Goal: Task Accomplishment & Management: Complete application form

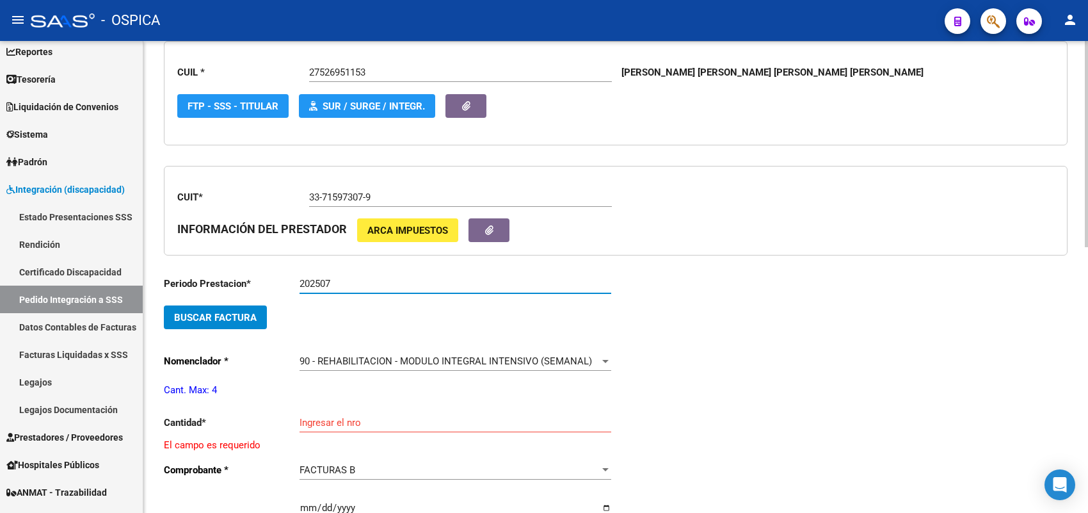
scroll to position [240, 0]
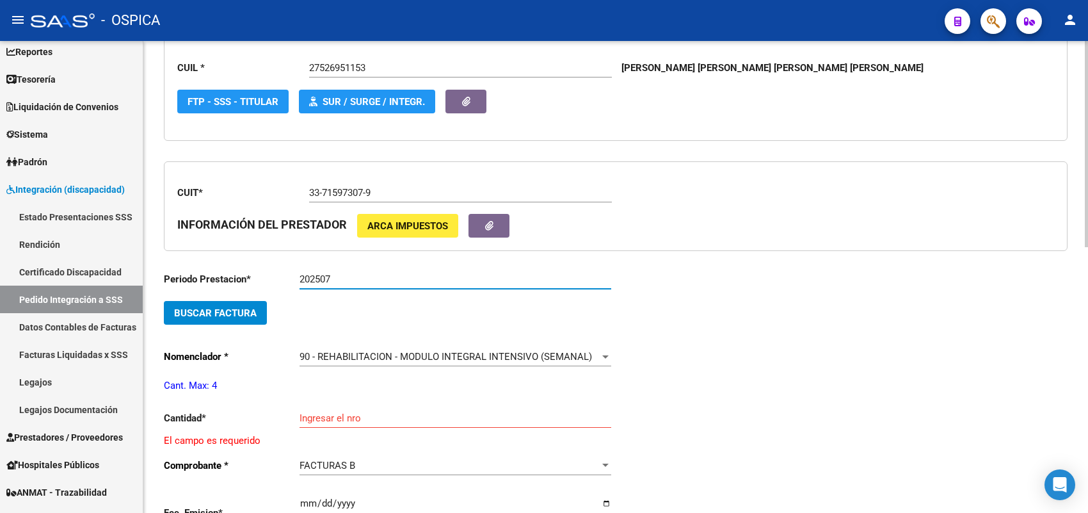
click at [232, 307] on span "Buscar Factura" at bounding box center [215, 313] width 83 height 12
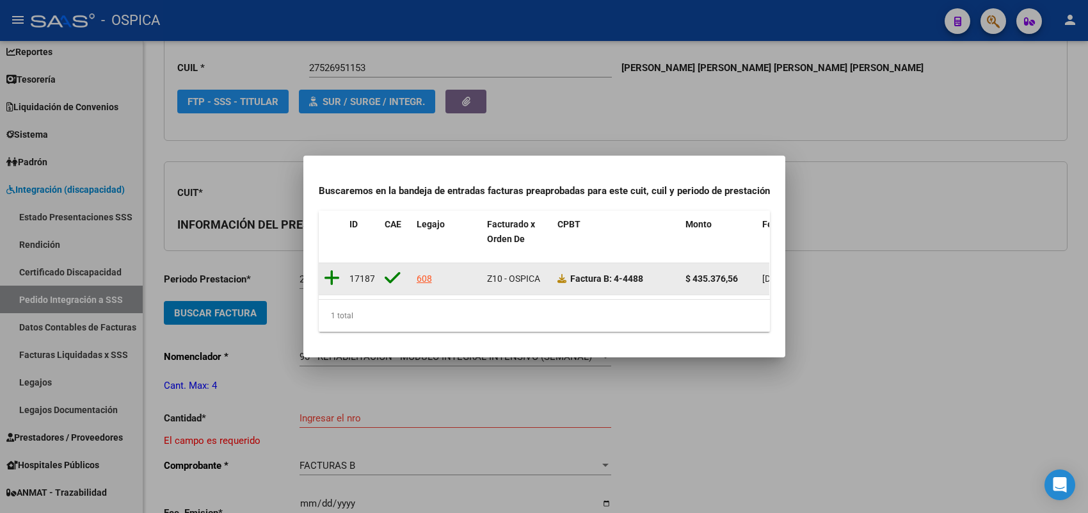
click at [331, 269] on icon at bounding box center [332, 278] width 16 height 18
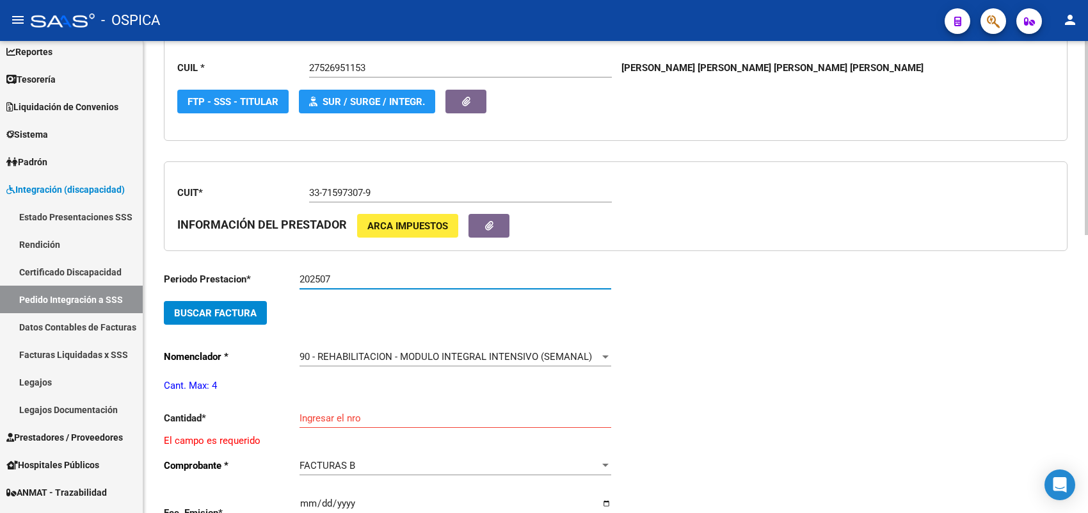
click at [357, 276] on input "202507" at bounding box center [456, 279] width 312 height 12
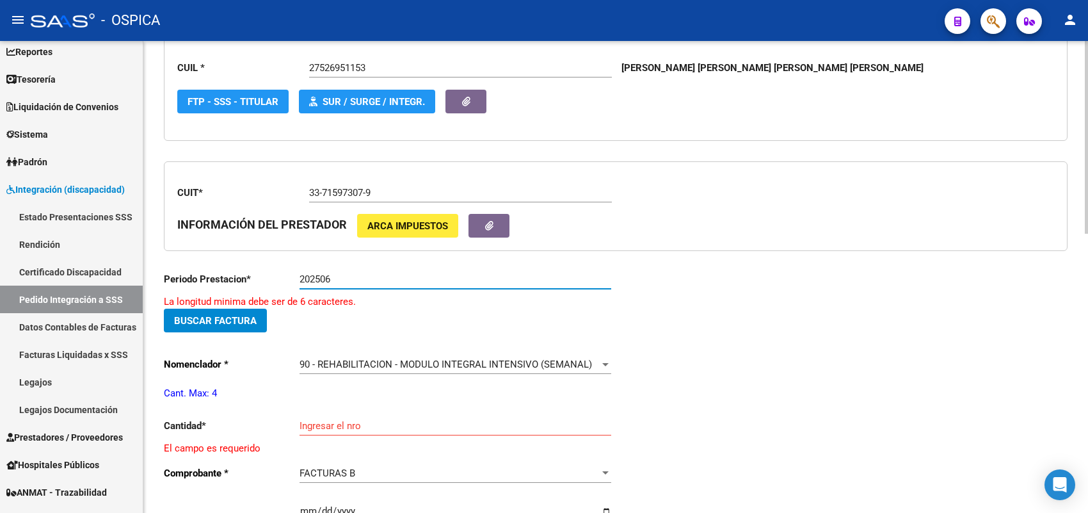
type input "202506"
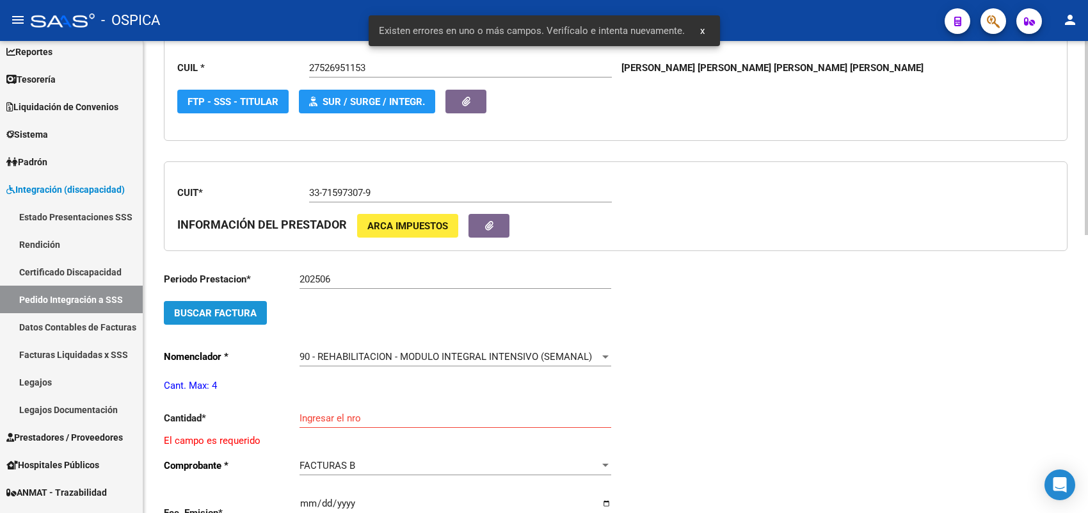
click at [262, 312] on button "Buscar Factura" at bounding box center [215, 313] width 103 height 24
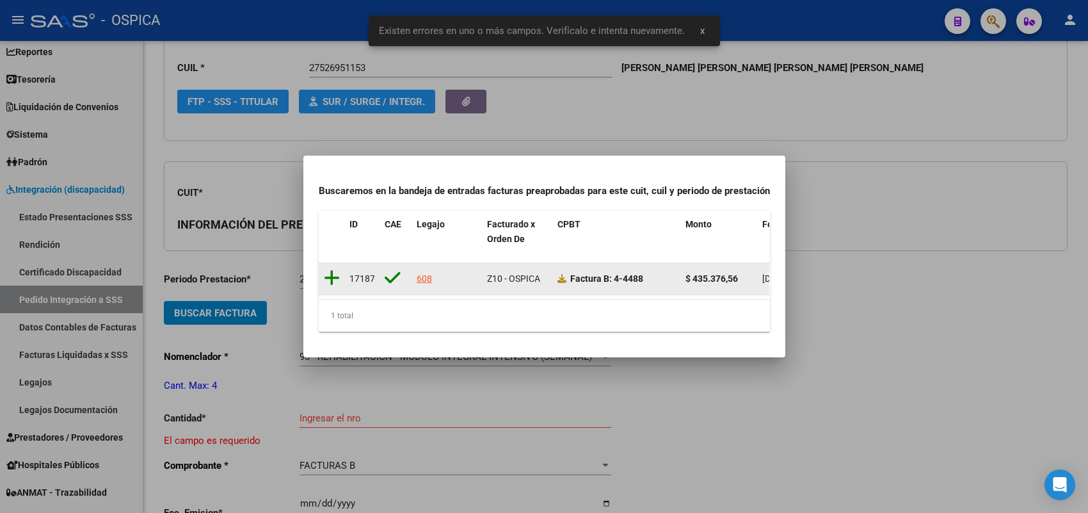
click at [331, 269] on icon at bounding box center [332, 278] width 16 height 18
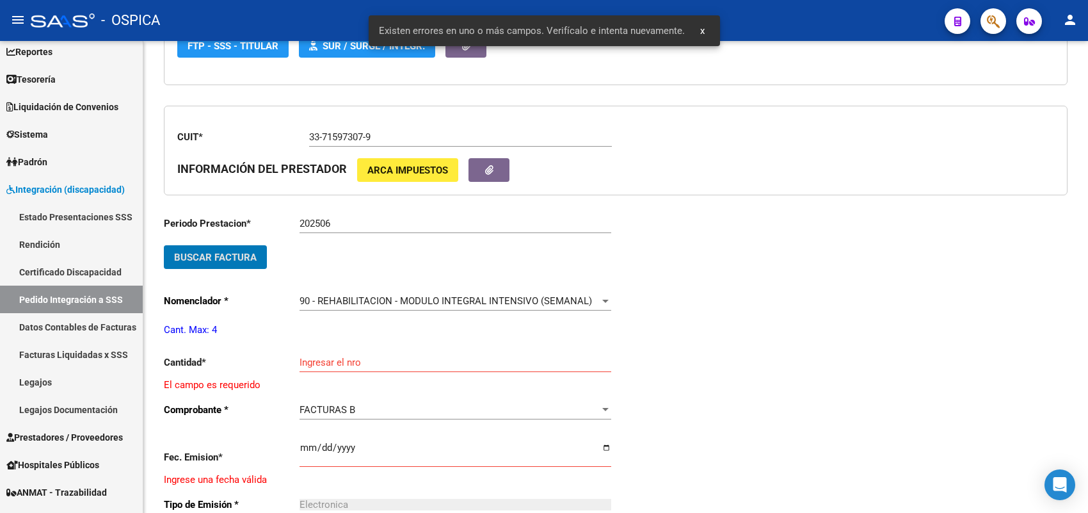
scroll to position [320, 0]
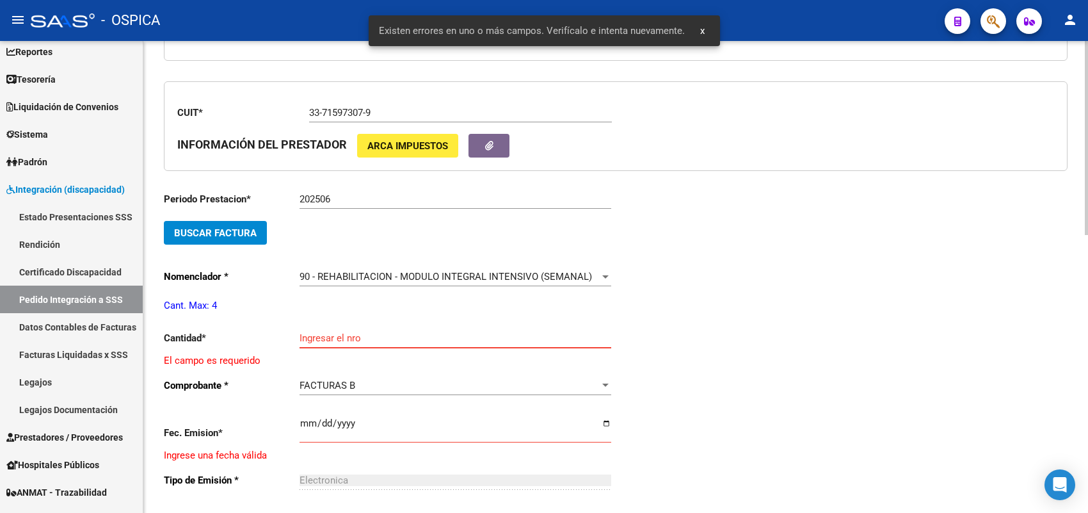
click at [327, 332] on input "Ingresar el nro" at bounding box center [456, 338] width 312 height 12
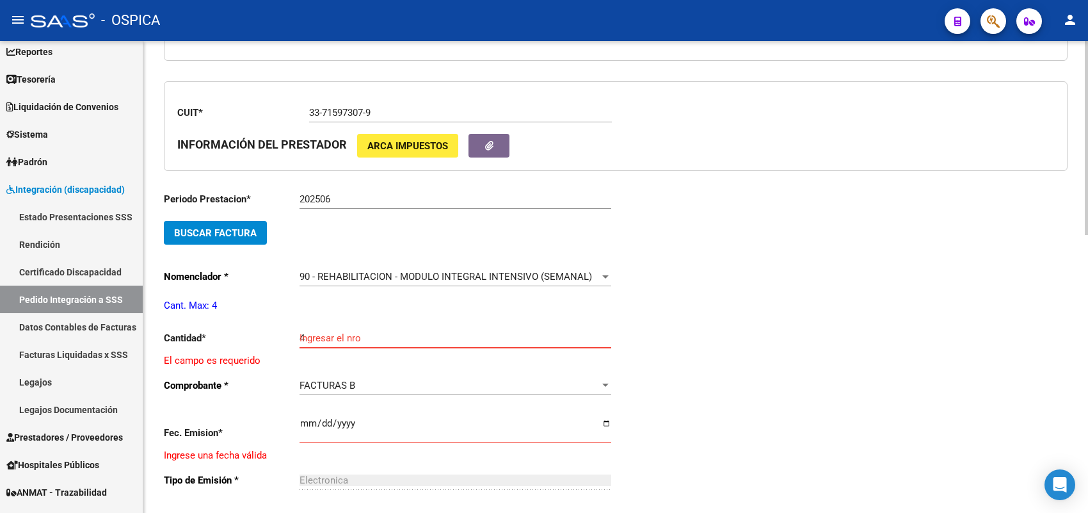
type input "4"
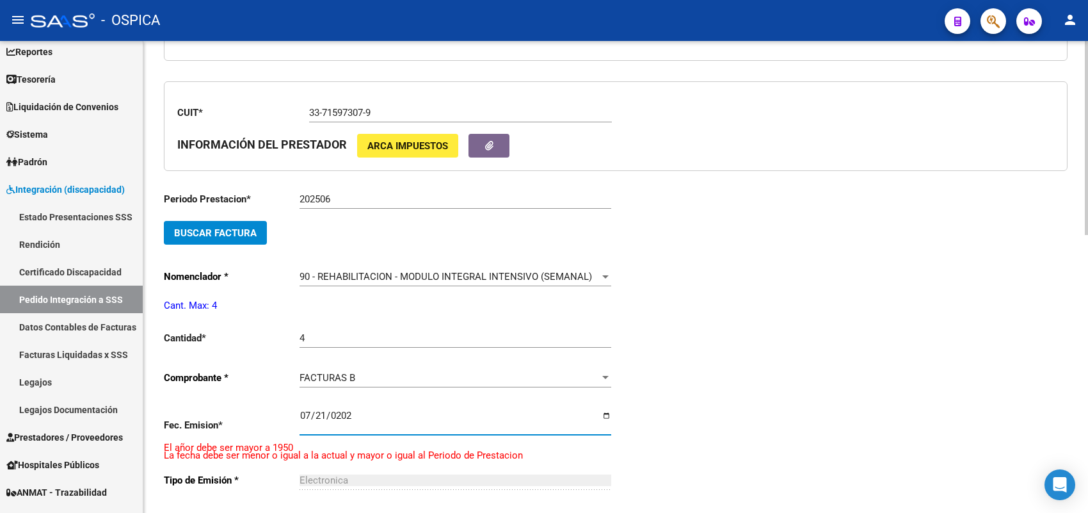
type input "[DATE]"
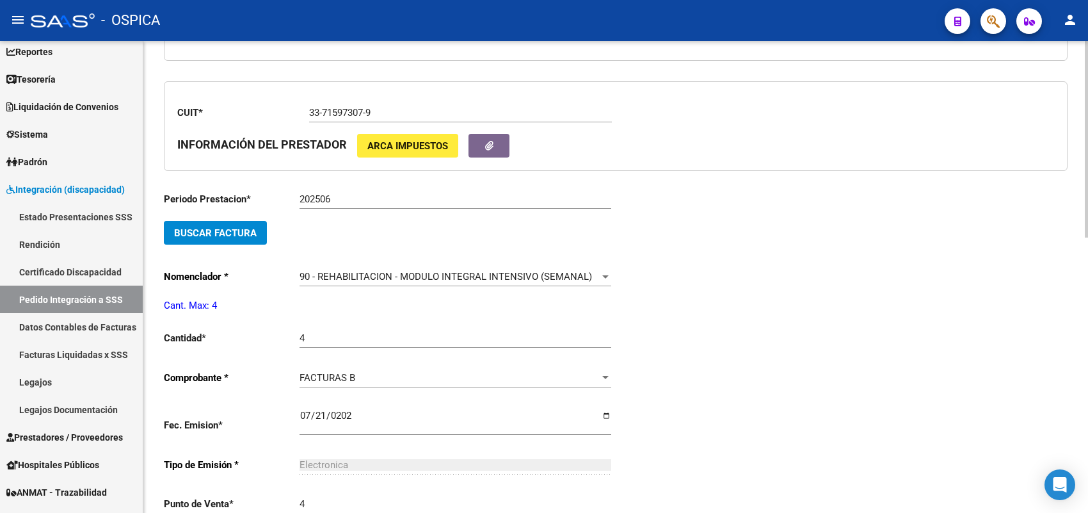
scroll to position [581, 0]
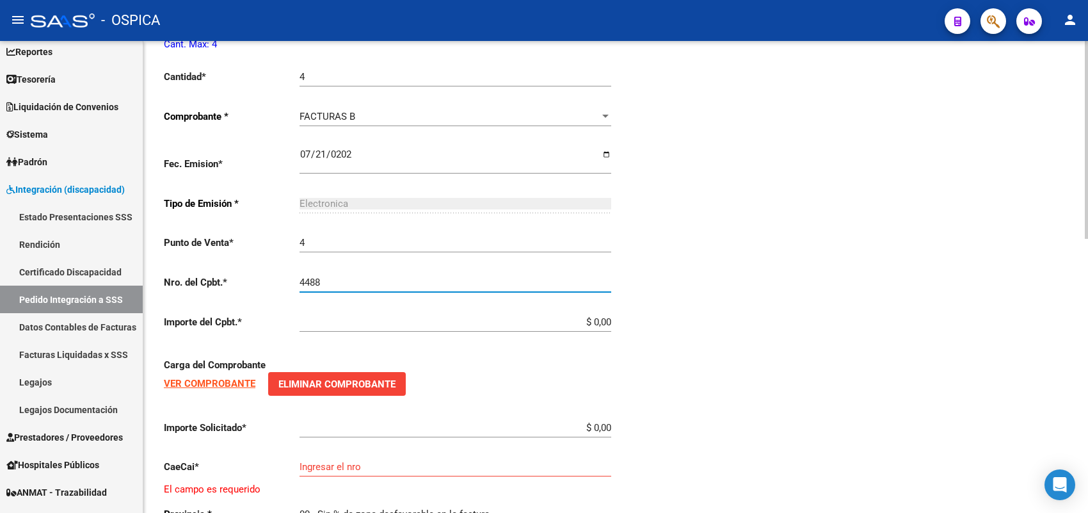
type input "4488"
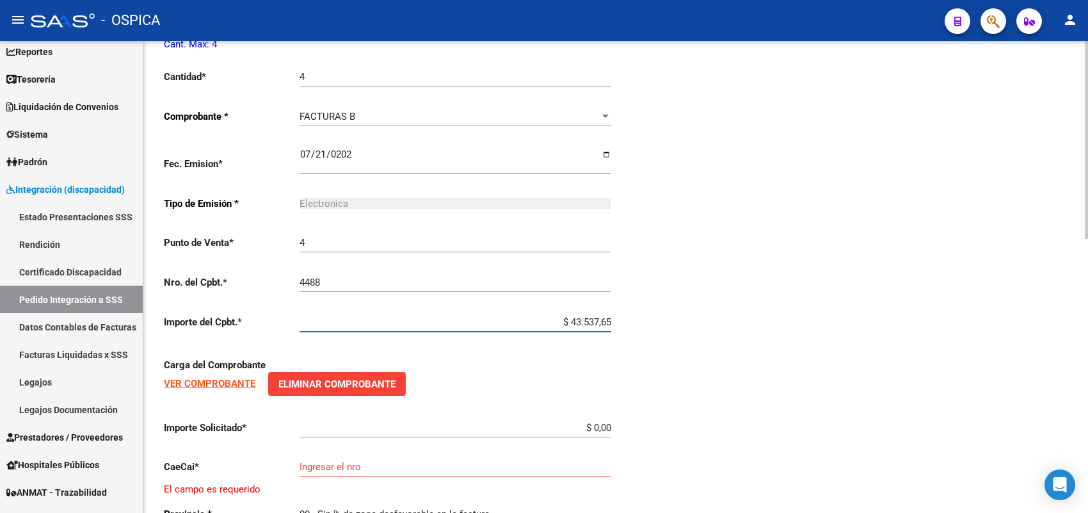
type input "$ 435.376,56"
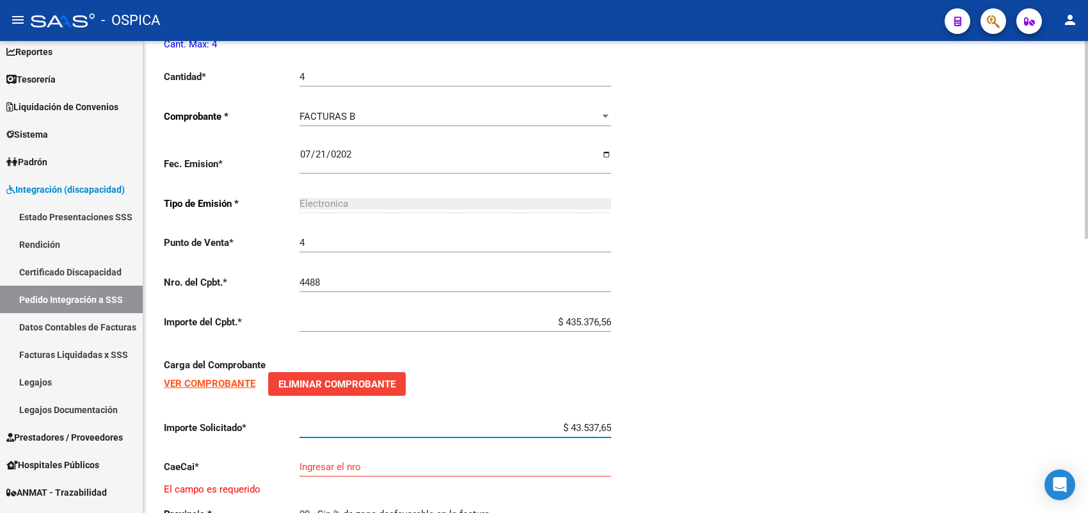
type input "$ 435.376,56"
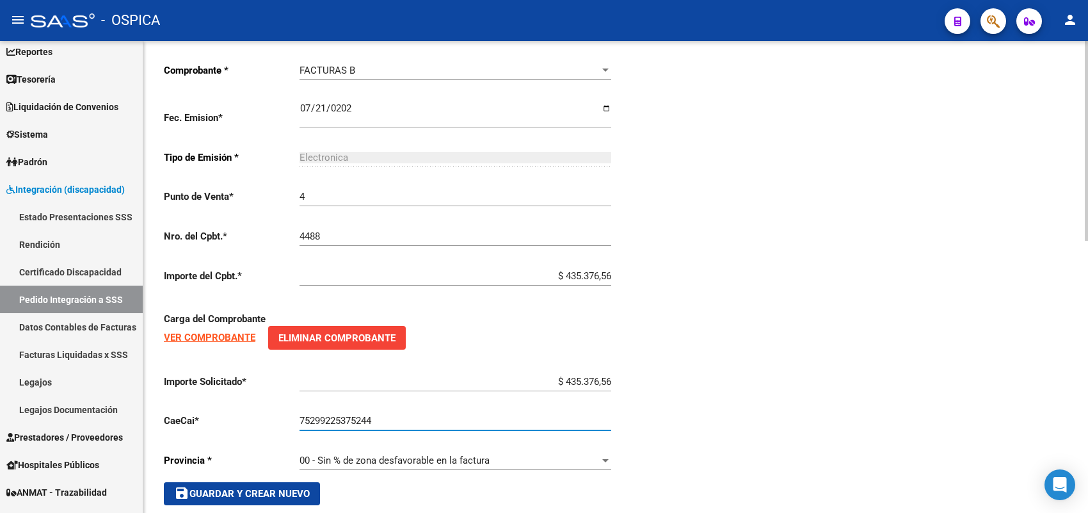
scroll to position [643, 0]
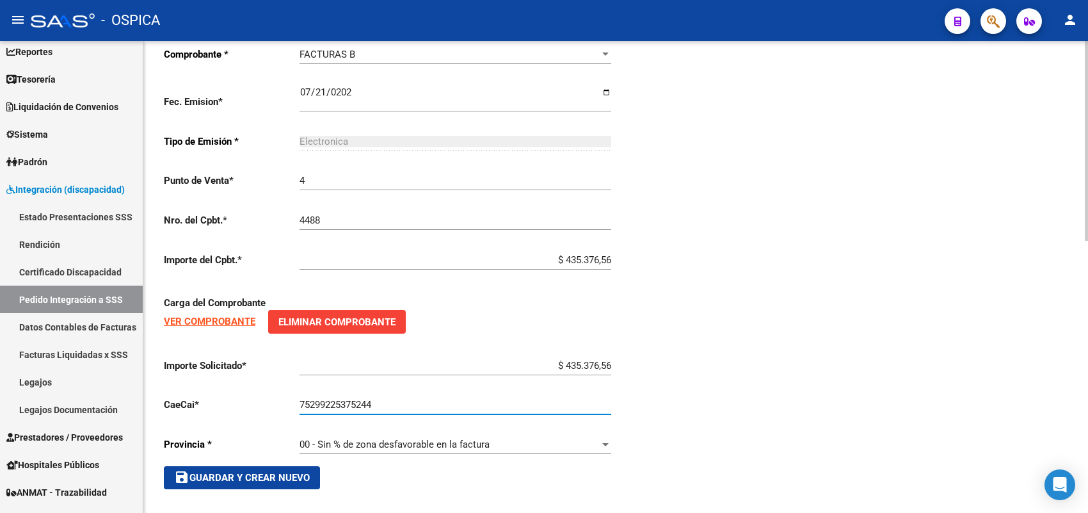
type input "75299225375244"
click at [291, 466] on button "save Guardar y Crear Nuevo" at bounding box center [242, 477] width 156 height 23
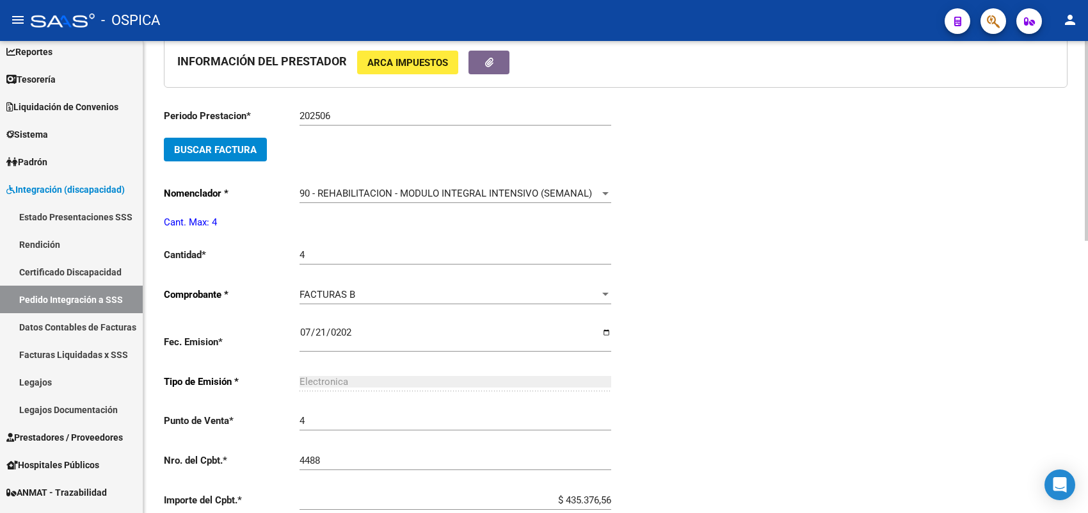
type input "$ 0,00"
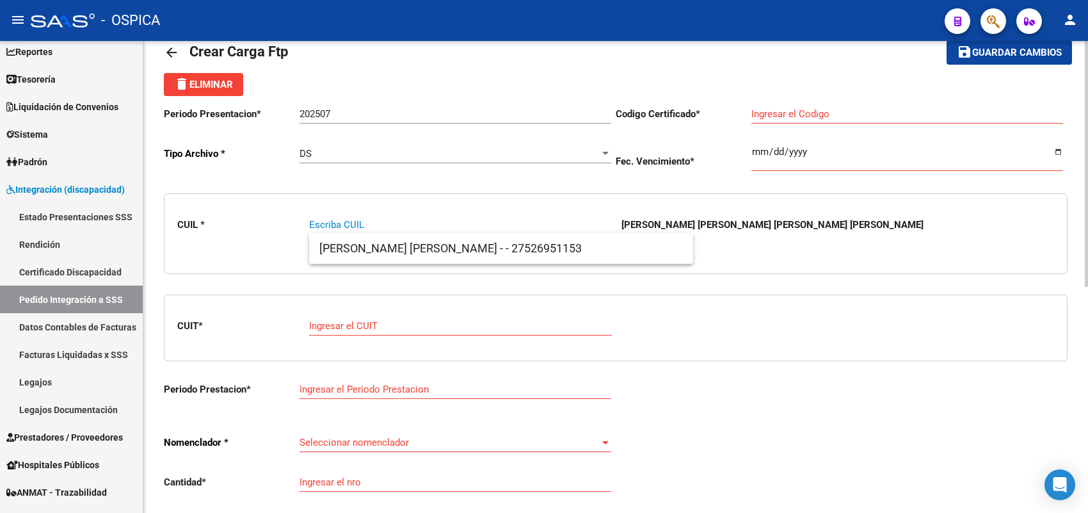
paste input "20548138532"
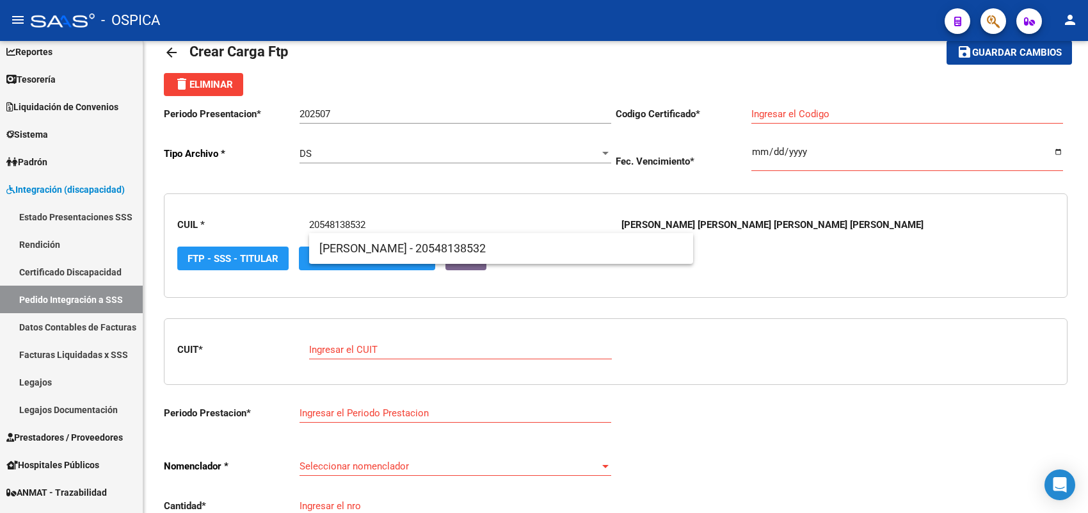
type input "20548138532"
click at [362, 252] on span "[PERSON_NAME] - 20548138532" at bounding box center [501, 248] width 364 height 31
type input "ARG02-00054813853-20210805-20260805-BS-4"
type input "[DATE]"
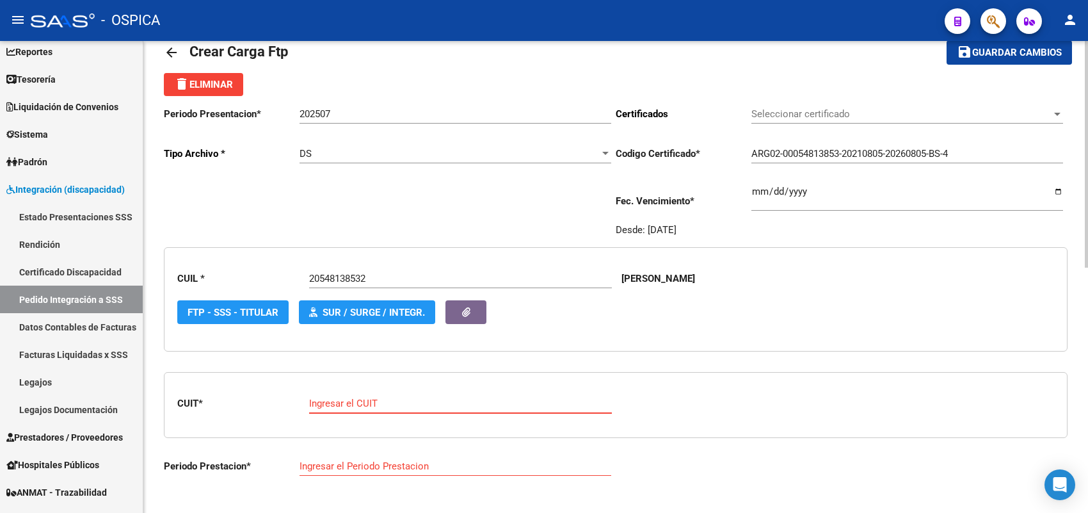
paste input "27-38684233-2"
type input "27-38684233-2"
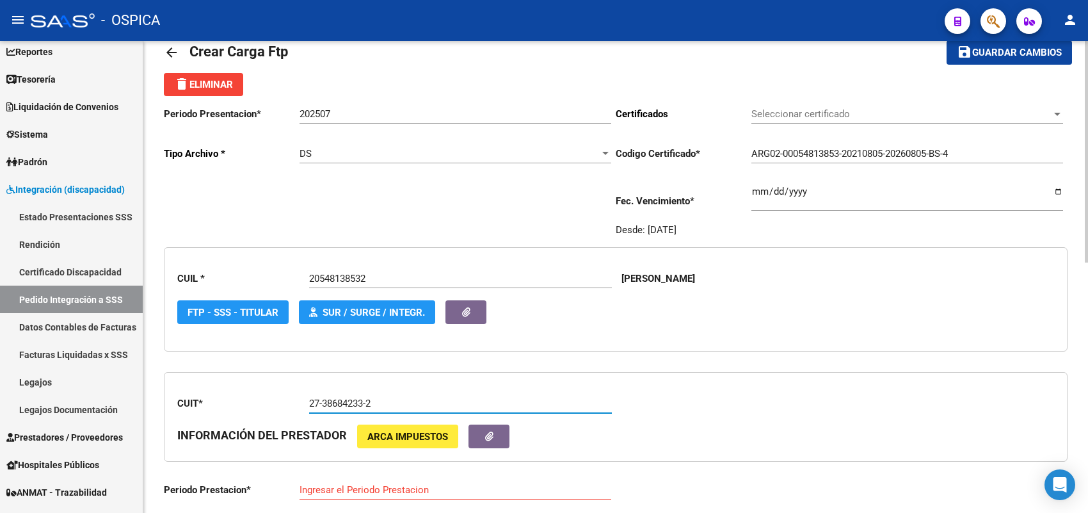
type input "202507"
type input "1"
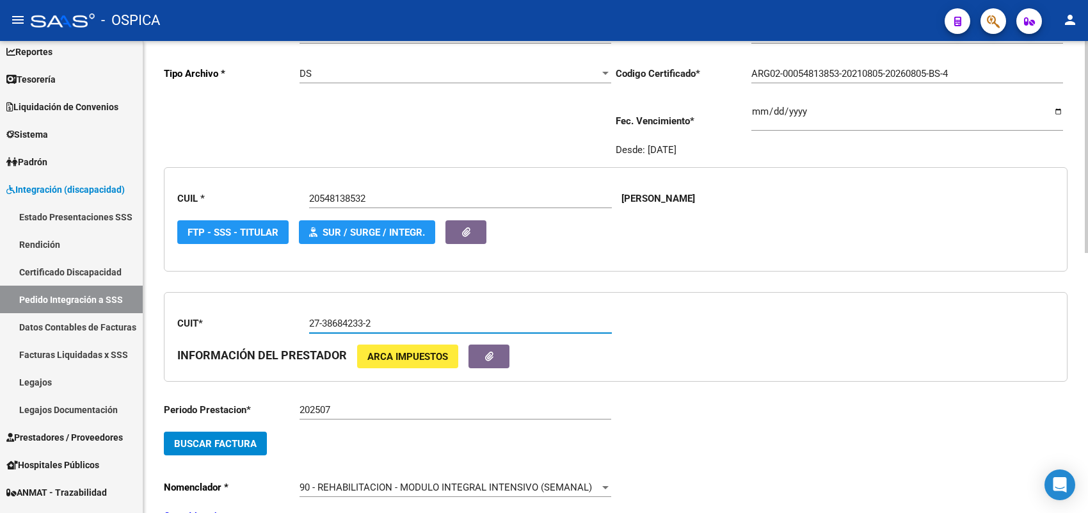
type input "27-38684233-2"
click at [239, 440] on span "Buscar Factura" at bounding box center [215, 444] width 83 height 12
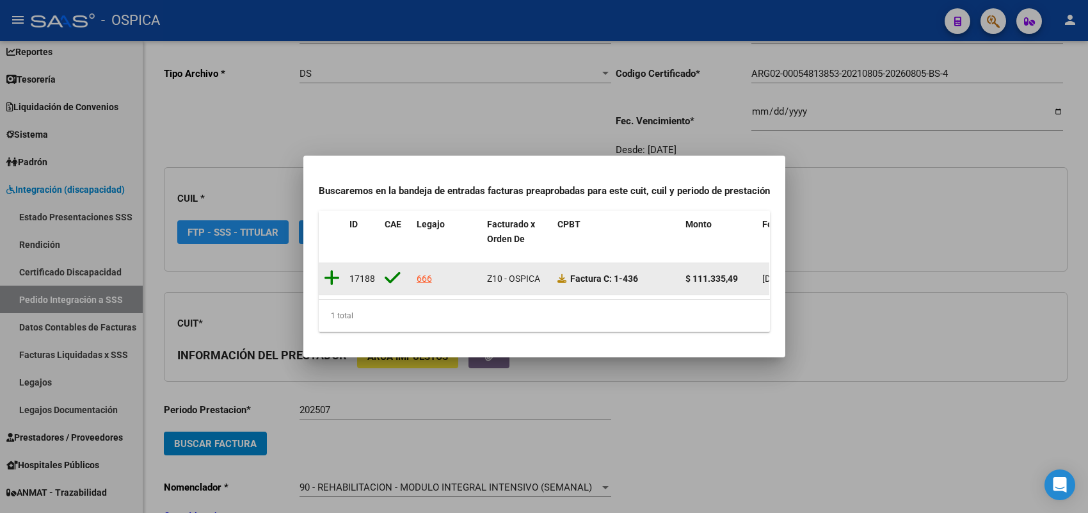
click at [334, 273] on icon at bounding box center [332, 278] width 16 height 18
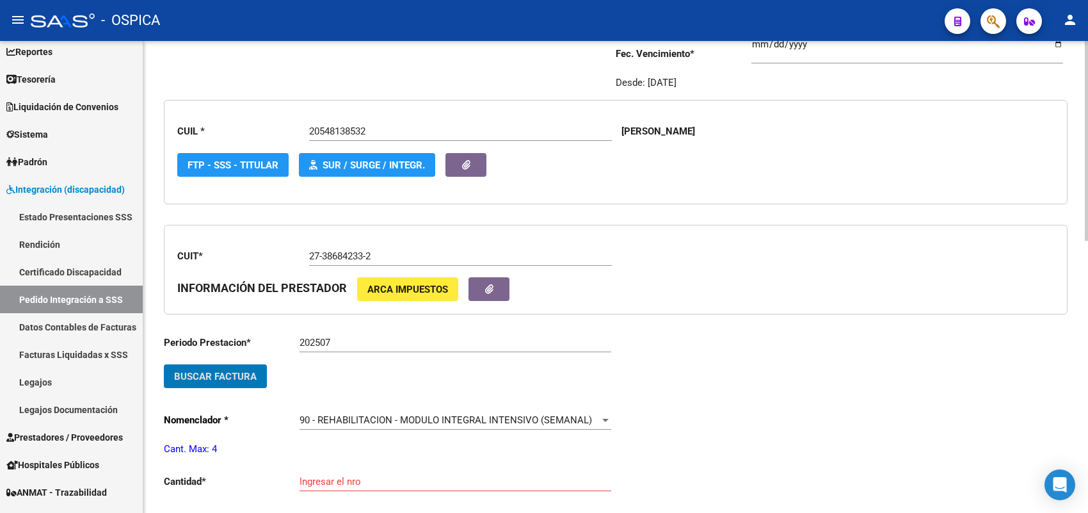
scroll to position [270, 0]
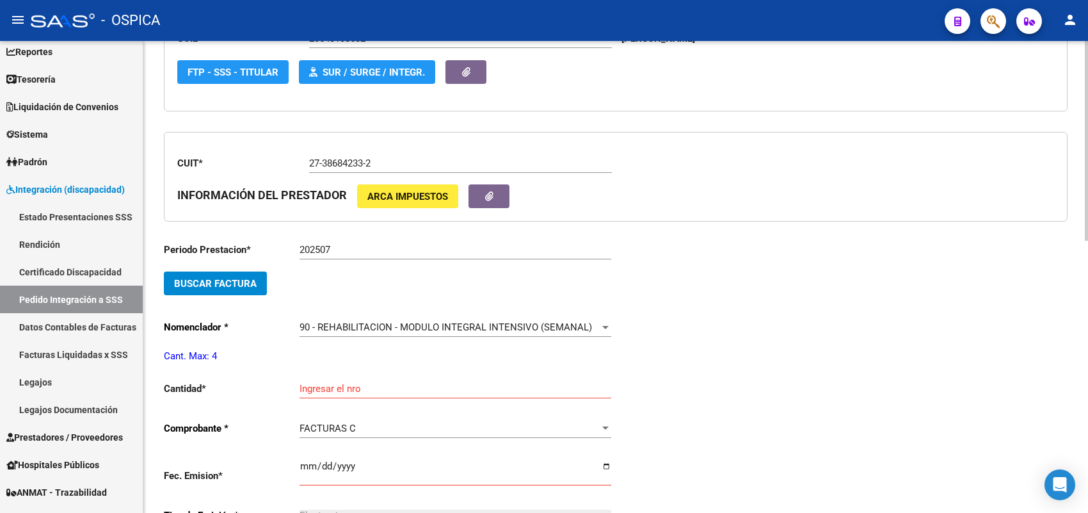
click at [334, 375] on div "Ingresar el nro" at bounding box center [456, 385] width 312 height 28
type input "4"
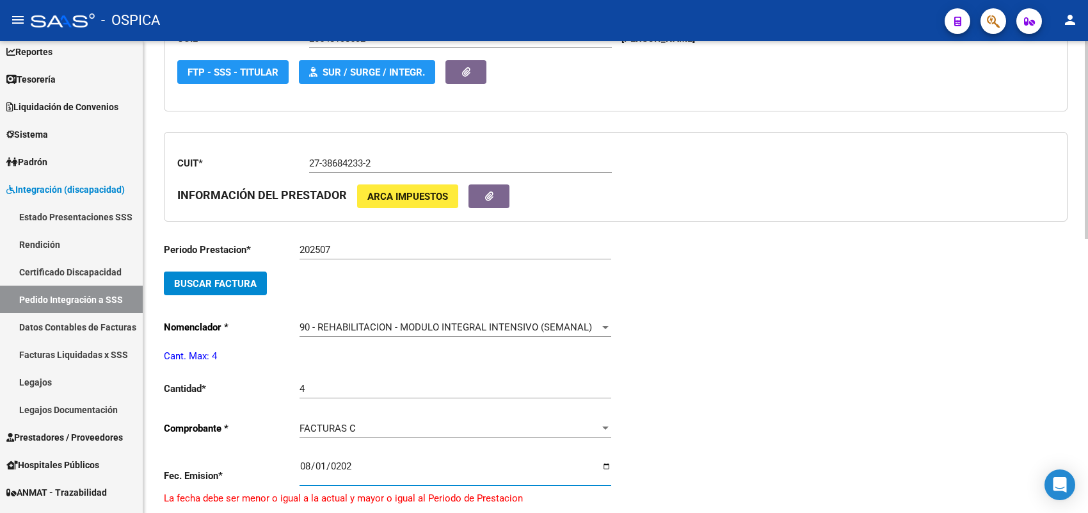
type input "[DATE]"
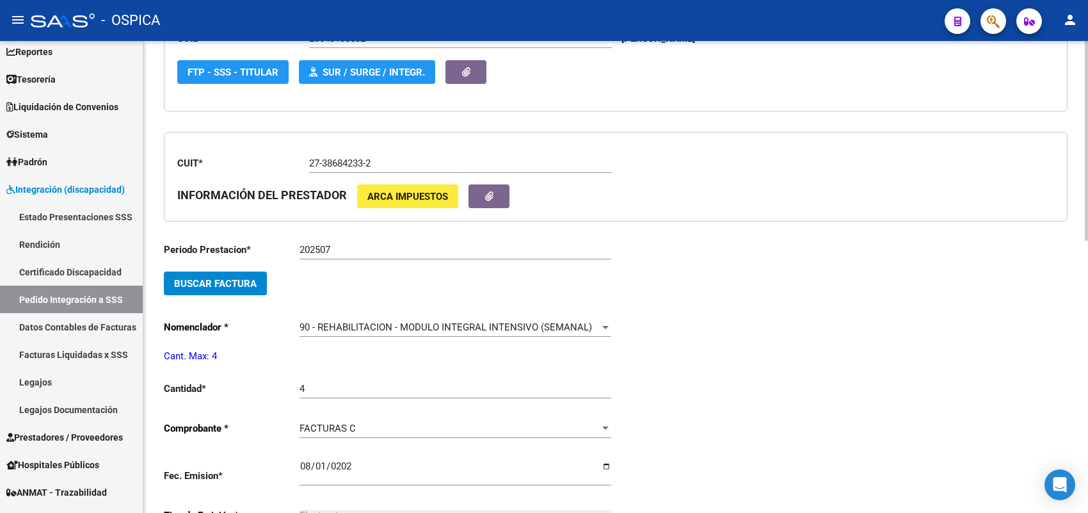
scroll to position [542, 0]
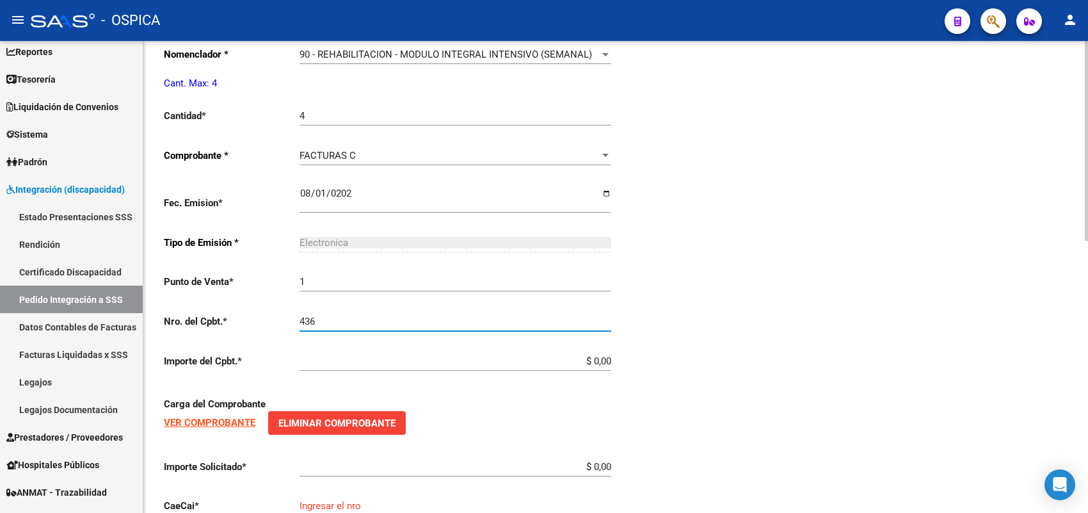
type input "436"
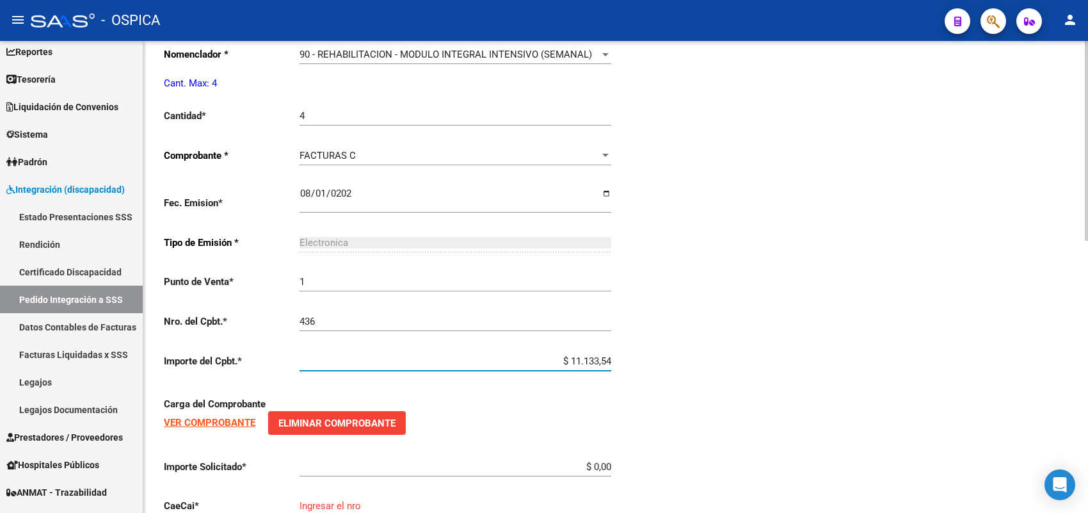
type input "$ 111.335,49"
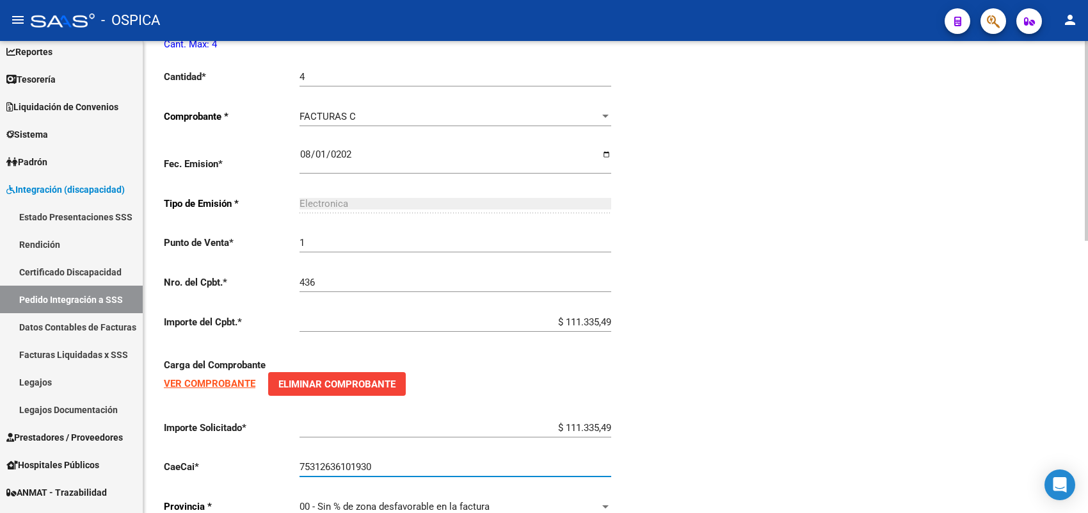
scroll to position [643, 0]
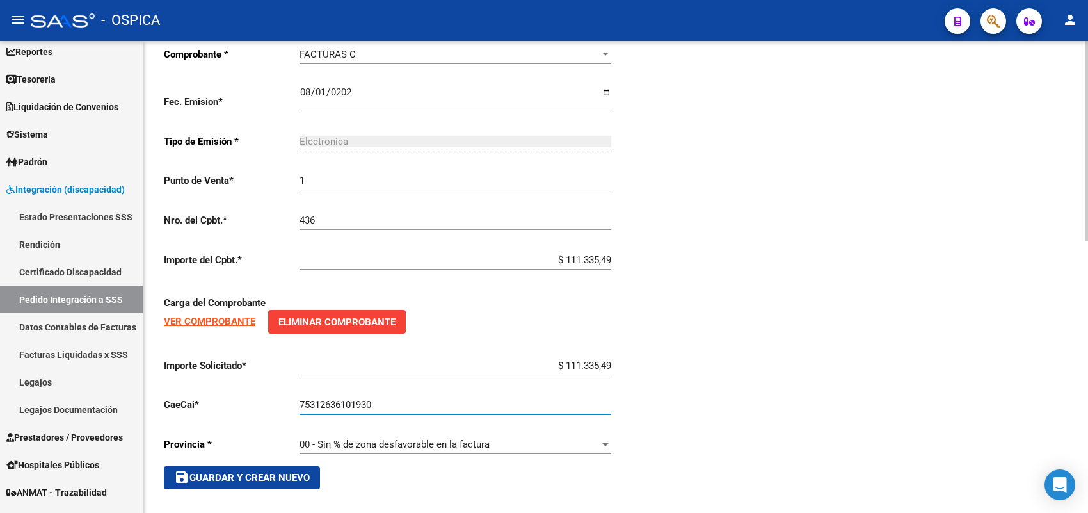
type input "75312636101930"
click at [292, 481] on button "save Guardar y Crear Nuevo" at bounding box center [242, 477] width 156 height 23
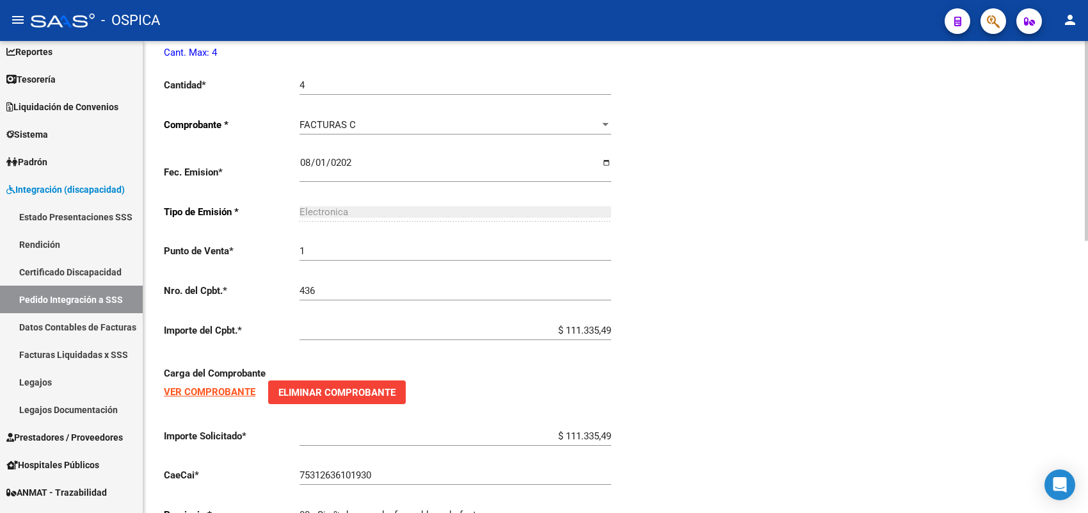
scroll to position [483, 0]
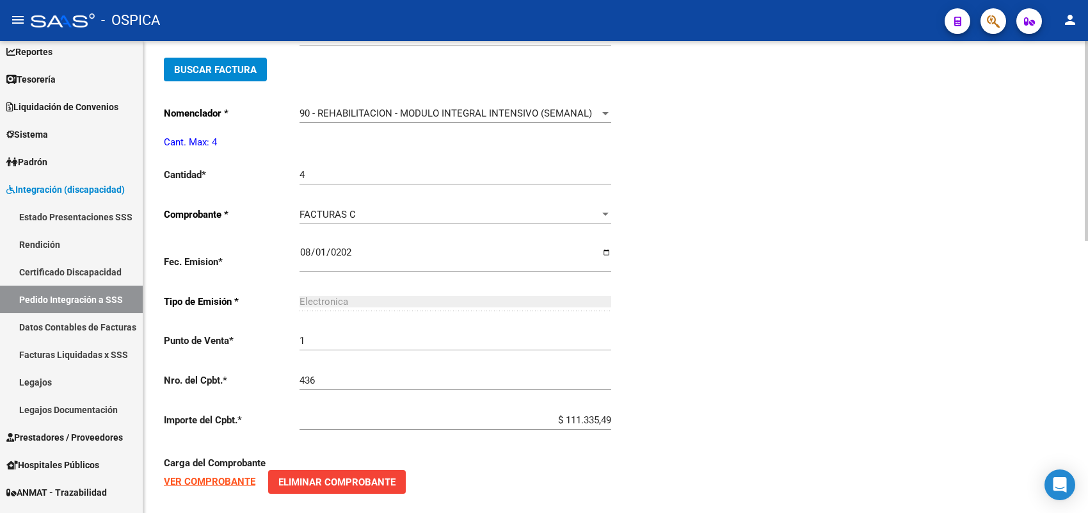
type input "$ 0,00"
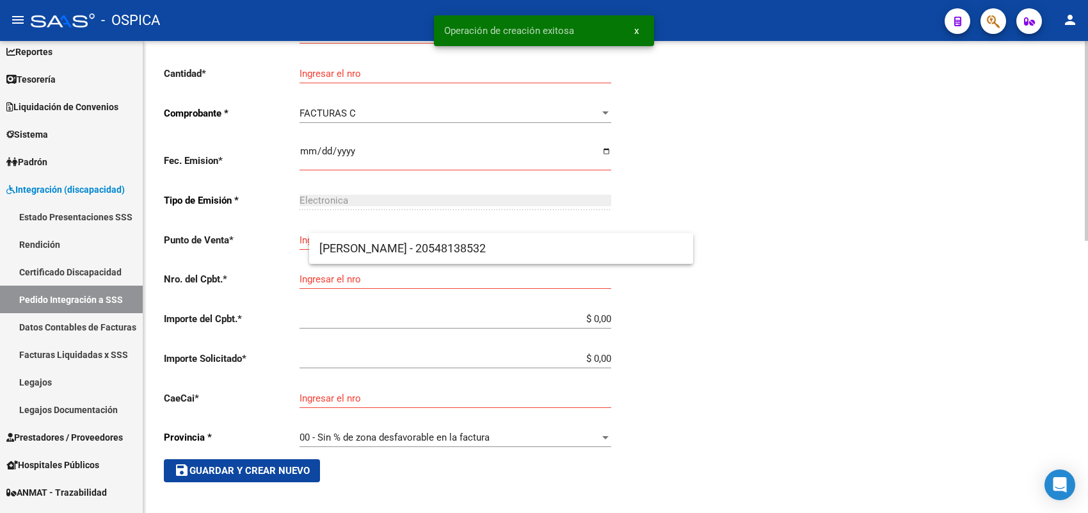
scroll to position [29, 0]
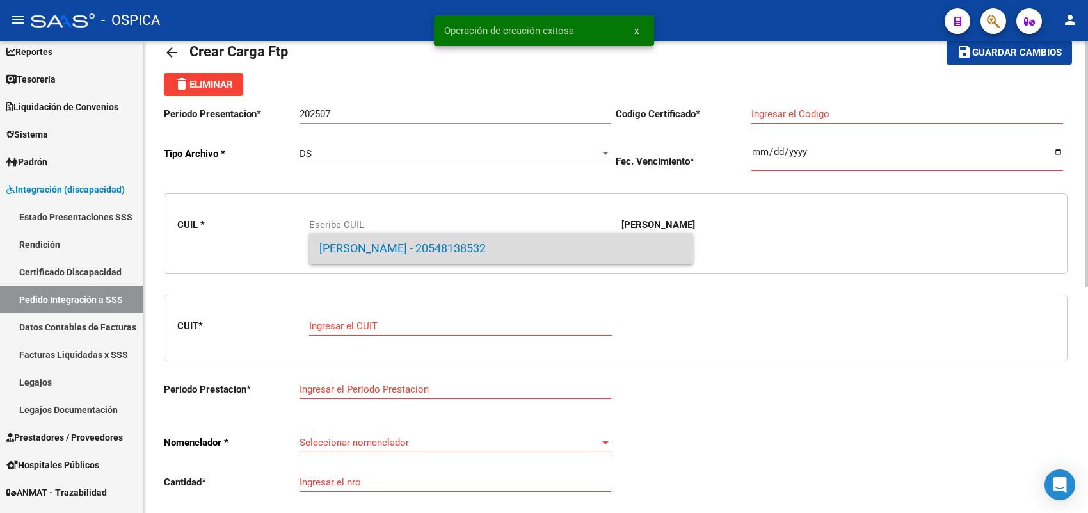
click at [405, 246] on span "[PERSON_NAME] - 20548138532" at bounding box center [501, 248] width 364 height 31
type input "20548138532"
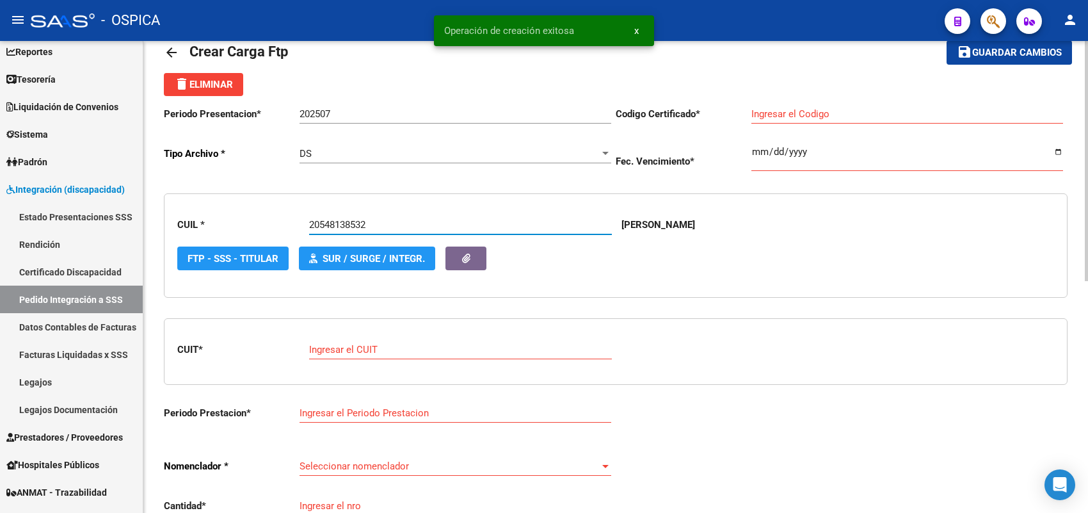
type input "ARG02-00054813853-20210805-20260805-BS-4"
type input "[DATE]"
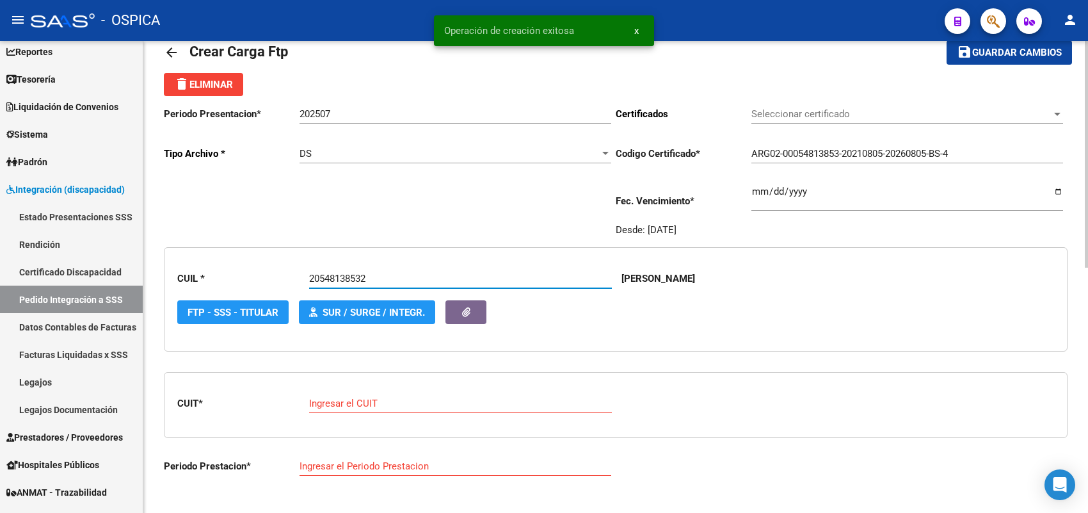
click at [362, 398] on input "Ingresar el CUIT" at bounding box center [460, 404] width 303 height 12
paste input "27-31425148-8"
type input "27-31425148-8"
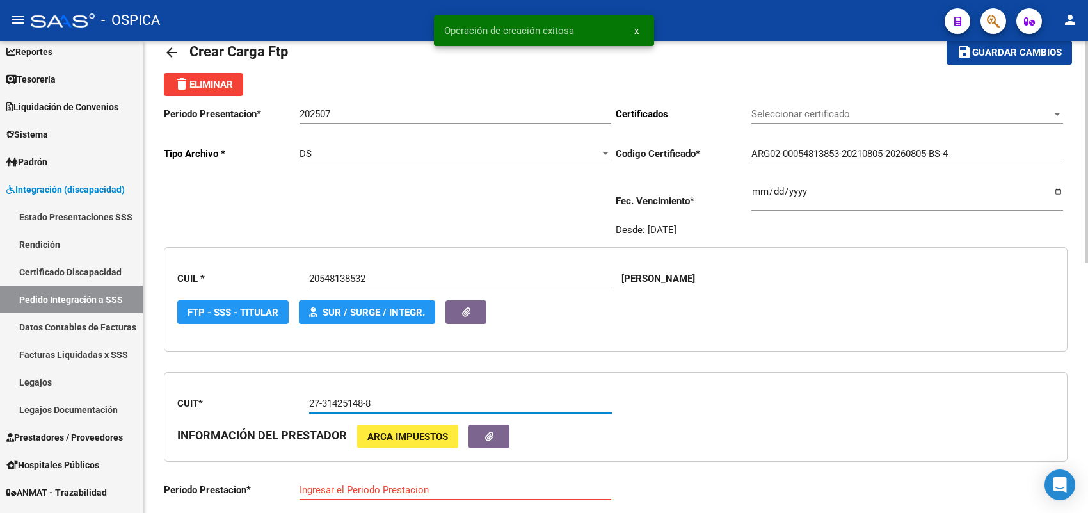
type input "202507"
type input "2"
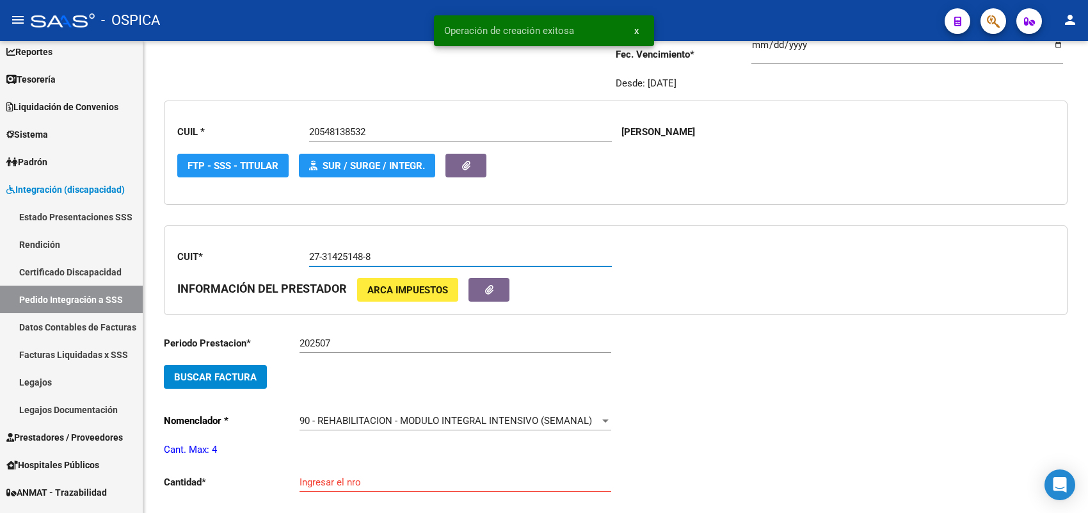
scroll to position [190, 0]
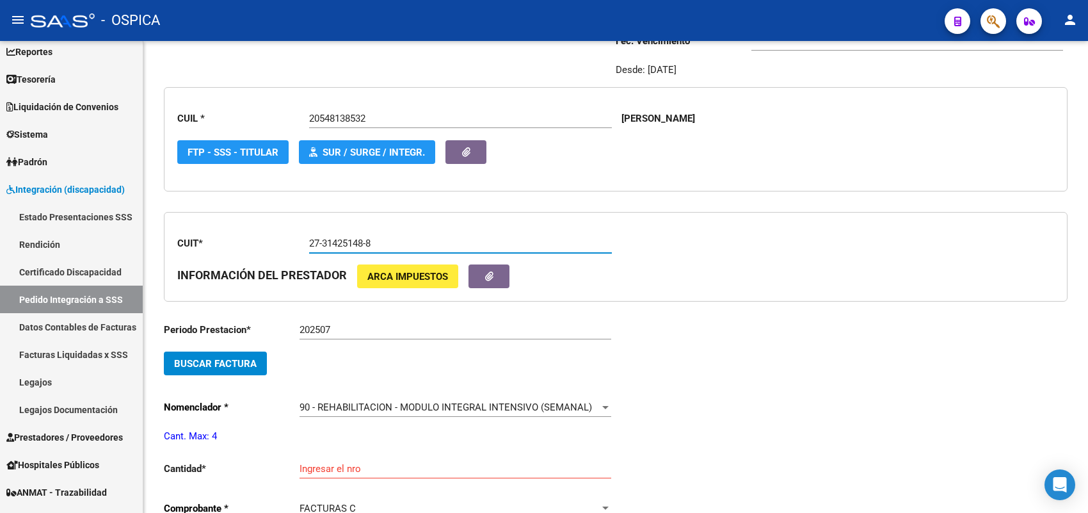
type input "27-31425148-8"
click at [234, 358] on span "Buscar Factura" at bounding box center [215, 364] width 83 height 12
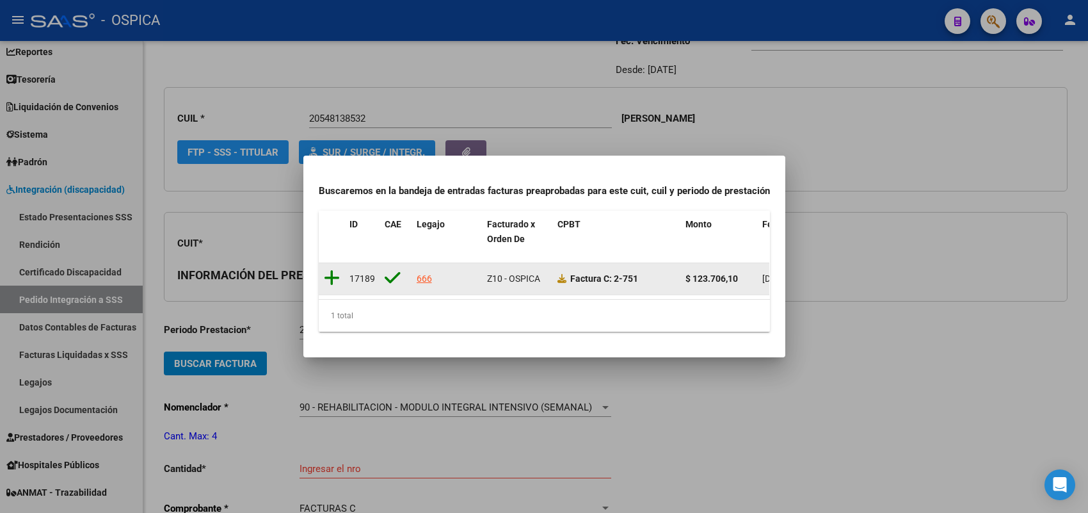
click at [330, 270] on icon at bounding box center [332, 278] width 16 height 18
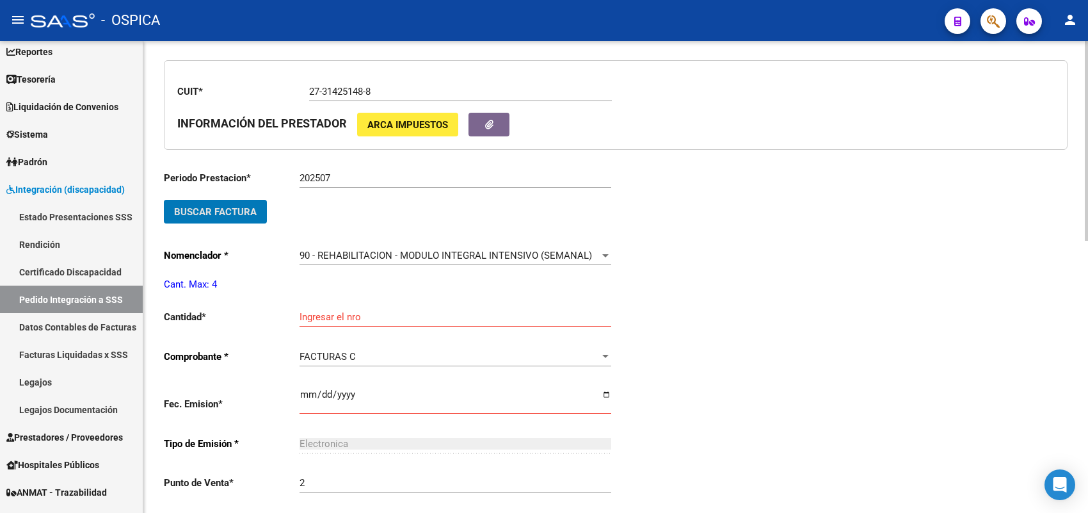
scroll to position [350, 0]
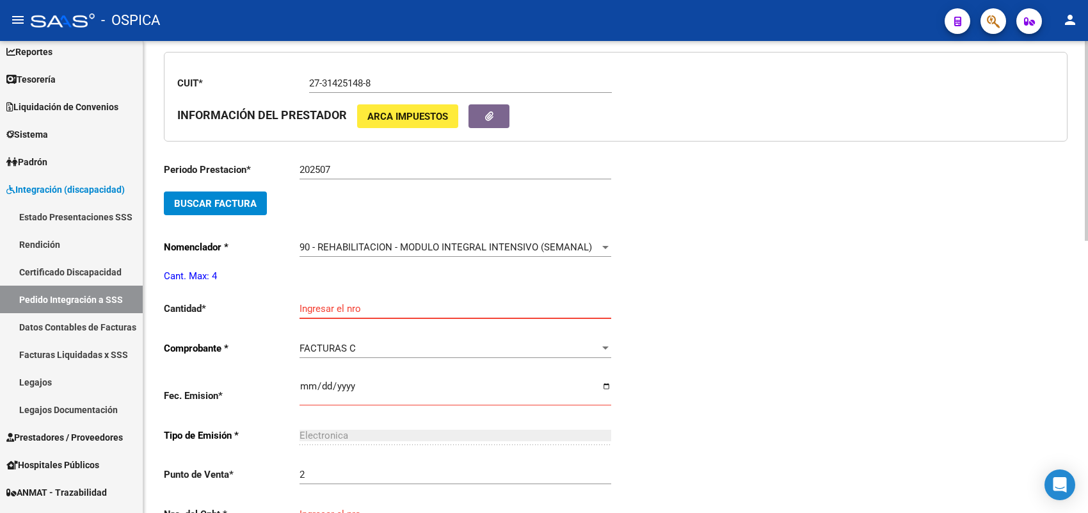
click at [357, 305] on input "Ingresar el nro" at bounding box center [456, 309] width 312 height 12
type input "4"
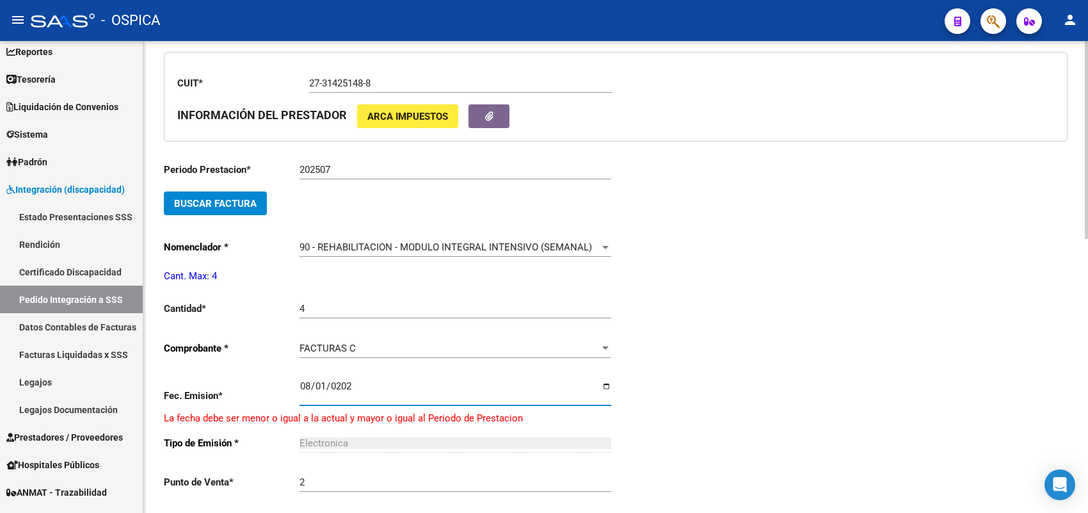
type input "[DATE]"
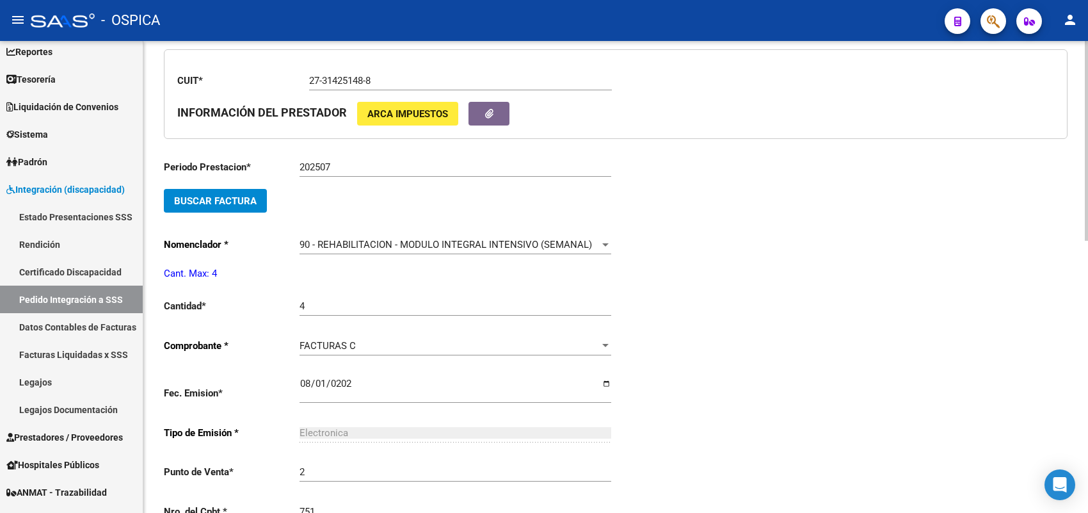
type input "751"
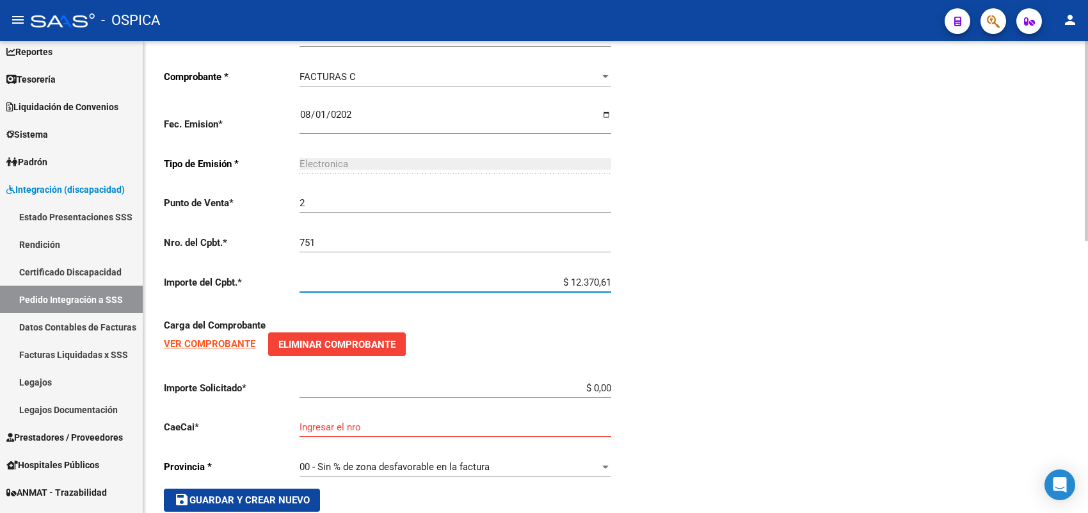
type input "$ 123.706,10"
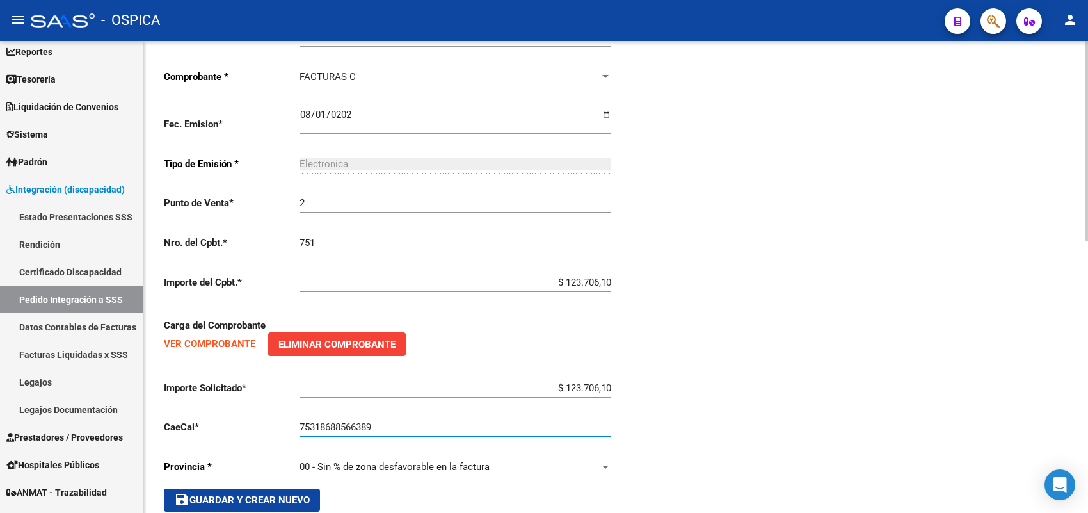
type input "75318688566389"
click at [282, 494] on span "save Guardar y Crear Nuevo" at bounding box center [242, 500] width 136 height 12
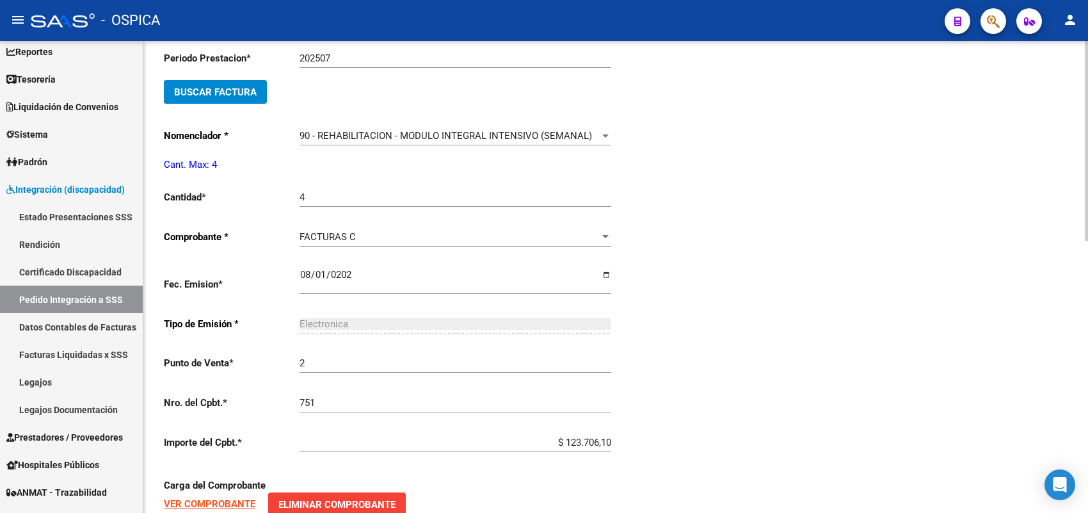
type input "$ 0,00"
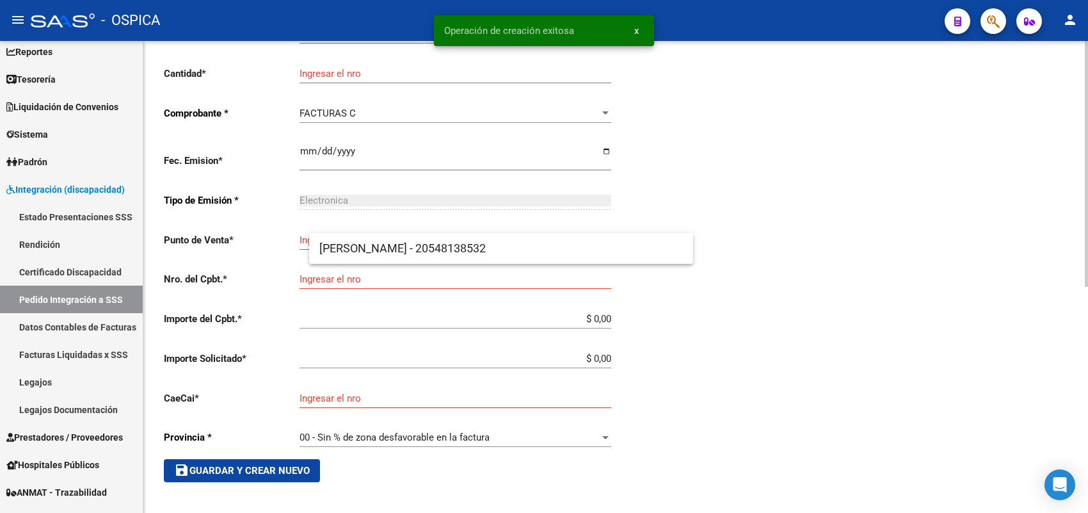
scroll to position [29, 0]
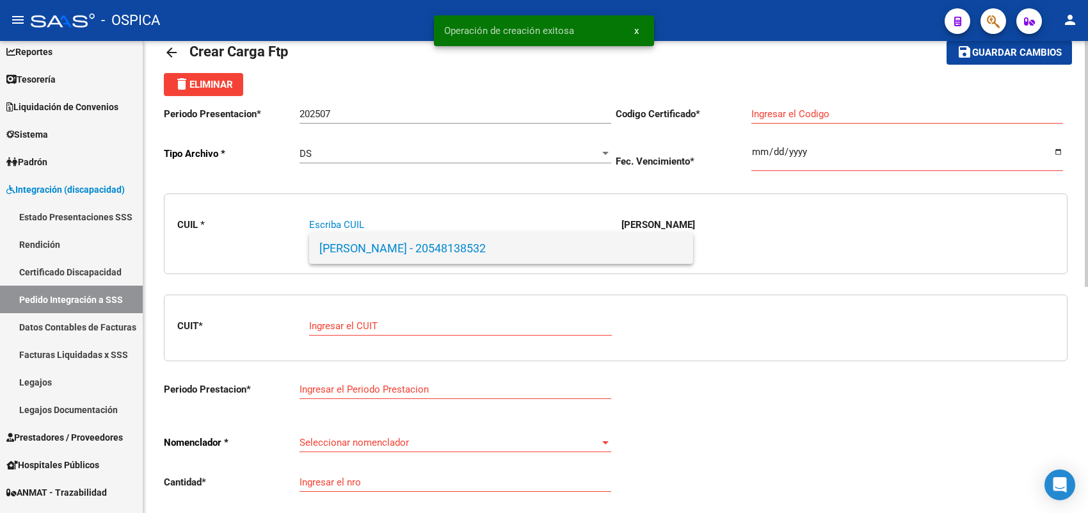
paste input "27585304099"
type input "27585304099"
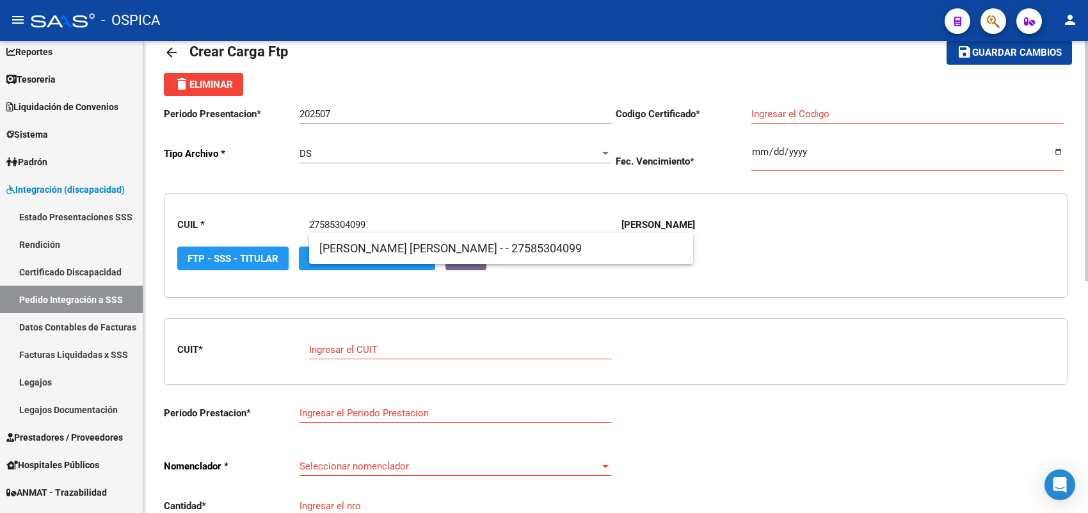
type input "ARG01-00058530409-20210701-20230701-BS A"
type input "[DATE]"
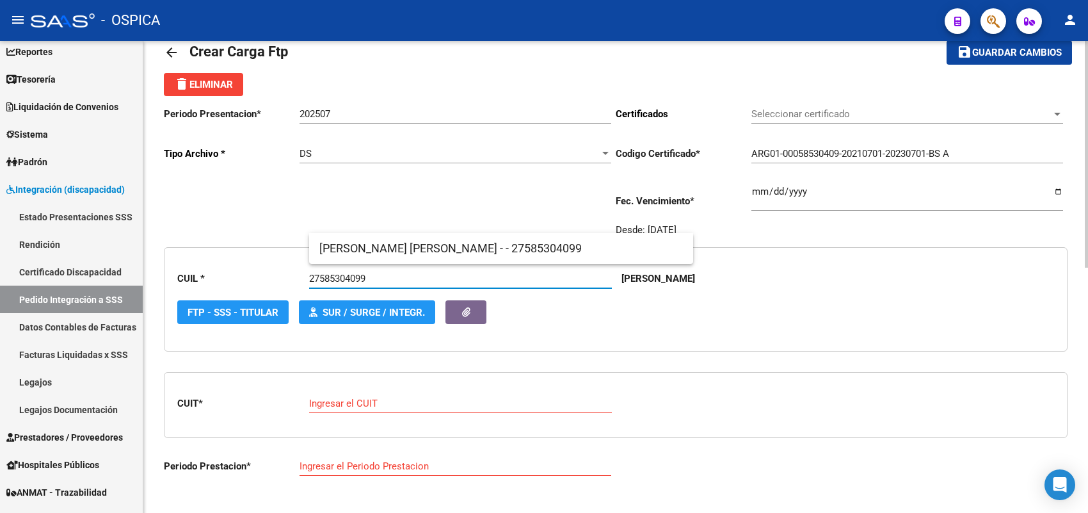
type input "27585304099"
click at [363, 246] on span "[PERSON_NAME] [PERSON_NAME] - - 27585304099" at bounding box center [501, 248] width 364 height 31
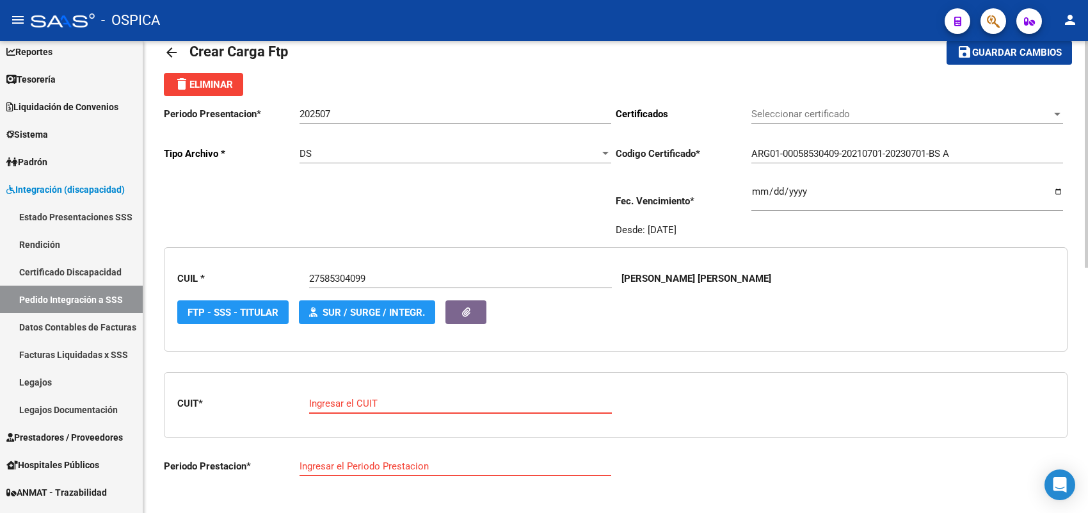
paste input "27-28563357-0"
type input "27-28563357-0"
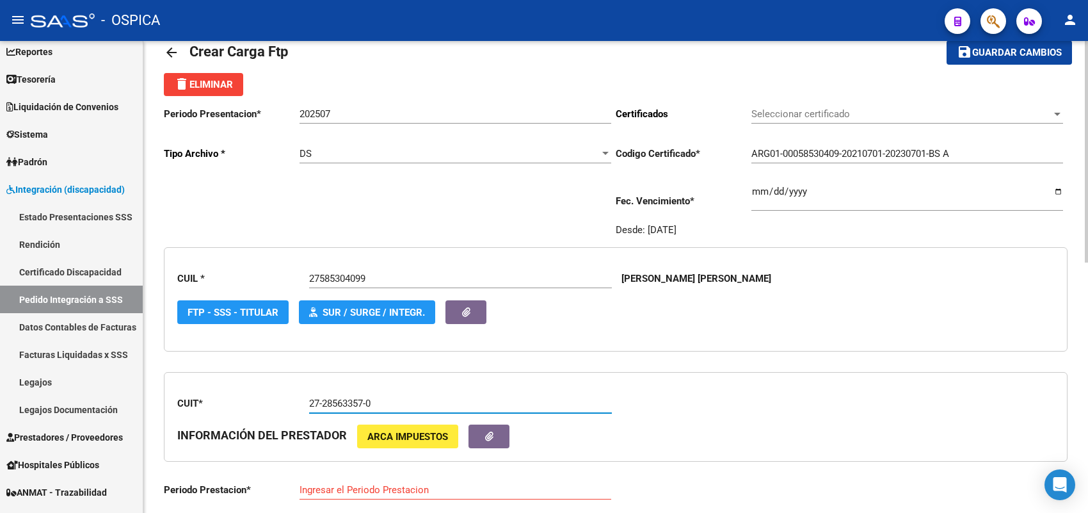
type input "202507"
type input "2"
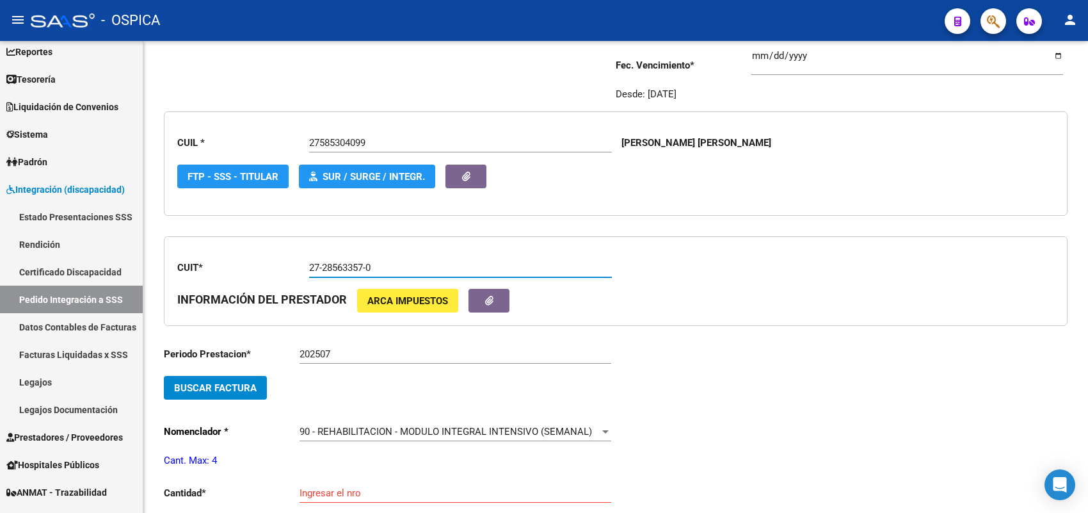
scroll to position [190, 0]
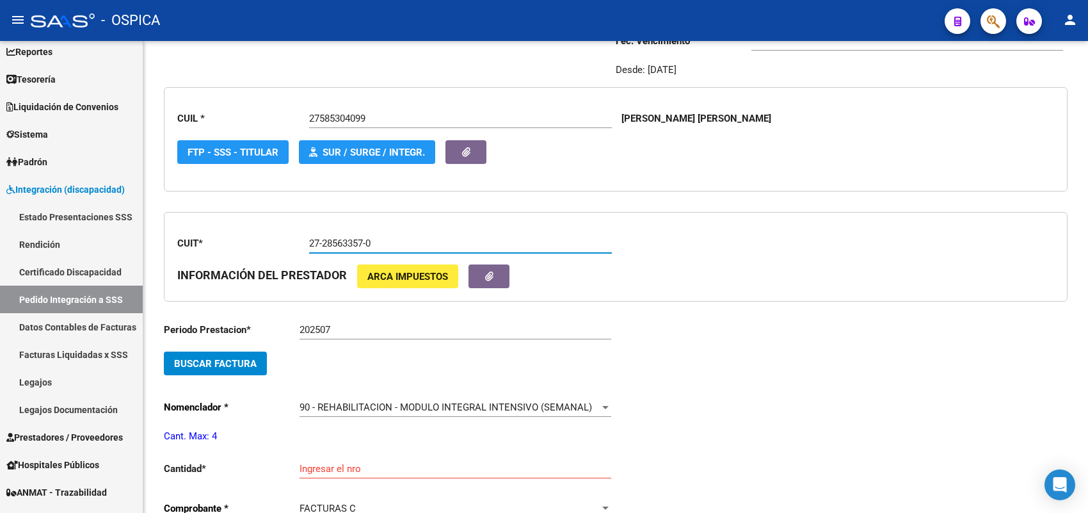
type input "27-28563357-0"
click at [256, 352] on button "Buscar Factura" at bounding box center [215, 363] width 103 height 24
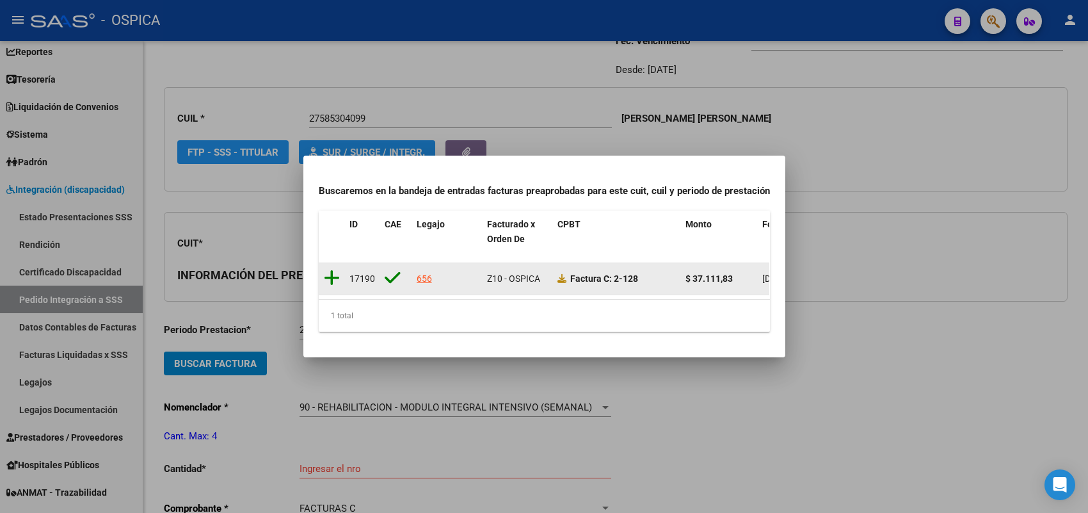
click at [332, 270] on icon at bounding box center [332, 278] width 16 height 18
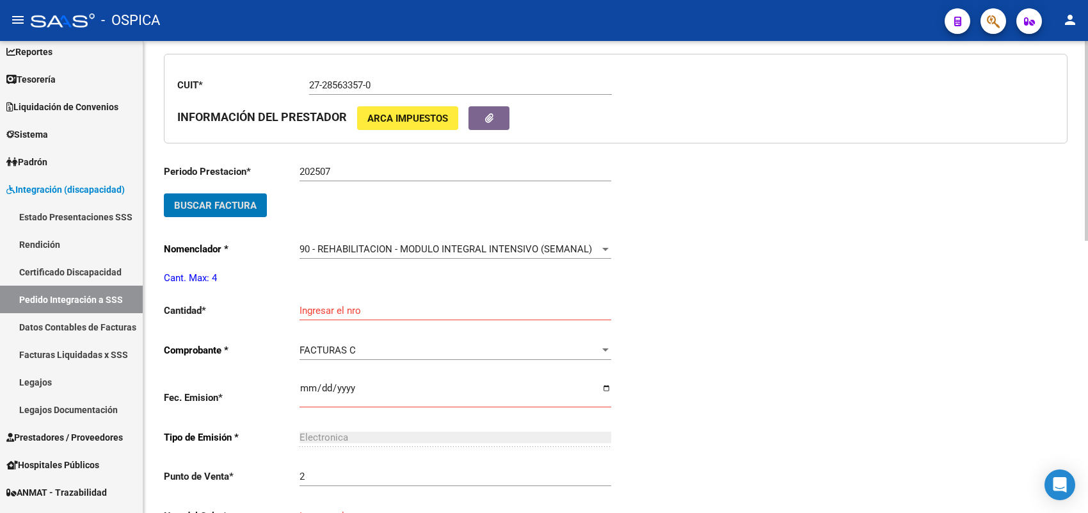
scroll to position [430, 0]
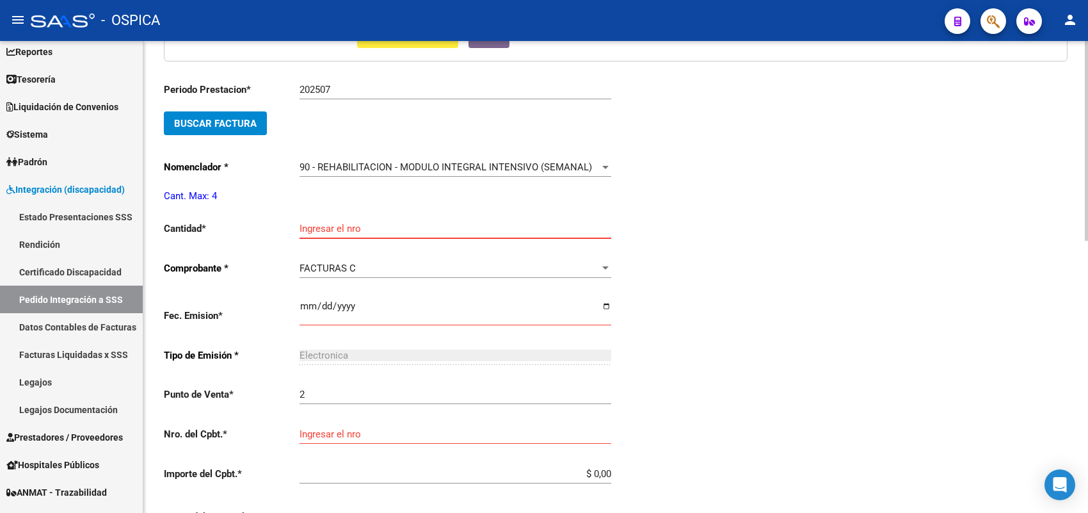
click at [341, 225] on input "Ingresar el nro" at bounding box center [456, 229] width 312 height 12
type input "4"
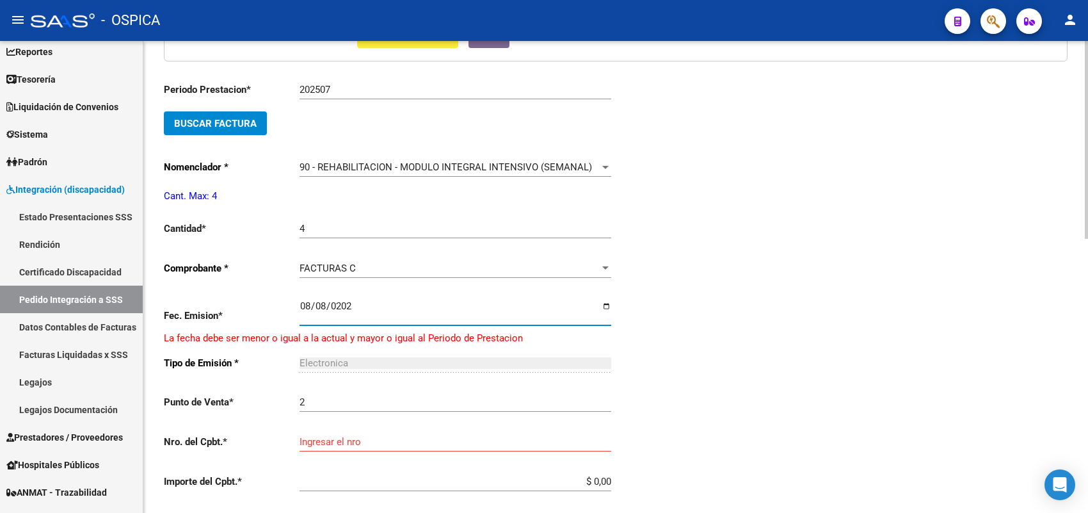
type input "[DATE]"
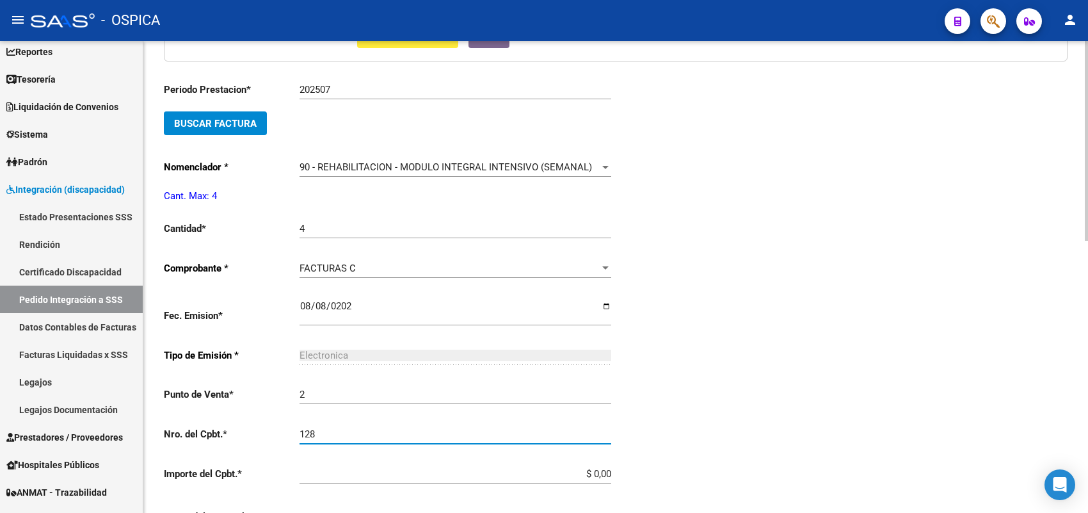
type input "128"
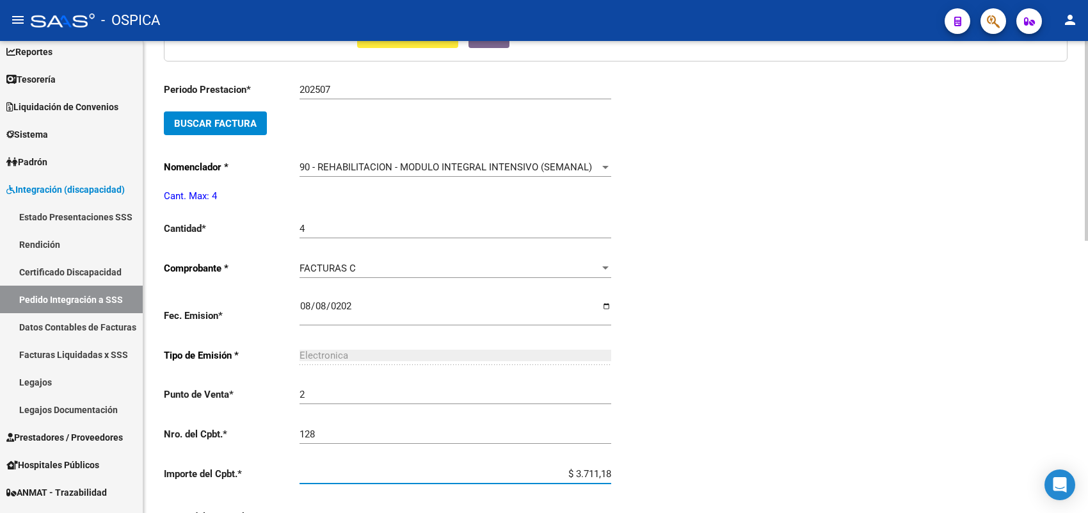
type input "$ 37.111,83"
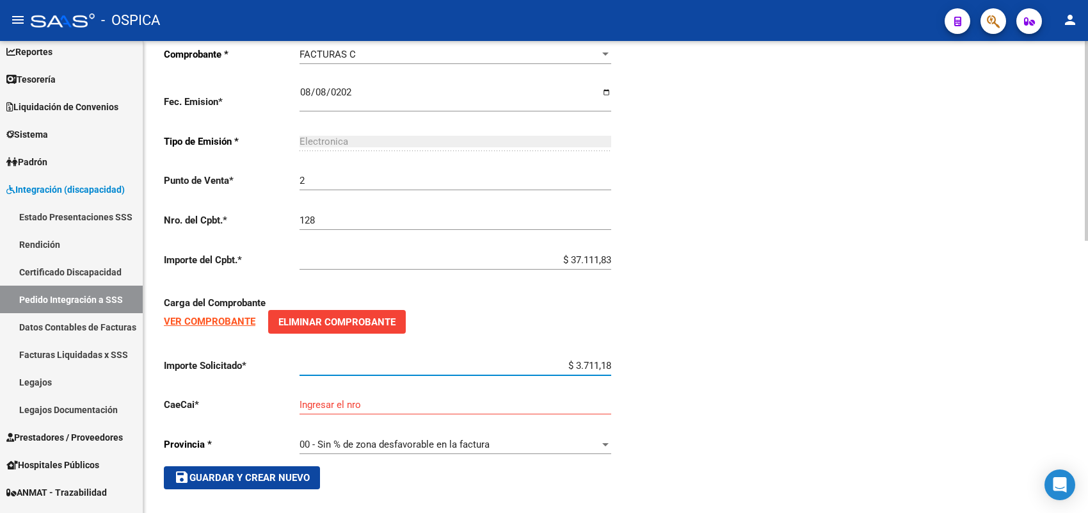
type input "$ 37.111,83"
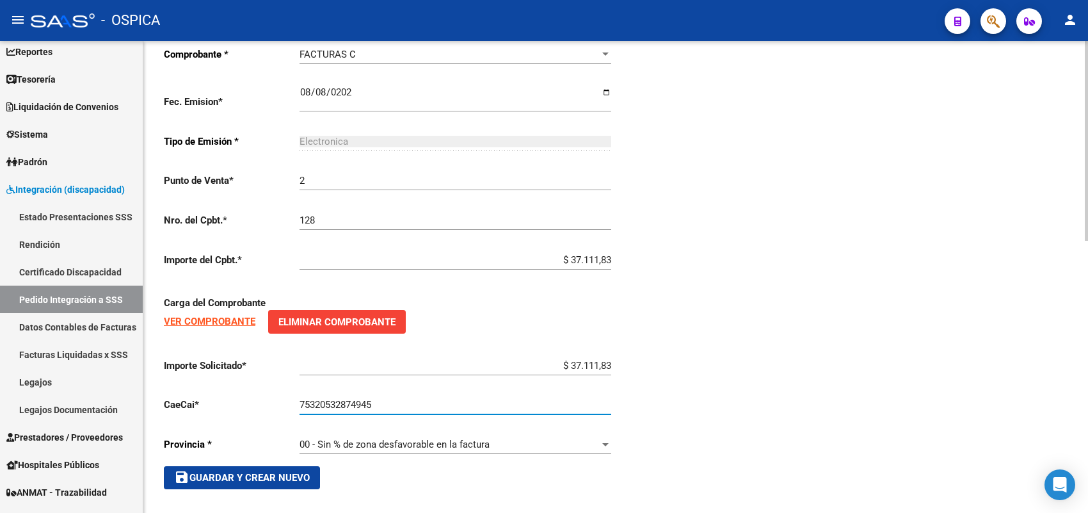
type input "75320532874945"
drag, startPoint x: 246, startPoint y: 467, endPoint x: 271, endPoint y: 443, distance: 34.4
click at [246, 472] on span "save Guardar y Crear Nuevo" at bounding box center [242, 478] width 136 height 12
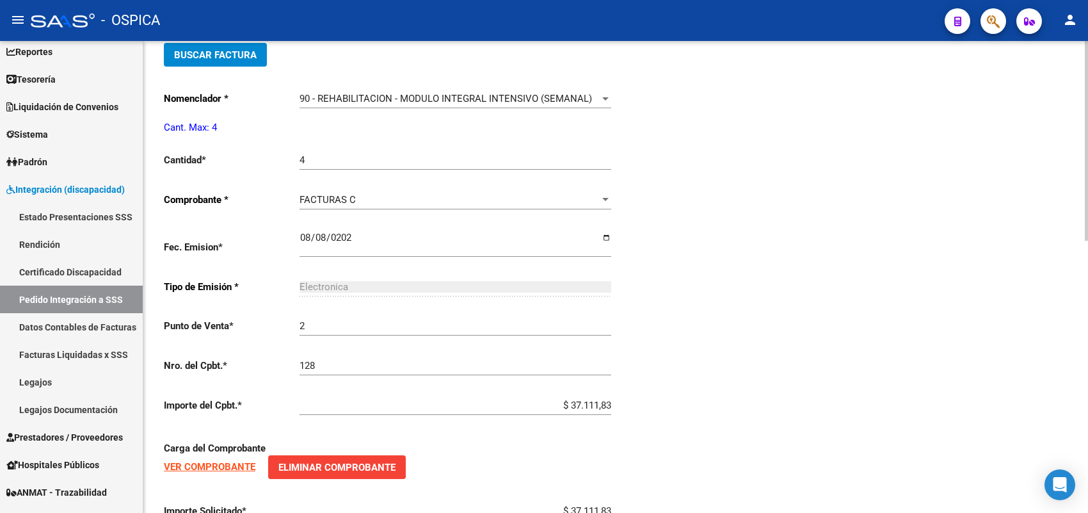
scroll to position [483, 0]
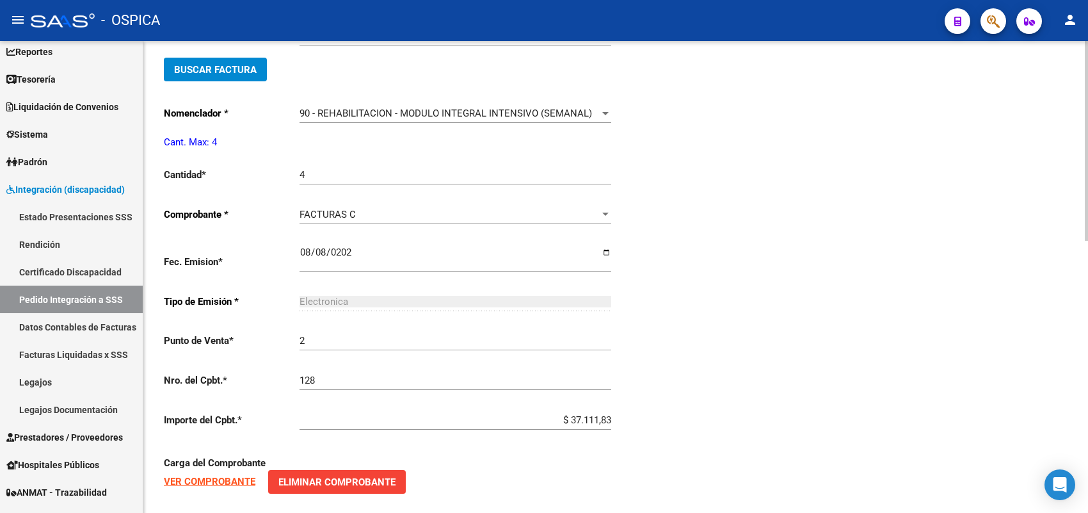
type input "$ 0,00"
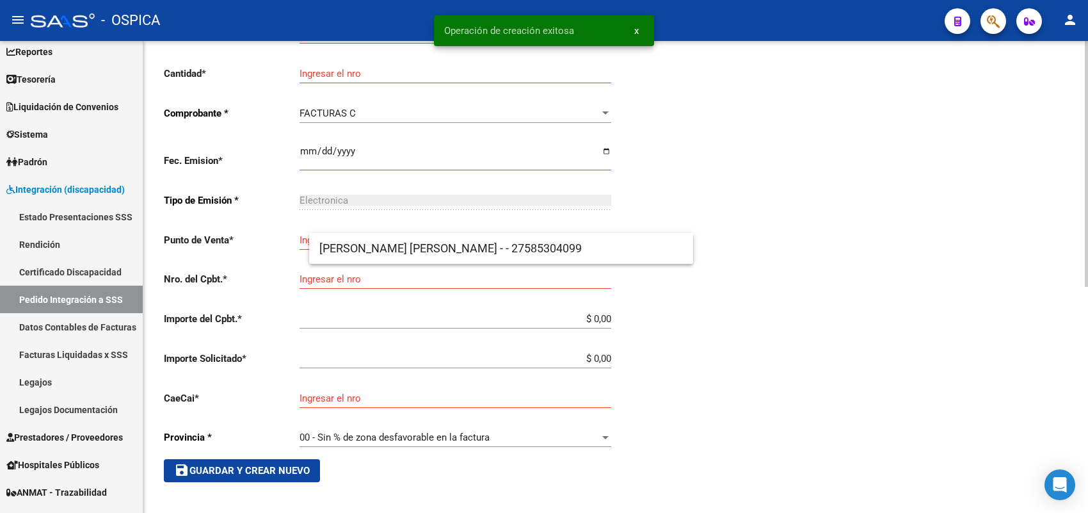
scroll to position [29, 0]
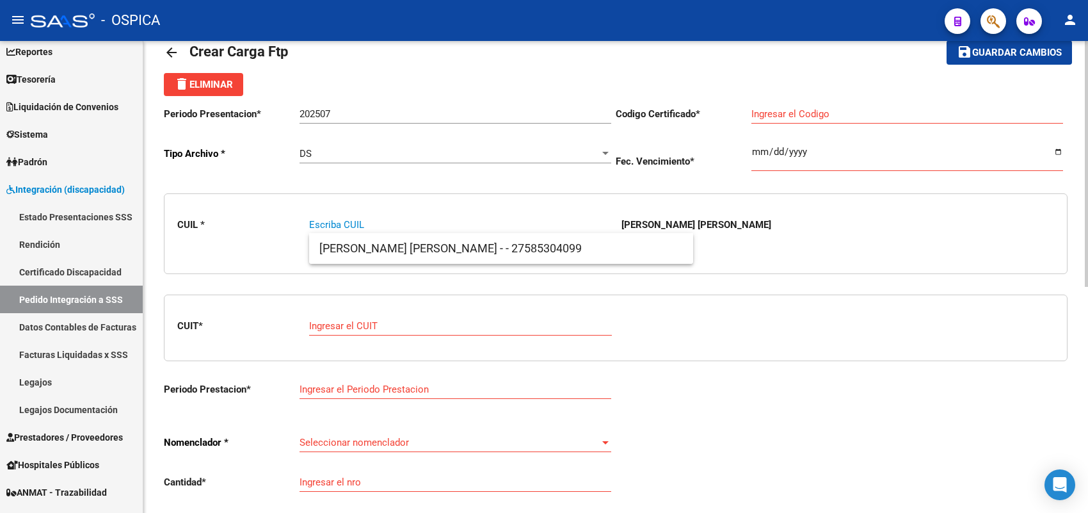
paste input "27544619670"
type input "27544619670"
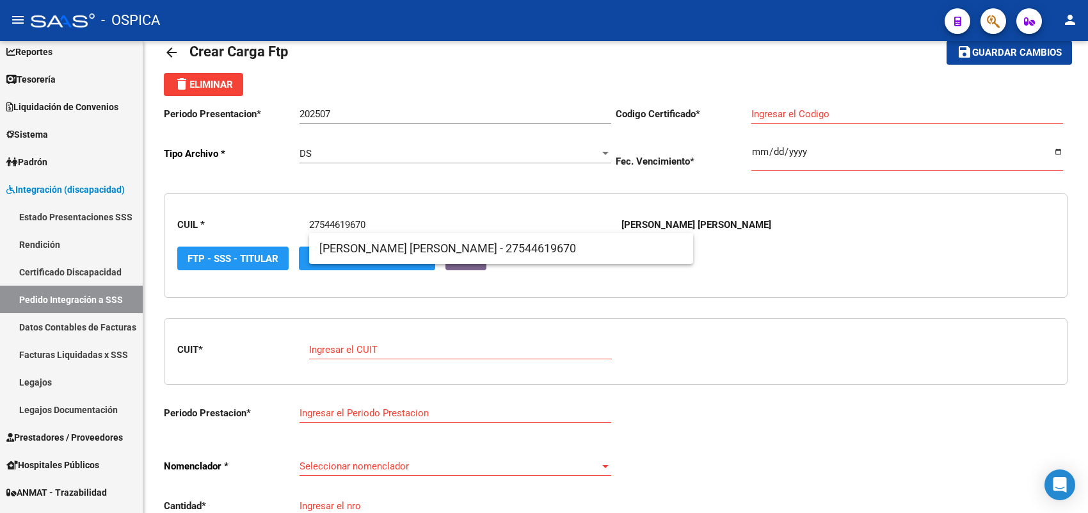
type input "ARG01000544619672024020520290205TUC139"
type input "[DATE]"
type input "27544619670"
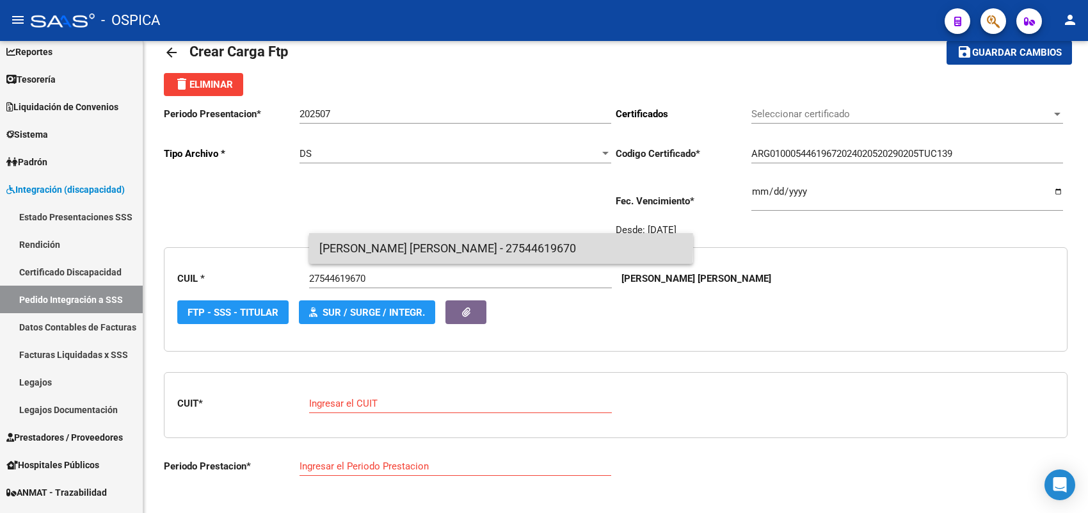
click at [346, 245] on span "[PERSON_NAME] [PERSON_NAME] - 27544619670" at bounding box center [501, 248] width 364 height 31
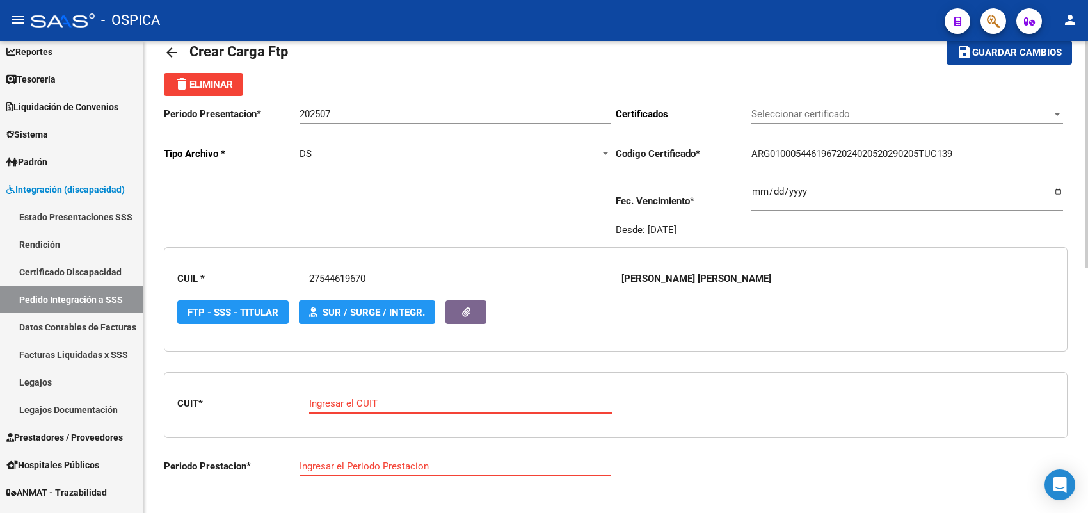
paste input "27-37523488-8"
type input "27-37523488-8"
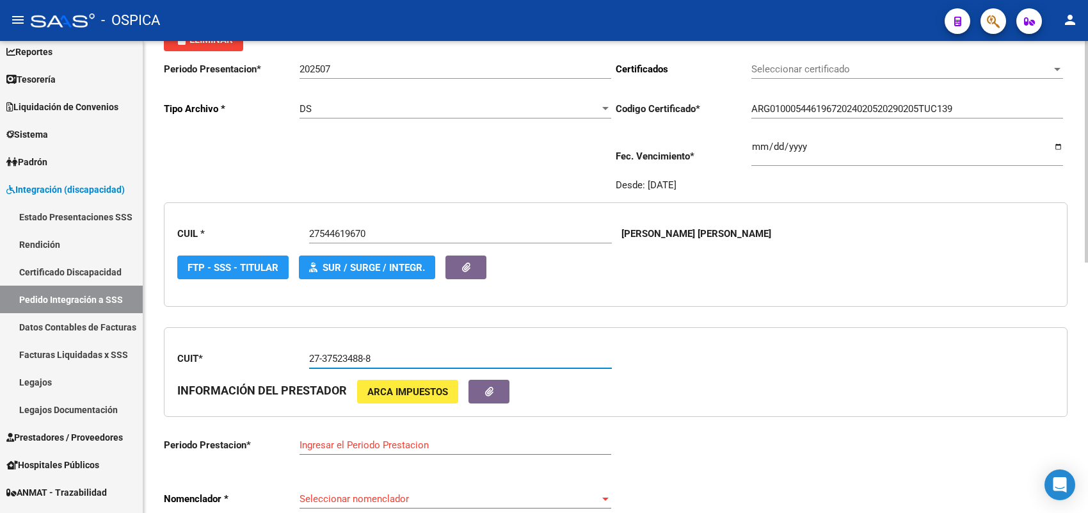
type input "202507"
type input "1"
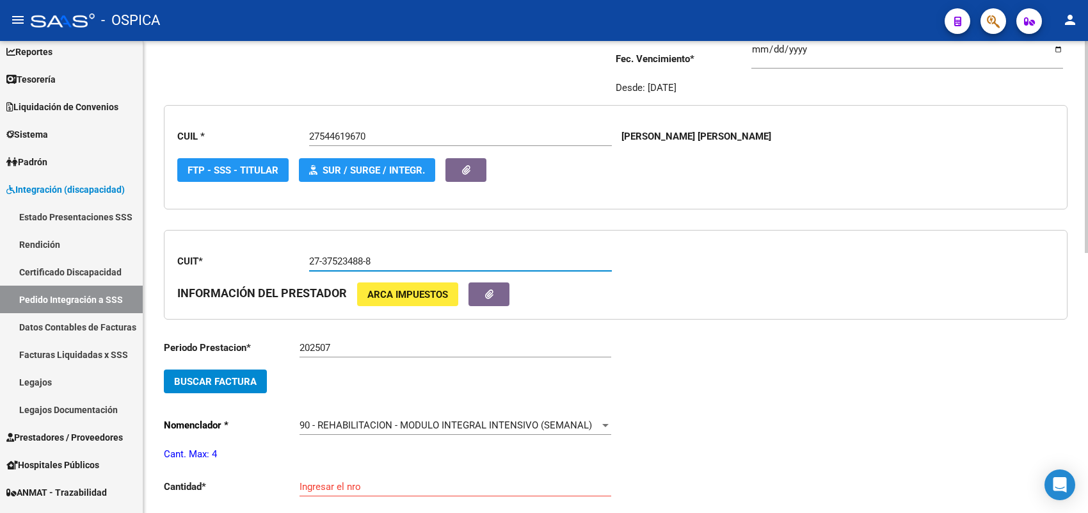
scroll to position [190, 0]
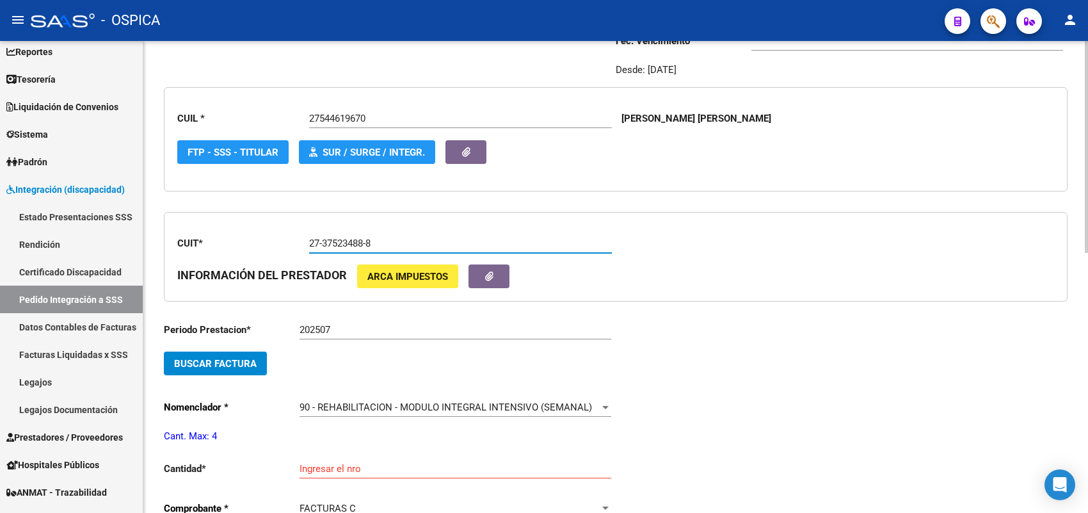
type input "27-37523488-8"
click at [238, 360] on span "Buscar Factura" at bounding box center [215, 364] width 83 height 12
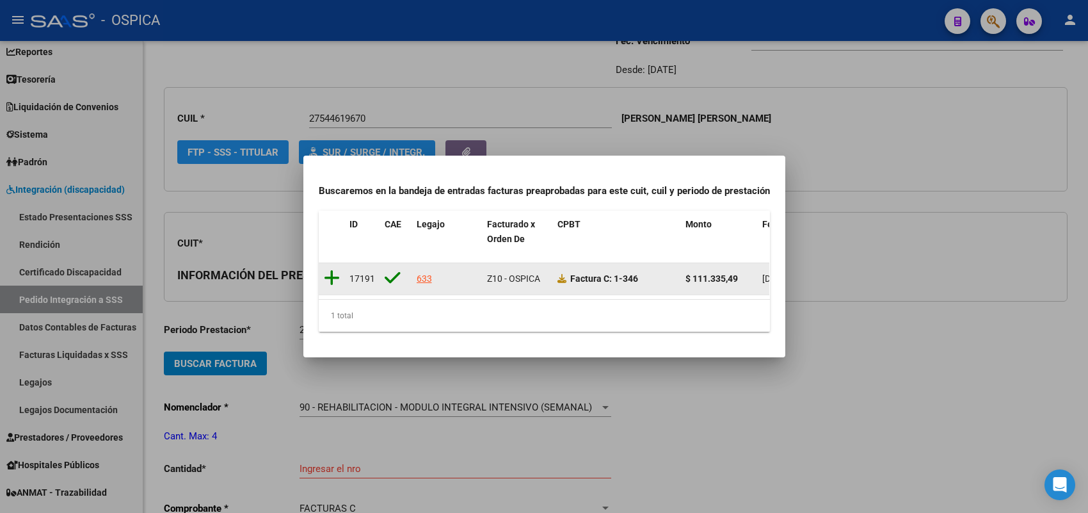
click at [330, 269] on icon at bounding box center [332, 278] width 16 height 18
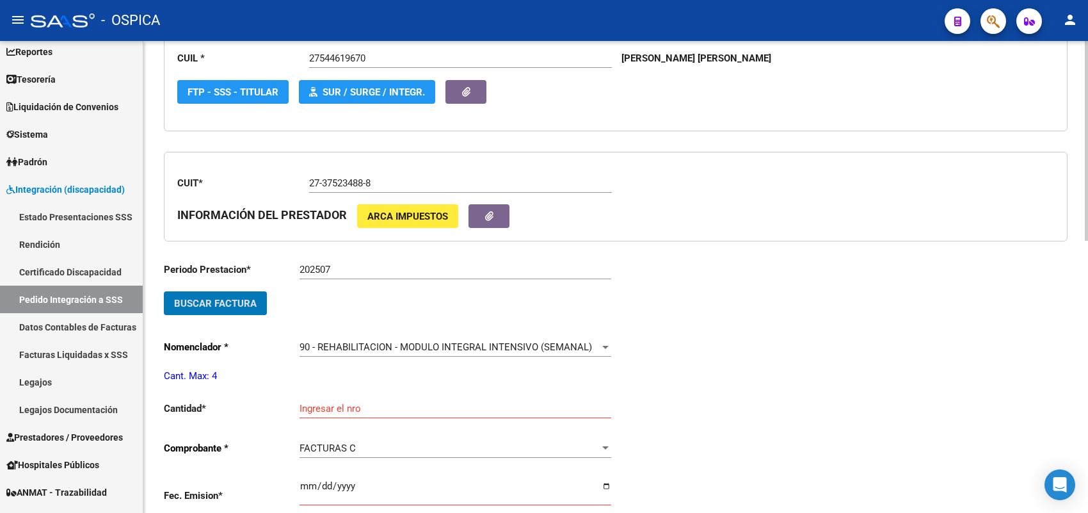
scroll to position [430, 0]
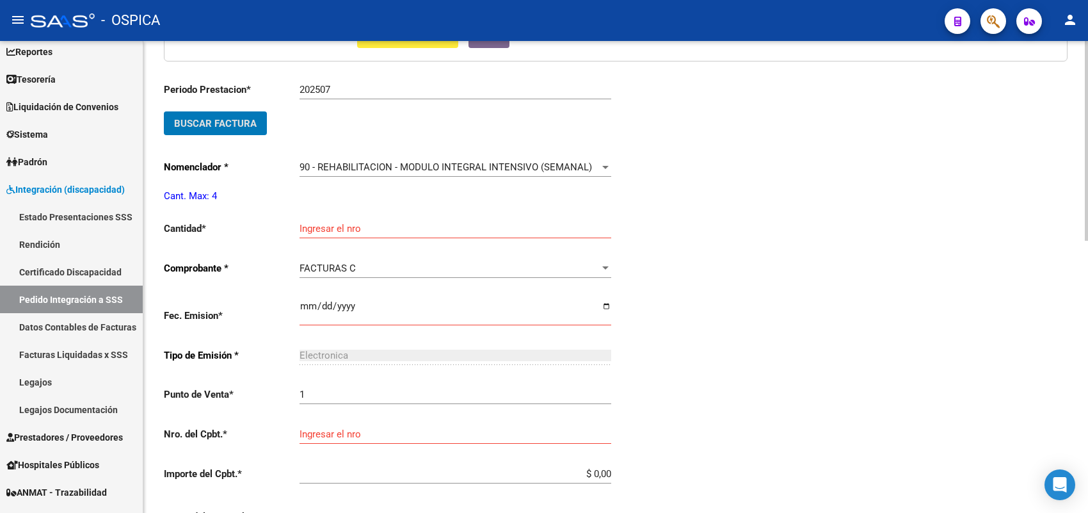
click at [317, 228] on input "Ingresar el nro" at bounding box center [456, 229] width 312 height 12
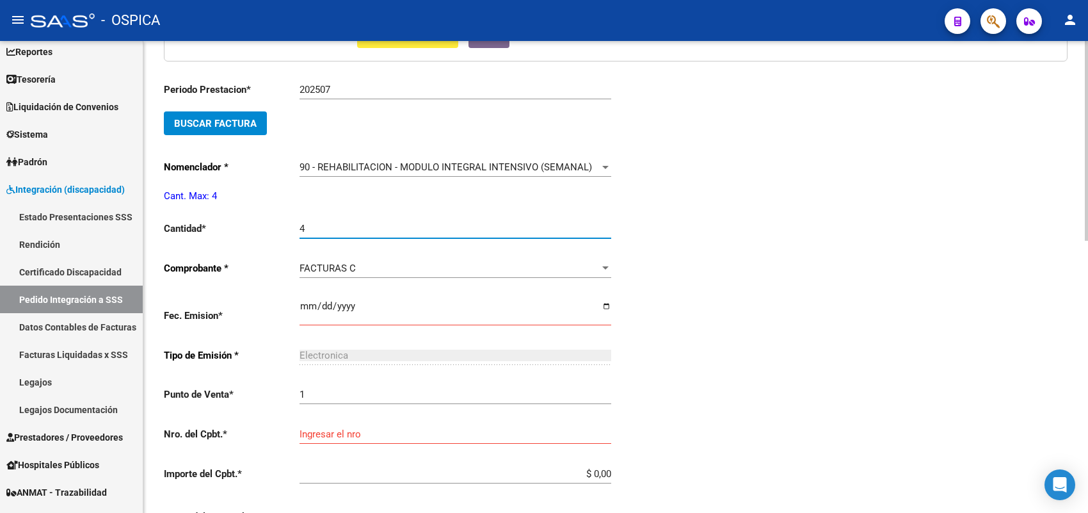
type input "4"
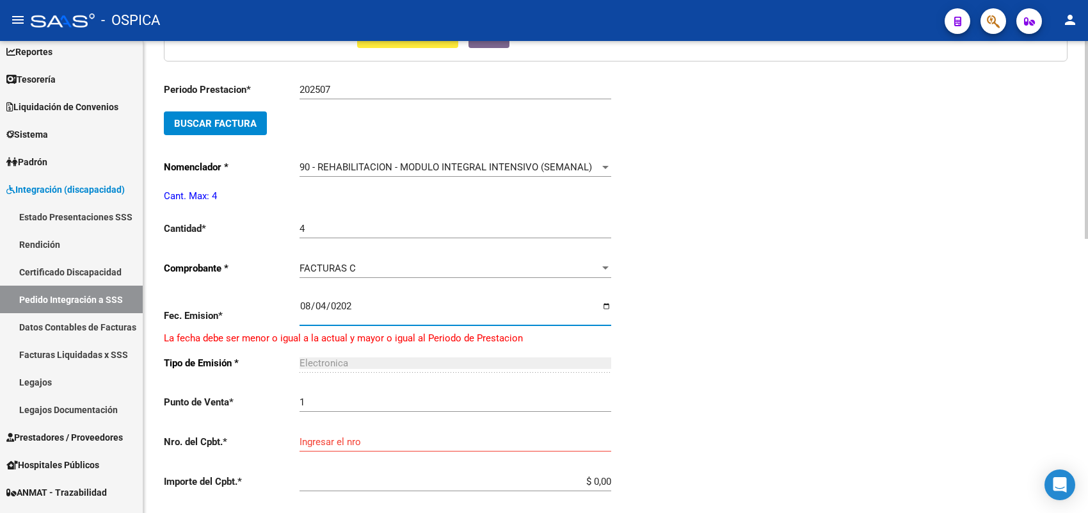
type input "[DATE]"
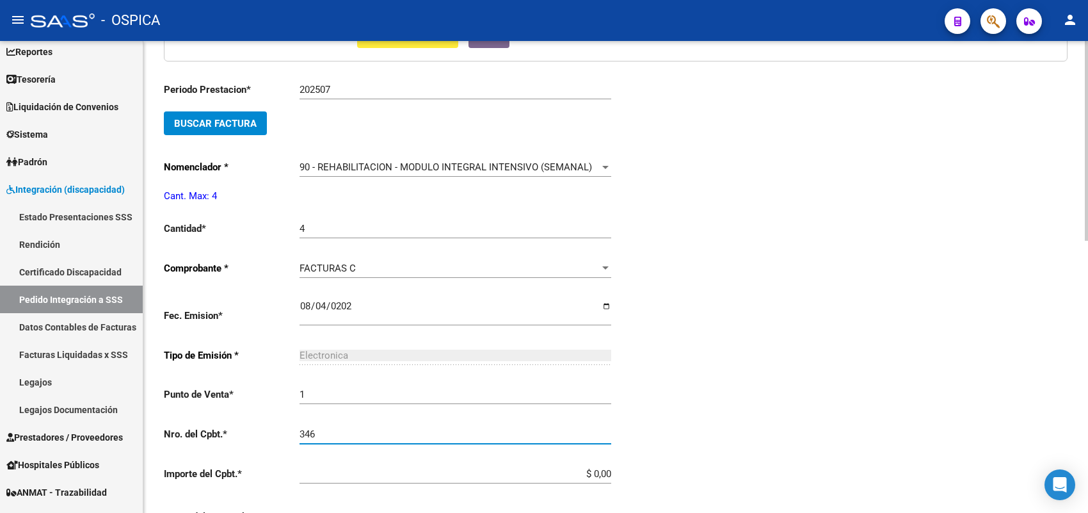
type input "346"
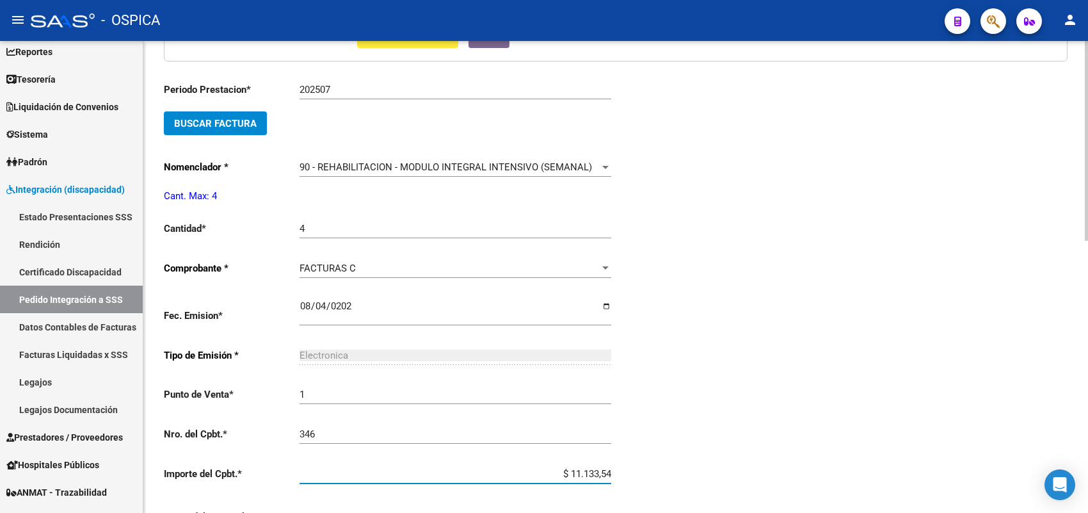
type input "$ 111.335,49"
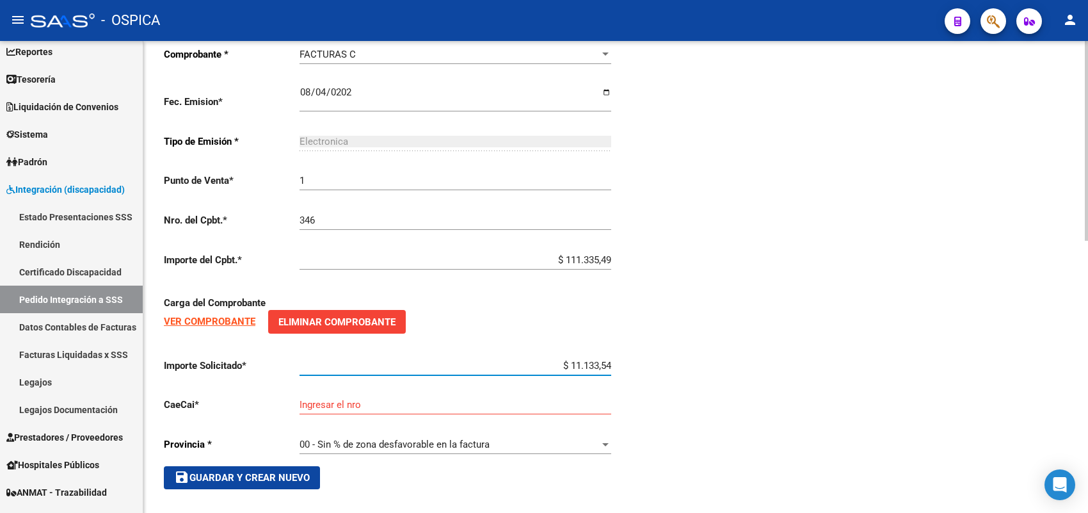
type input "$ 111.335,49"
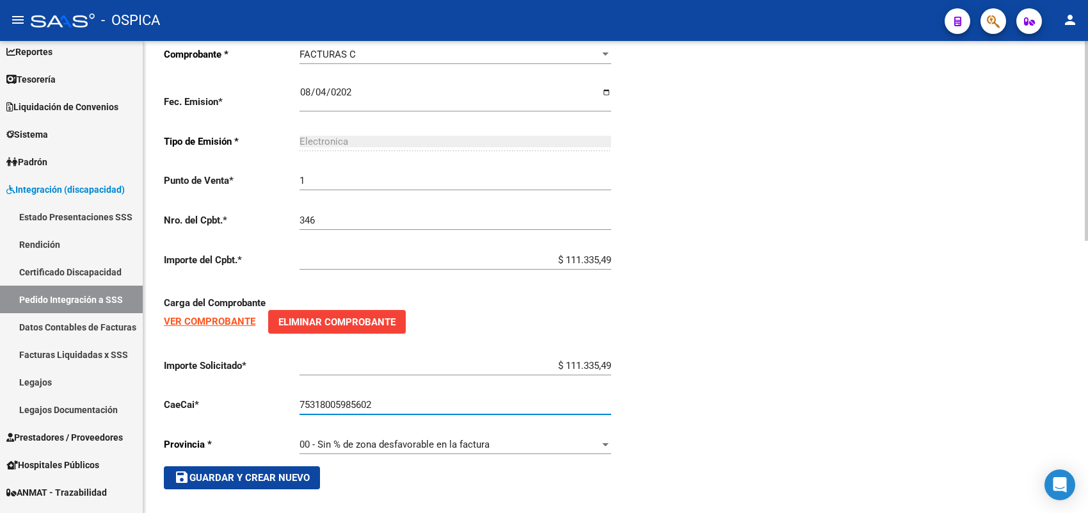
type input "75318005985602"
click at [296, 472] on span "save Guardar y Crear Nuevo" at bounding box center [242, 478] width 136 height 12
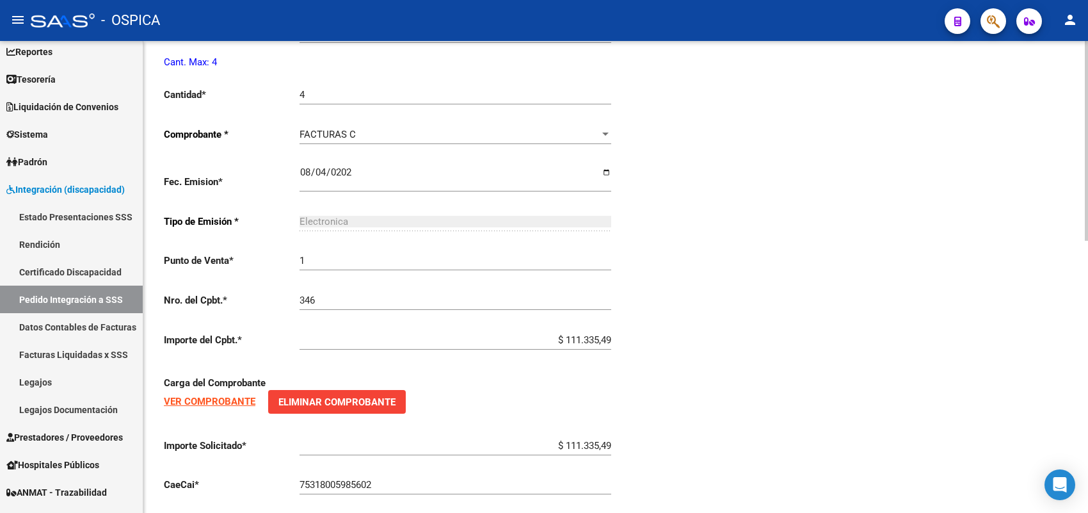
type input "$ 0,00"
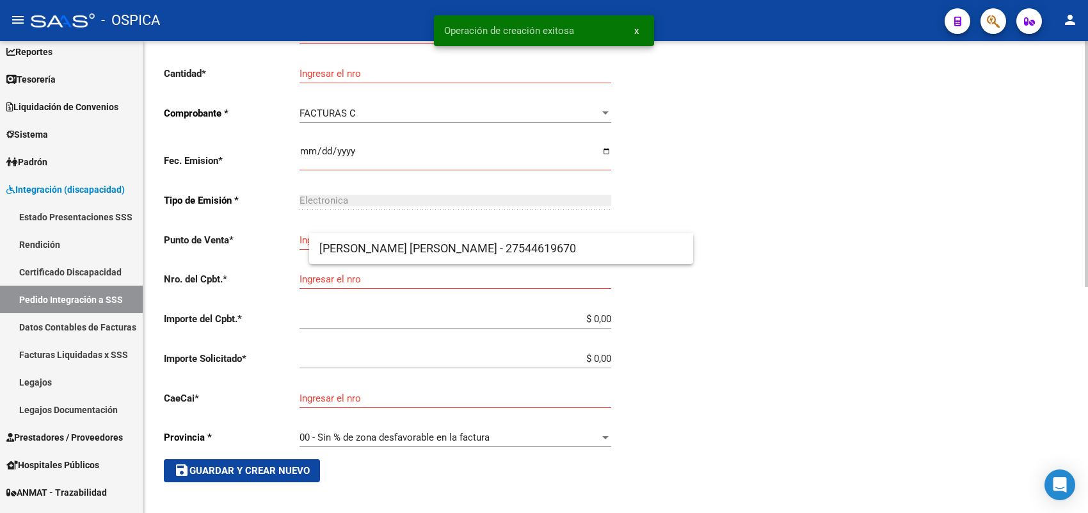
scroll to position [29, 0]
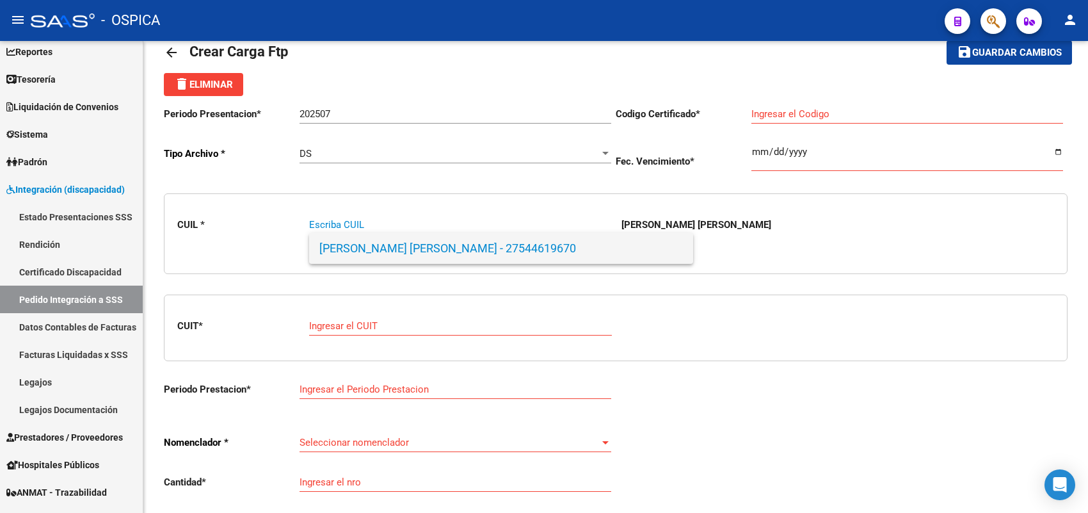
click at [376, 247] on span "[PERSON_NAME] [PERSON_NAME] - 27544619670" at bounding box center [501, 248] width 364 height 31
type input "27544619670"
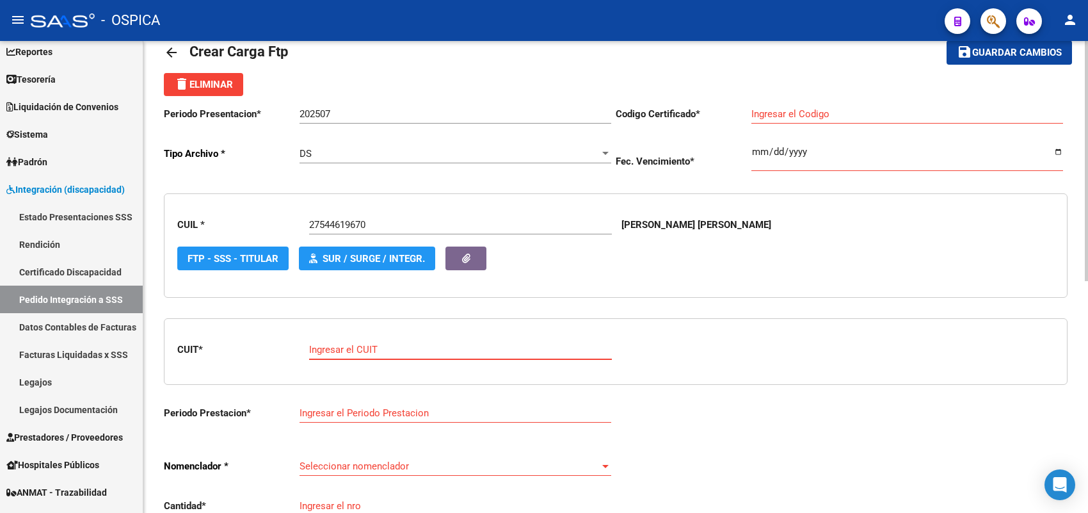
type input "ARG01000544619672024020520290205TUC139"
type input "[DATE]"
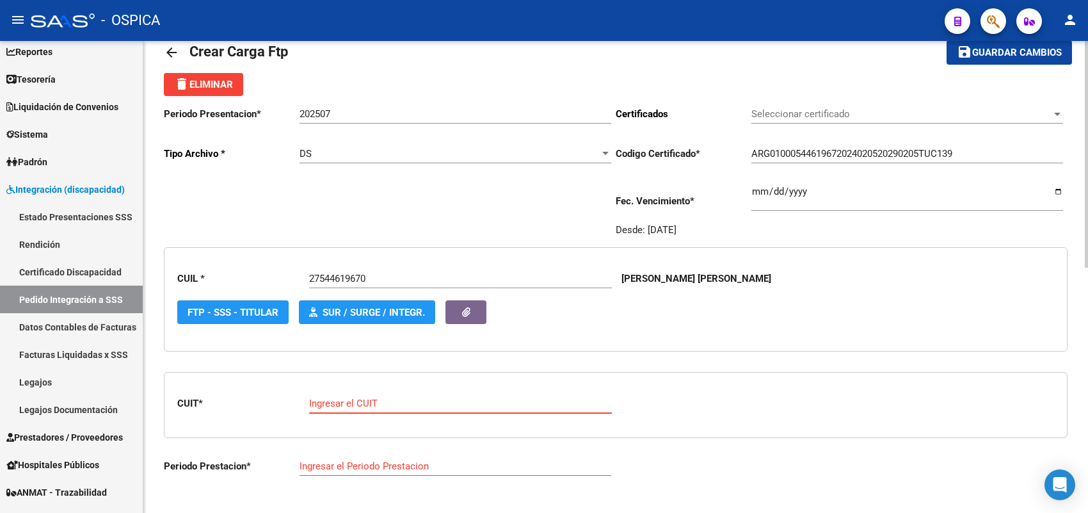
paste input "27-37876861-1"
type input "27-37876861-1"
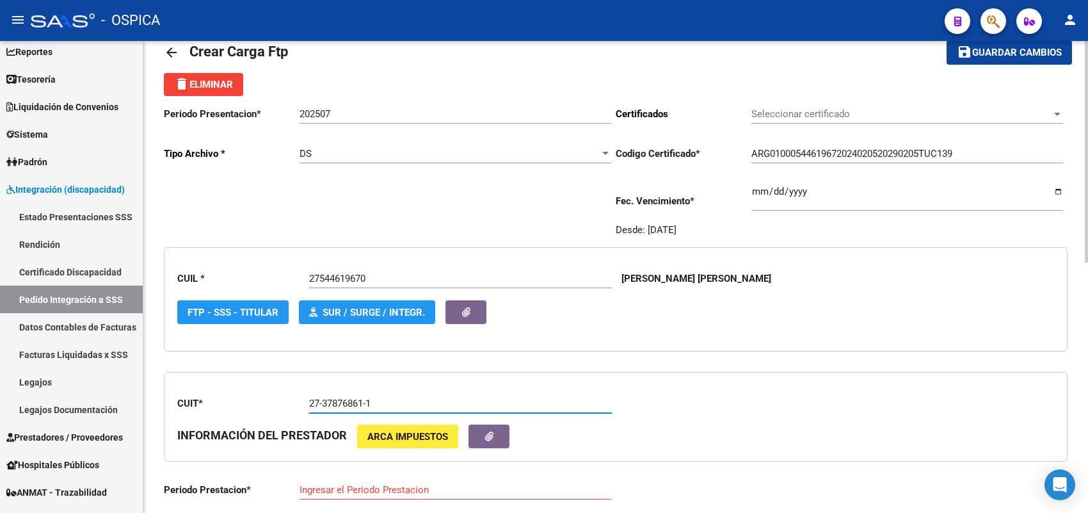
type input "202507"
type input "1"
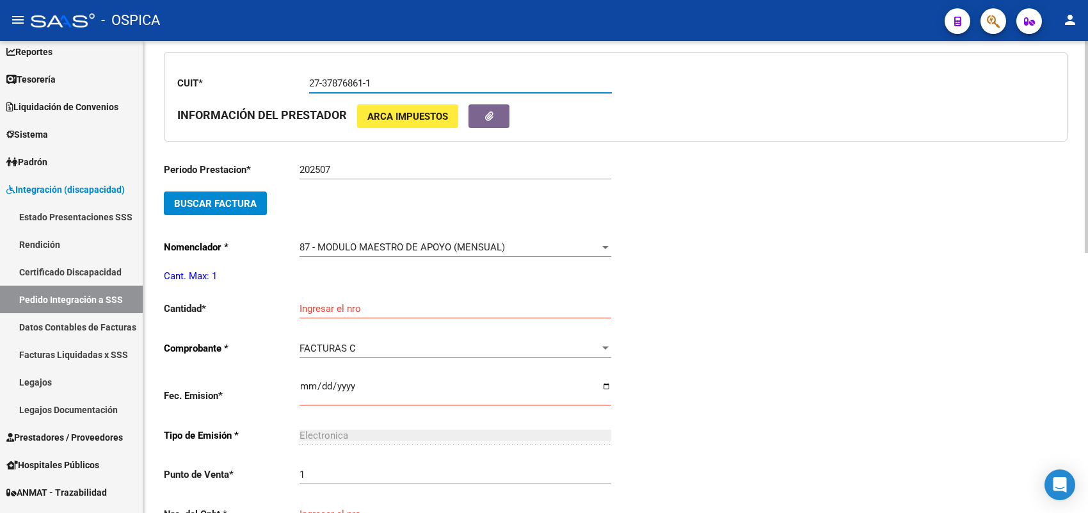
type input "27-37876861-1"
click at [245, 198] on span "Buscar Factura" at bounding box center [215, 204] width 83 height 12
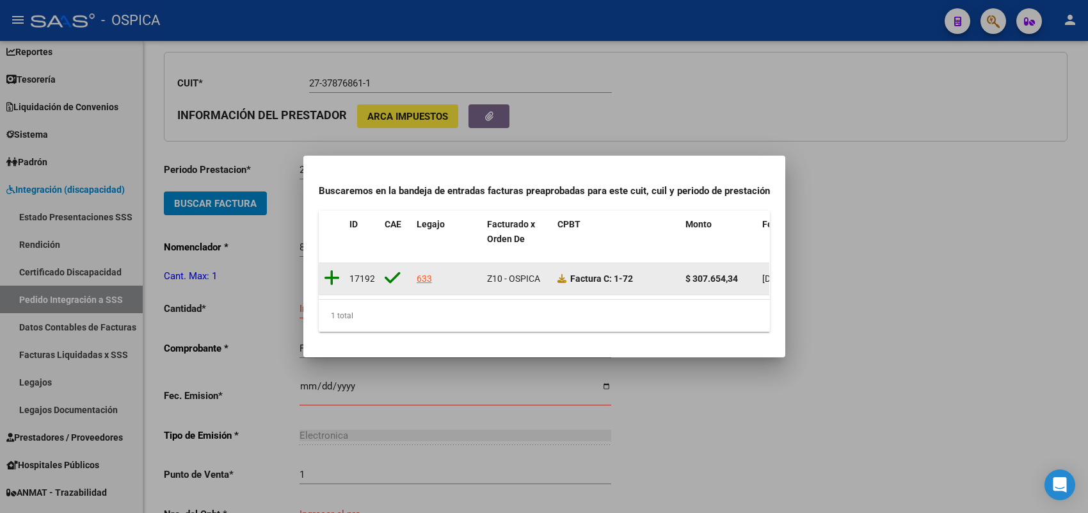
click at [331, 270] on icon at bounding box center [332, 278] width 16 height 18
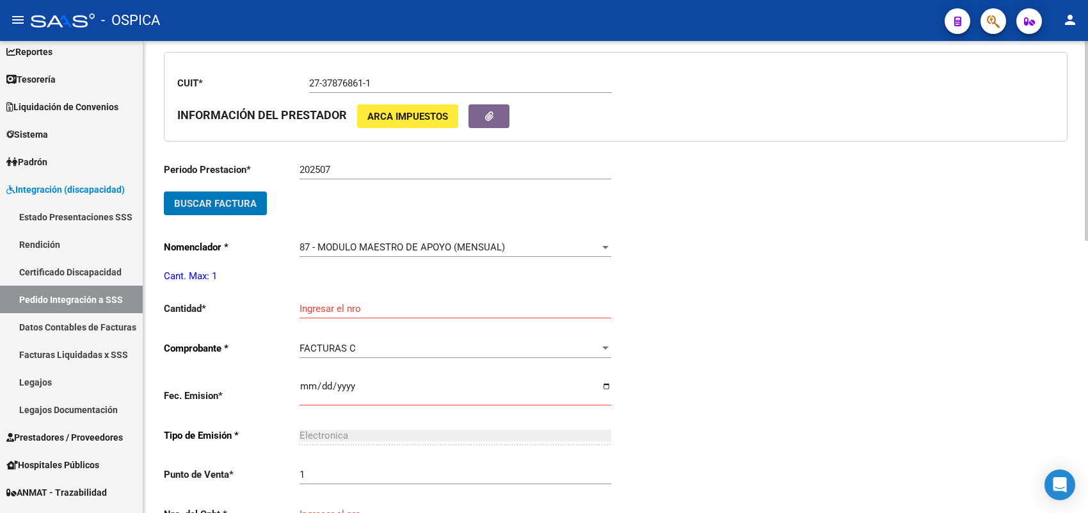
click at [332, 309] on input "Ingresar el nro" at bounding box center [456, 309] width 312 height 12
type input "1"
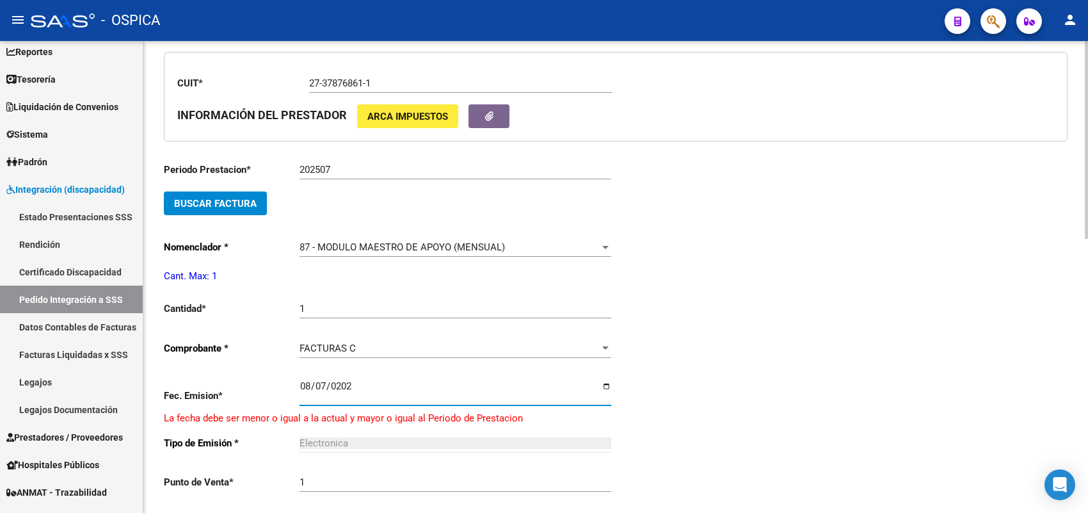
type input "[DATE]"
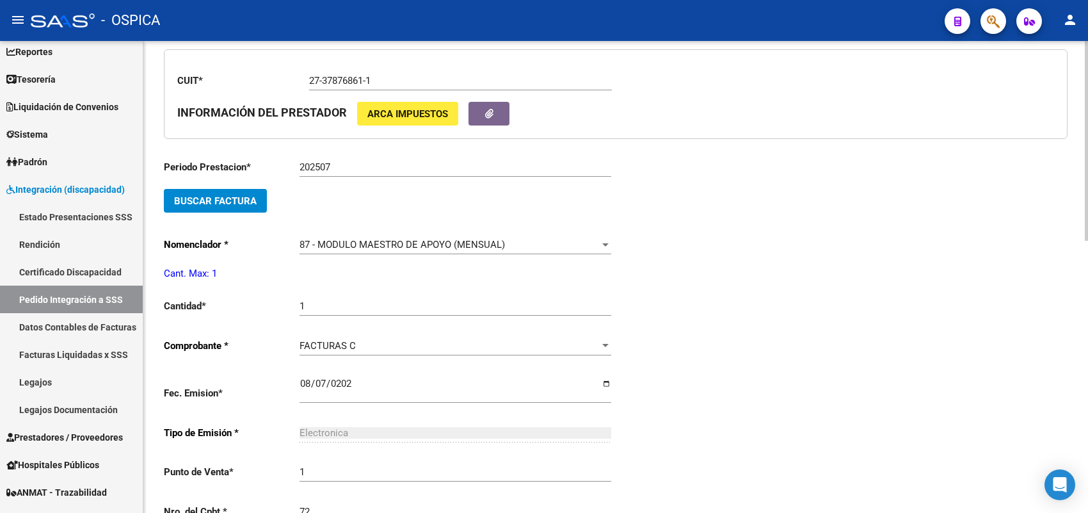
type input "72"
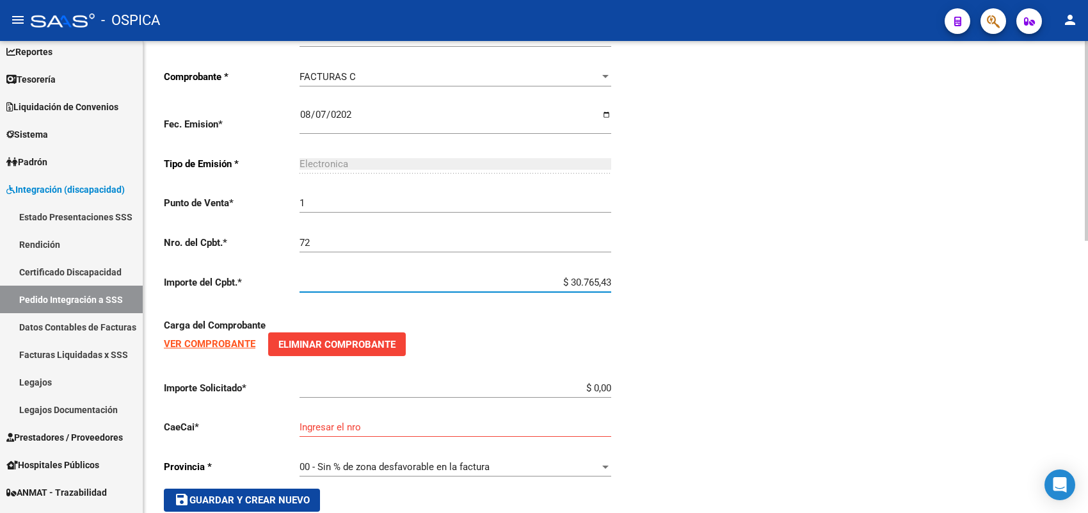
type input "$ 307.654,34"
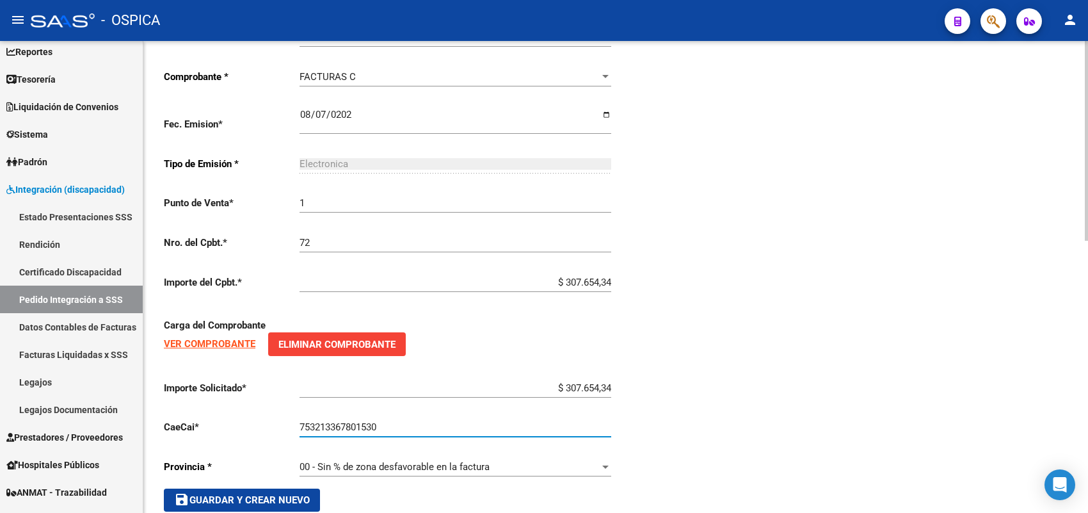
click at [365, 421] on input "753213367801530" at bounding box center [456, 427] width 312 height 12
type input "75321336780530"
click at [255, 494] on span "save Guardar y Crear Nuevo" at bounding box center [242, 500] width 136 height 12
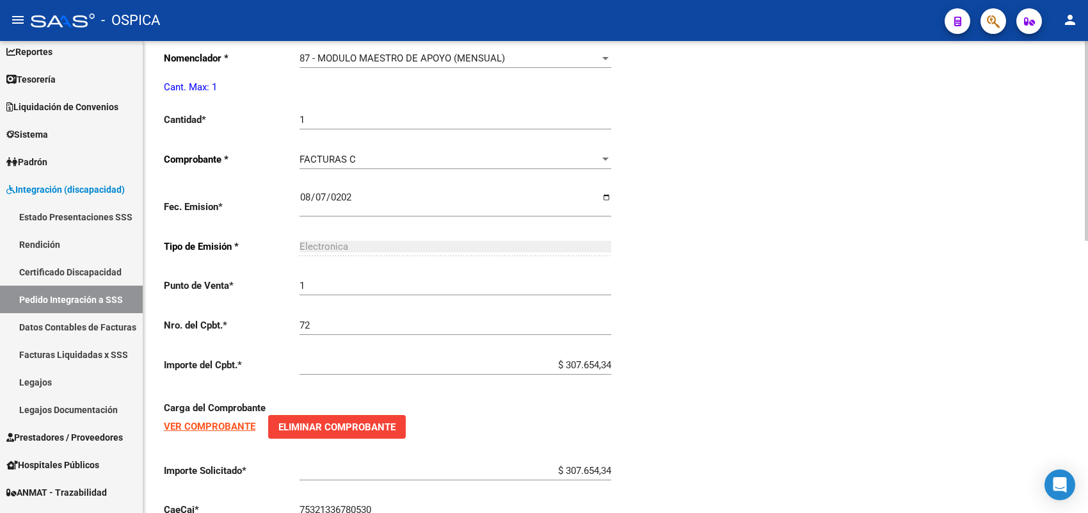
scroll to position [381, 0]
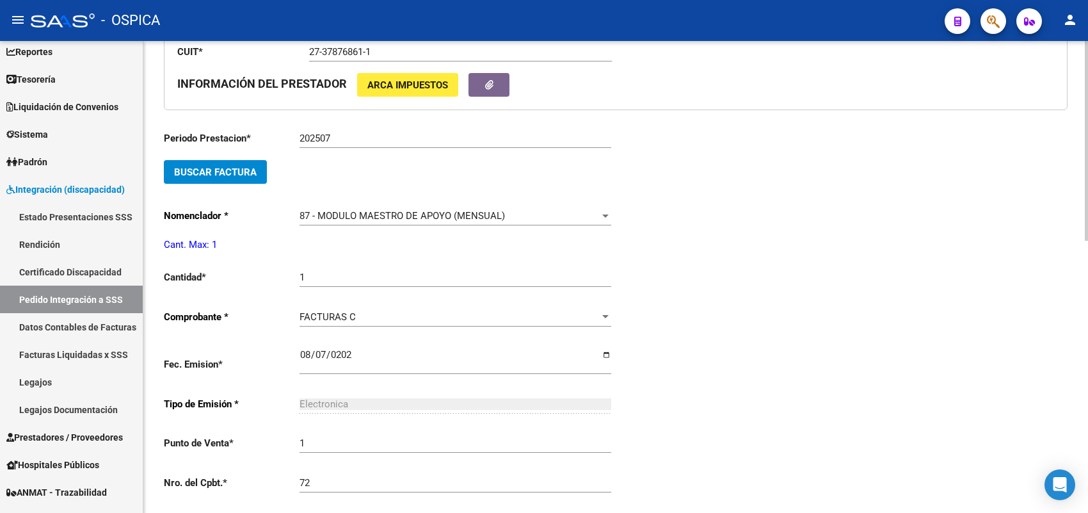
type input "$ 0,00"
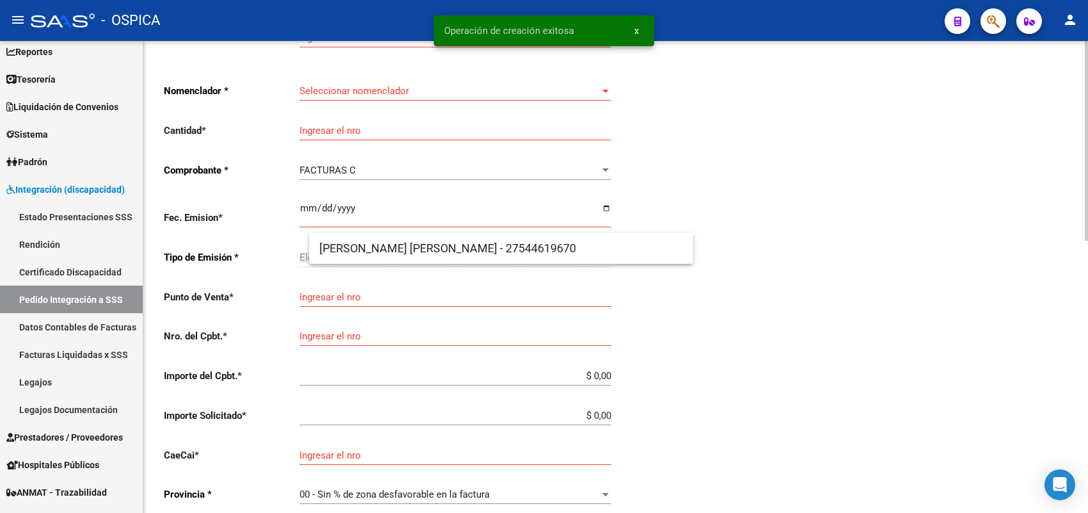
scroll to position [29, 0]
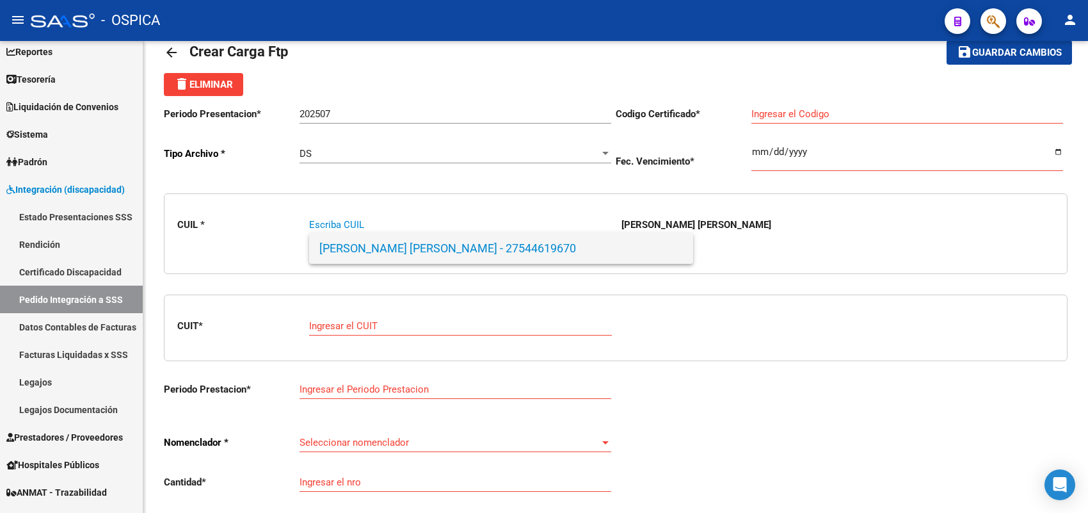
paste input "20405458307"
type input "20405458307"
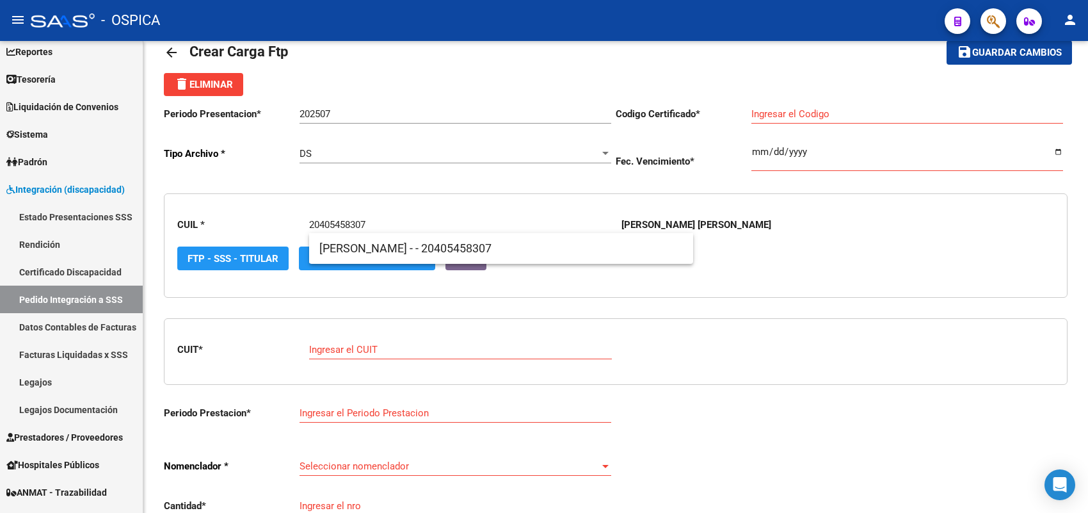
type input "ARG-02-00040545830-20161021-20261021-BS"
type input "[DATE]"
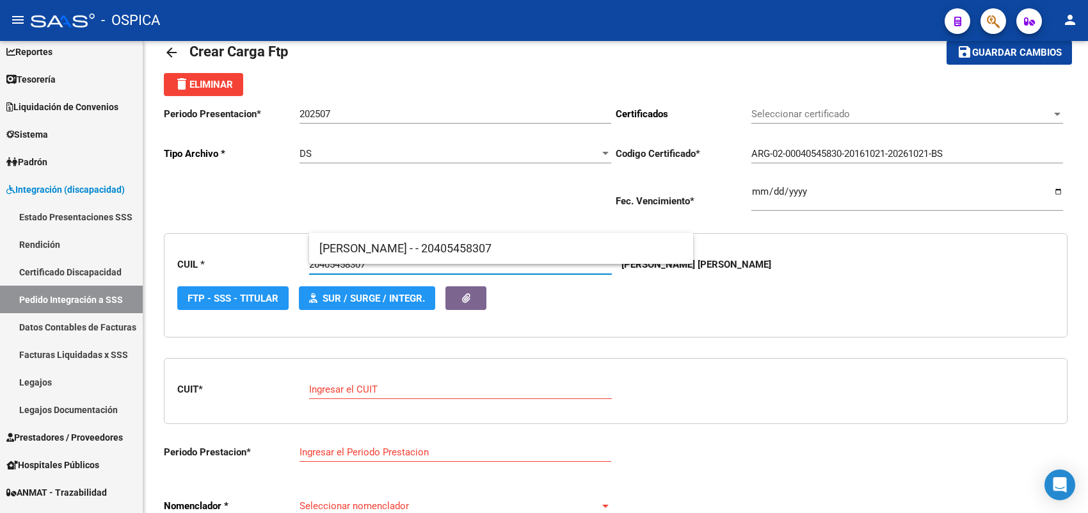
type input "20405458307"
click at [350, 252] on span "[PERSON_NAME] - - 20405458307" at bounding box center [501, 248] width 364 height 31
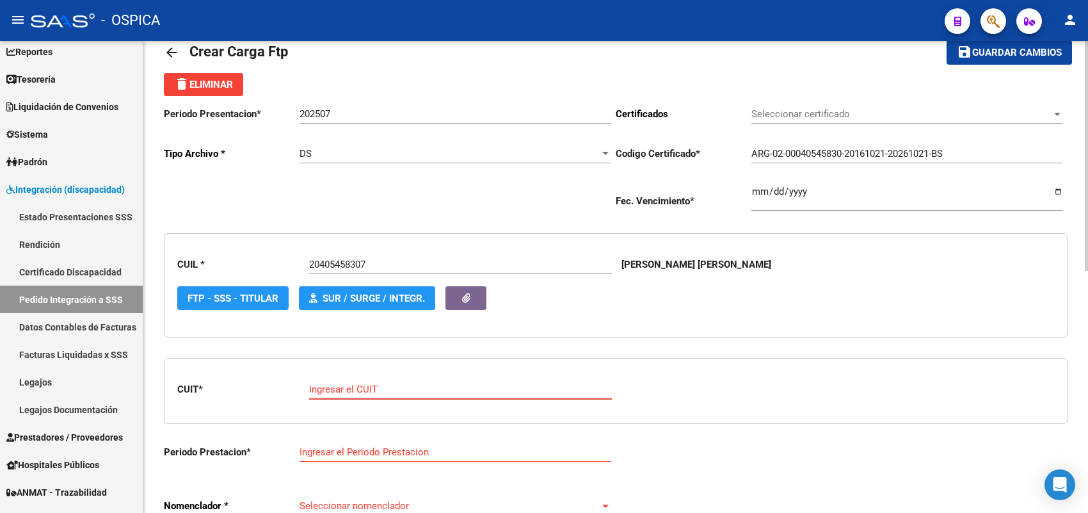
paste input "30-71536773-0"
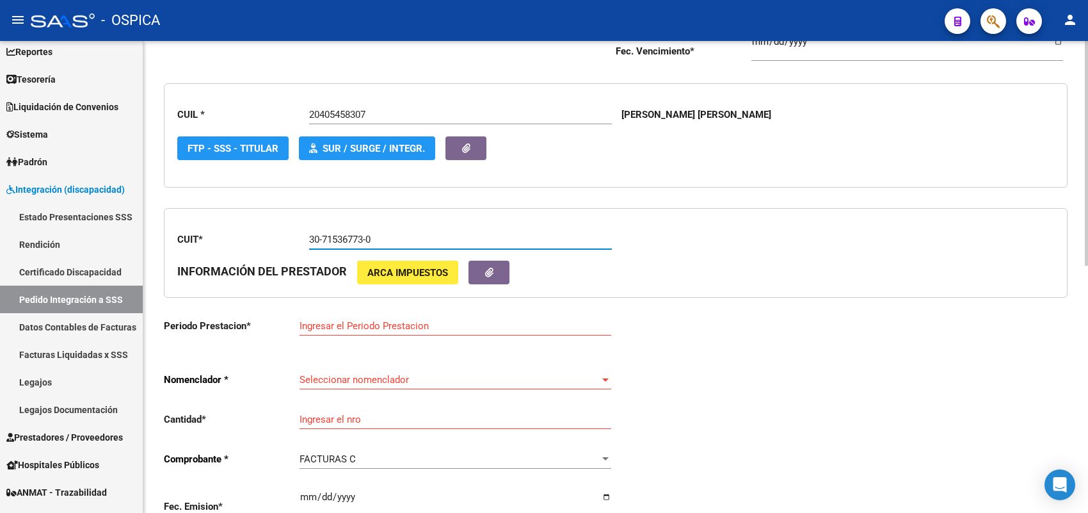
scroll to position [190, 0]
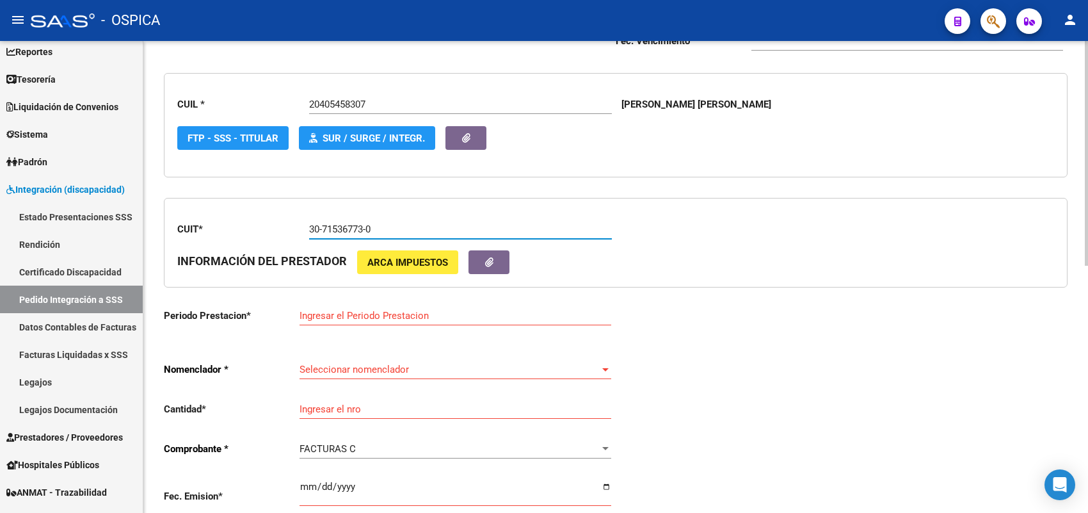
type input "30-71536773-0"
click at [328, 319] on div "Ingresar el Periodo Prestacion" at bounding box center [456, 312] width 312 height 28
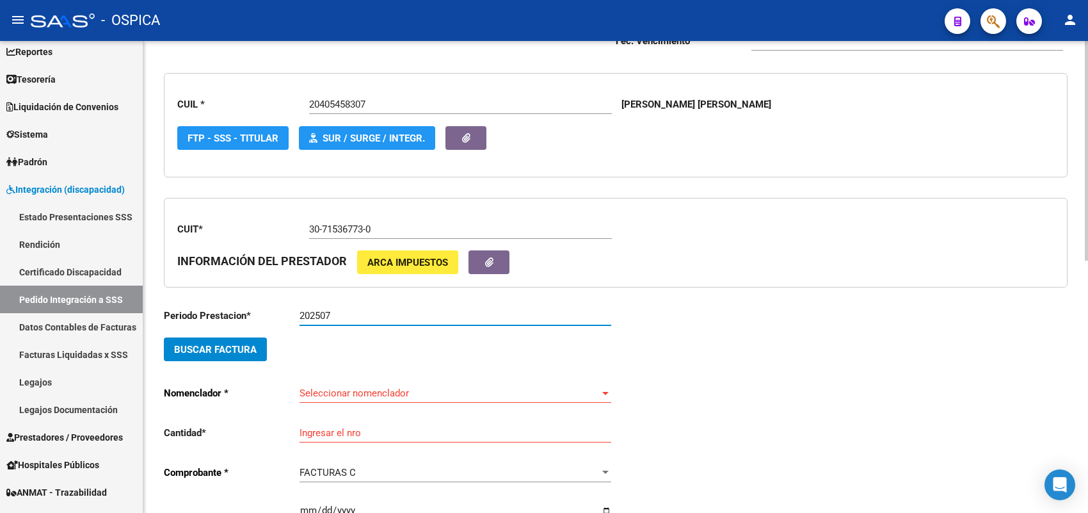
type input "202507"
click at [258, 349] on button "Buscar Factura" at bounding box center [215, 349] width 103 height 24
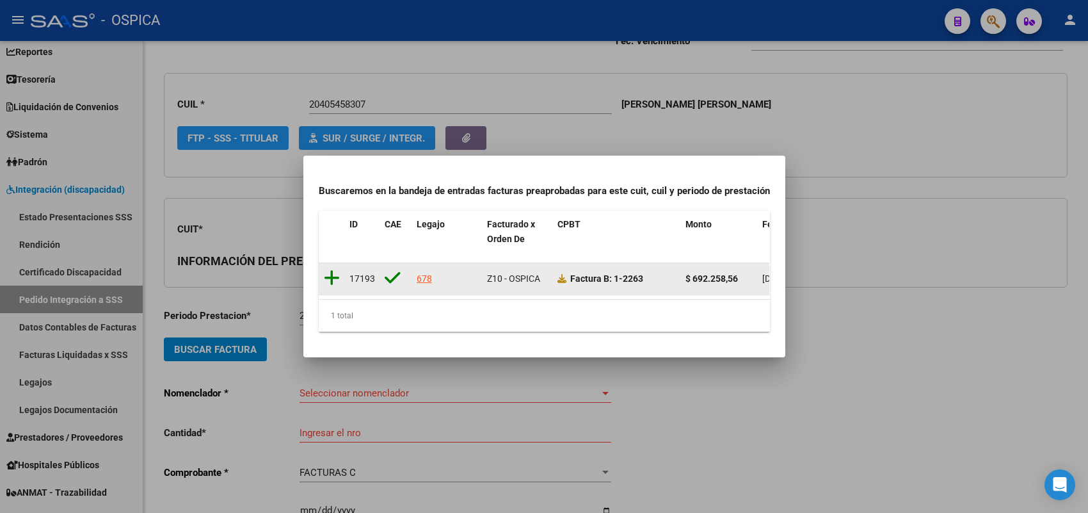
click at [334, 269] on icon at bounding box center [332, 278] width 16 height 18
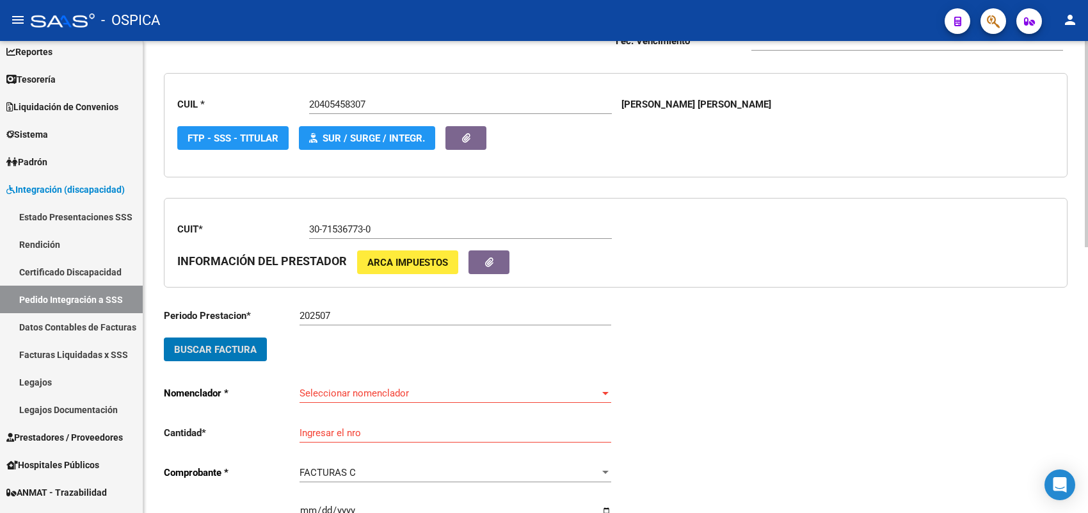
scroll to position [270, 0]
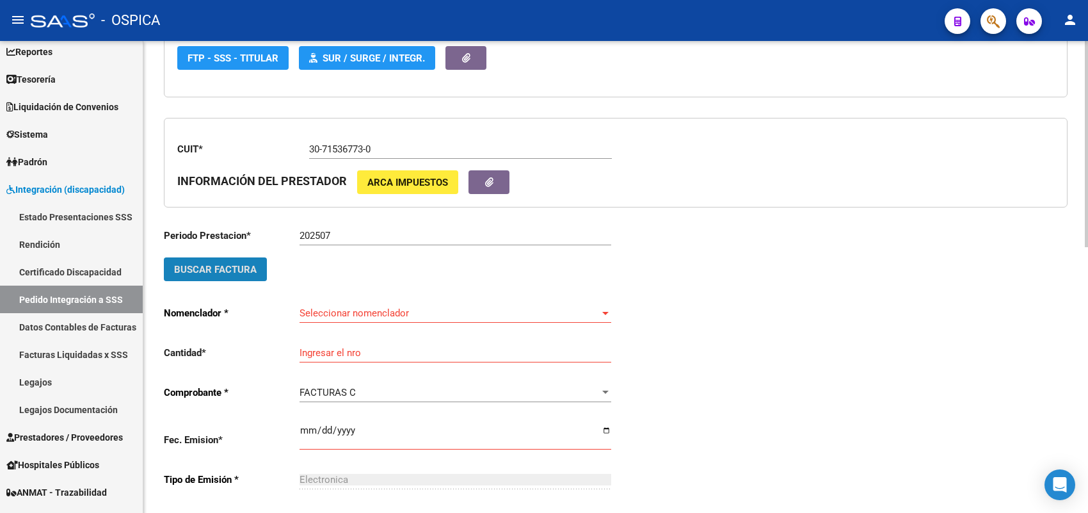
click at [248, 266] on span "Buscar Factura" at bounding box center [215, 270] width 83 height 12
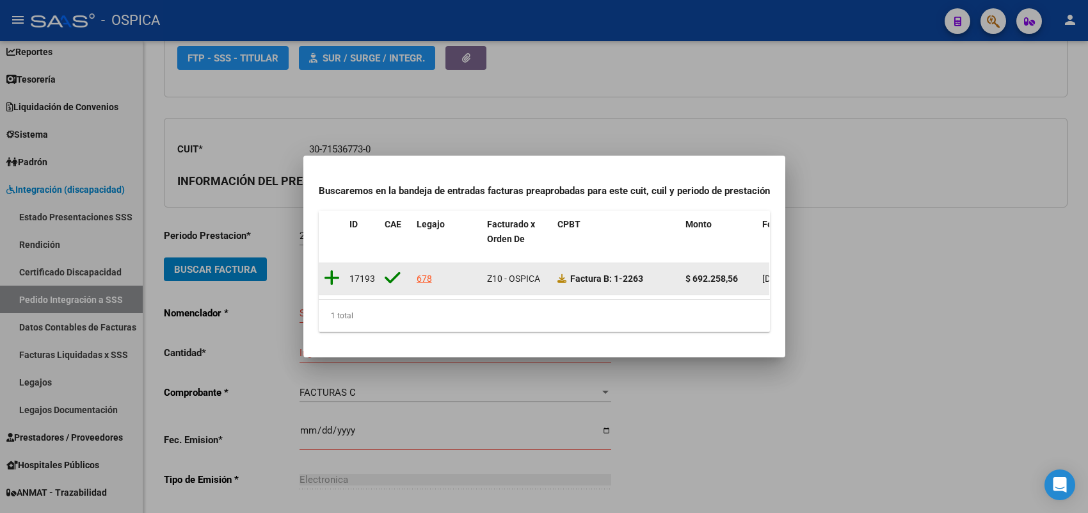
click at [330, 270] on icon at bounding box center [332, 278] width 16 height 18
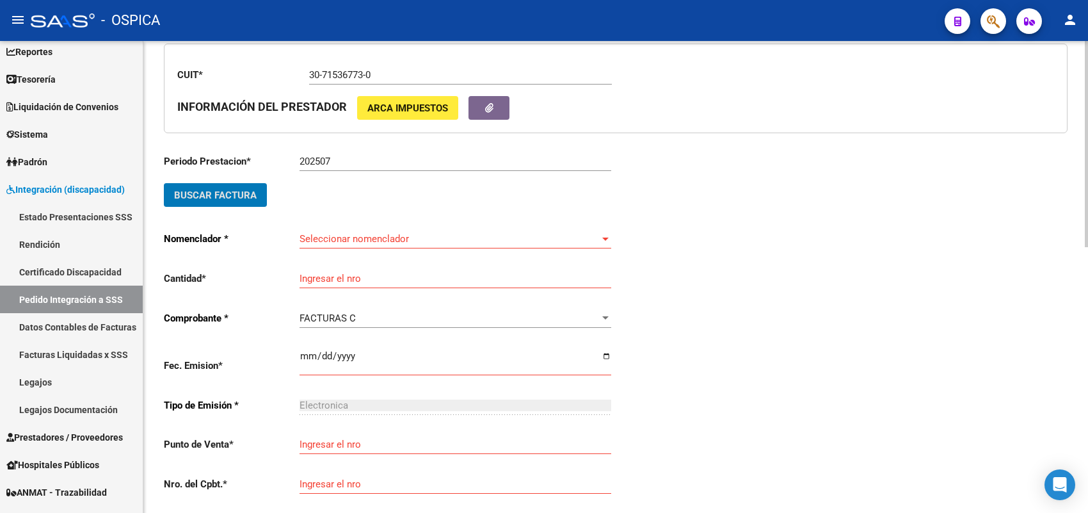
scroll to position [288, 0]
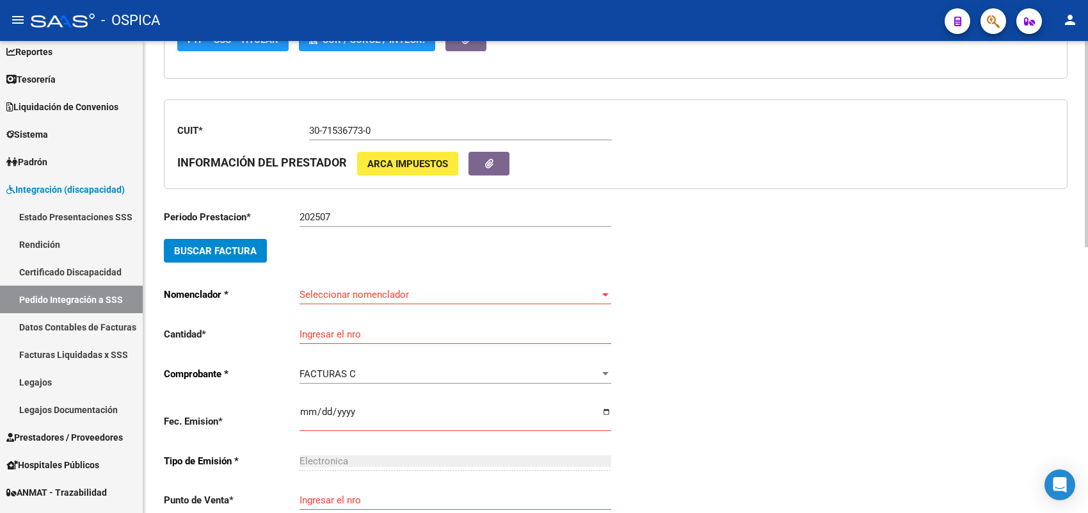
click at [349, 284] on div "Seleccionar nomenclador Seleccionar nomenclador" at bounding box center [456, 291] width 312 height 28
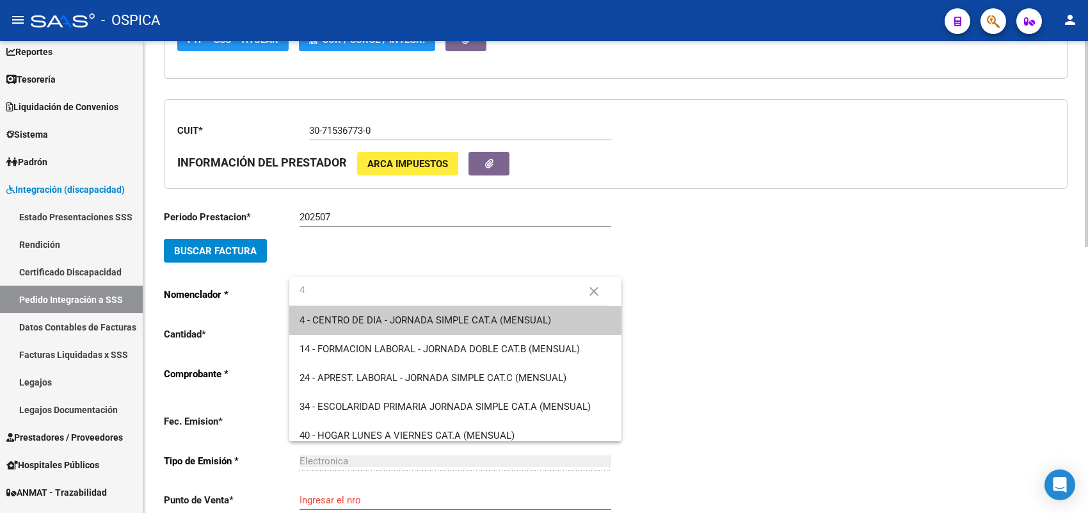
type input "4"
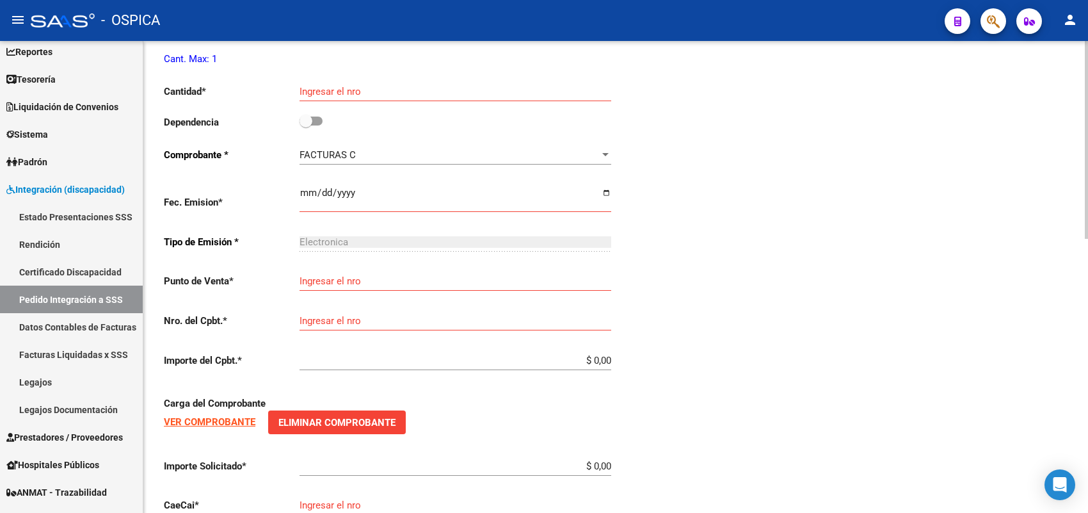
scroll to position [654, 0]
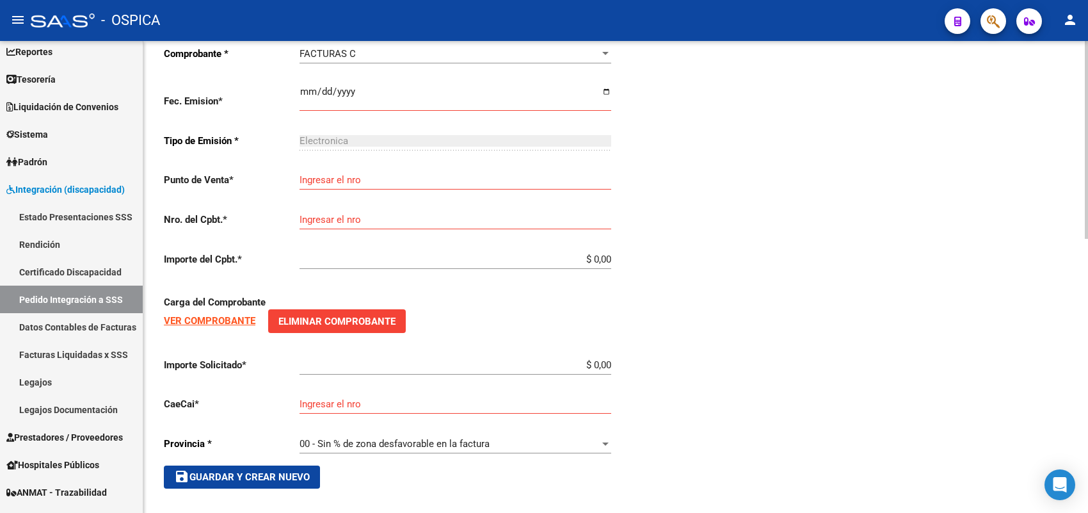
drag, startPoint x: 231, startPoint y: 482, endPoint x: 238, endPoint y: 468, distance: 15.7
click at [238, 471] on span "save Guardar y Crear Nuevo" at bounding box center [242, 477] width 136 height 12
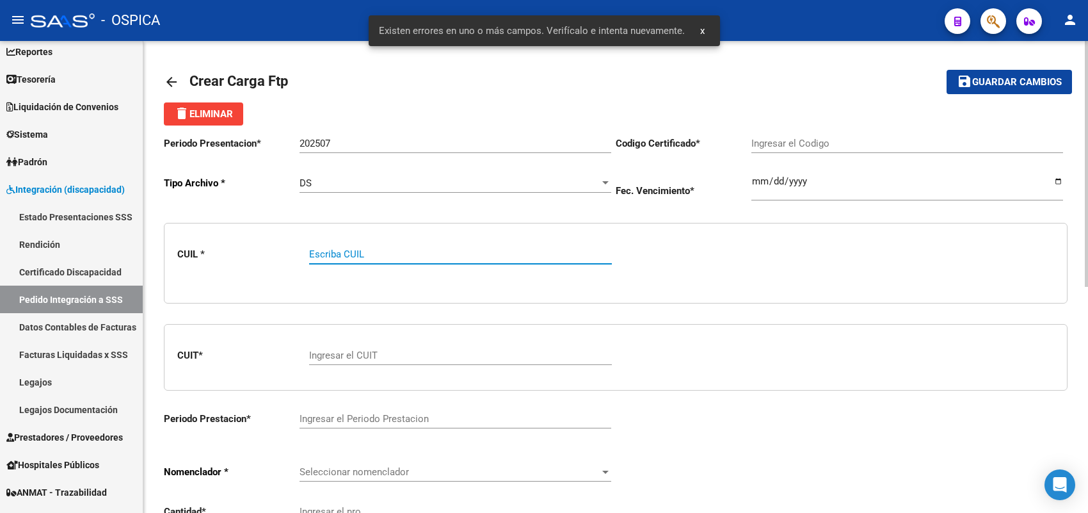
paste input "20405458307"
type input "20405458307"
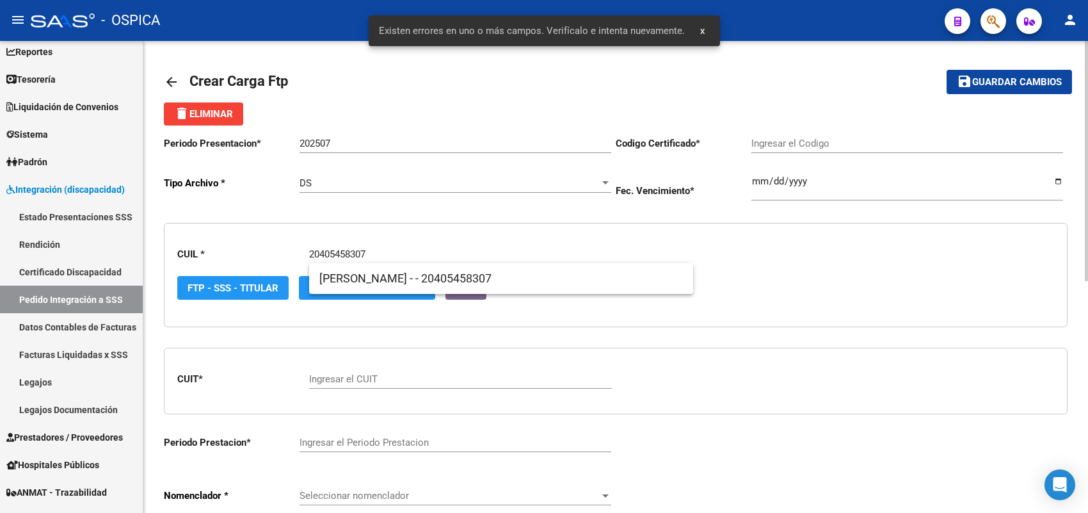
type input "ARG-02-00040545830-20161021-20261021-BS"
type input "[DATE]"
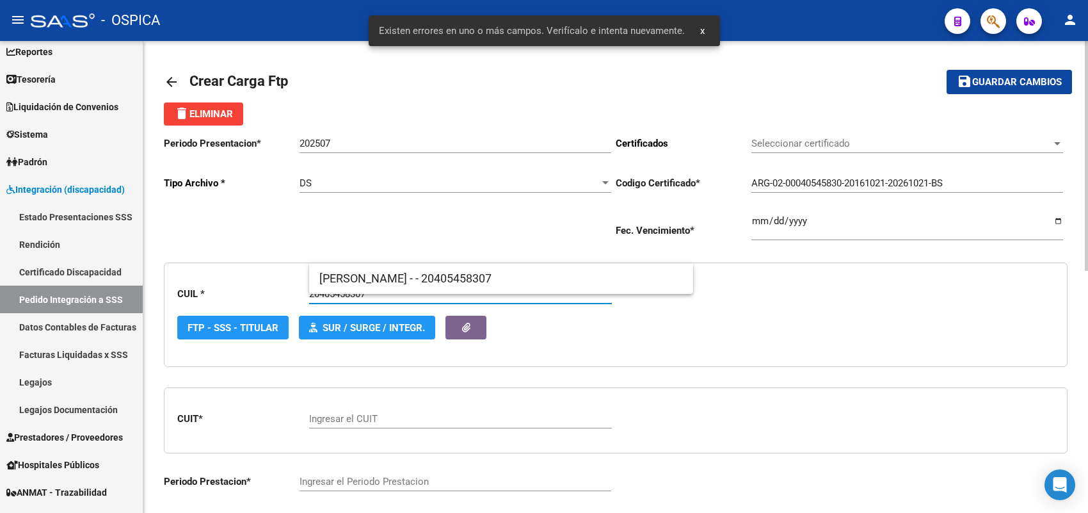
type input "20405458307"
click at [385, 280] on span "[PERSON_NAME] - - 20405458307" at bounding box center [501, 278] width 364 height 31
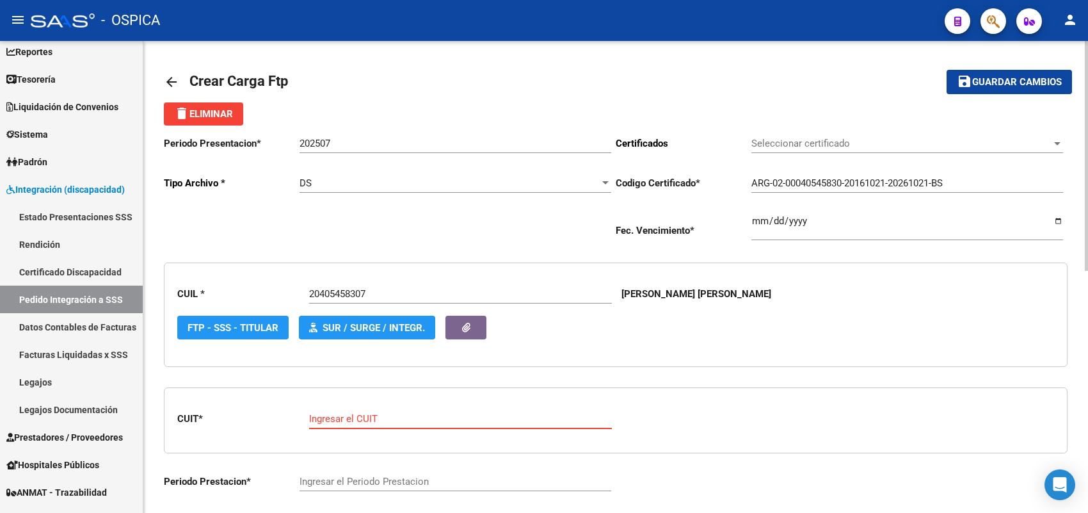
paste input "30-71536773-0"
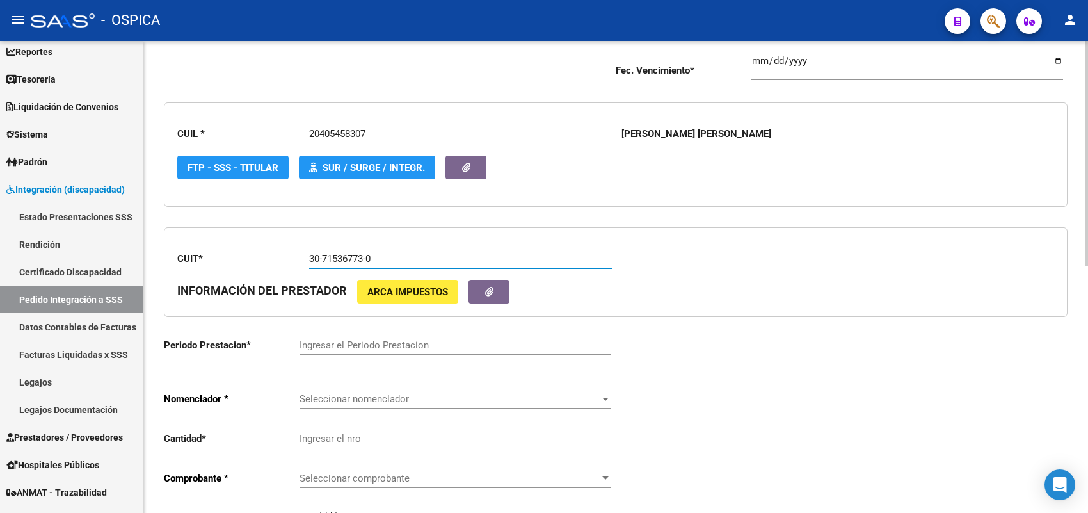
scroll to position [240, 0]
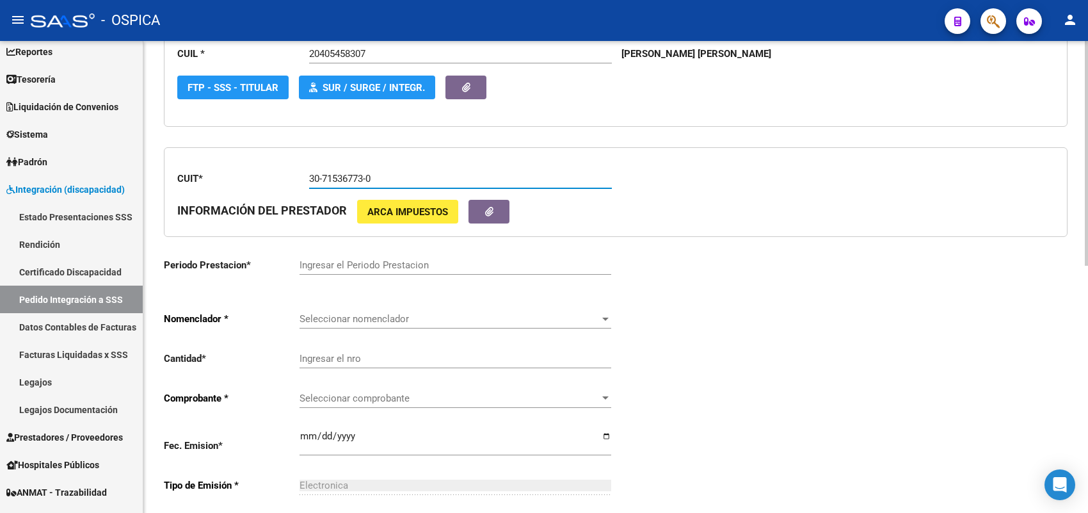
type input "30-71536773-0"
click at [321, 259] on input "Ingresar el Periodo Prestacion" at bounding box center [456, 265] width 312 height 12
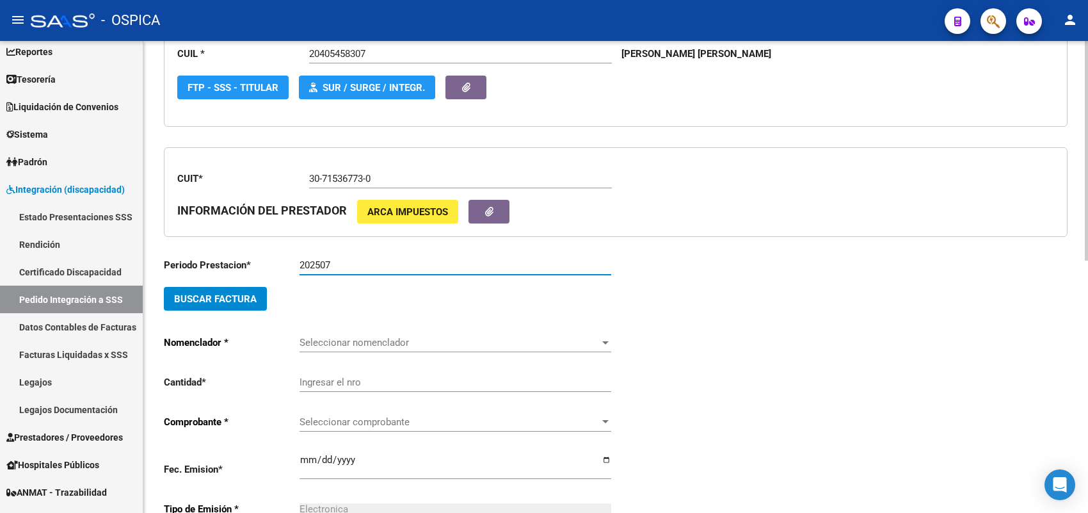
type input "202507"
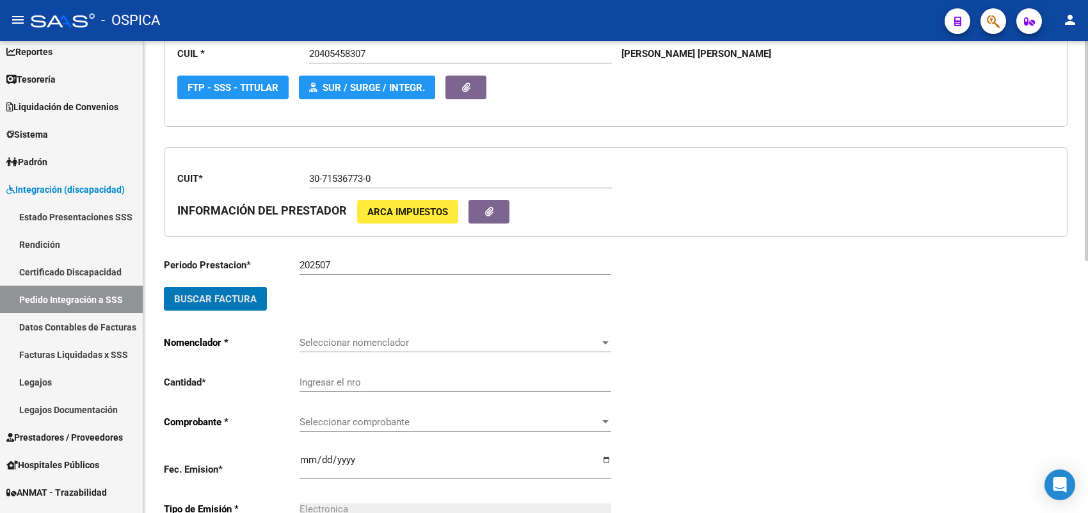
click at [250, 293] on span "Buscar Factura" at bounding box center [215, 299] width 83 height 12
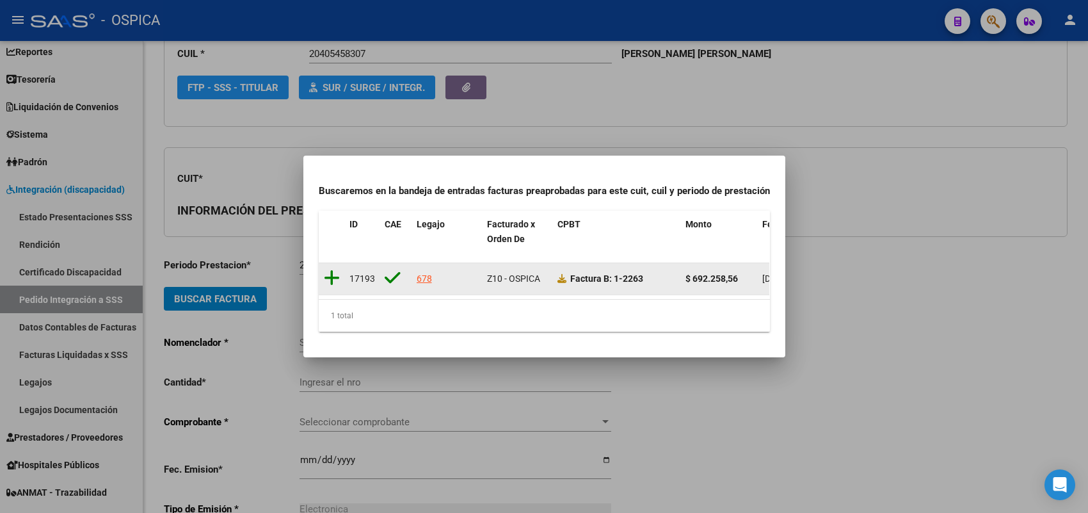
click at [331, 270] on icon at bounding box center [332, 278] width 16 height 18
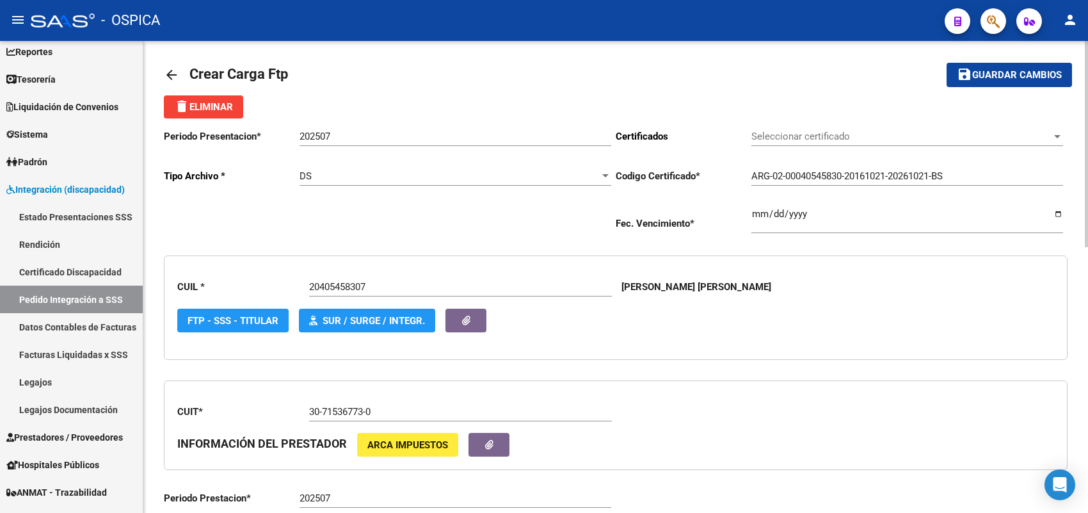
scroll to position [0, 0]
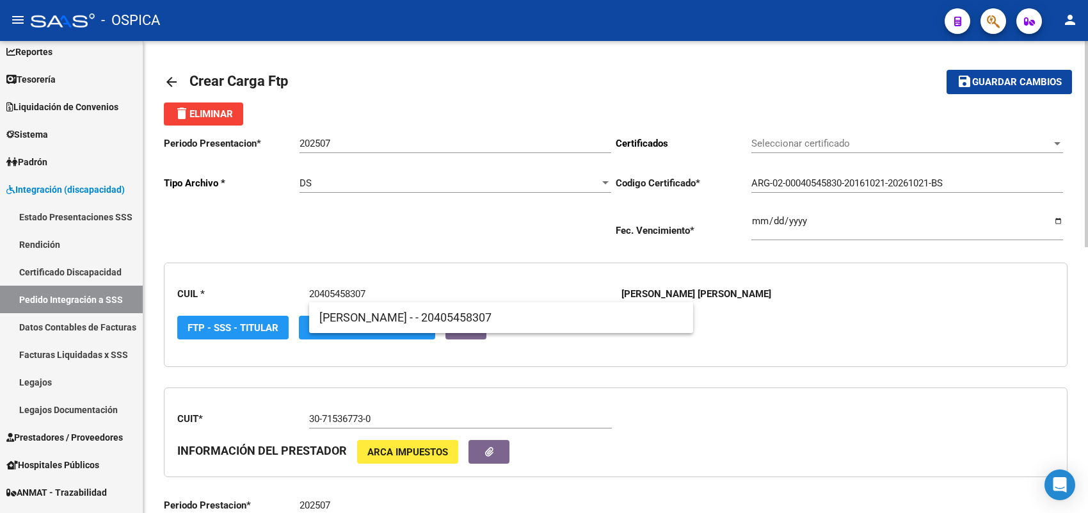
drag, startPoint x: 402, startPoint y: 290, endPoint x: 251, endPoint y: 290, distance: 151.1
click at [251, 290] on div "CUIL * 20405458307 Escriba CUIL [PERSON_NAME] [PERSON_NAME] FTP - SSS - Titular…" at bounding box center [616, 314] width 904 height 104
paste input "7552946990"
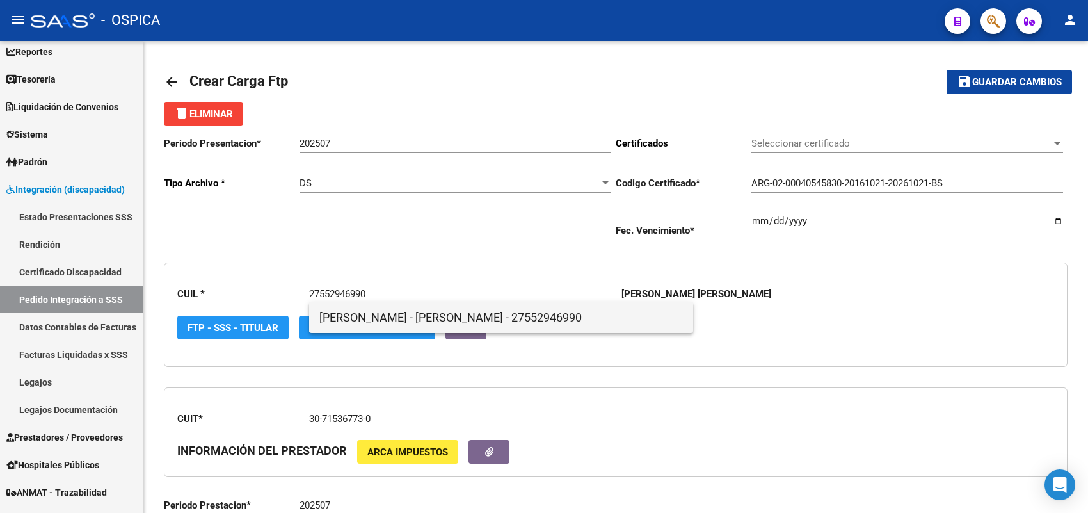
type input "27552946990"
click at [362, 318] on span "[PERSON_NAME] - [PERSON_NAME] - 27552946990" at bounding box center [501, 317] width 364 height 31
type input "ARG01000552946992022080320270803BS315"
type input "[DATE]"
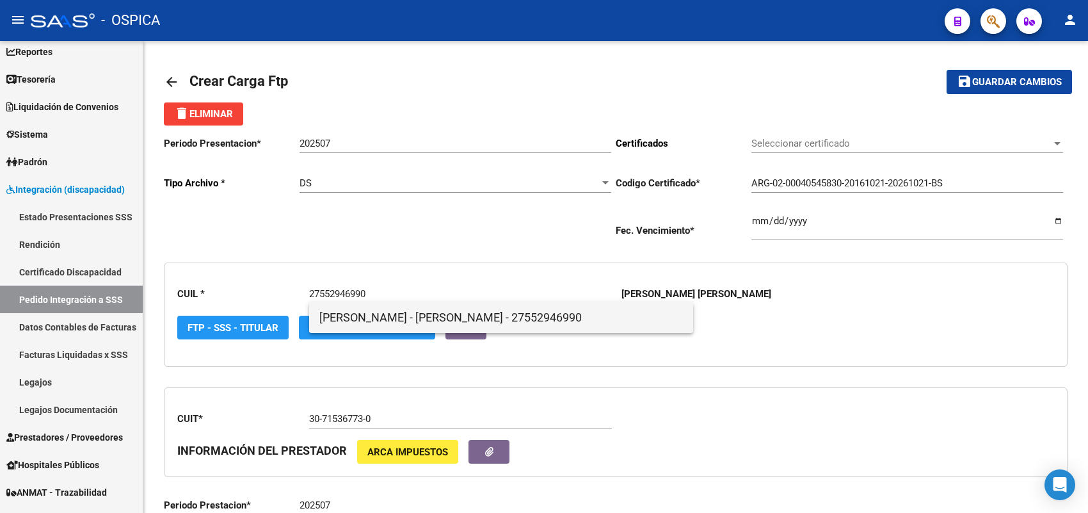
type input "1"
type input "2263"
type input "$ 692.258,56"
type input "75300604446042"
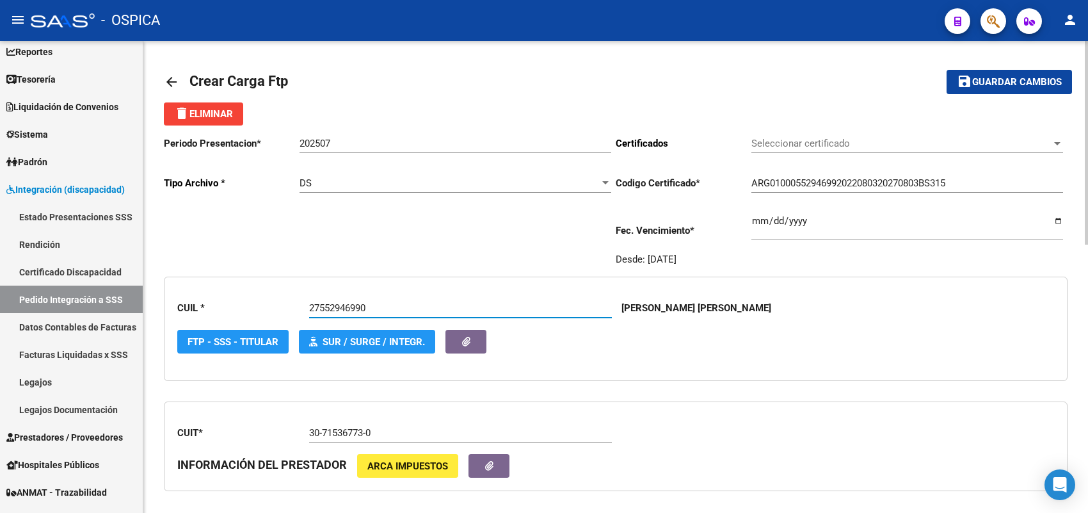
click at [405, 439] on div "30-71536773-0 Ingresar el CUIT" at bounding box center [460, 435] width 303 height 40
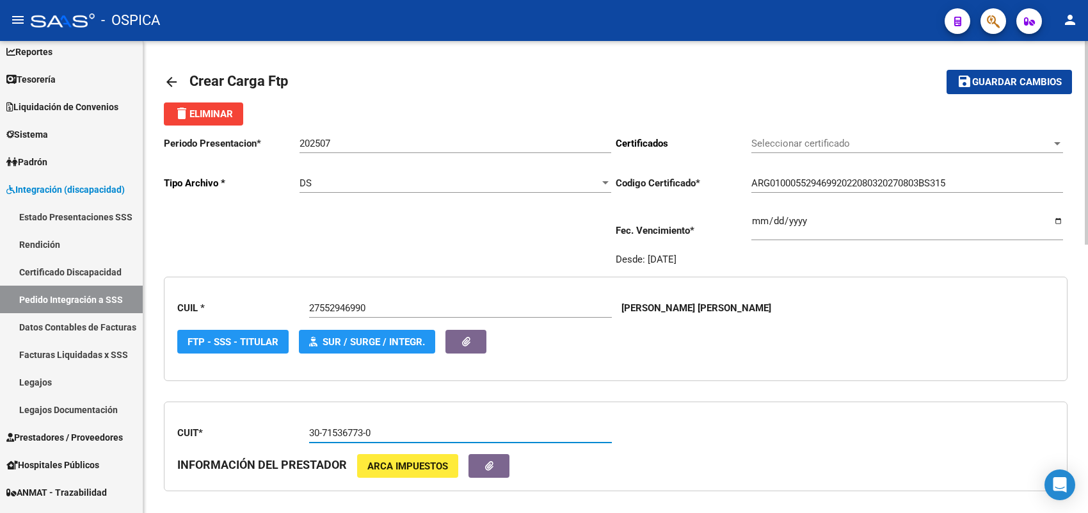
drag, startPoint x: 410, startPoint y: 428, endPoint x: 222, endPoint y: 427, distance: 188.2
click at [222, 427] on app-form-text-field "CUIT * 30-71536773-0 Ingresar el CUIT" at bounding box center [394, 433] width 434 height 12
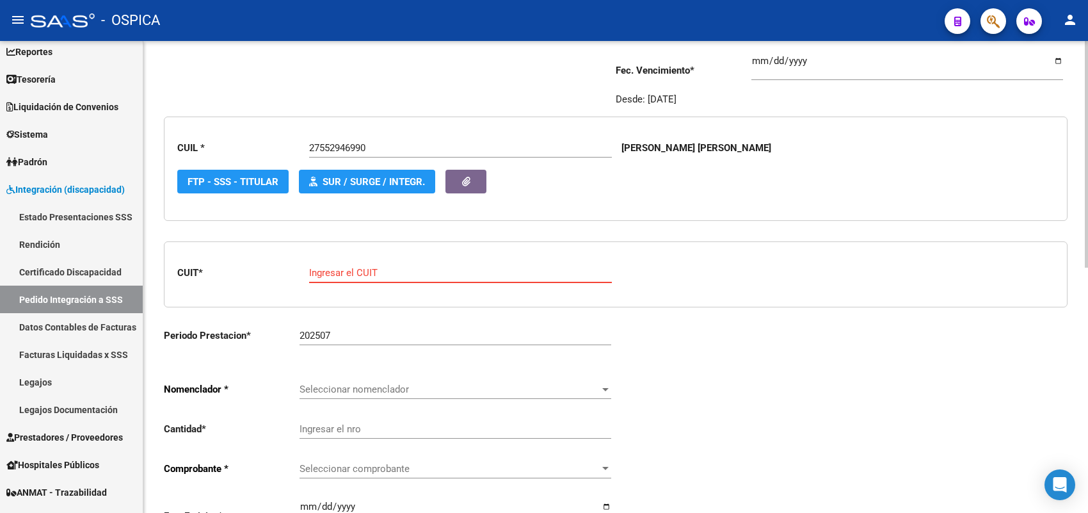
paste input "27-33333604-4"
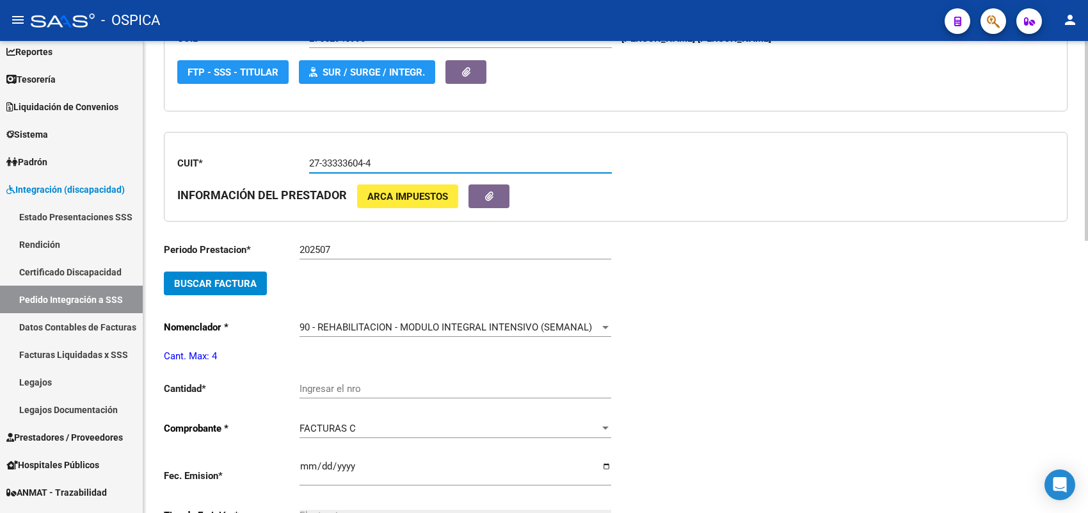
scroll to position [320, 0]
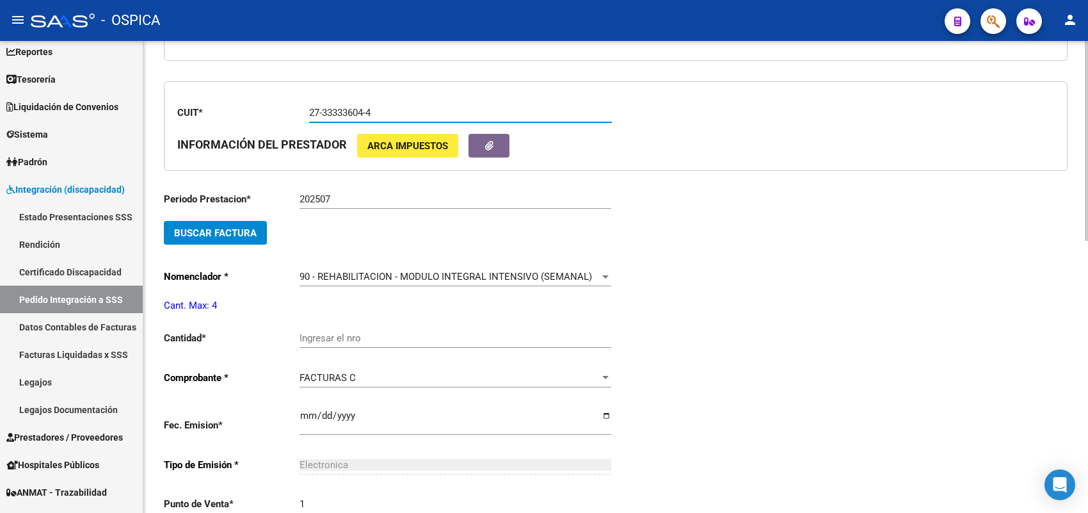
type input "27-33333604-4"
click at [257, 229] on button "Buscar Factura" at bounding box center [215, 233] width 103 height 24
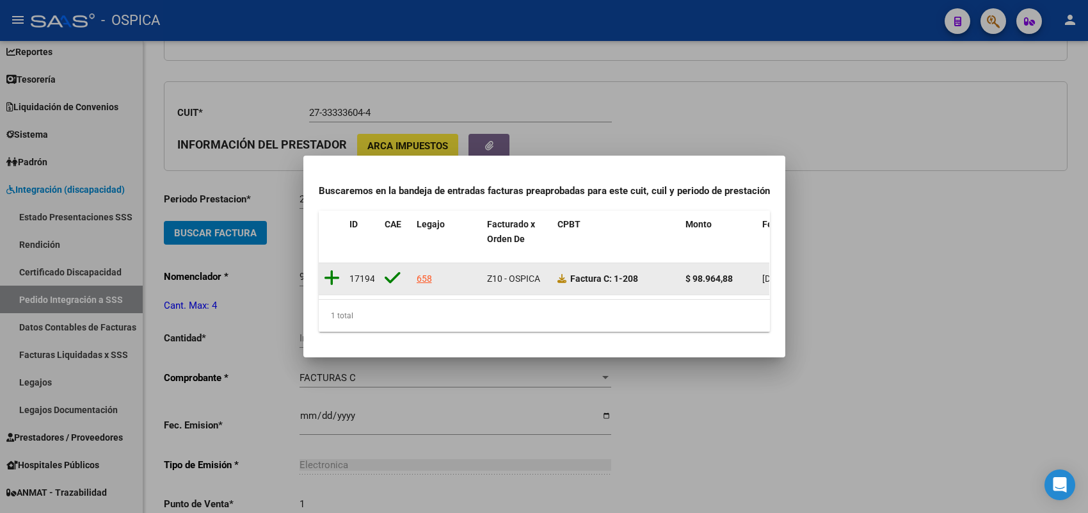
click at [331, 269] on icon at bounding box center [332, 278] width 16 height 18
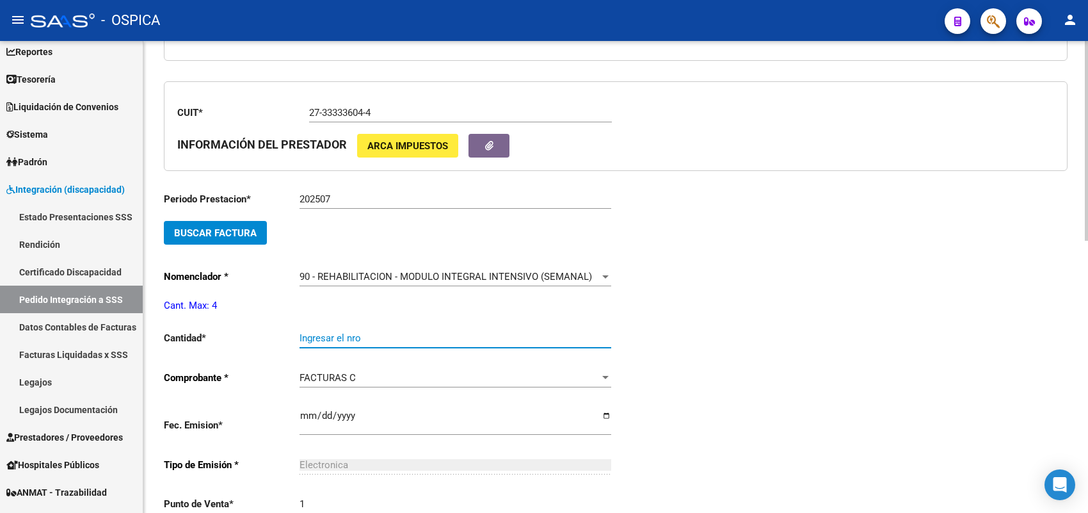
click at [330, 334] on input "Ingresar el nro" at bounding box center [456, 338] width 312 height 12
type input "4"
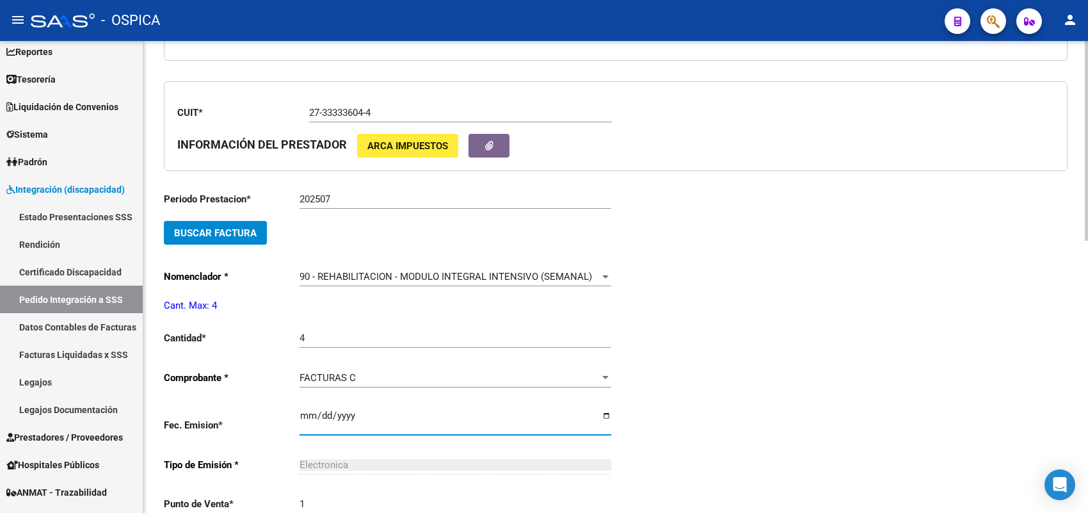
type input "[DATE]"
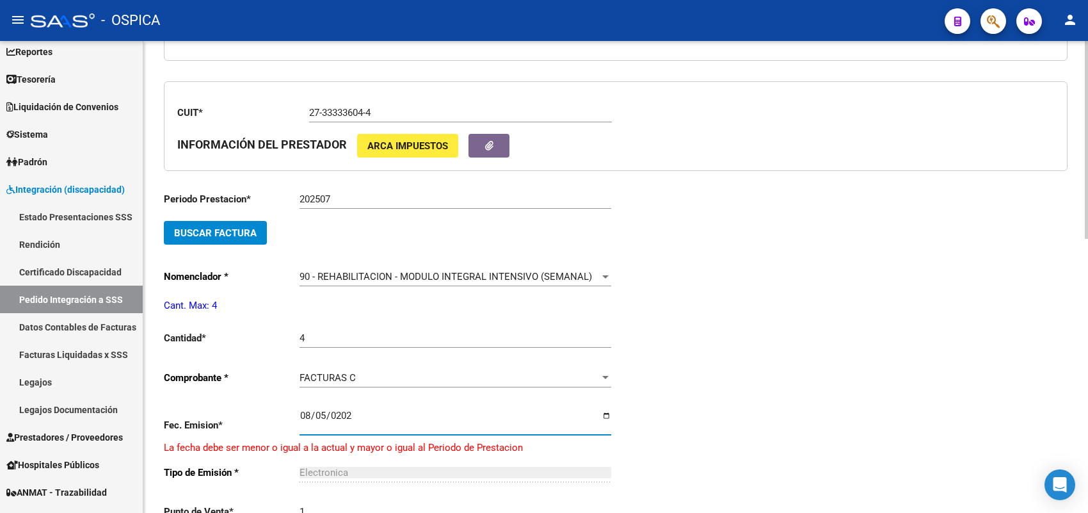
type input "[DATE]"
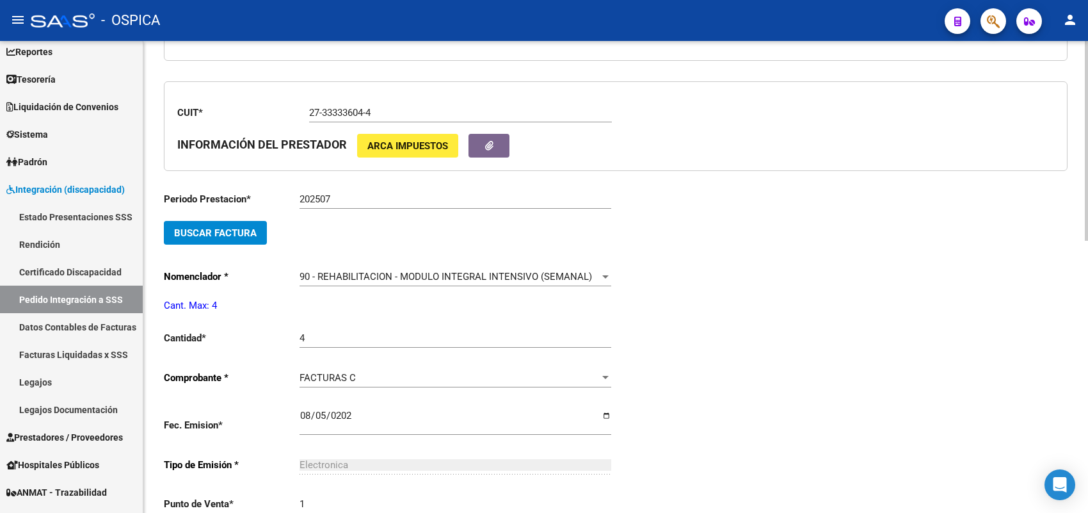
scroll to position [581, 0]
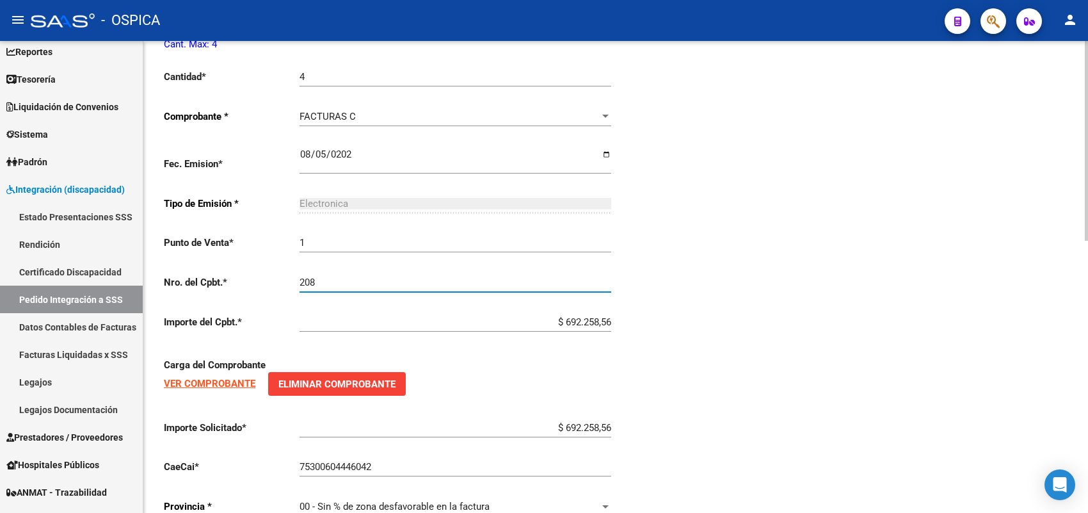
type input "208"
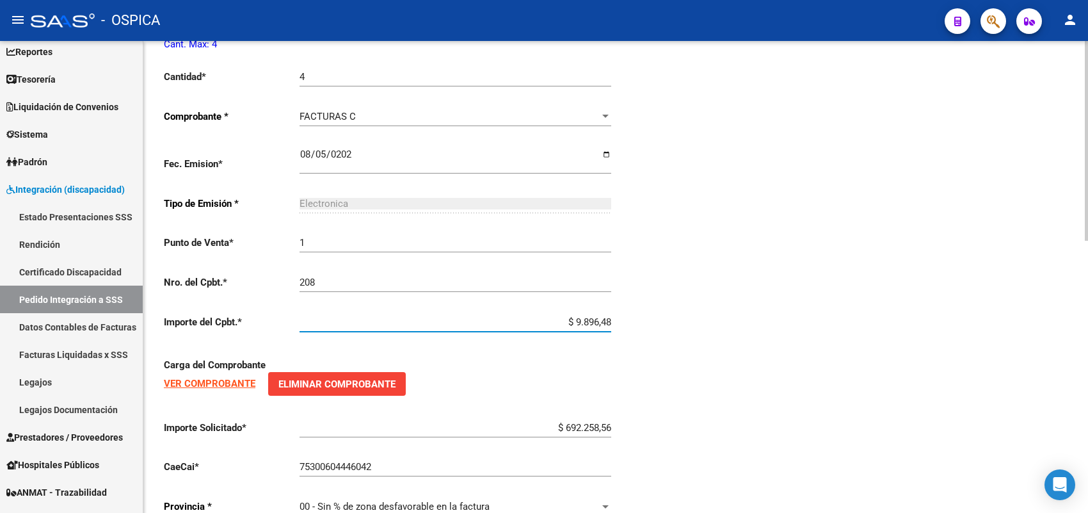
type input "$ 98.964,88"
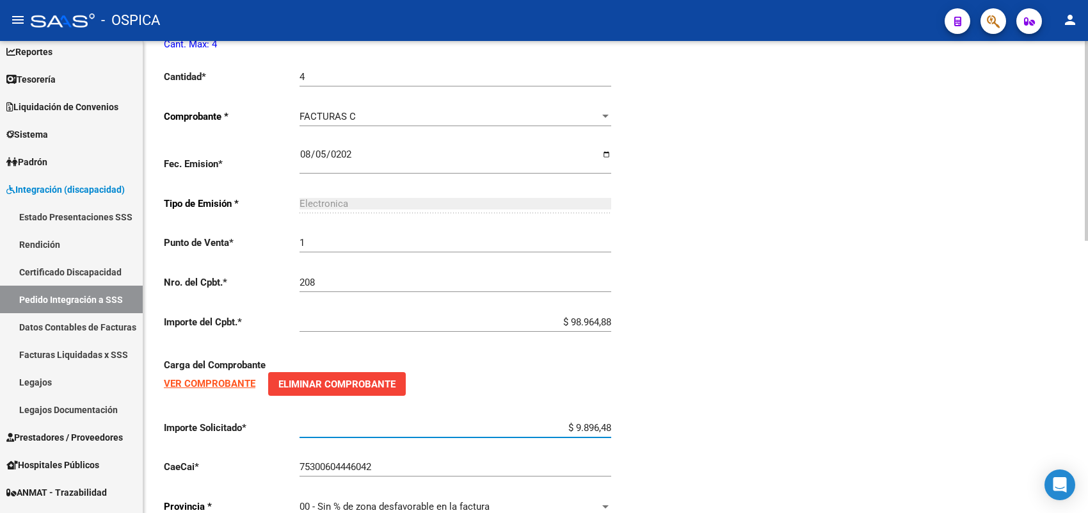
type input "$ 98.964,88"
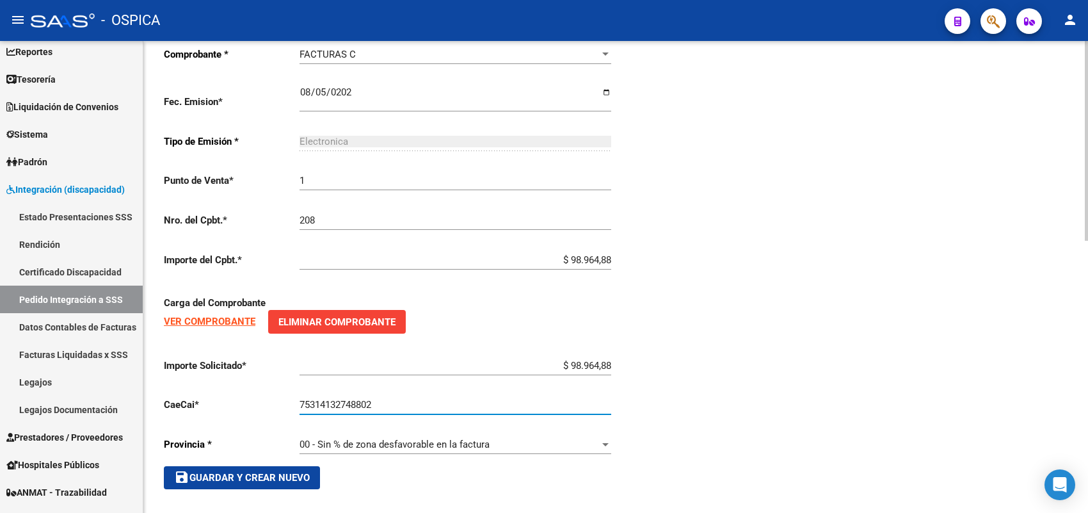
type input "75314132748802"
click at [290, 466] on button "save Guardar y Crear Nuevo" at bounding box center [242, 477] width 156 height 23
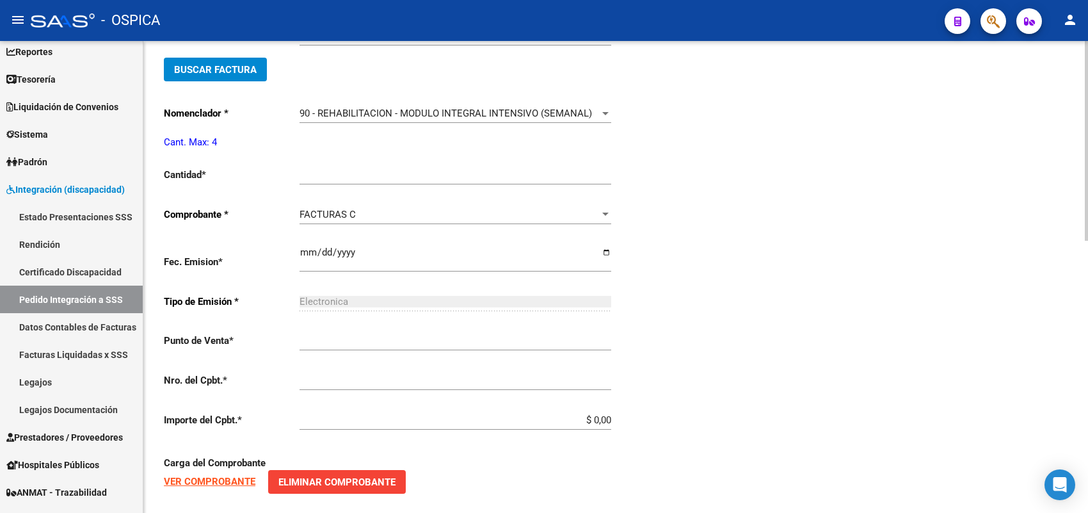
scroll to position [29, 0]
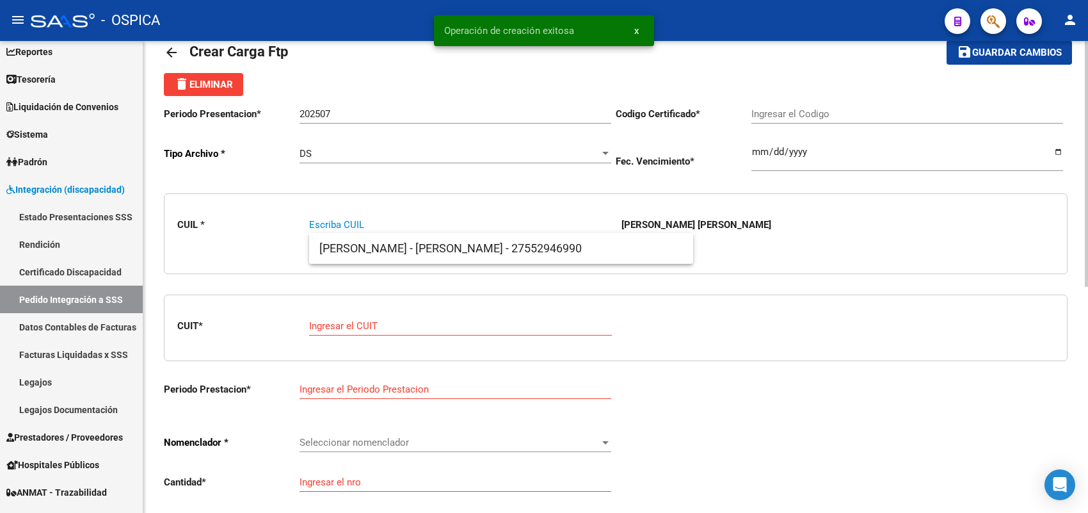
paste input "27435115964"
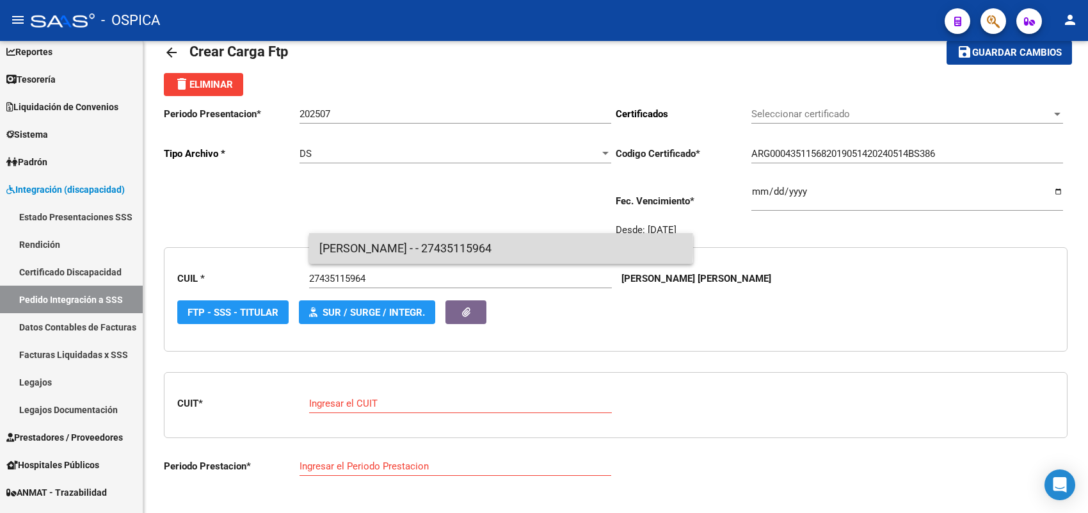
click at [385, 246] on span "[PERSON_NAME] - - 27435115964" at bounding box center [501, 248] width 364 height 31
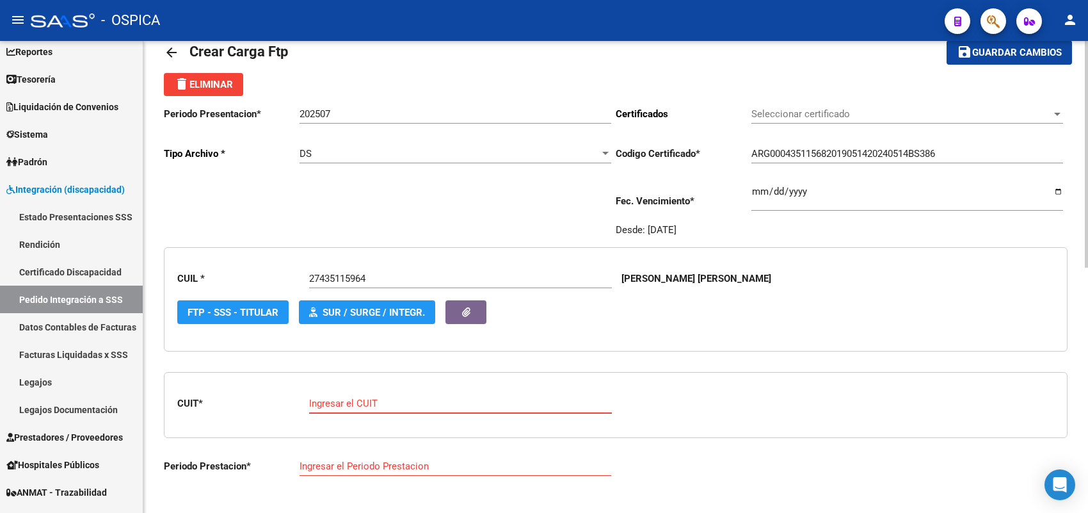
paste input "30-70792403-5"
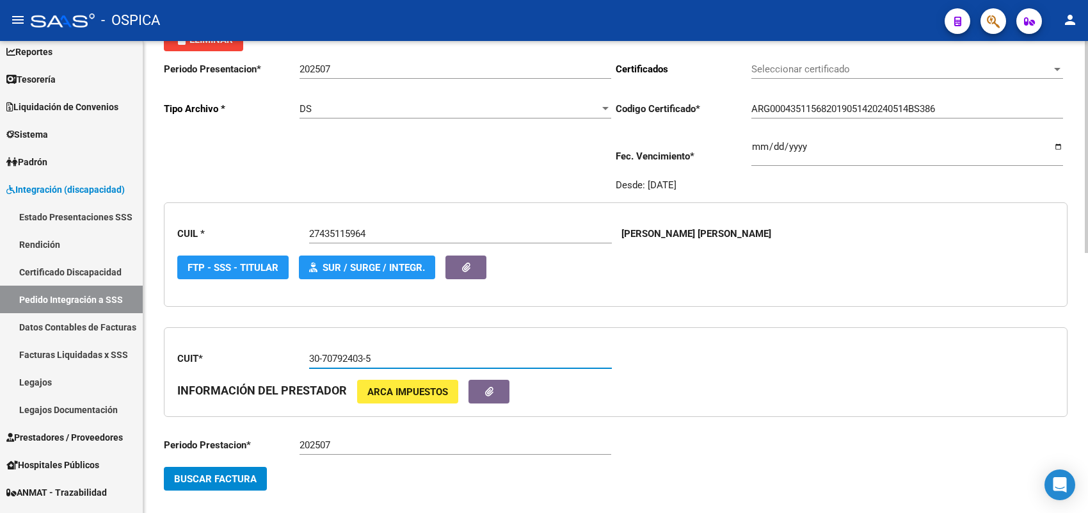
scroll to position [109, 0]
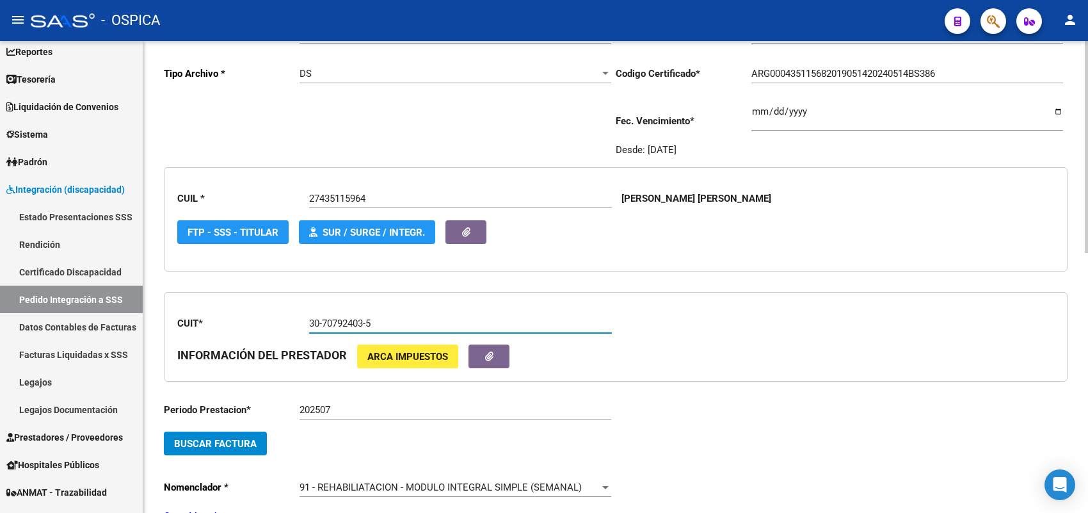
click at [253, 438] on span "Buscar Factura" at bounding box center [215, 444] width 83 height 12
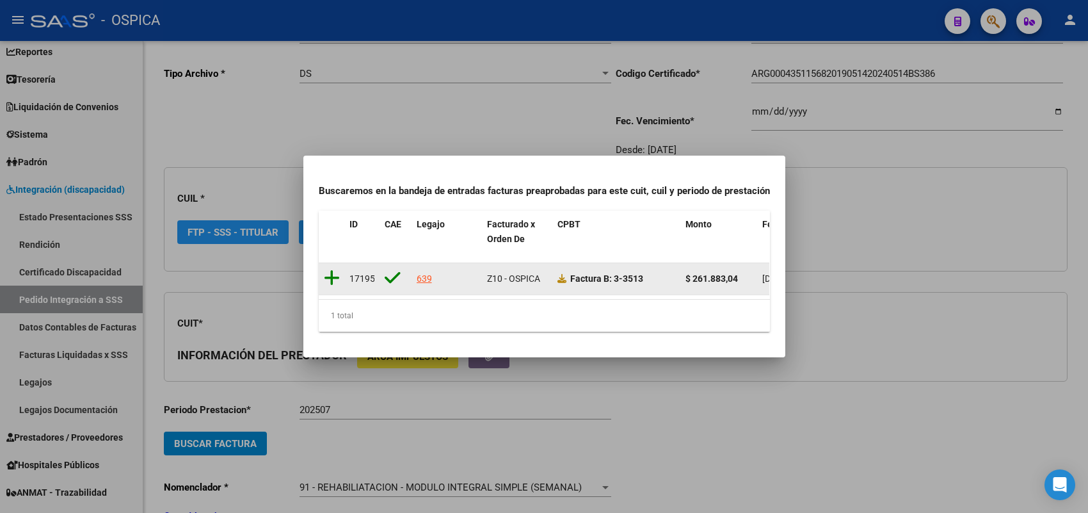
click at [327, 269] on icon at bounding box center [332, 278] width 16 height 18
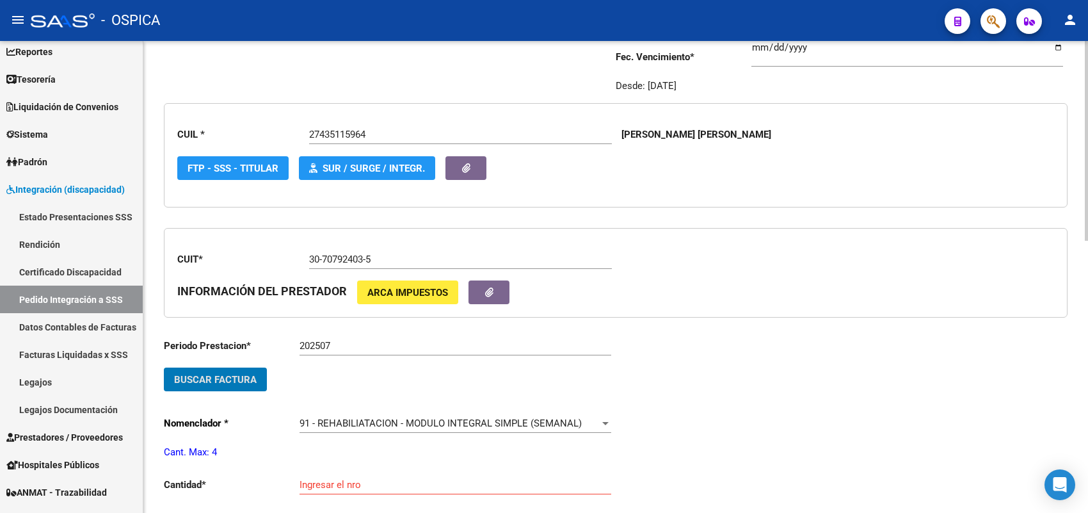
scroll to position [270, 0]
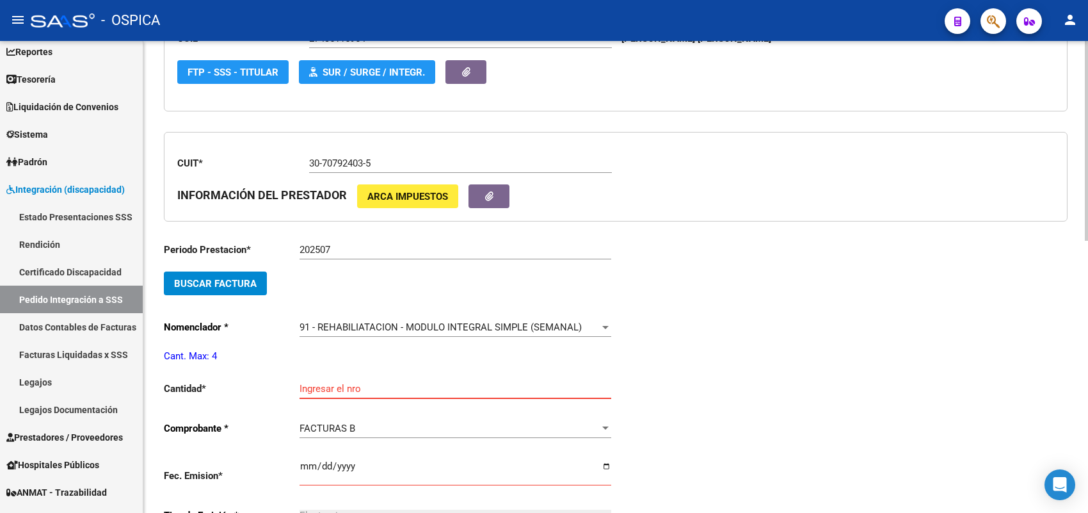
click at [335, 383] on input "Ingresar el nro" at bounding box center [456, 389] width 312 height 12
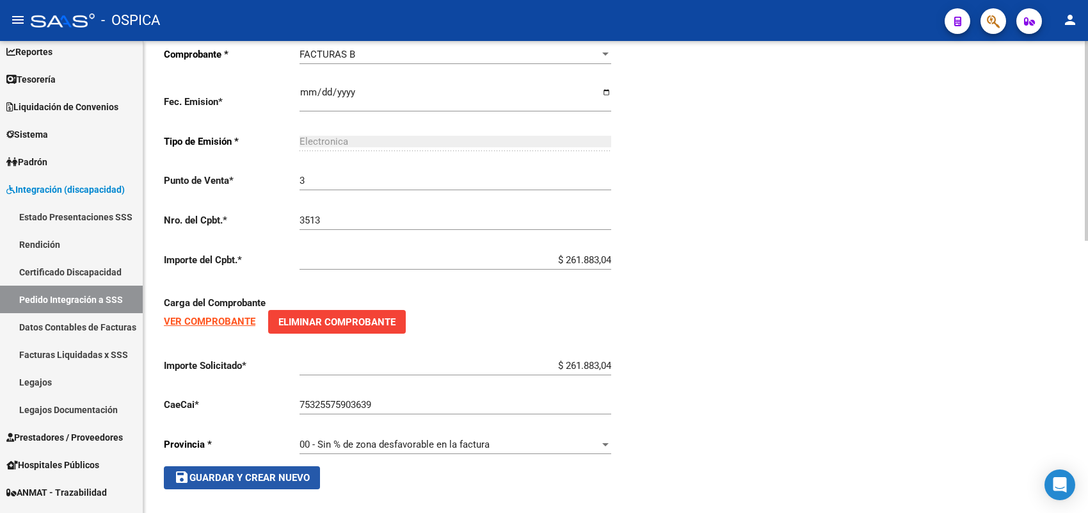
click at [277, 472] on span "save Guardar y Crear Nuevo" at bounding box center [242, 478] width 136 height 12
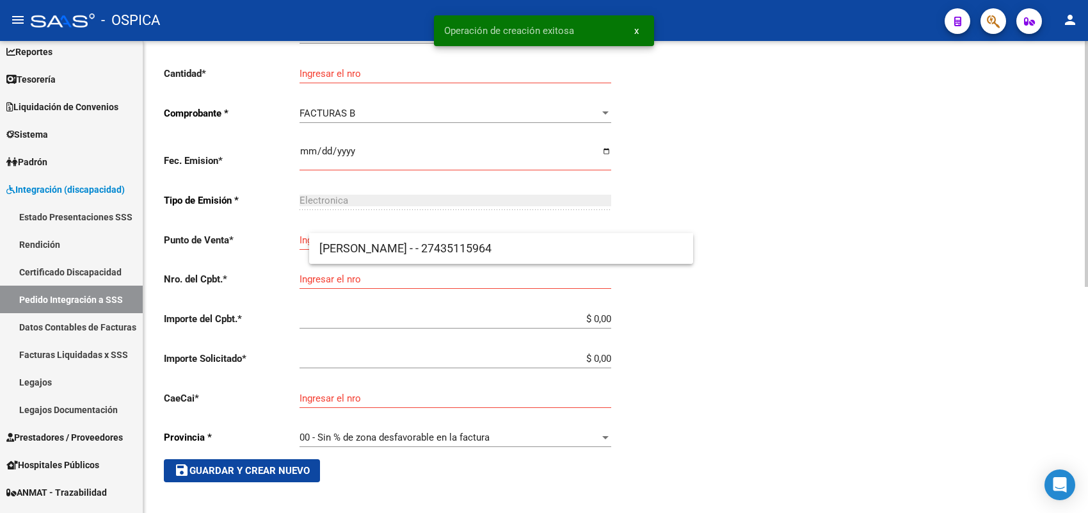
scroll to position [29, 0]
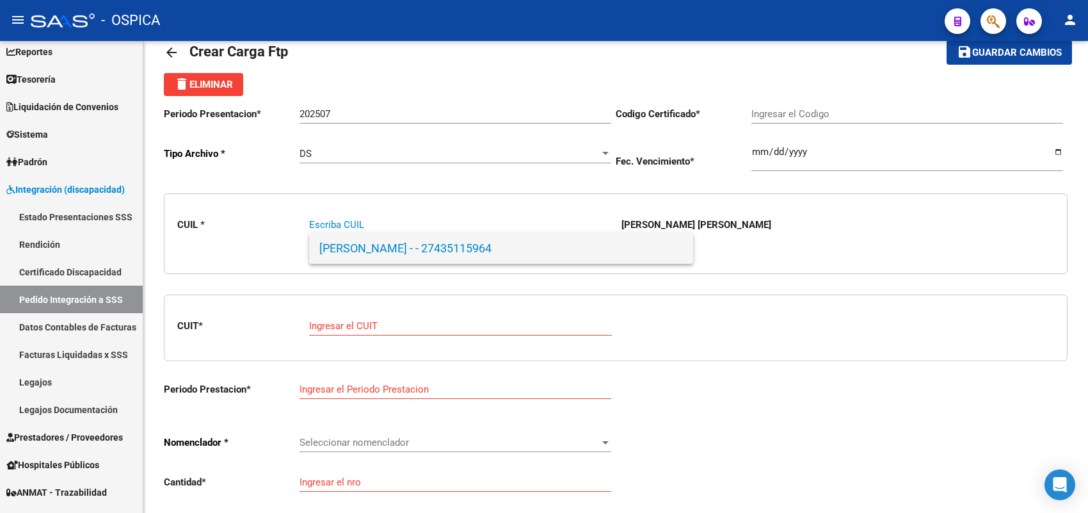
paste input "27577547160"
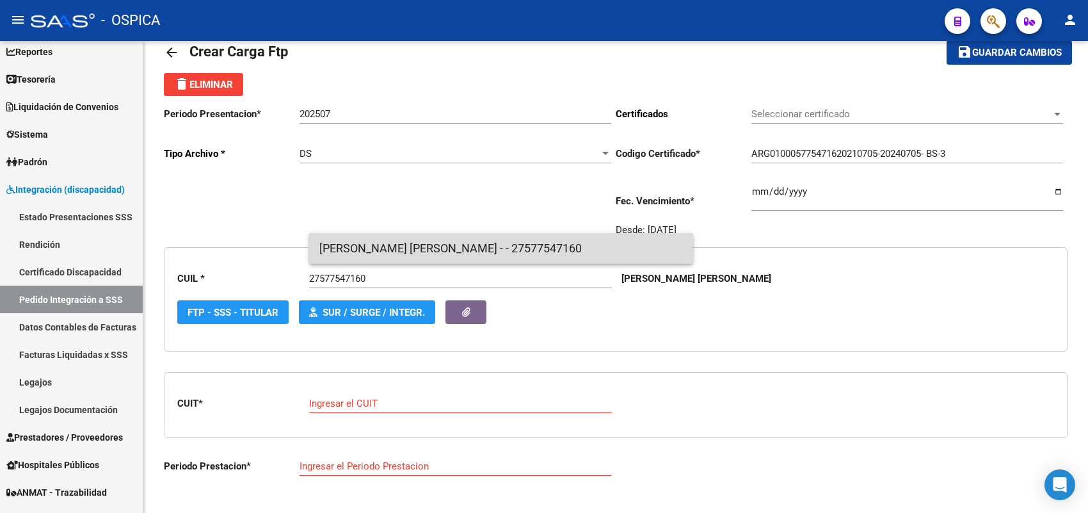
click at [346, 247] on span "[PERSON_NAME] [PERSON_NAME] - - 27577547160" at bounding box center [501, 248] width 364 height 31
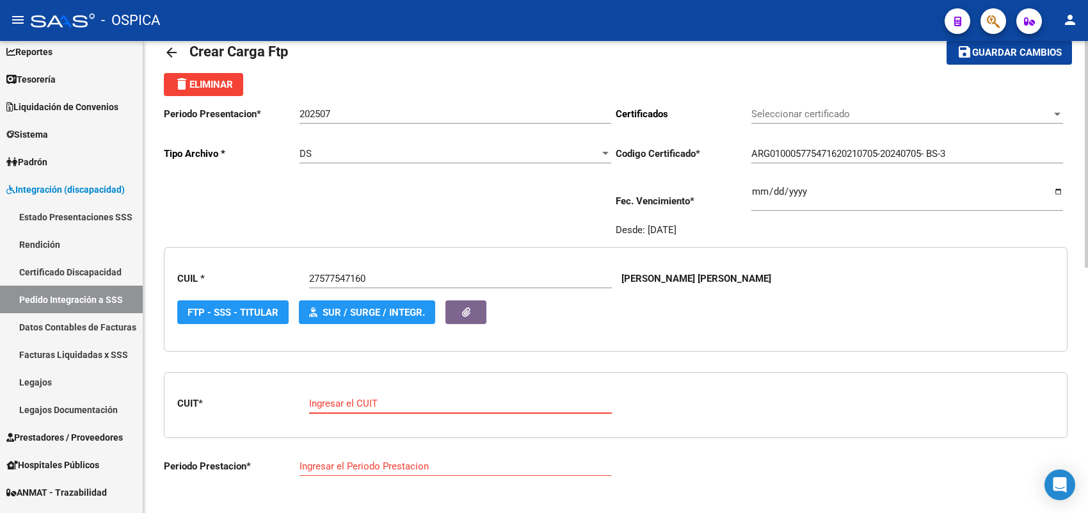
paste input "23-37926014-4"
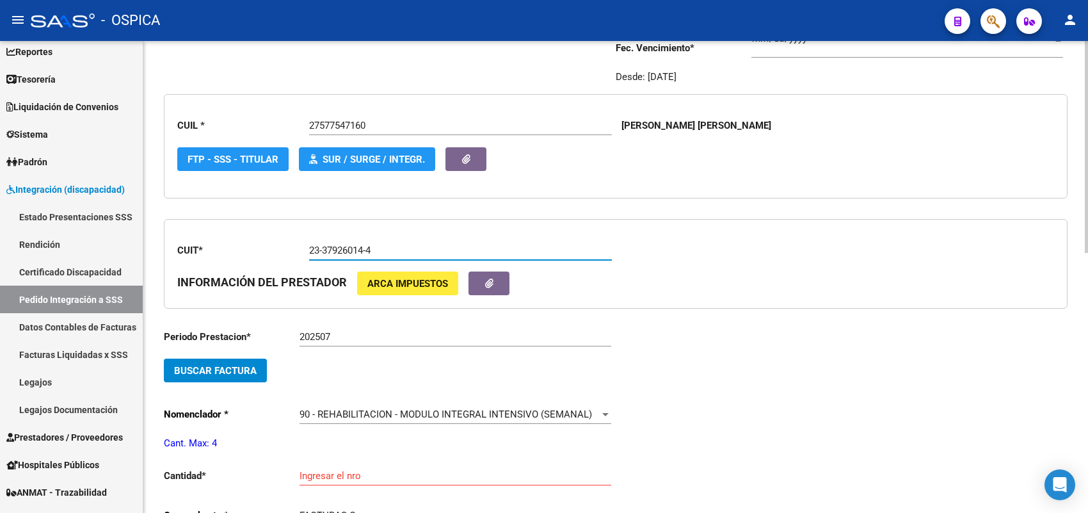
scroll to position [190, 0]
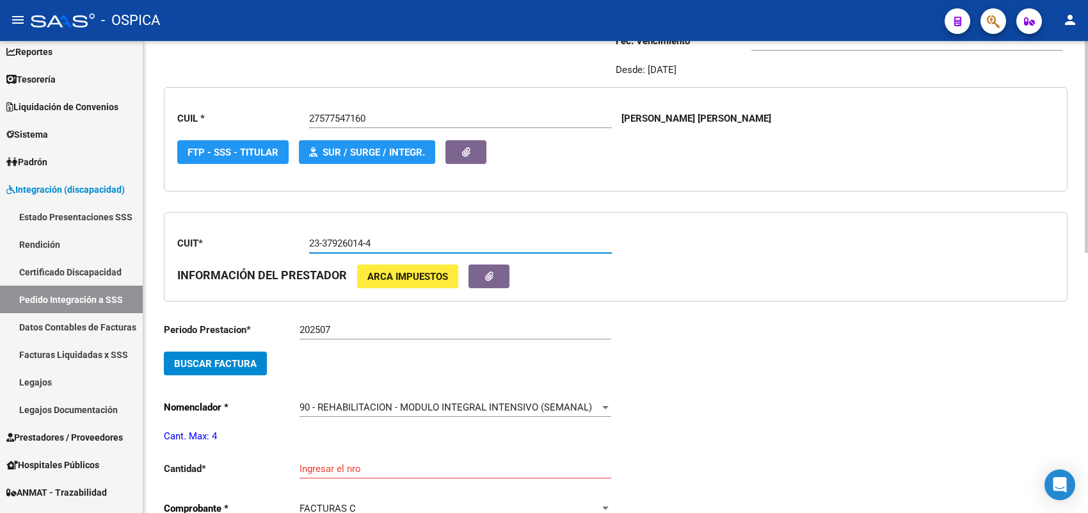
click at [253, 351] on button "Buscar Factura" at bounding box center [215, 363] width 103 height 24
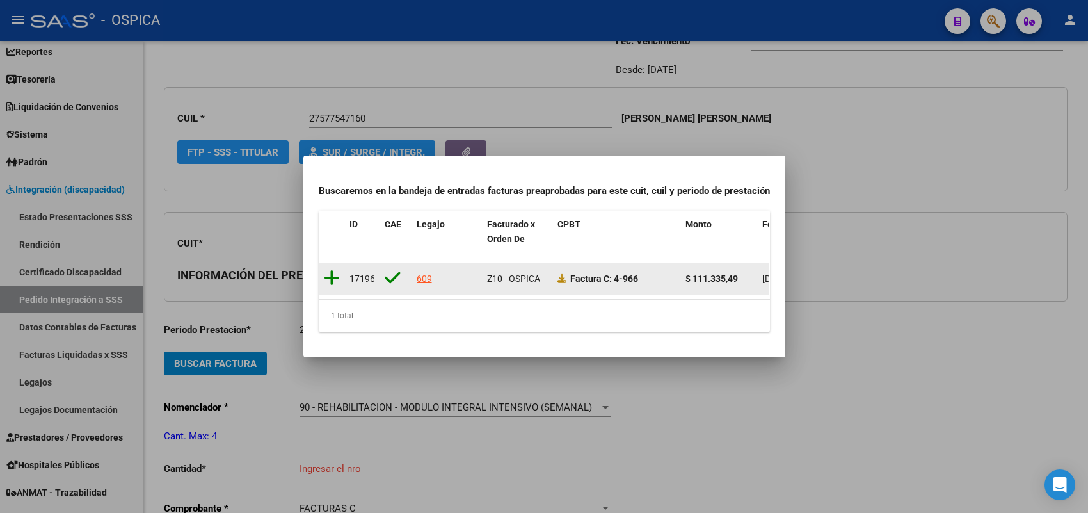
click at [330, 270] on icon at bounding box center [332, 278] width 16 height 18
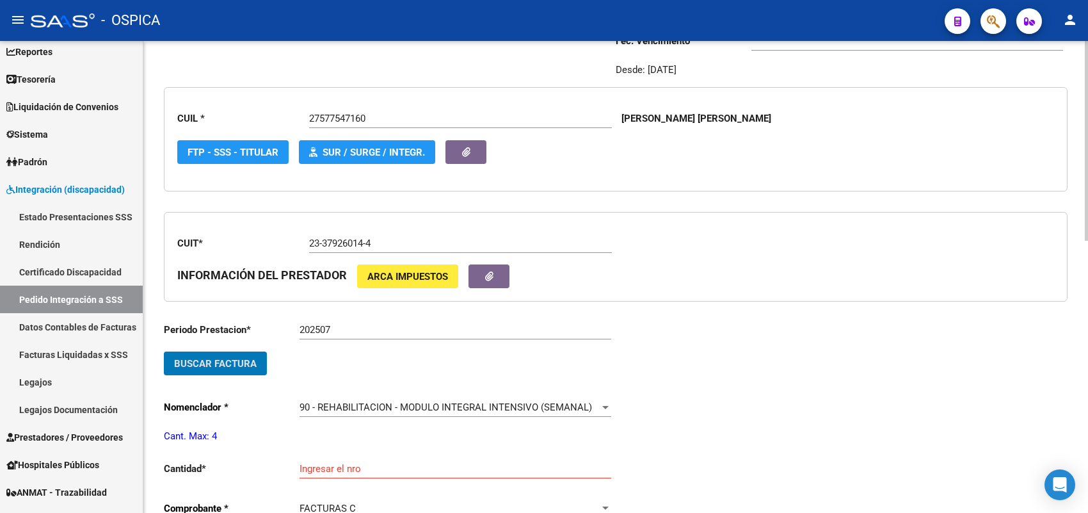
scroll to position [270, 0]
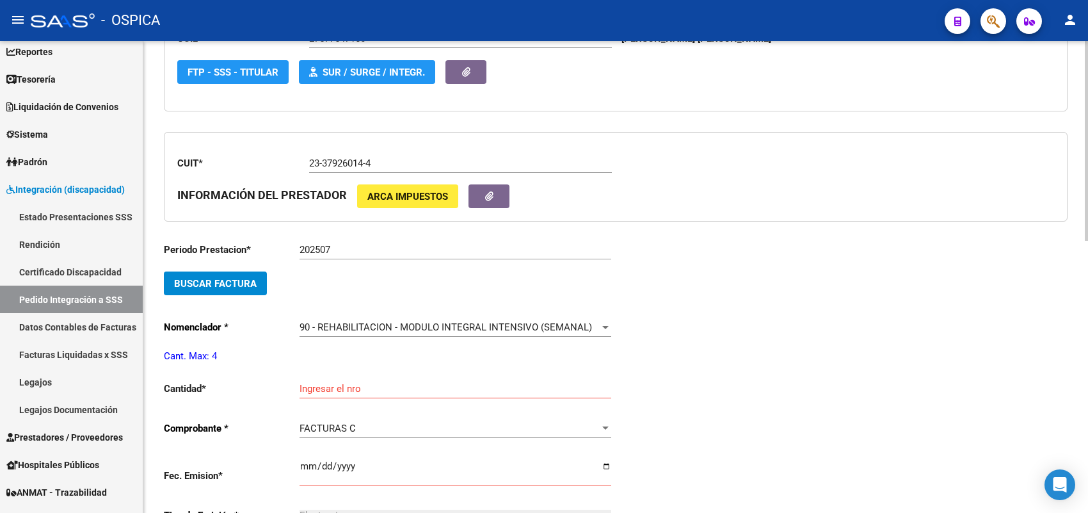
click at [341, 378] on div "Ingresar el nro" at bounding box center [456, 385] width 312 height 28
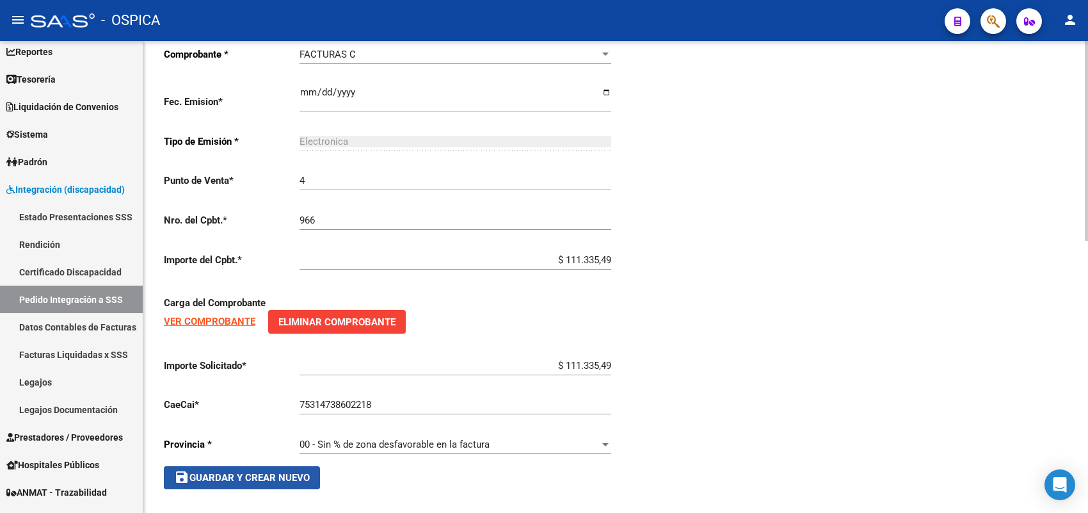
click at [283, 481] on button "save Guardar y Crear Nuevo" at bounding box center [242, 477] width 156 height 23
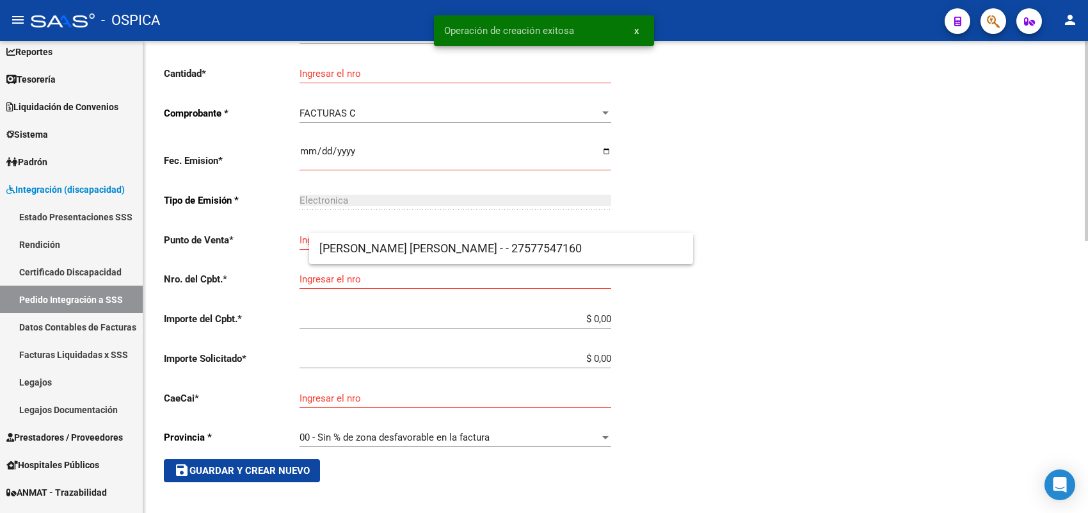
scroll to position [29, 0]
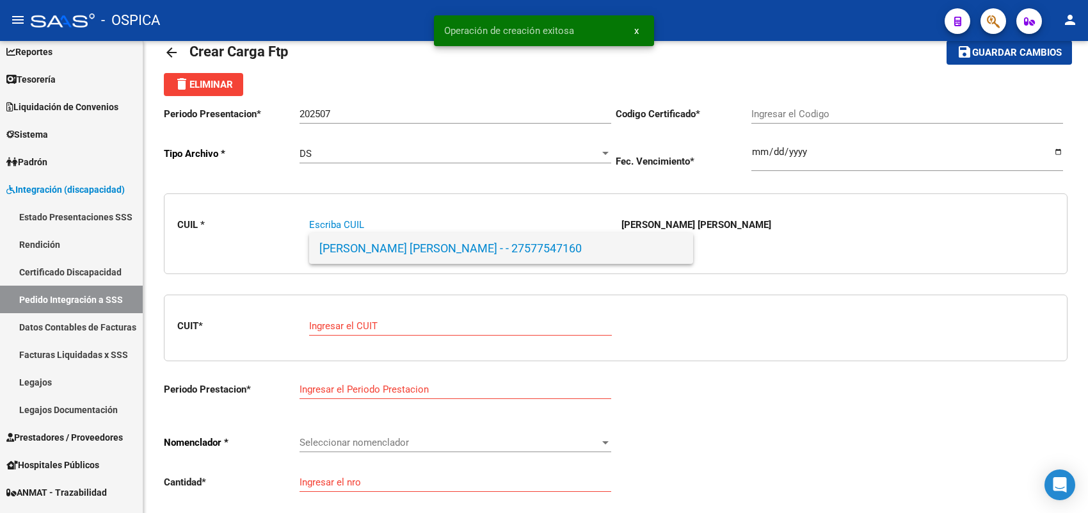
click at [381, 255] on span "[PERSON_NAME] [PERSON_NAME] - - 27577547160" at bounding box center [501, 248] width 364 height 31
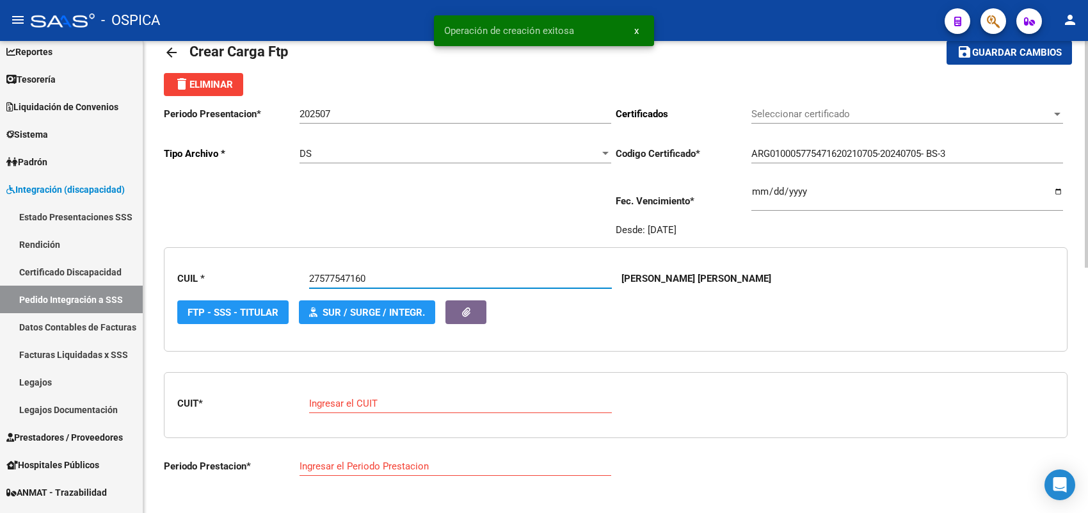
click at [347, 407] on input "Ingresar el CUIT" at bounding box center [460, 404] width 303 height 12
paste input "27-30454674-9"
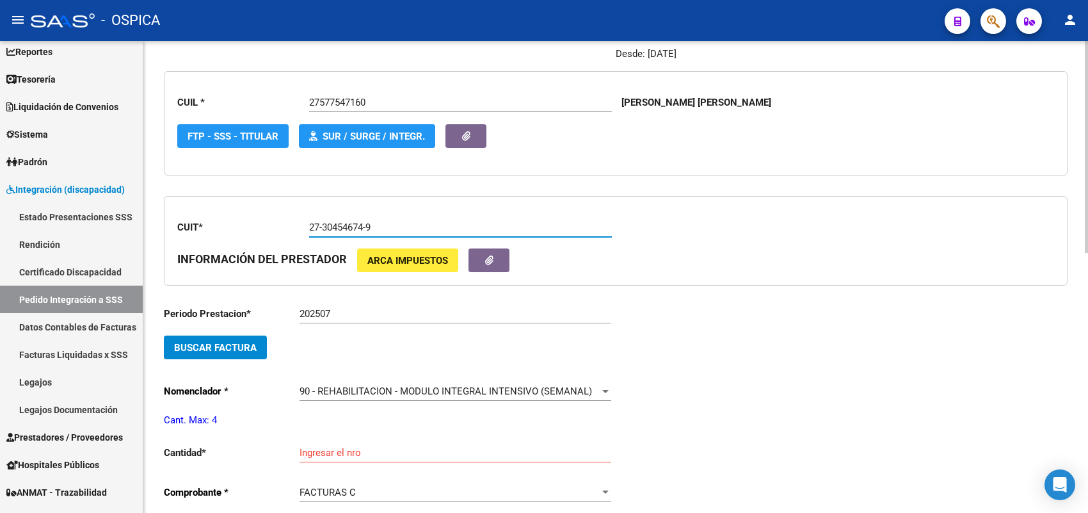
scroll to position [270, 0]
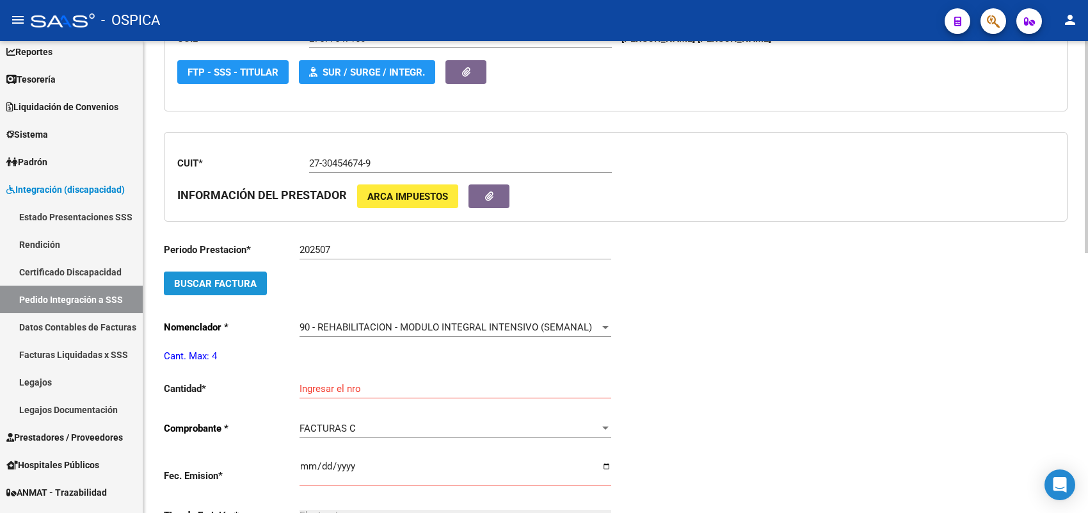
click at [247, 282] on span "Buscar Factura" at bounding box center [215, 284] width 83 height 12
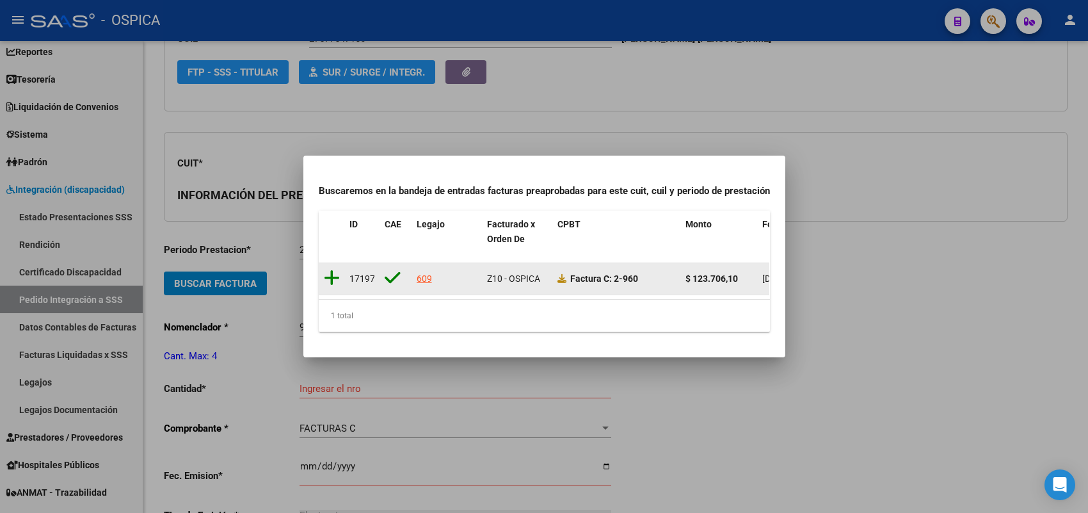
click at [328, 270] on icon at bounding box center [332, 278] width 16 height 18
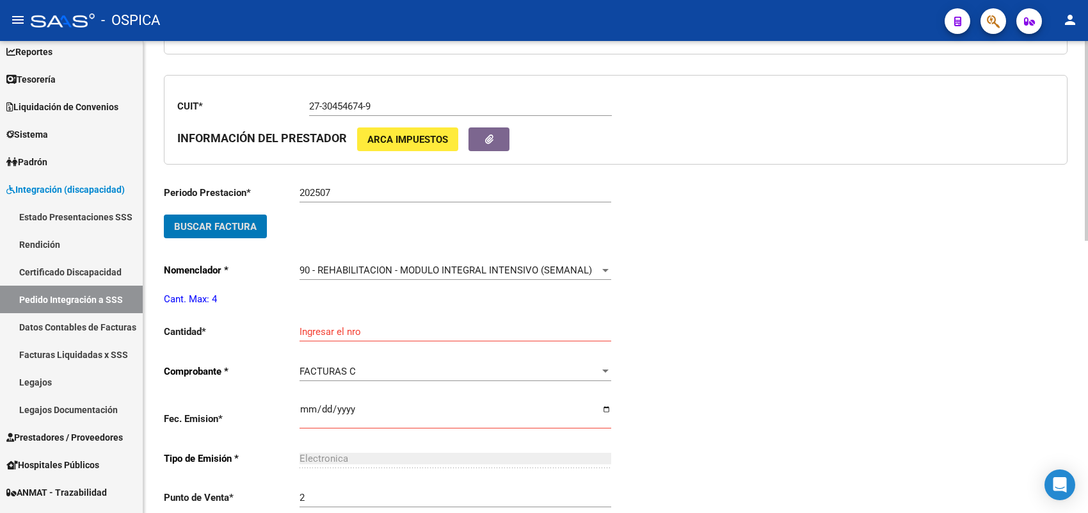
scroll to position [350, 0]
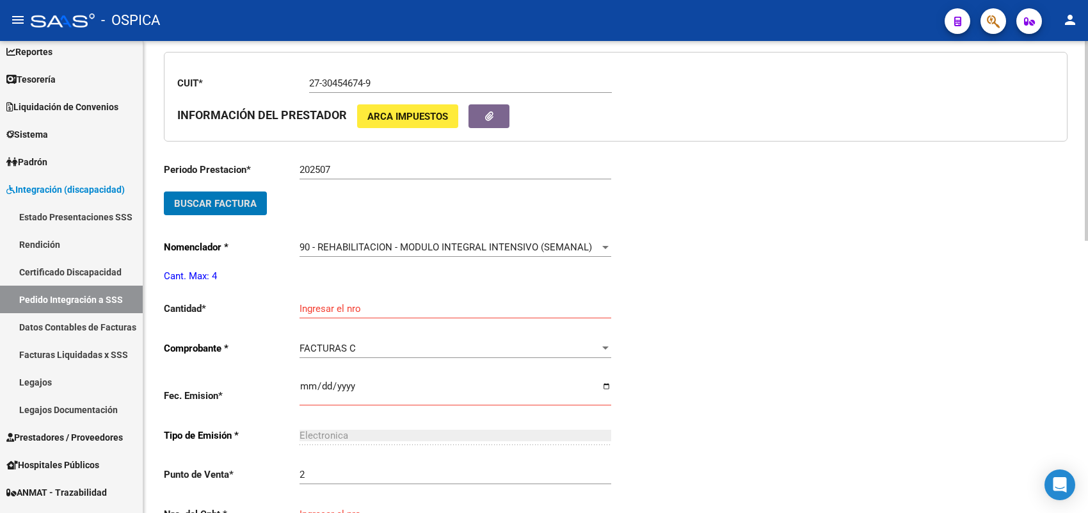
click at [319, 305] on input "Ingresar el nro" at bounding box center [456, 309] width 312 height 12
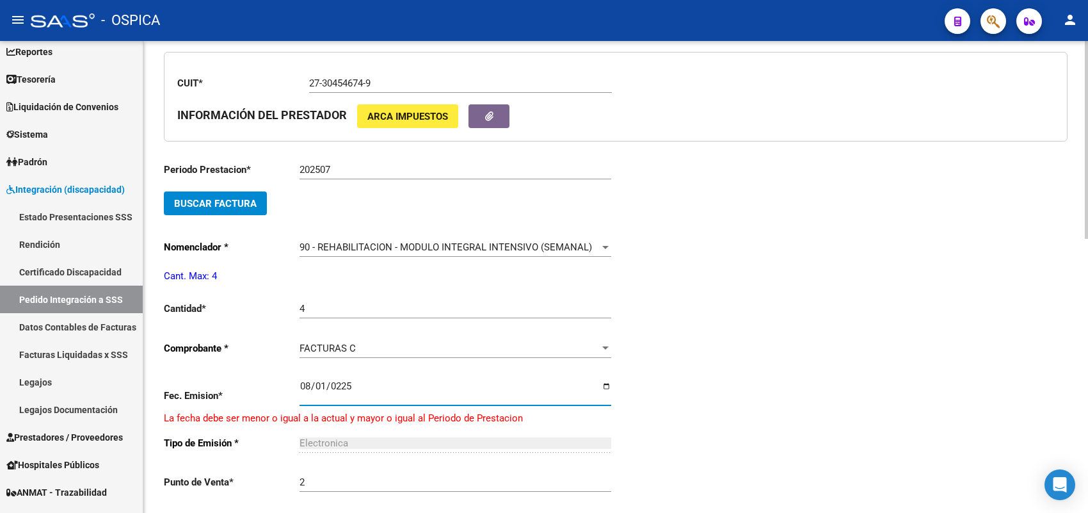
click at [346, 381] on input "0225-08-01" at bounding box center [456, 391] width 312 height 20
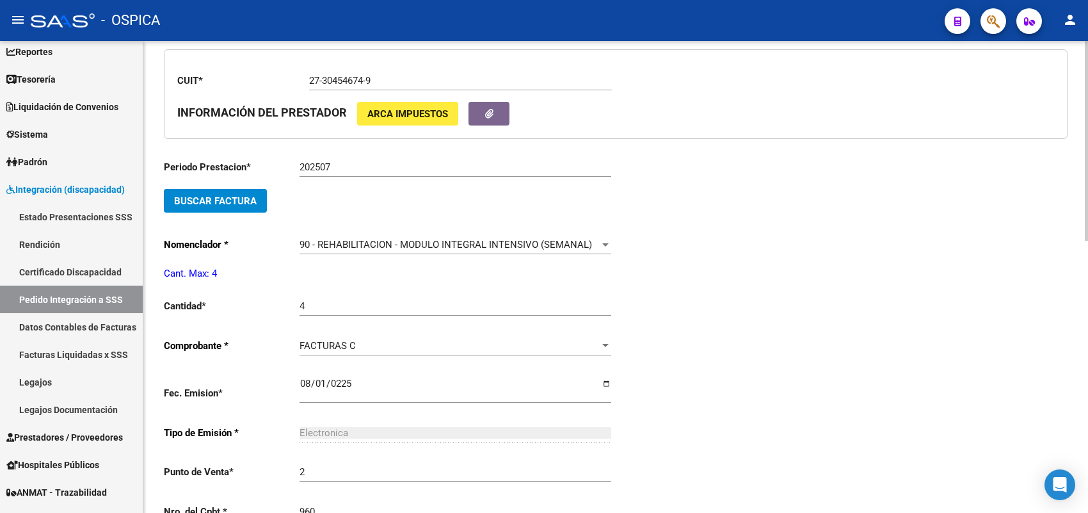
scroll to position [621, 0]
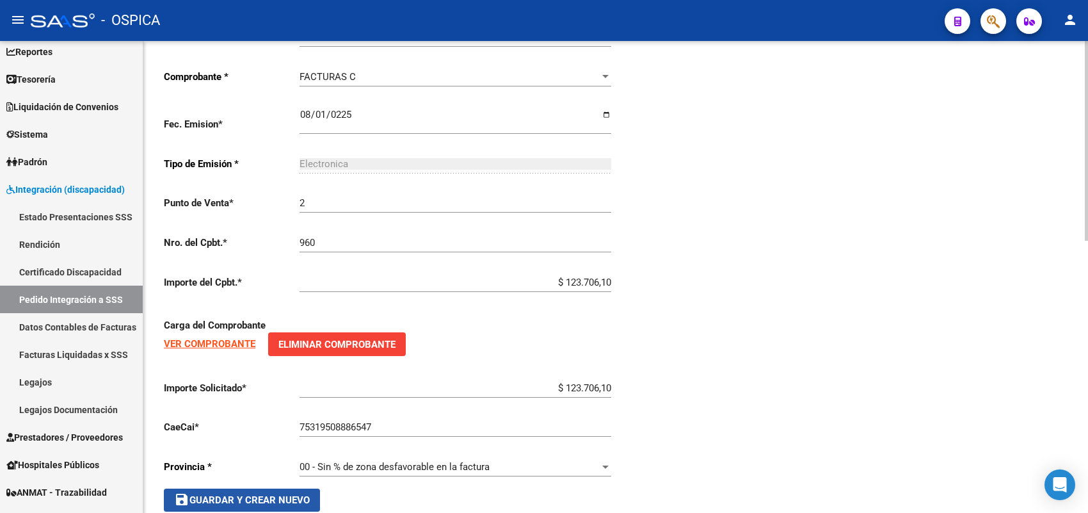
click at [295, 494] on span "save Guardar y Crear Nuevo" at bounding box center [242, 500] width 136 height 12
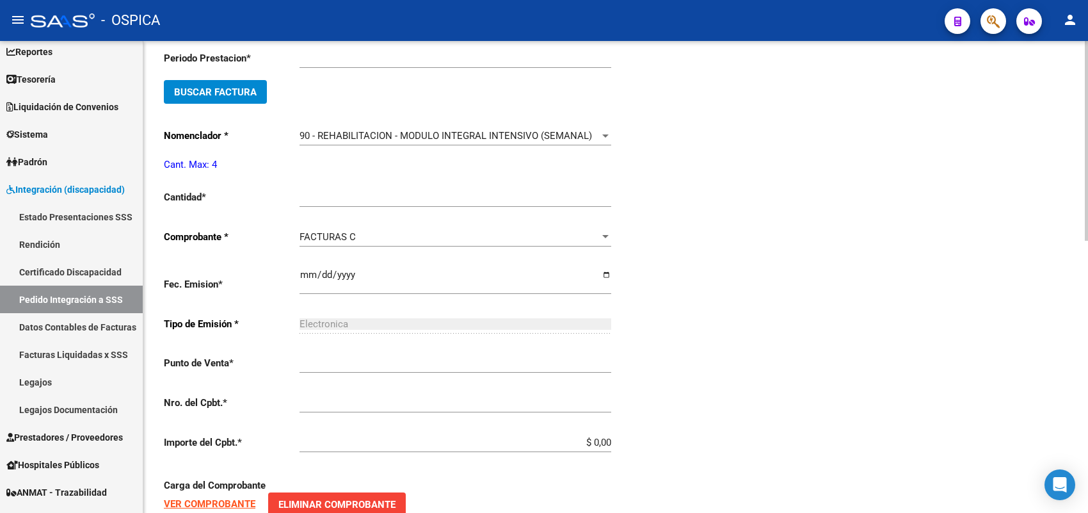
scroll to position [29, 0]
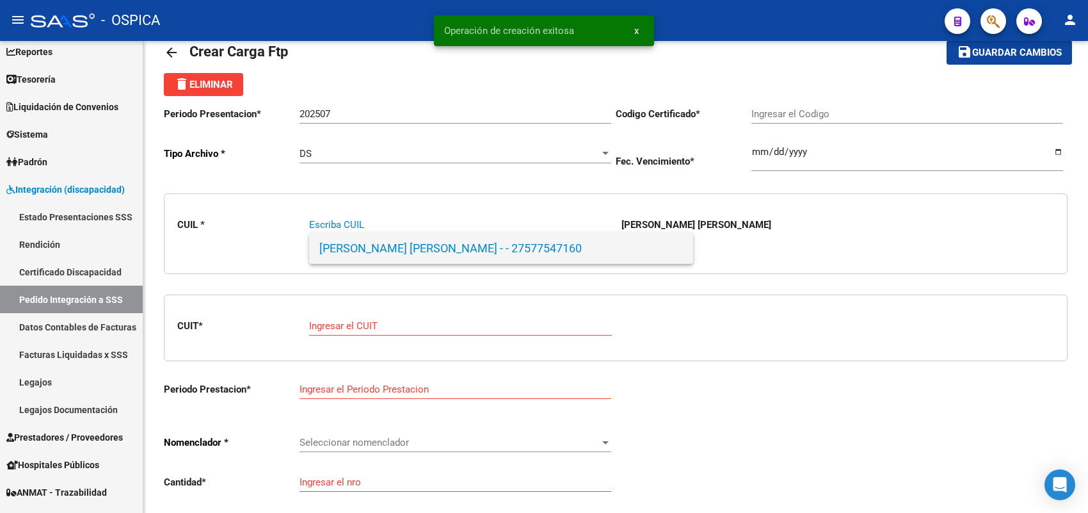
click at [365, 263] on span "[PERSON_NAME] [PERSON_NAME] - - 27577547160" at bounding box center [501, 248] width 364 height 31
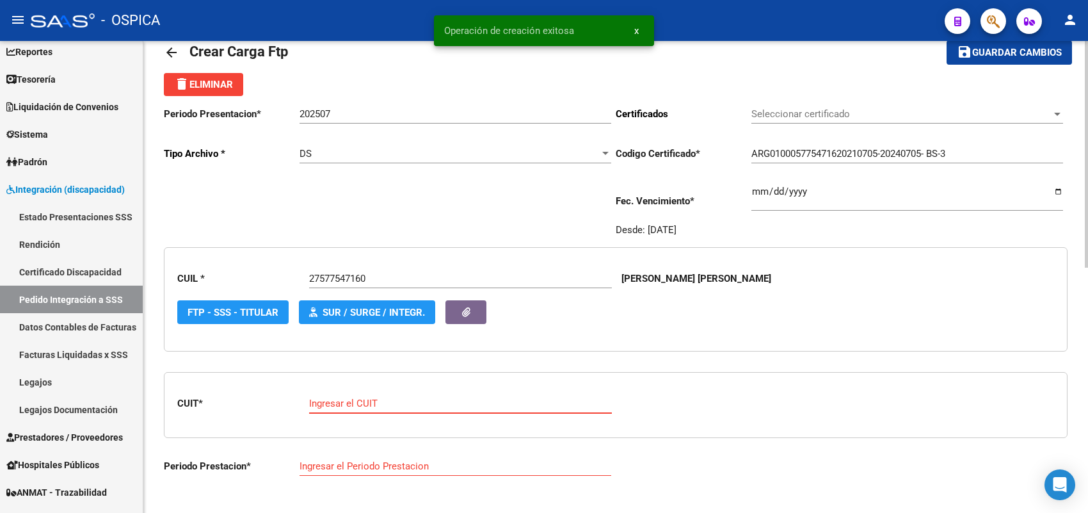
click at [359, 399] on input "Ingresar el CUIT" at bounding box center [460, 404] width 303 height 12
paste input "27-31604391-2"
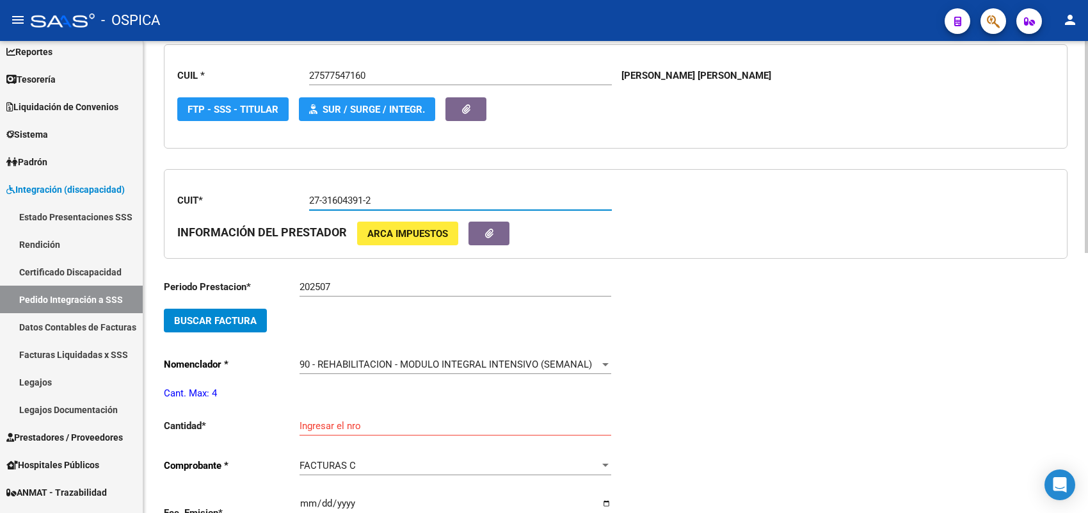
scroll to position [270, 0]
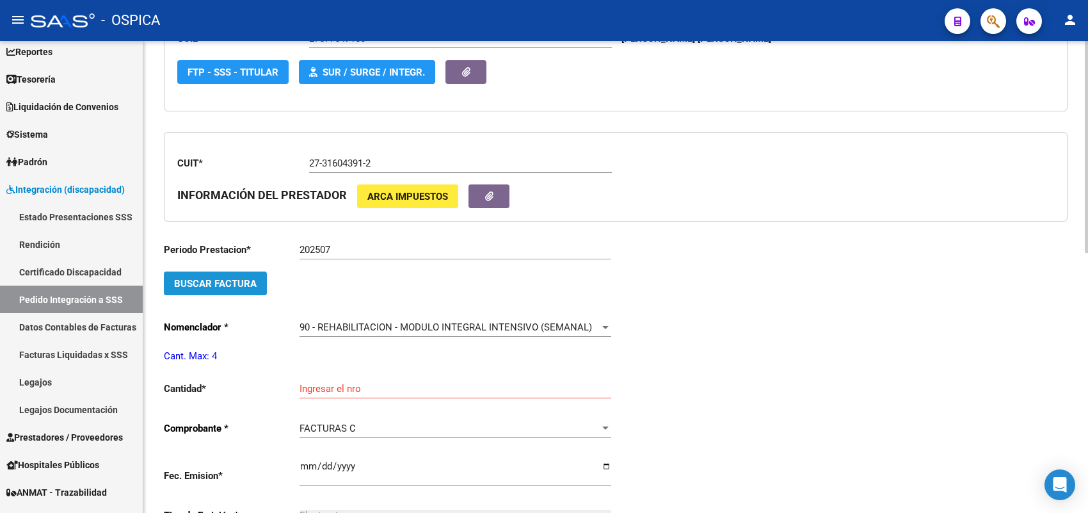
click at [245, 278] on span "Buscar Factura" at bounding box center [215, 284] width 83 height 12
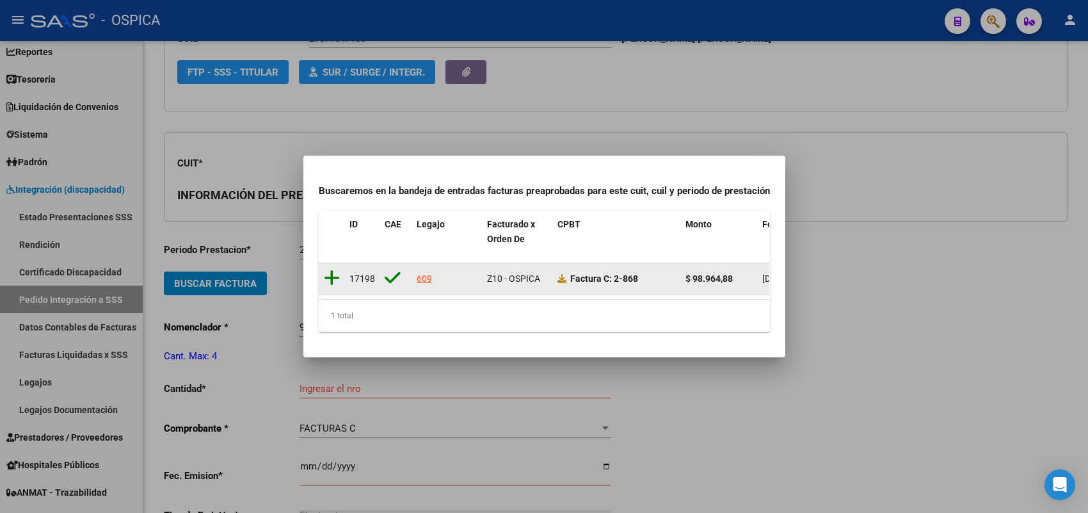
click at [331, 270] on icon at bounding box center [332, 278] width 16 height 18
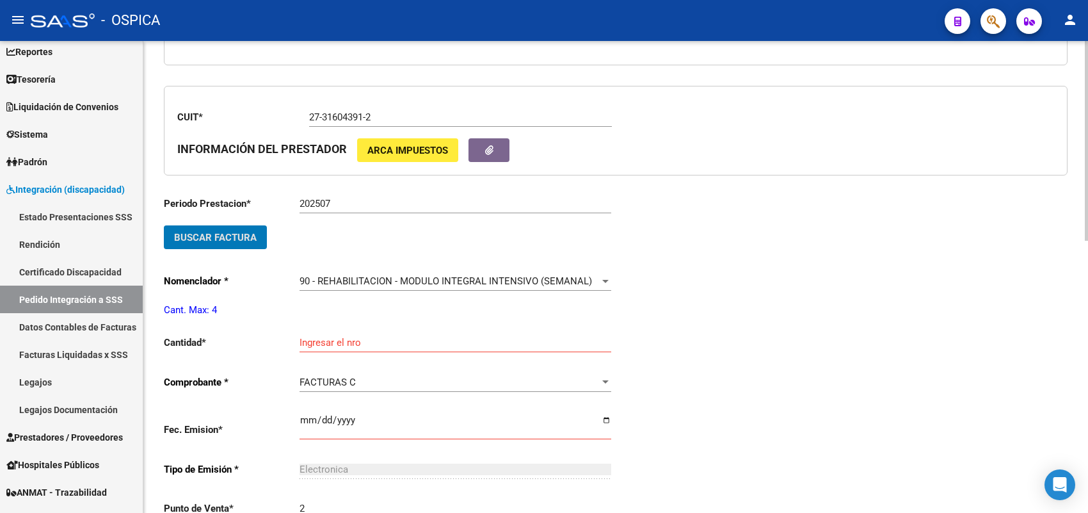
scroll to position [350, 0]
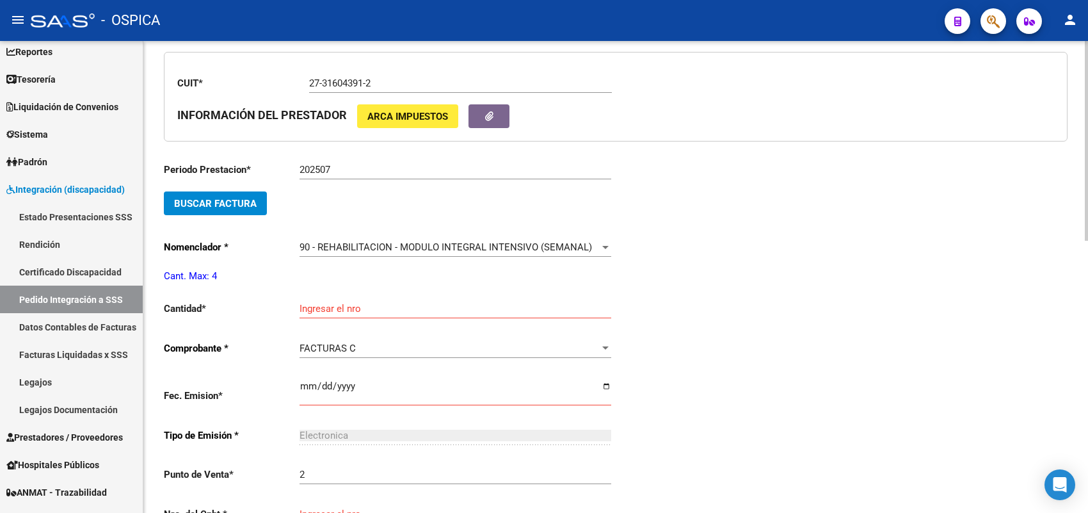
click at [328, 296] on div "Ingresar el nro" at bounding box center [456, 305] width 312 height 28
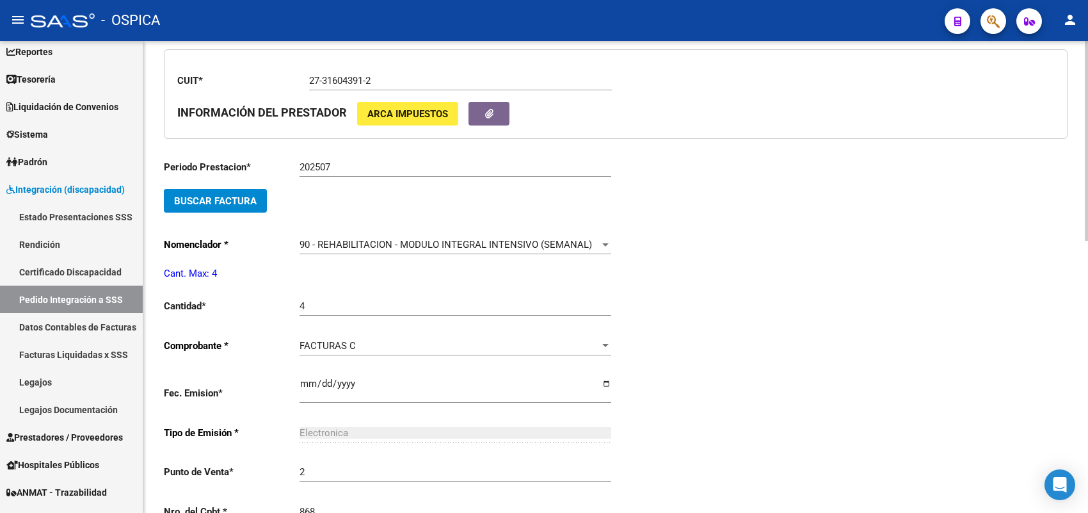
scroll to position [621, 0]
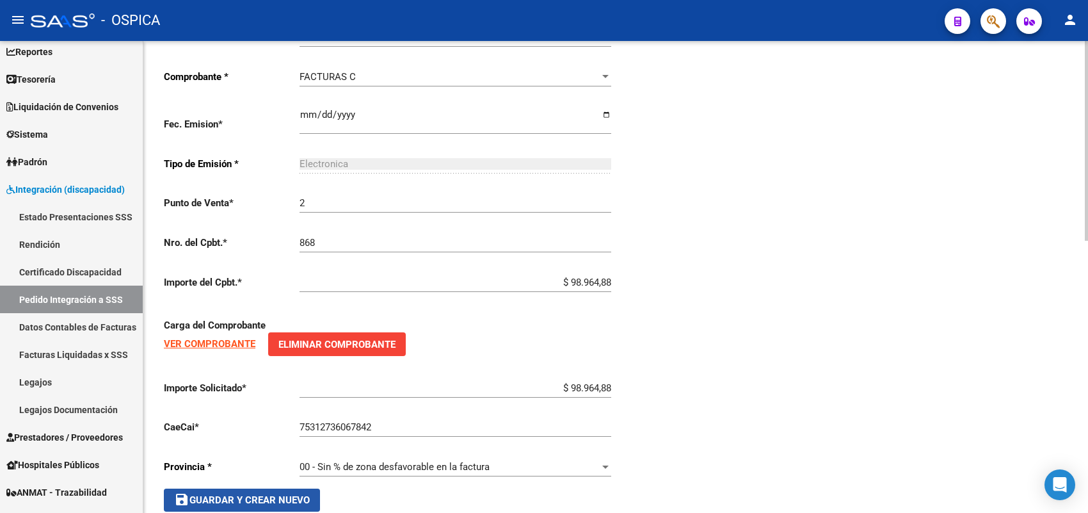
click at [305, 488] on button "save Guardar y Crear Nuevo" at bounding box center [242, 499] width 156 height 23
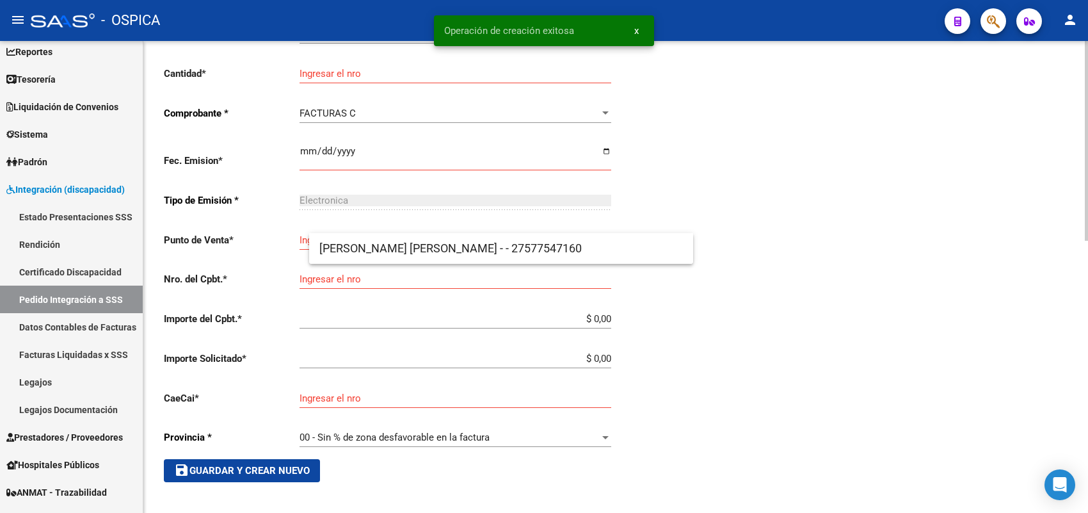
scroll to position [29, 0]
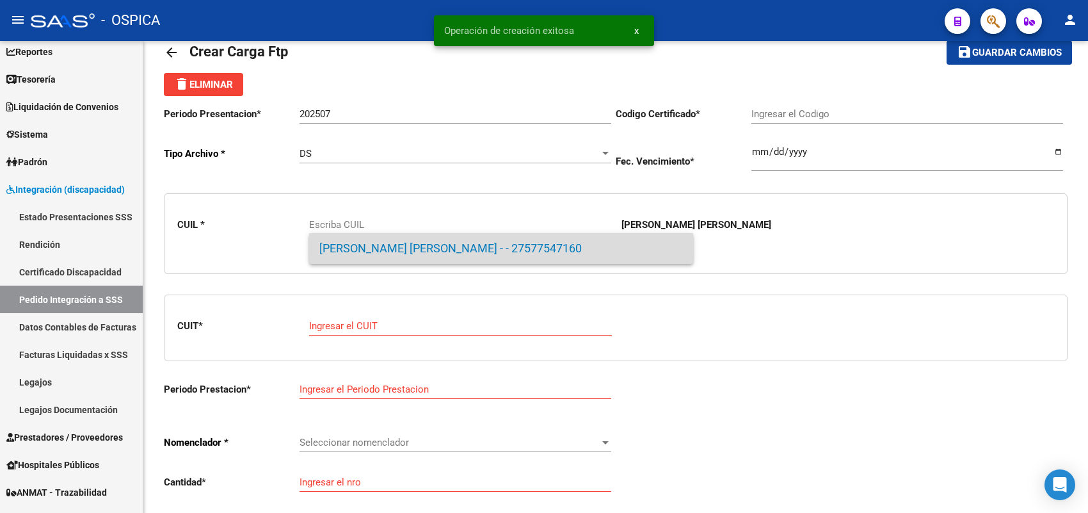
click at [334, 241] on span "[PERSON_NAME] [PERSON_NAME] - - 27577547160" at bounding box center [501, 248] width 364 height 31
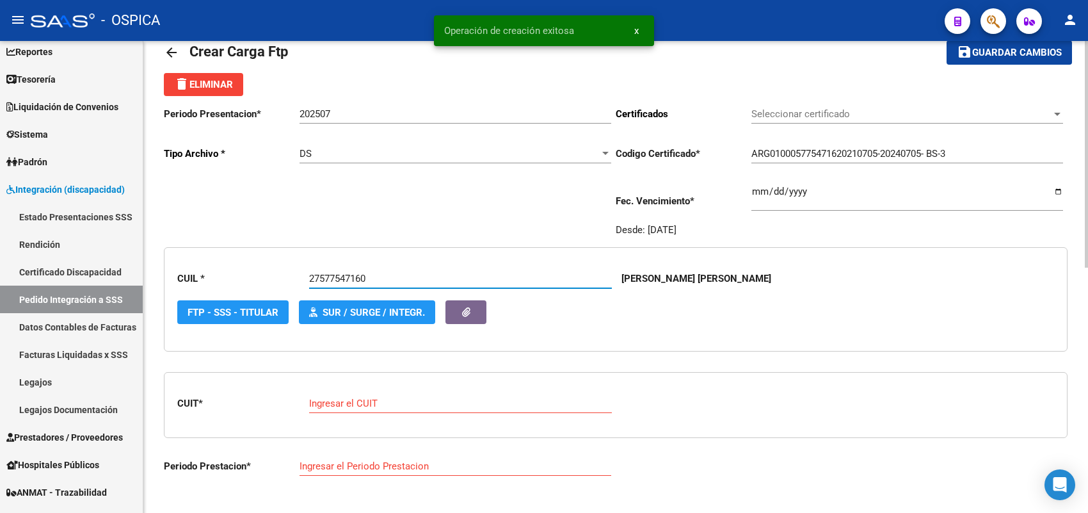
click at [343, 394] on div "Ingresar el CUIT" at bounding box center [460, 399] width 303 height 28
paste input "27-28141319-3"
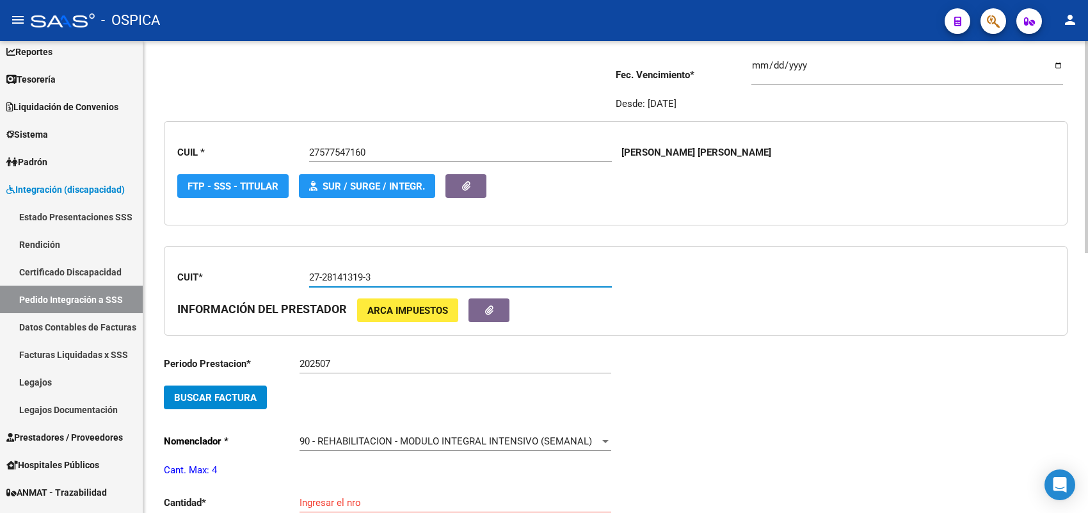
scroll to position [190, 0]
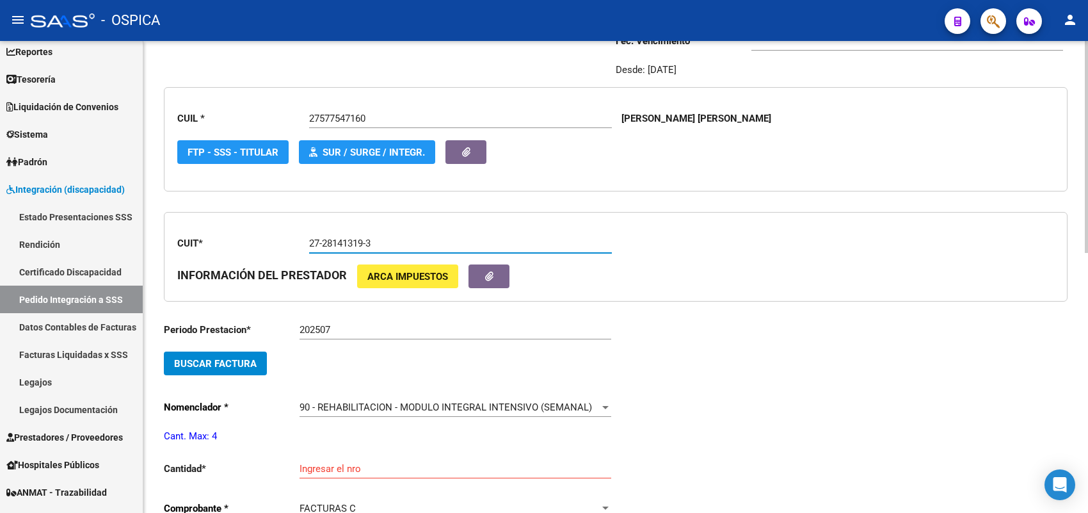
click at [253, 365] on span "Buscar Factura" at bounding box center [215, 364] width 83 height 12
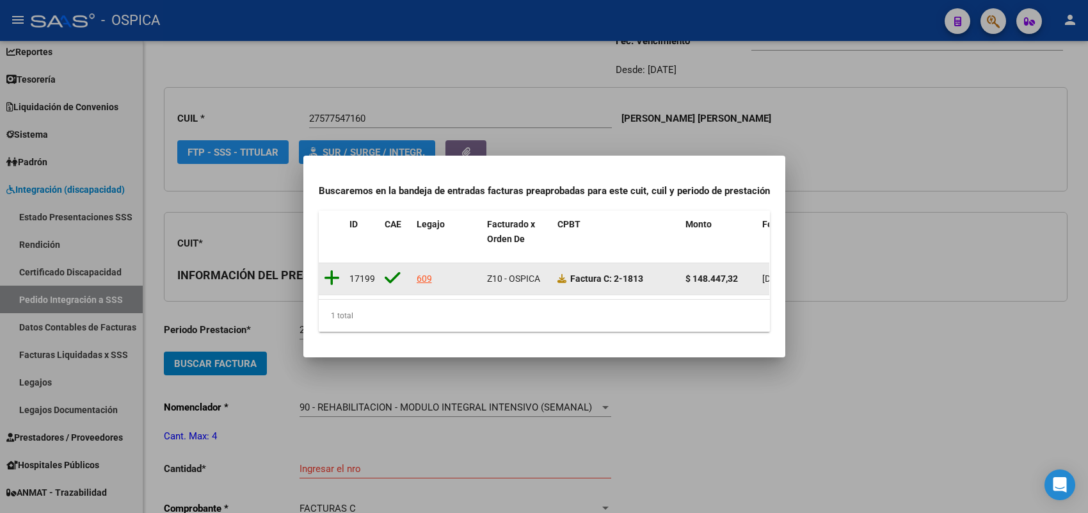
click at [332, 270] on icon at bounding box center [332, 278] width 16 height 18
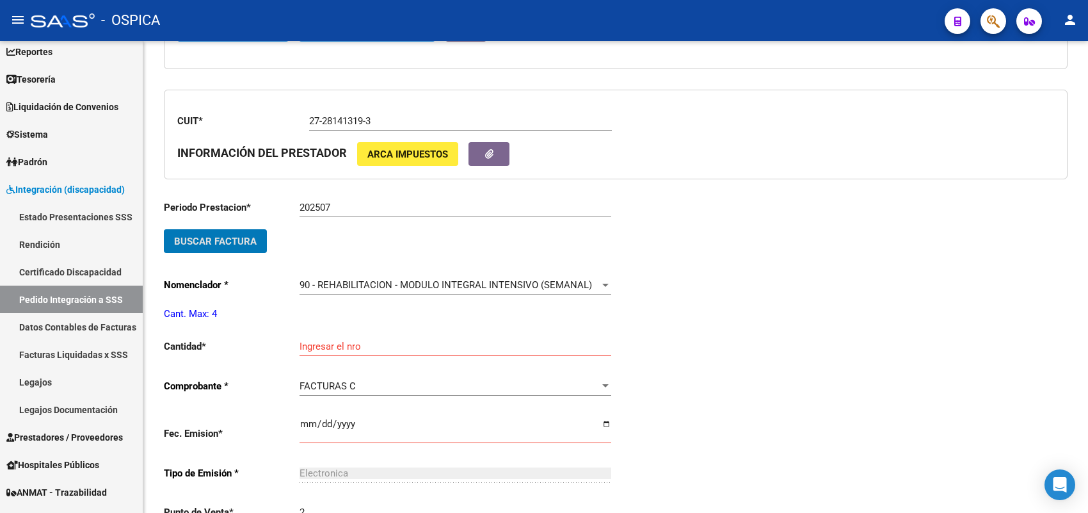
scroll to position [350, 0]
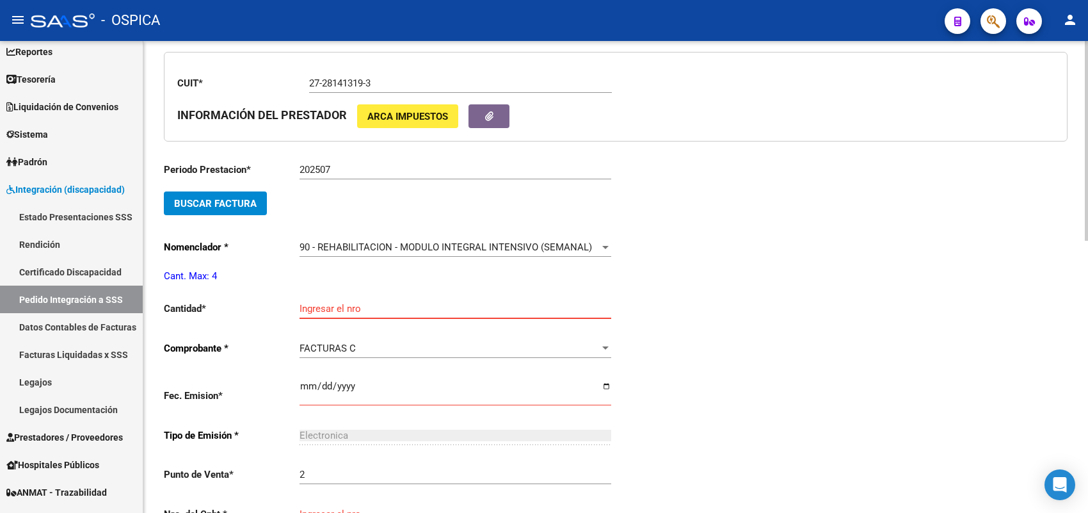
click at [333, 303] on input "Ingresar el nro" at bounding box center [456, 309] width 312 height 12
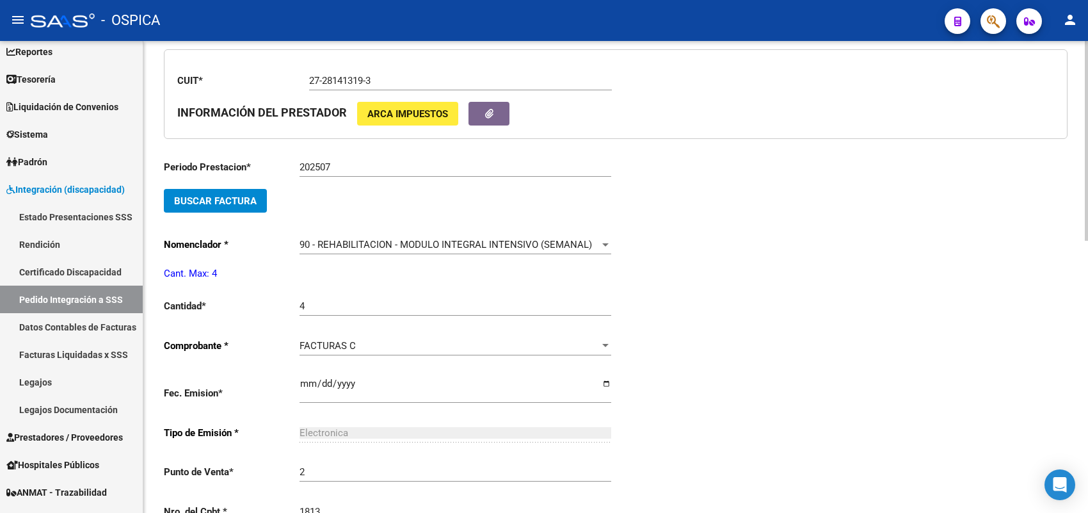
scroll to position [621, 0]
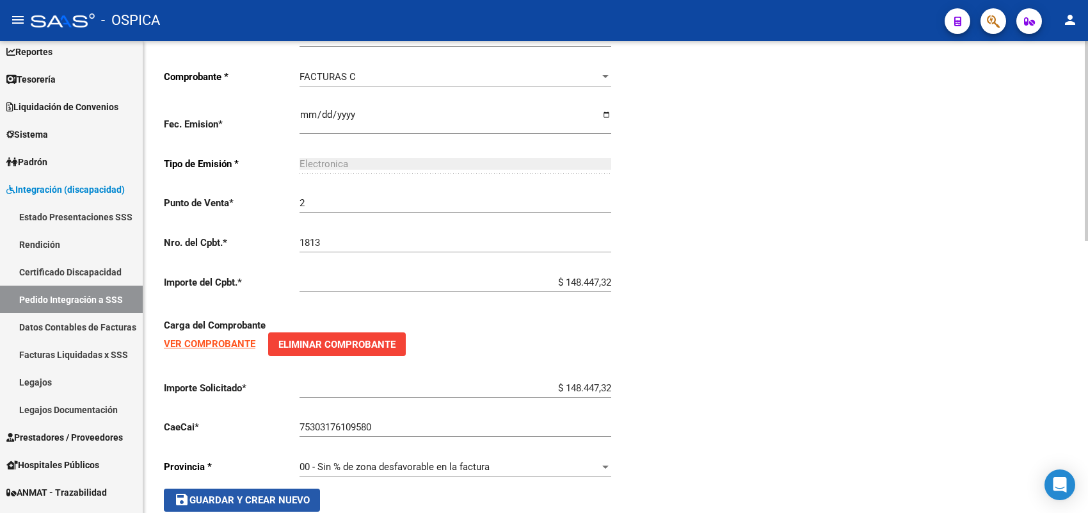
click at [291, 488] on button "save Guardar y Crear Nuevo" at bounding box center [242, 499] width 156 height 23
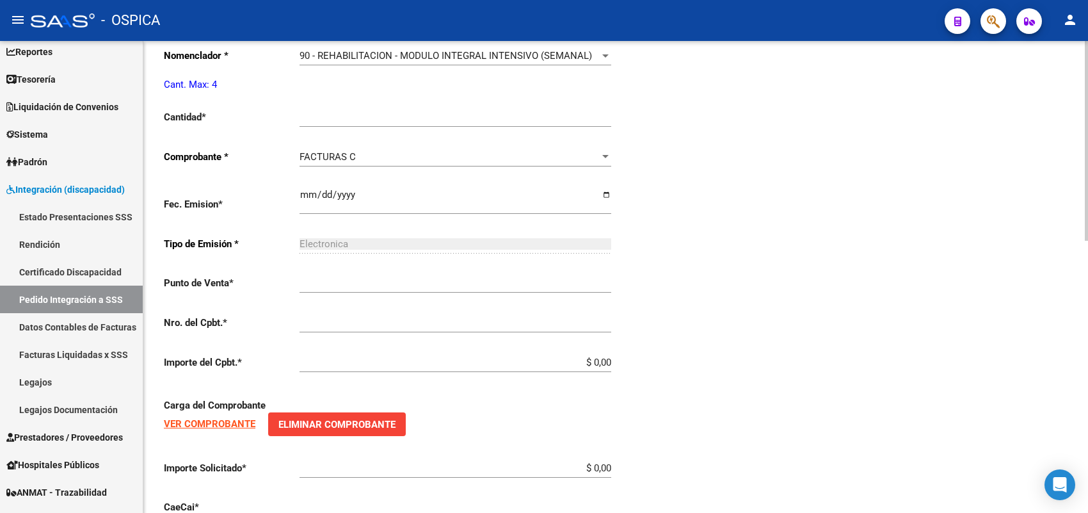
scroll to position [29, 0]
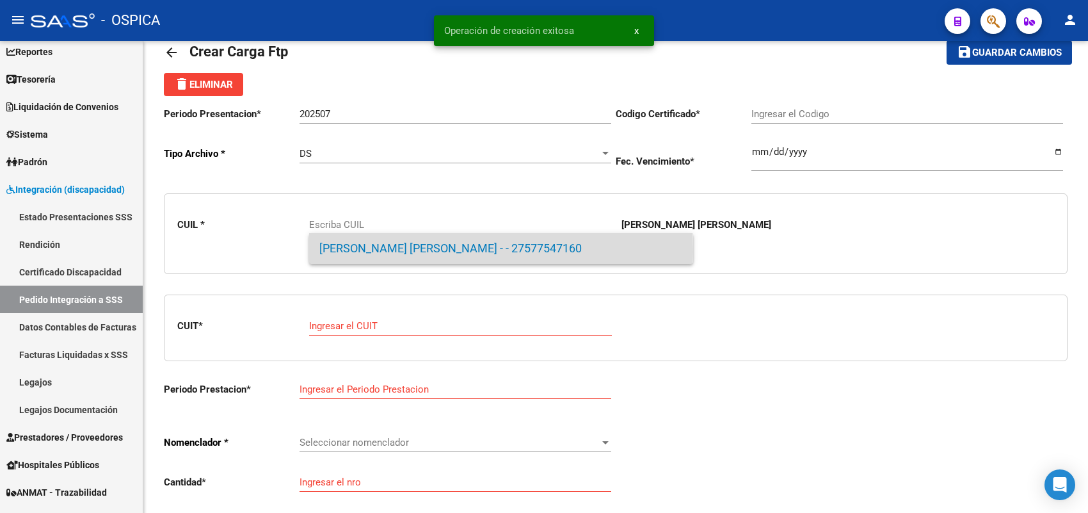
click at [370, 251] on span "[PERSON_NAME] [PERSON_NAME] - - 27577547160" at bounding box center [501, 248] width 364 height 31
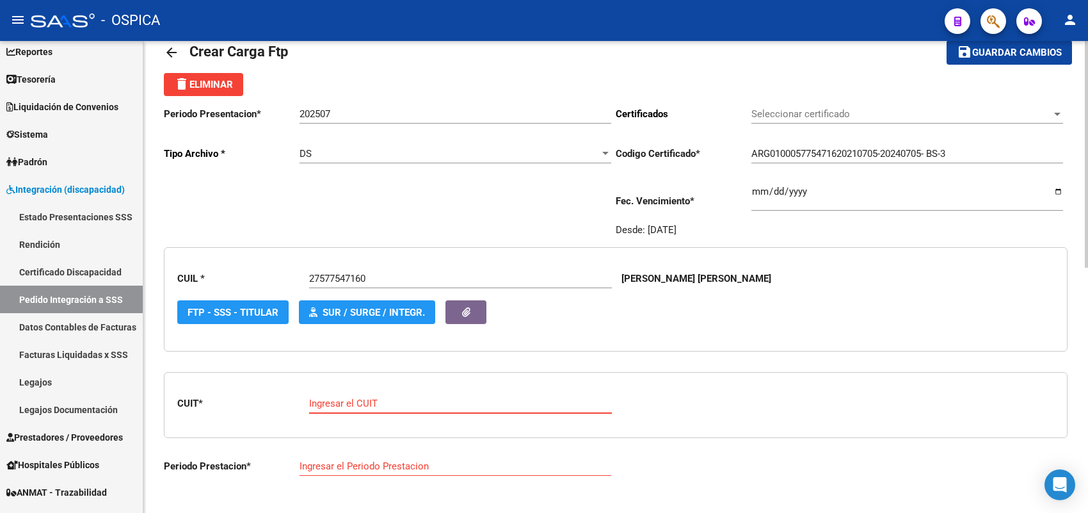
click at [369, 400] on input "Ingresar el CUIT" at bounding box center [460, 404] width 303 height 12
paste input "30-71477245-3"
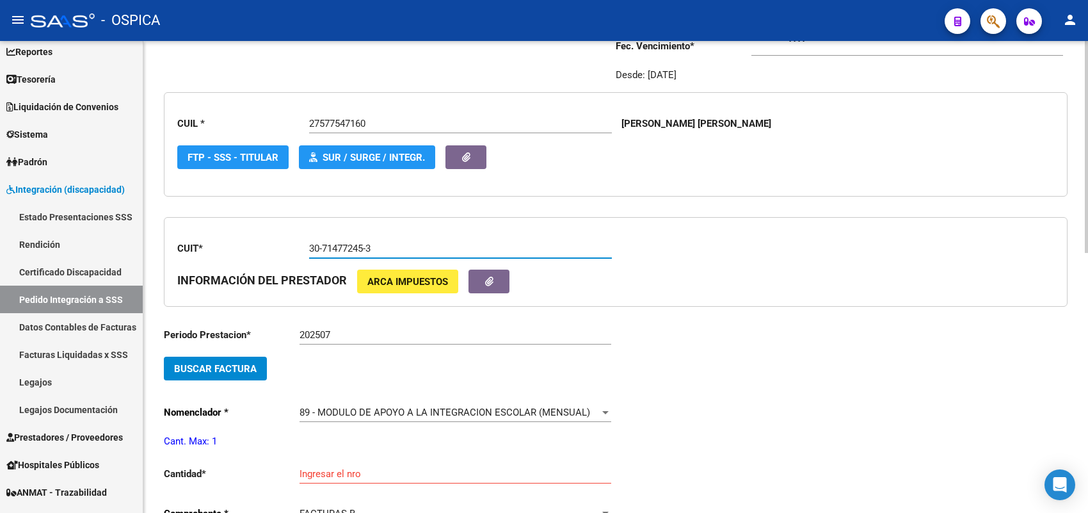
scroll to position [190, 0]
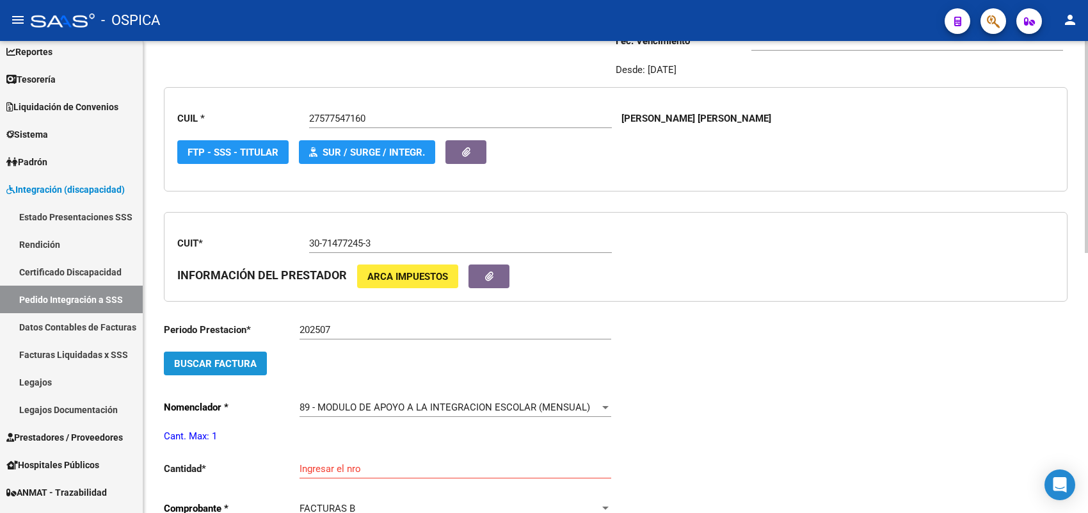
click at [230, 360] on span "Buscar Factura" at bounding box center [215, 364] width 83 height 12
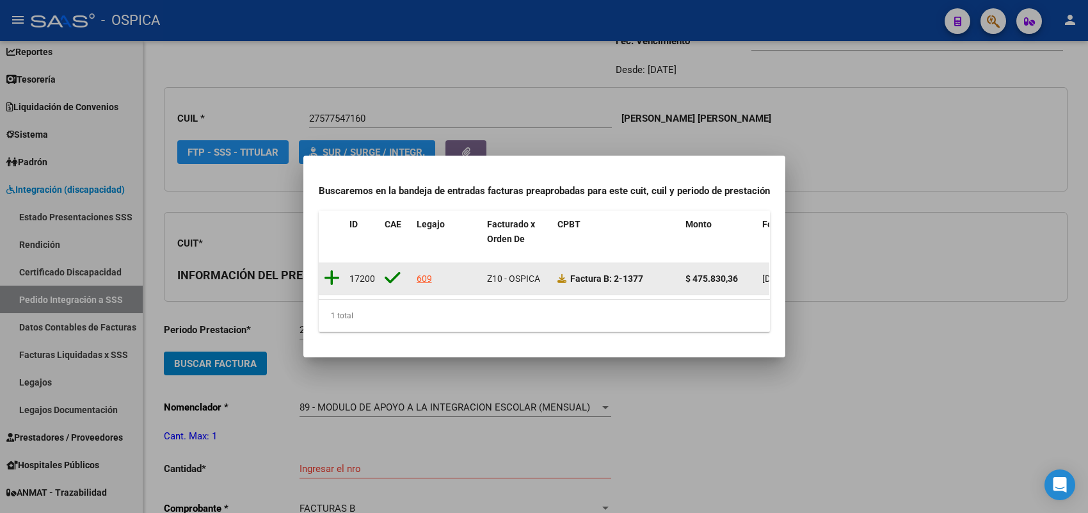
click at [335, 270] on icon at bounding box center [332, 278] width 16 height 18
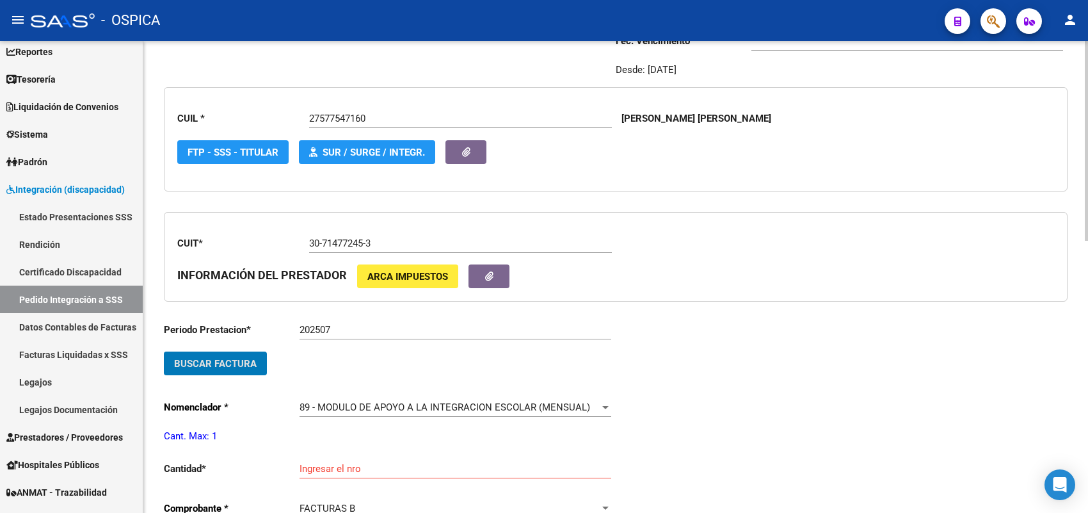
scroll to position [350, 0]
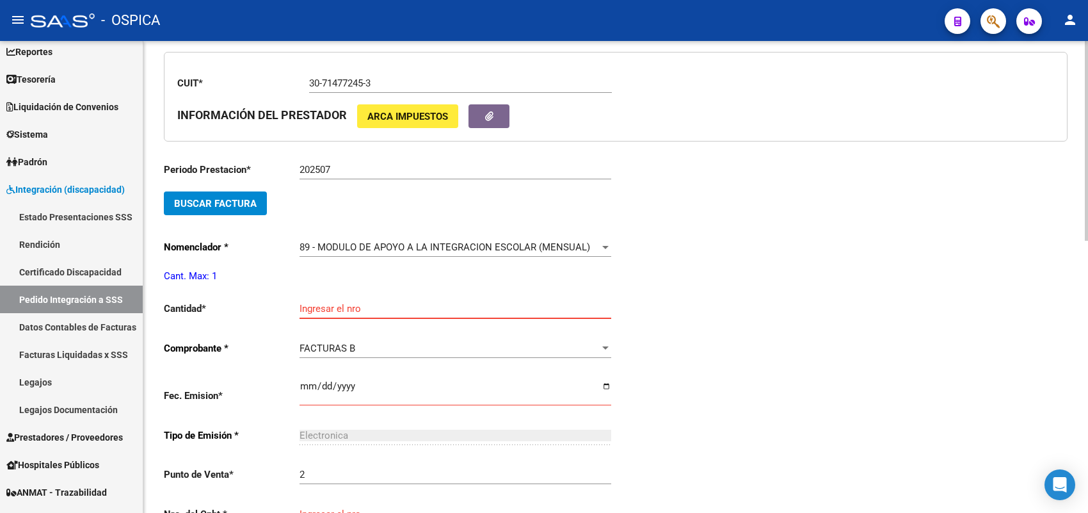
click at [346, 305] on input "Ingresar el nro" at bounding box center [456, 309] width 312 height 12
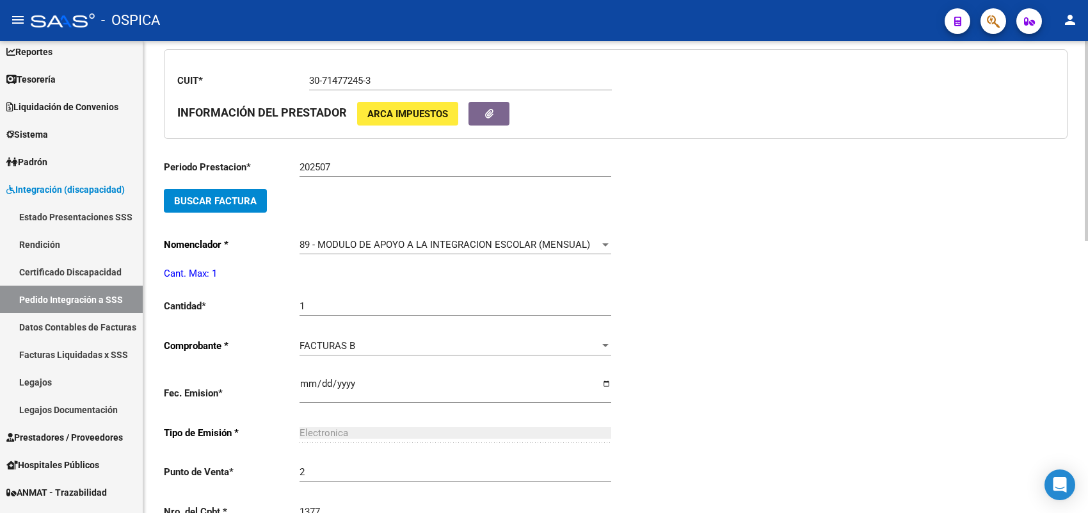
scroll to position [621, 0]
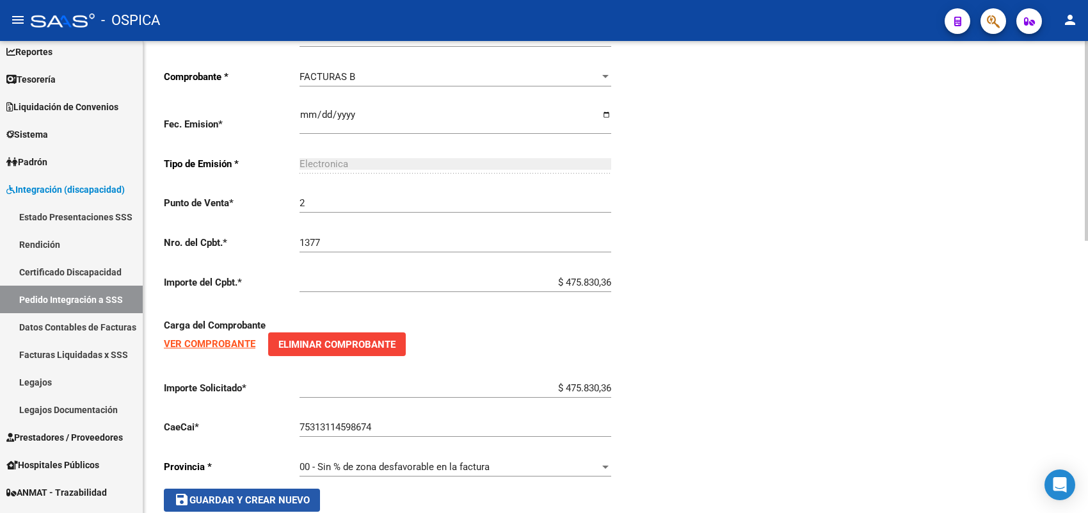
click at [291, 494] on span "save Guardar y Crear Nuevo" at bounding box center [242, 500] width 136 height 12
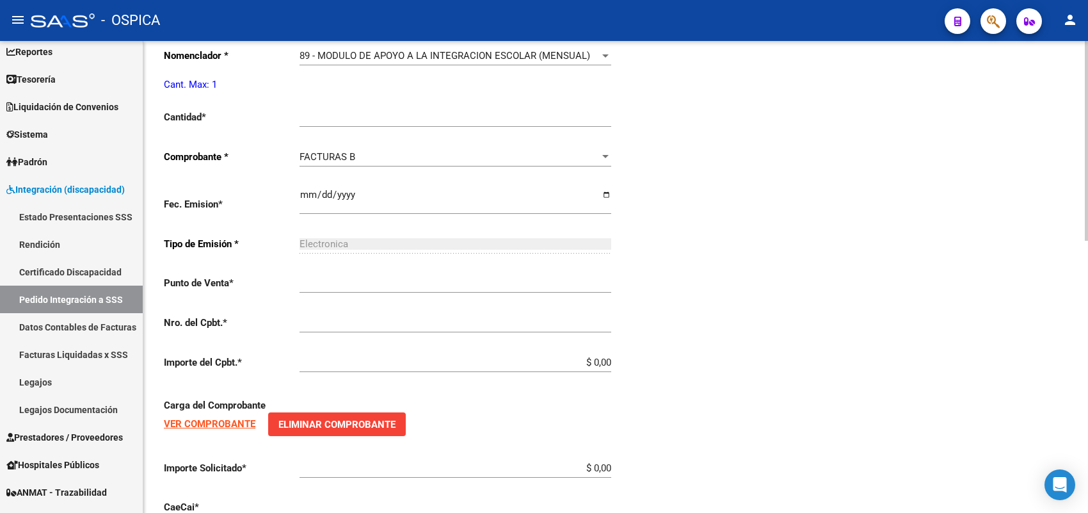
scroll to position [29, 0]
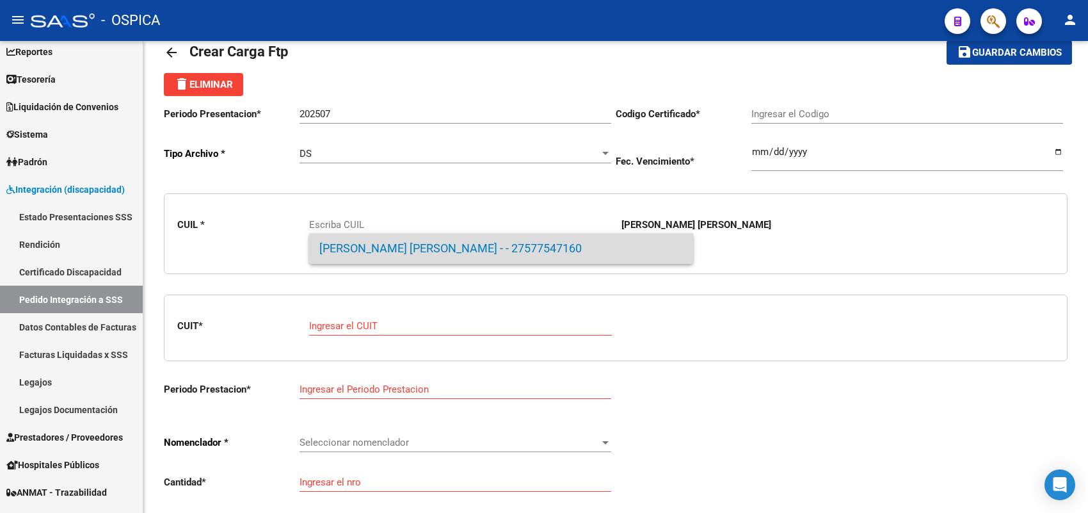
click at [398, 243] on span "[PERSON_NAME] [PERSON_NAME] - - 27577547160" at bounding box center [501, 248] width 364 height 31
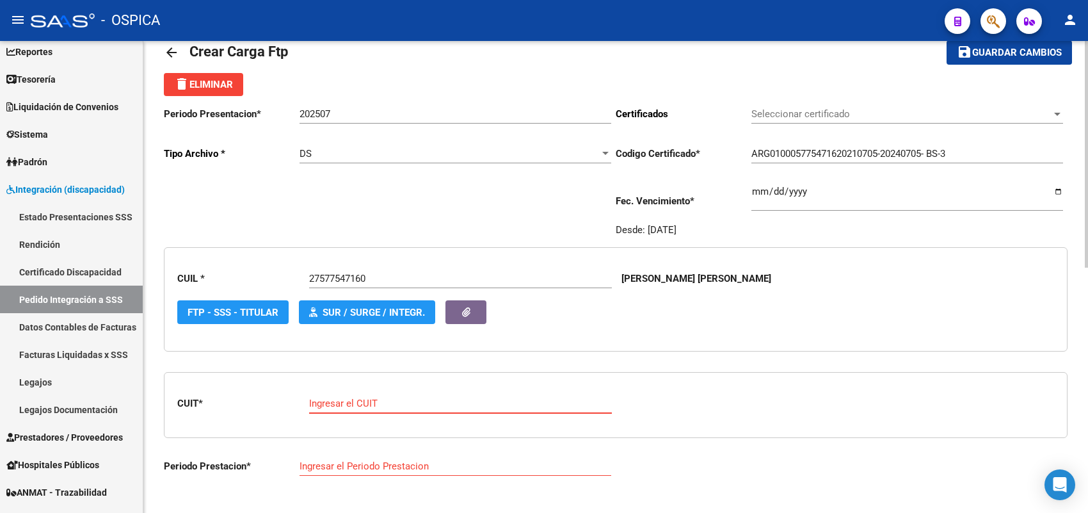
paste input "20-35617056-4"
click at [376, 398] on input "Ingresar el CUIT" at bounding box center [460, 404] width 303 height 12
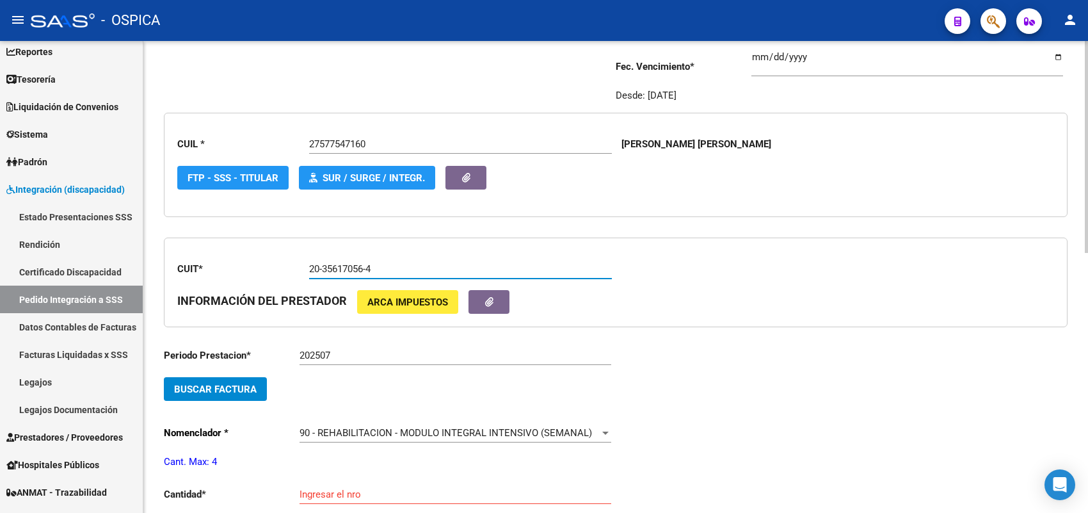
scroll to position [190, 0]
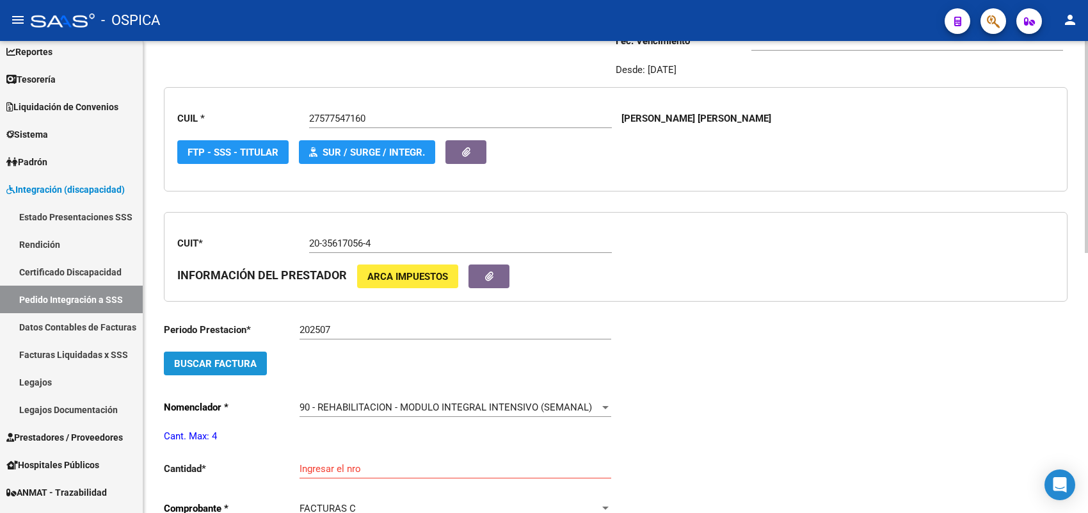
click at [251, 359] on span "Buscar Factura" at bounding box center [215, 364] width 83 height 12
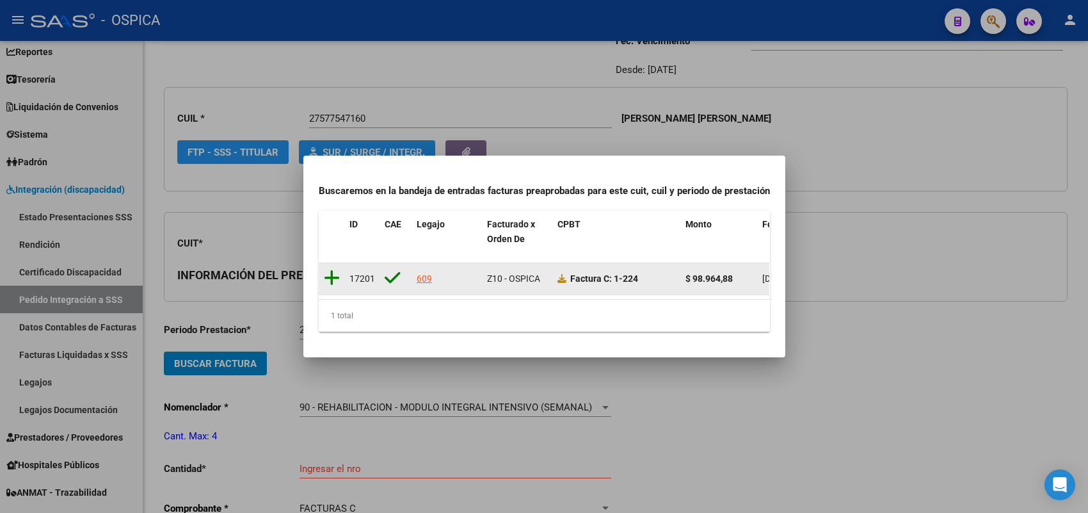
click at [327, 270] on icon at bounding box center [332, 278] width 16 height 18
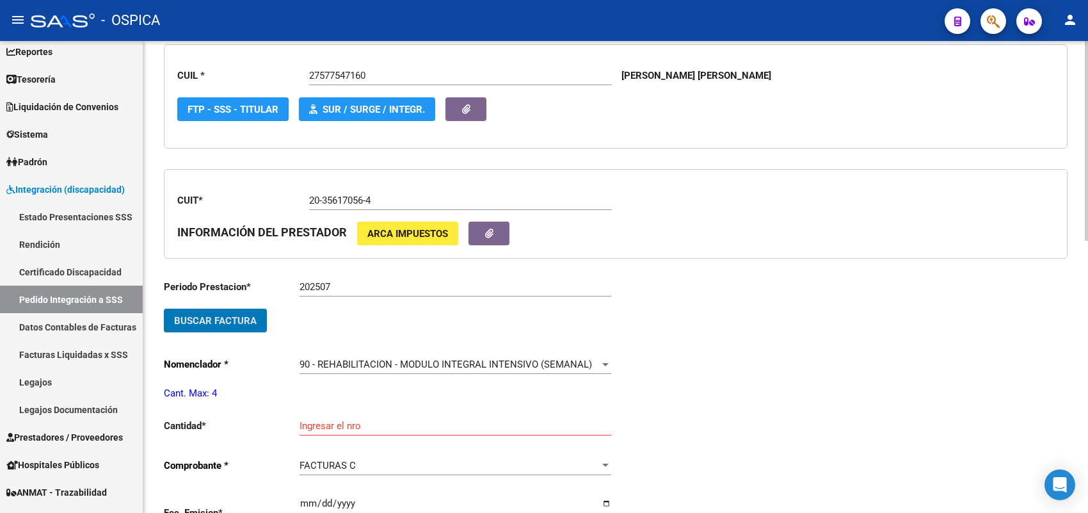
scroll to position [270, 0]
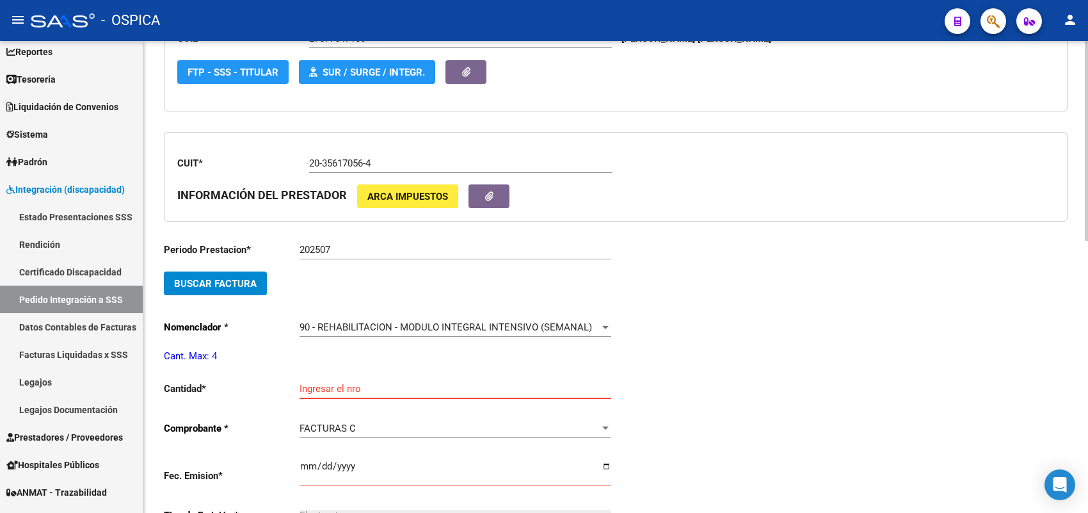
click at [337, 383] on input "Ingresar el nro" at bounding box center [456, 389] width 312 height 12
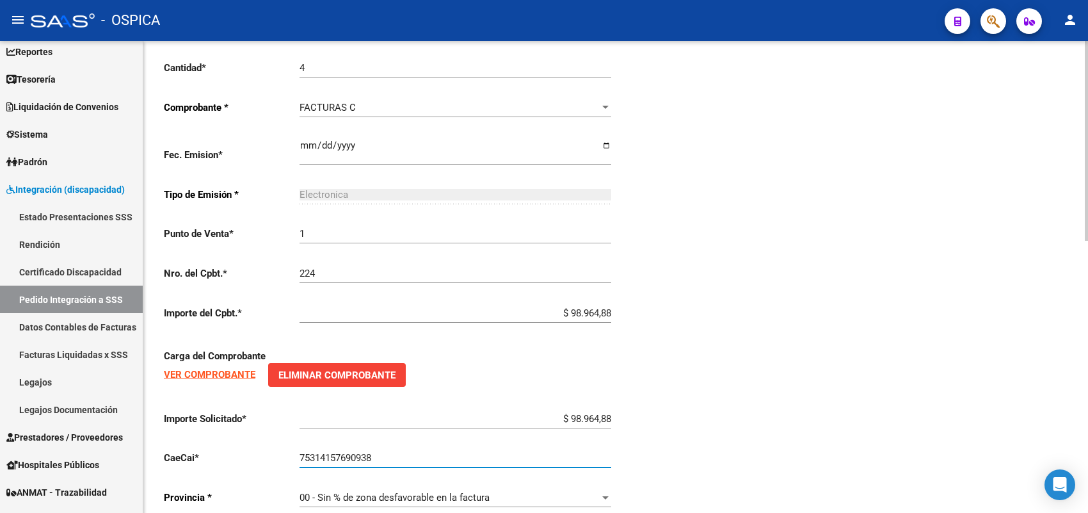
scroll to position [643, 0]
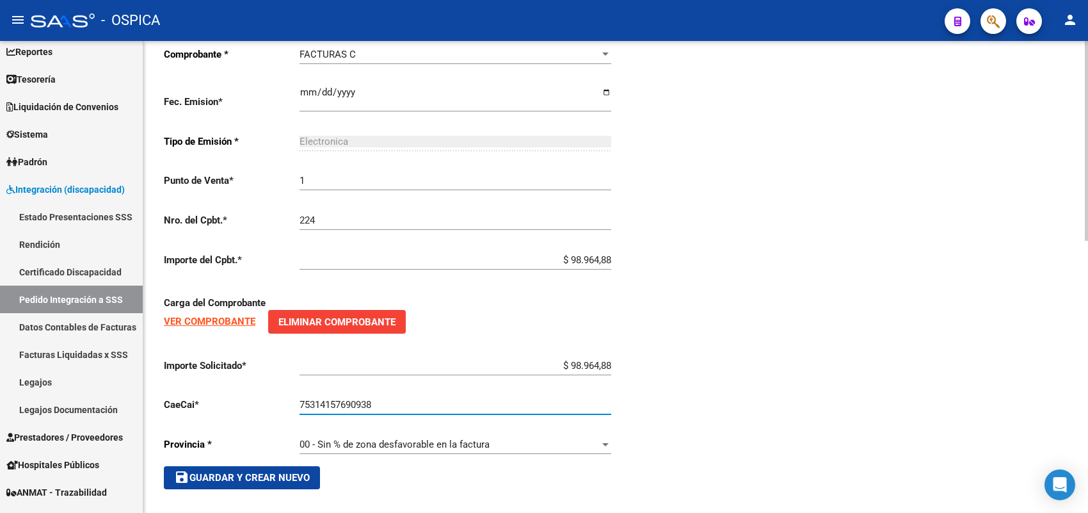
click at [270, 472] on span "save Guardar y Crear Nuevo" at bounding box center [242, 478] width 136 height 12
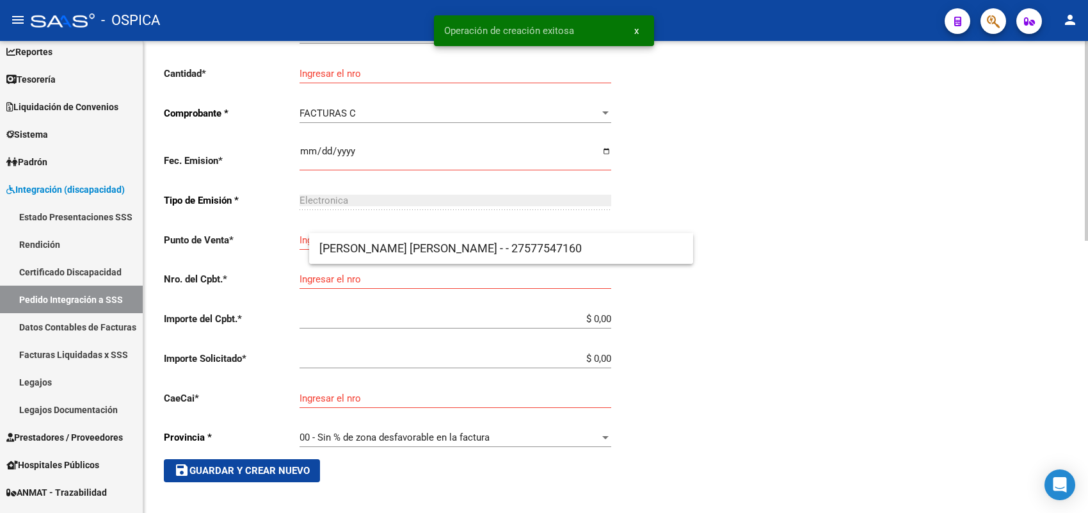
scroll to position [29, 0]
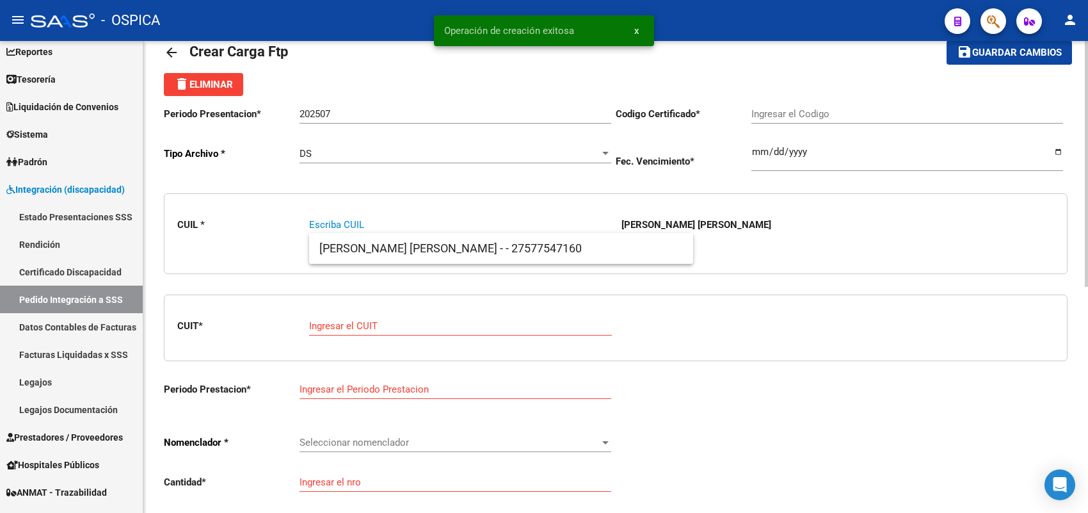
paste input "20561727113"
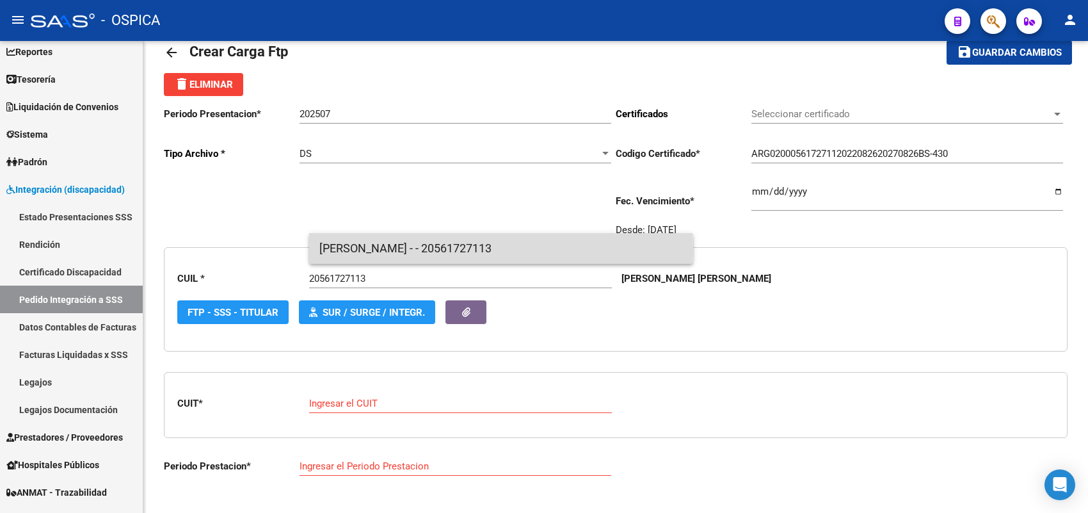
click at [339, 250] on span "[PERSON_NAME] - - 20561727113" at bounding box center [501, 248] width 364 height 31
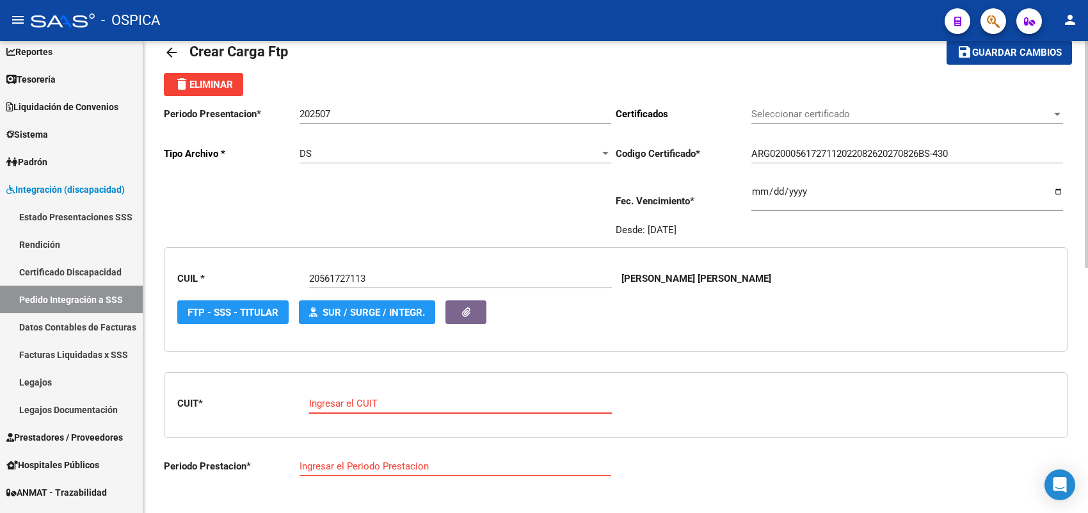
paste input "27-42138264-1"
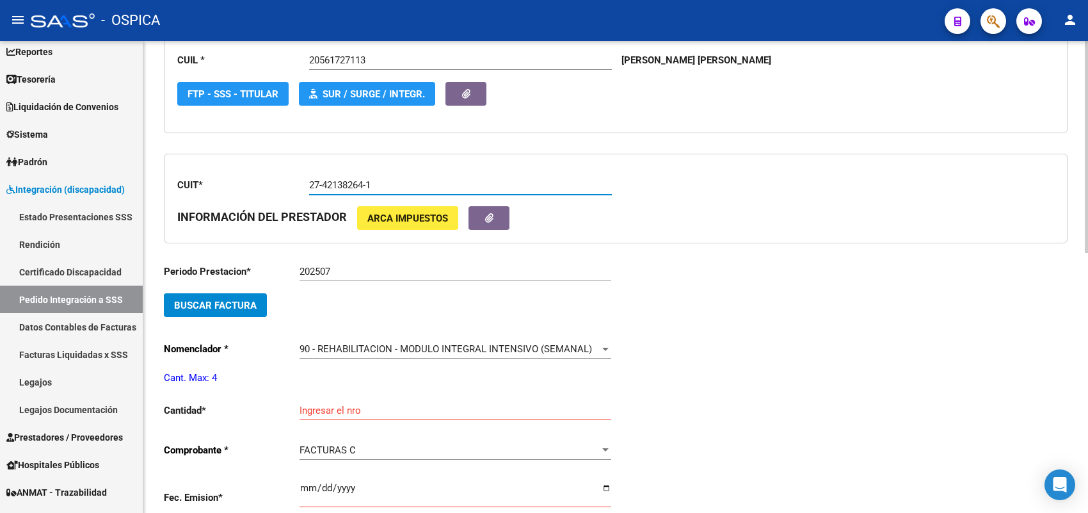
scroll to position [270, 0]
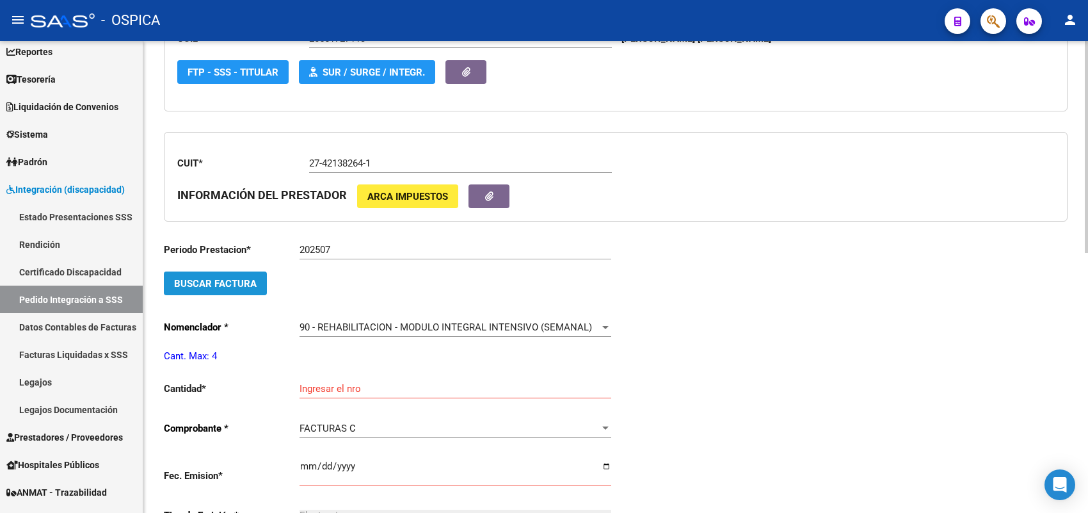
click at [245, 282] on span "Buscar Factura" at bounding box center [215, 284] width 83 height 12
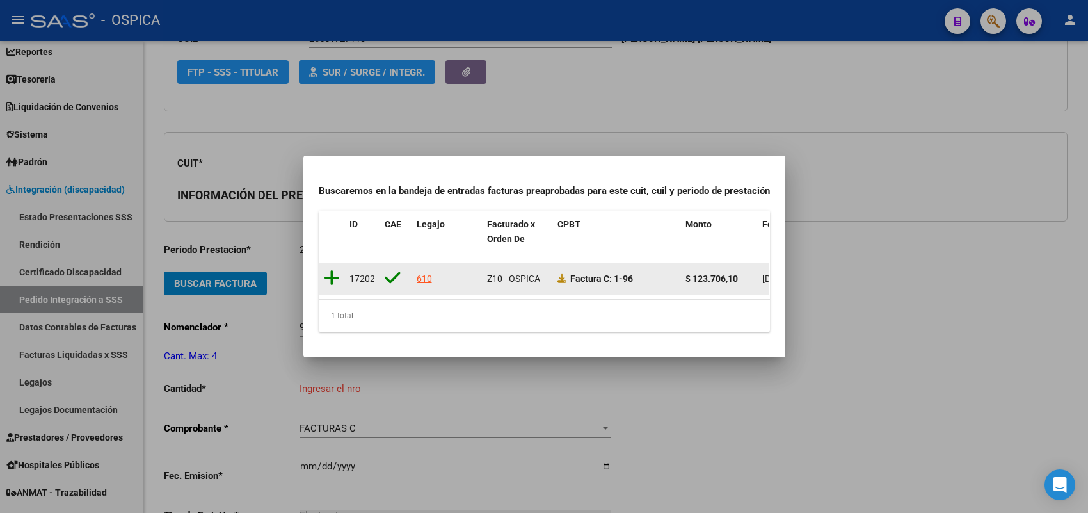
click at [330, 269] on icon at bounding box center [332, 278] width 16 height 18
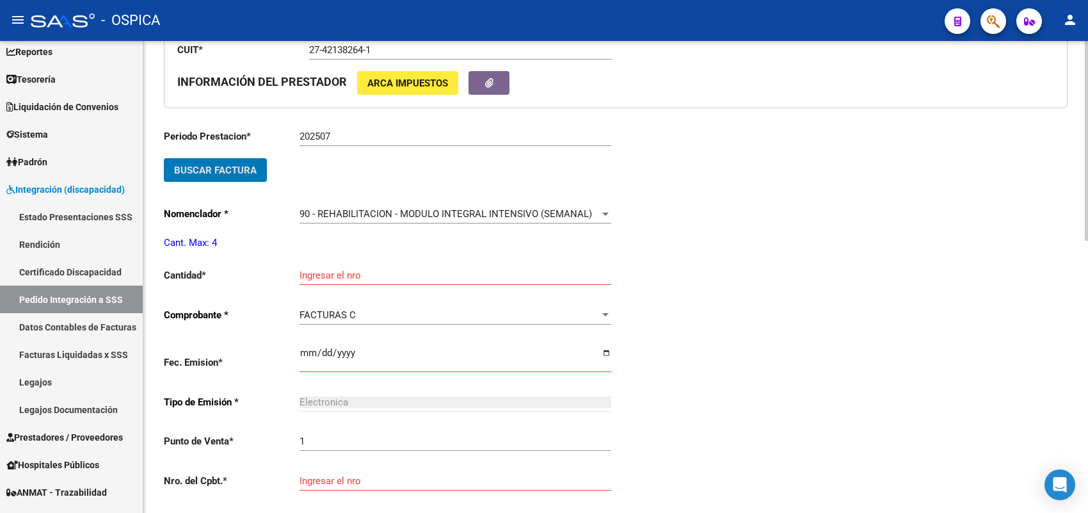
scroll to position [430, 0]
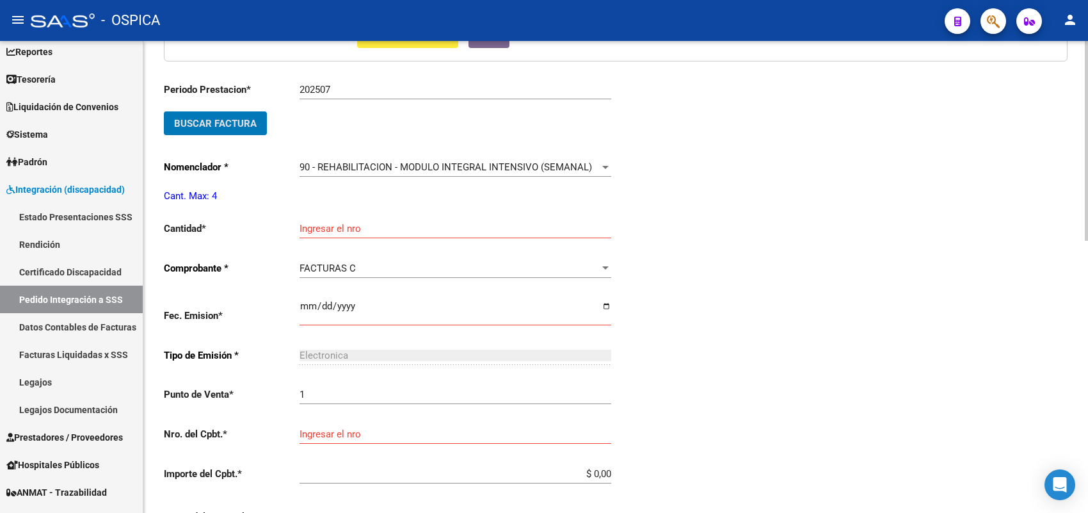
click at [333, 232] on div "Ingresar el nro" at bounding box center [456, 225] width 312 height 28
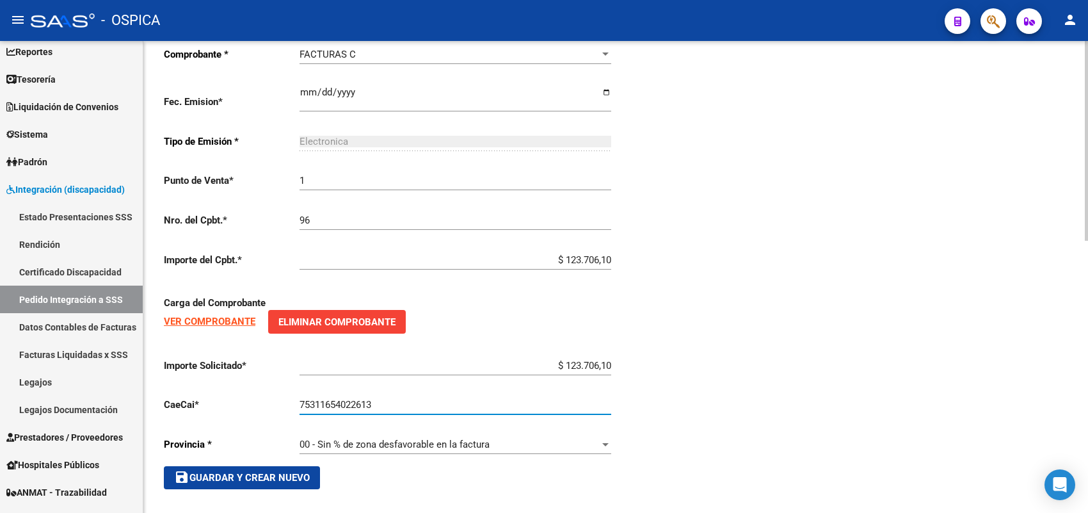
click at [289, 478] on button "save Guardar y Crear Nuevo" at bounding box center [242, 477] width 156 height 23
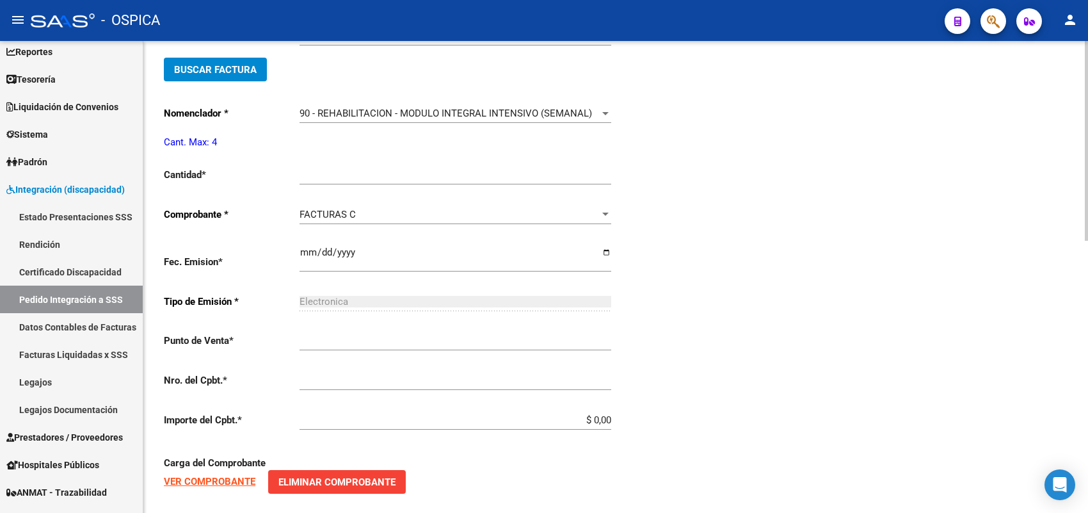
scroll to position [29, 0]
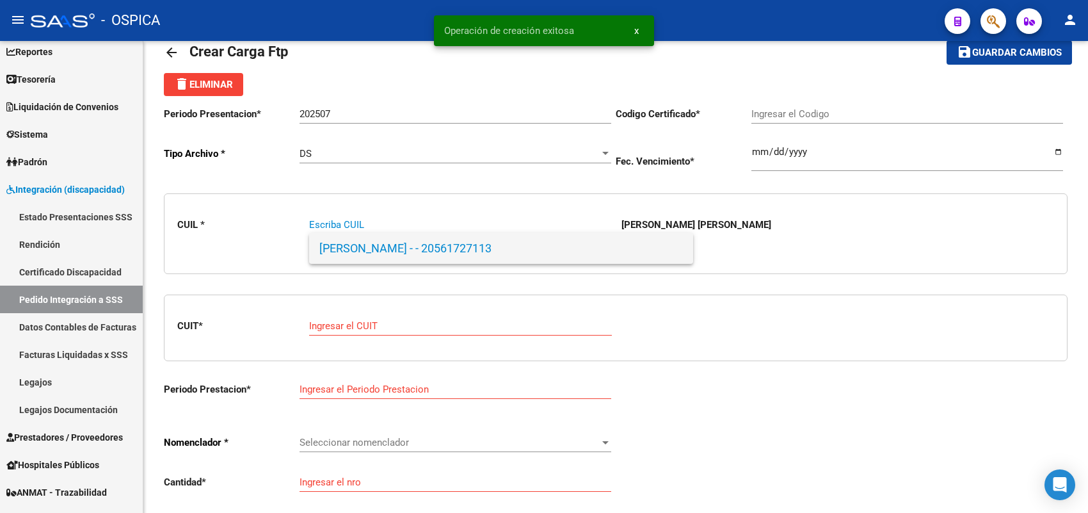
click at [387, 246] on span "[PERSON_NAME] - - 20561727113" at bounding box center [501, 248] width 364 height 31
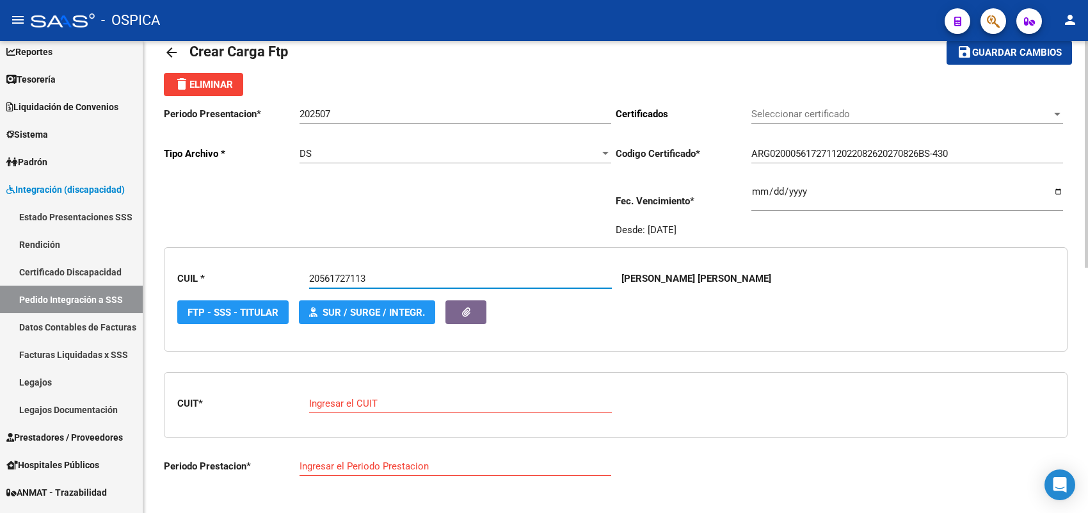
click at [359, 399] on input "Ingresar el CUIT" at bounding box center [460, 404] width 303 height 12
paste input "27-42430748-9"
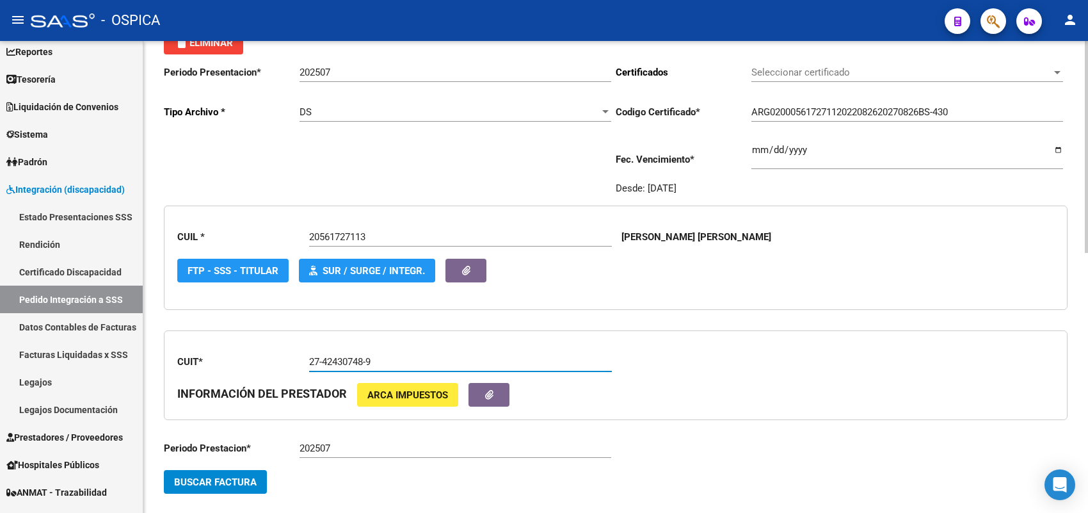
scroll to position [109, 0]
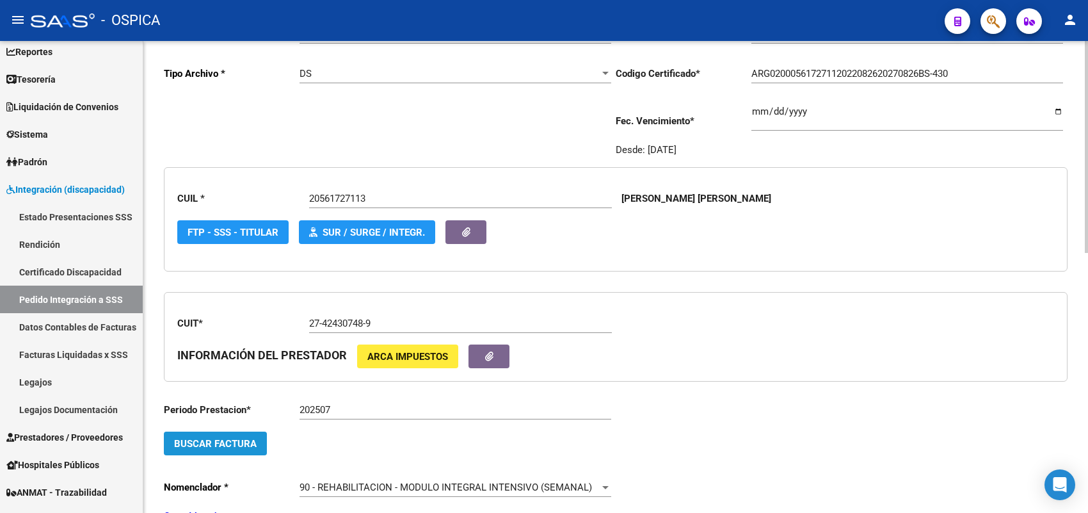
click at [253, 444] on span "Buscar Factura" at bounding box center [215, 444] width 83 height 12
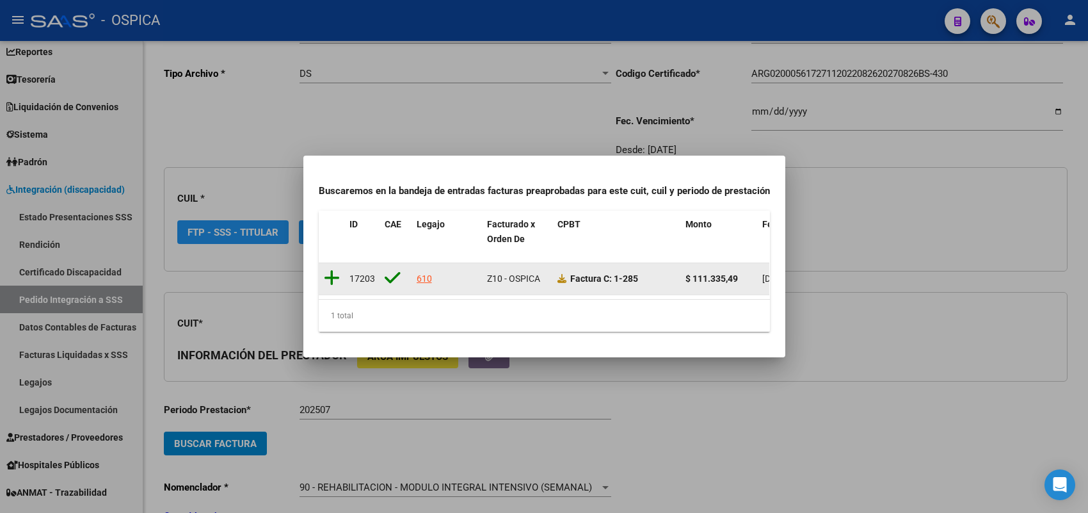
click at [332, 273] on icon at bounding box center [332, 278] width 16 height 18
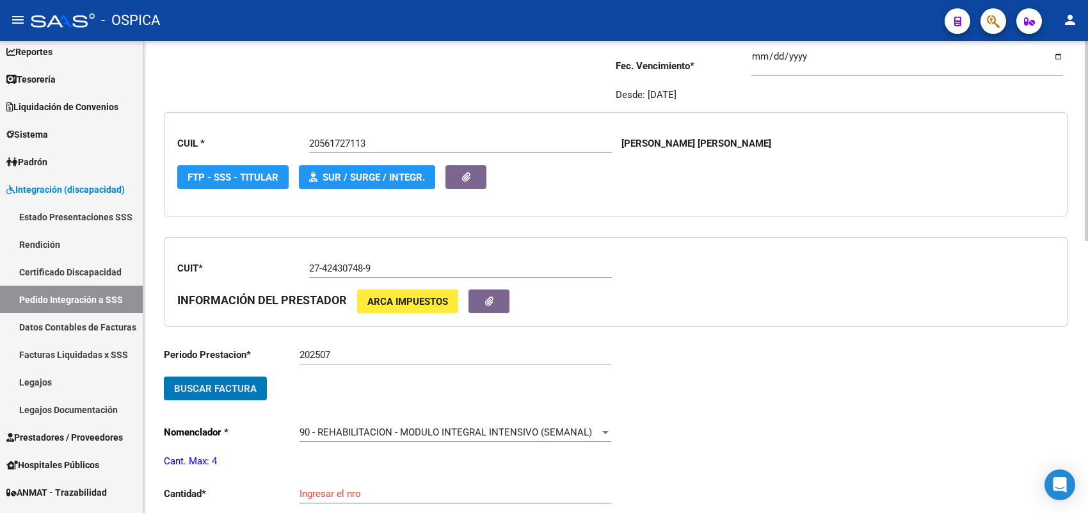
scroll to position [270, 0]
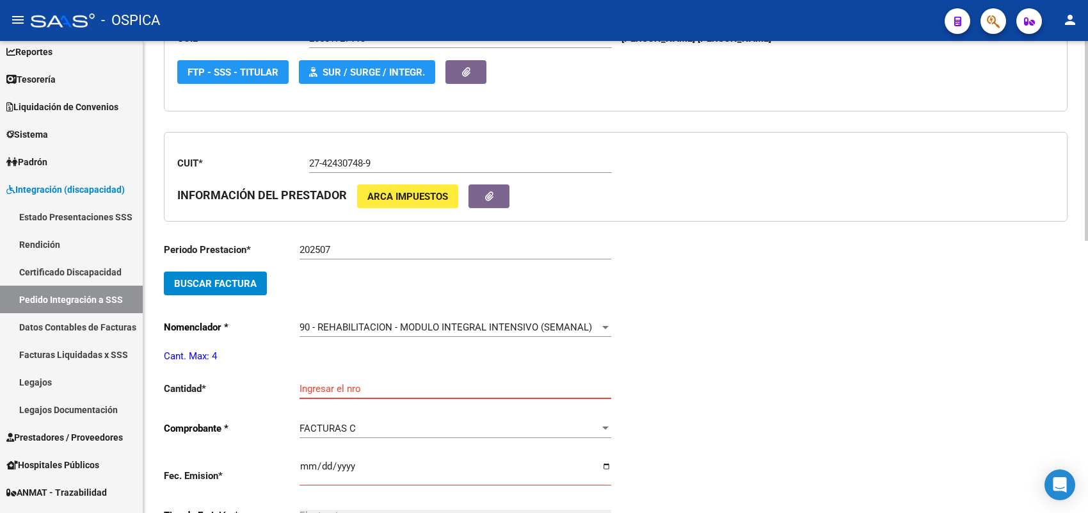
click at [333, 383] on input "Ingresar el nro" at bounding box center [456, 389] width 312 height 12
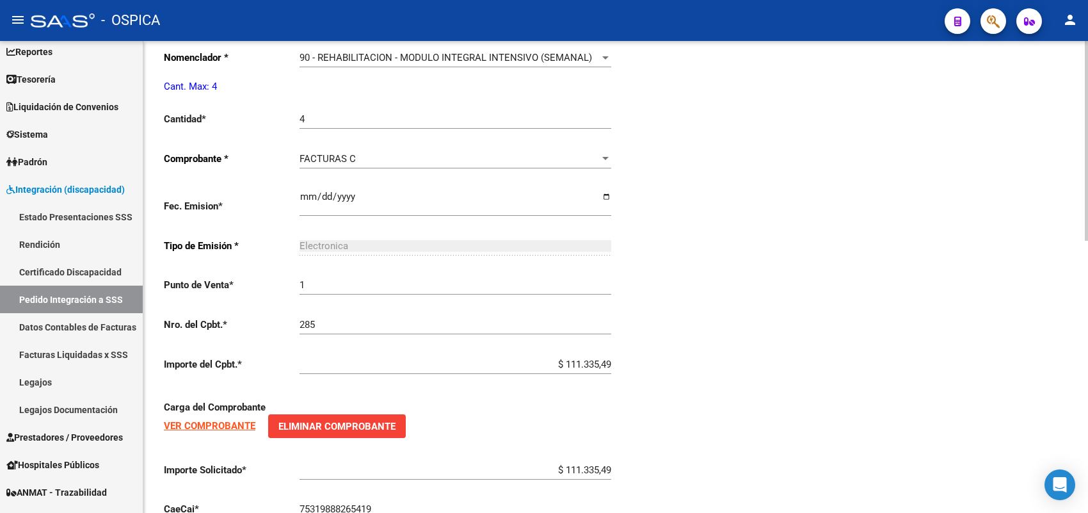
scroll to position [643, 0]
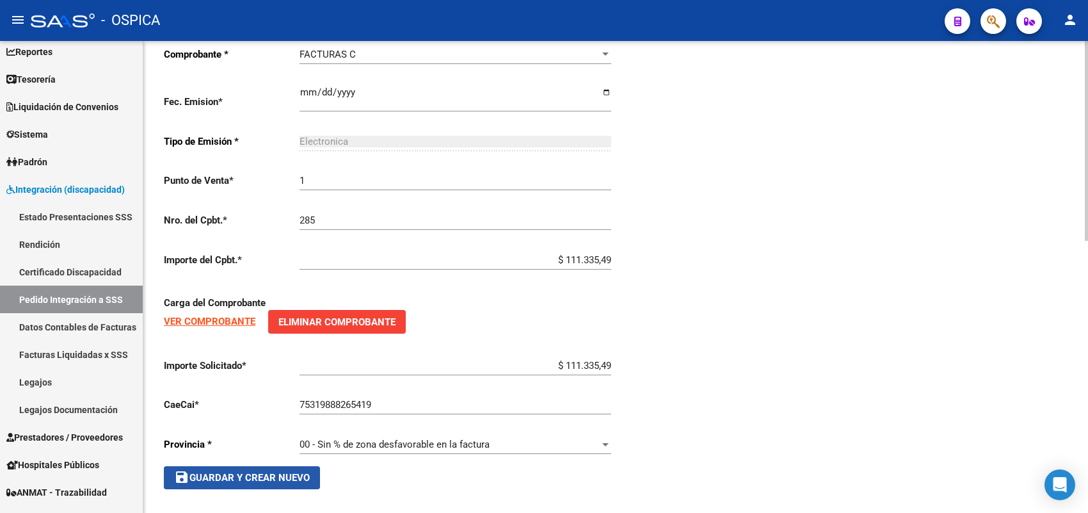
click at [314, 477] on button "save Guardar y Crear Nuevo" at bounding box center [242, 477] width 156 height 23
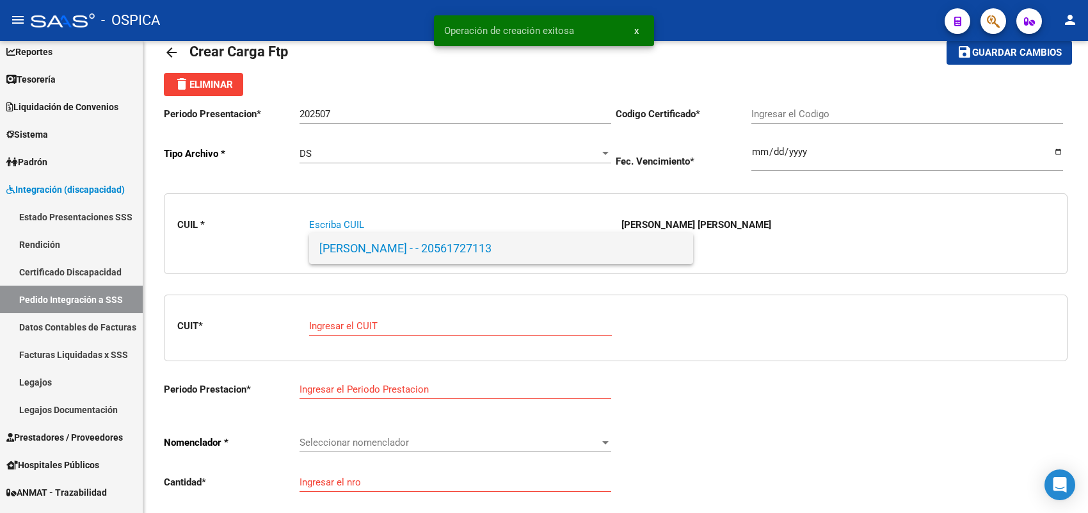
click at [355, 240] on span "[PERSON_NAME] - - 20561727113" at bounding box center [501, 248] width 364 height 31
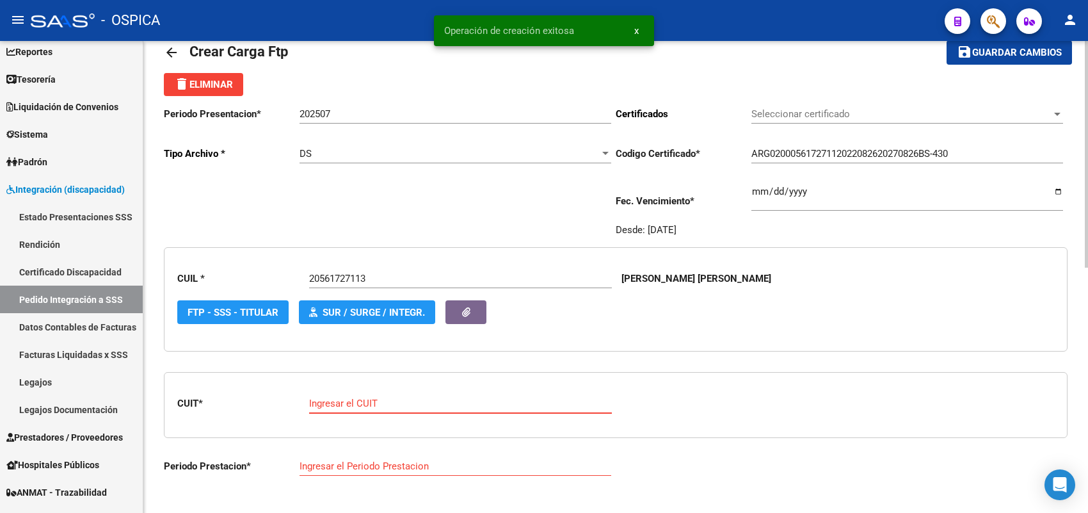
click at [375, 403] on input "Ingresar el CUIT" at bounding box center [460, 404] width 303 height 12
paste input "27-32669949-2"
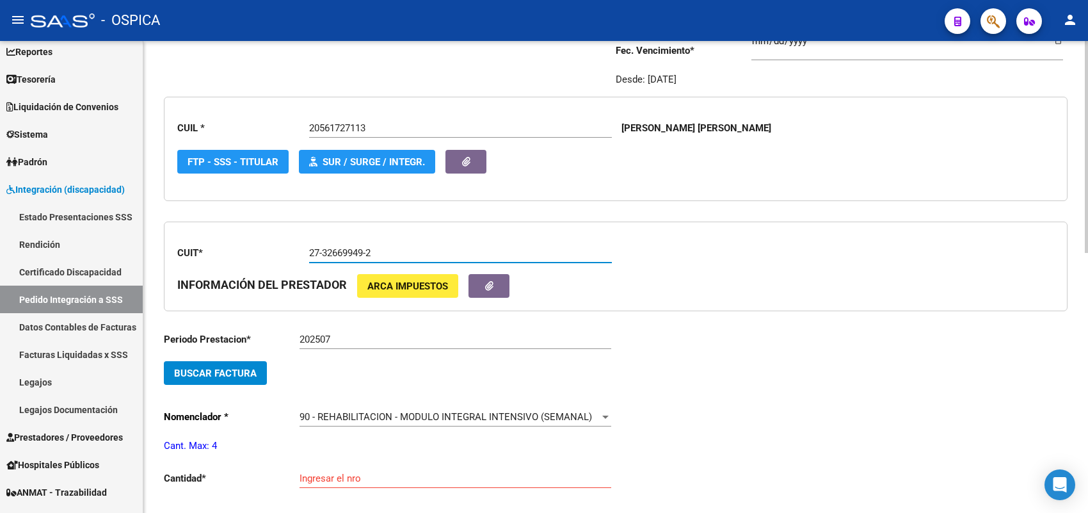
scroll to position [190, 0]
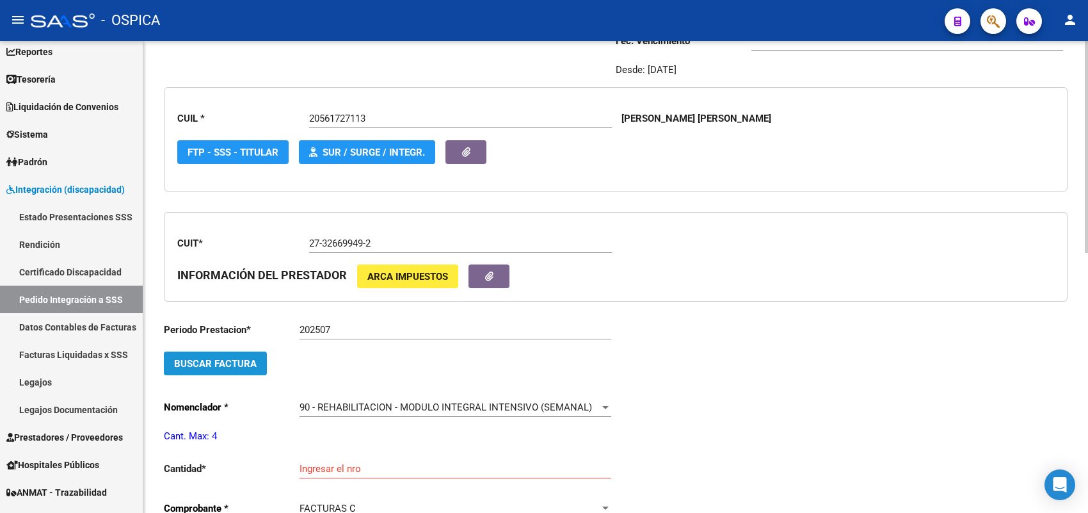
click at [243, 365] on span "Buscar Factura" at bounding box center [215, 364] width 83 height 12
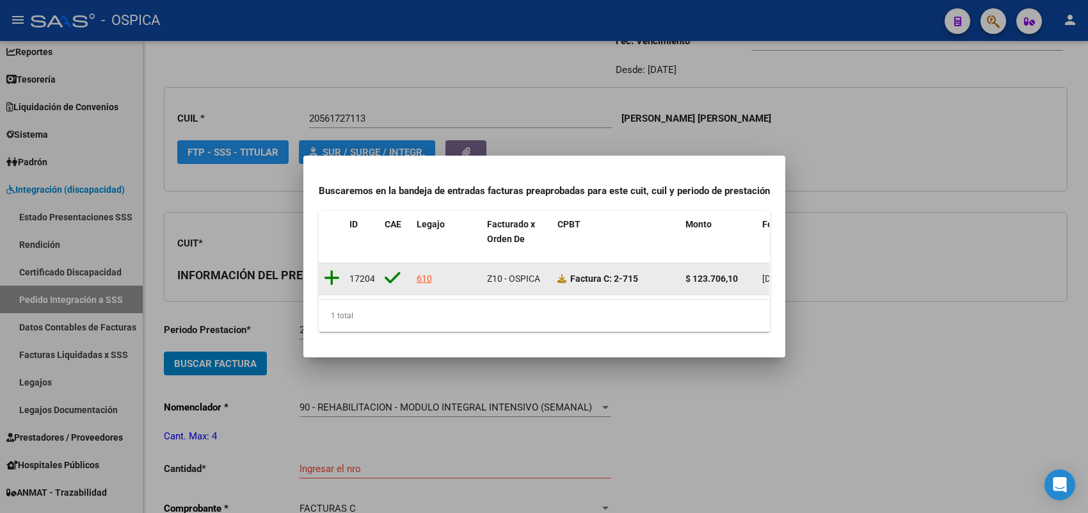
click at [328, 269] on icon at bounding box center [332, 278] width 16 height 18
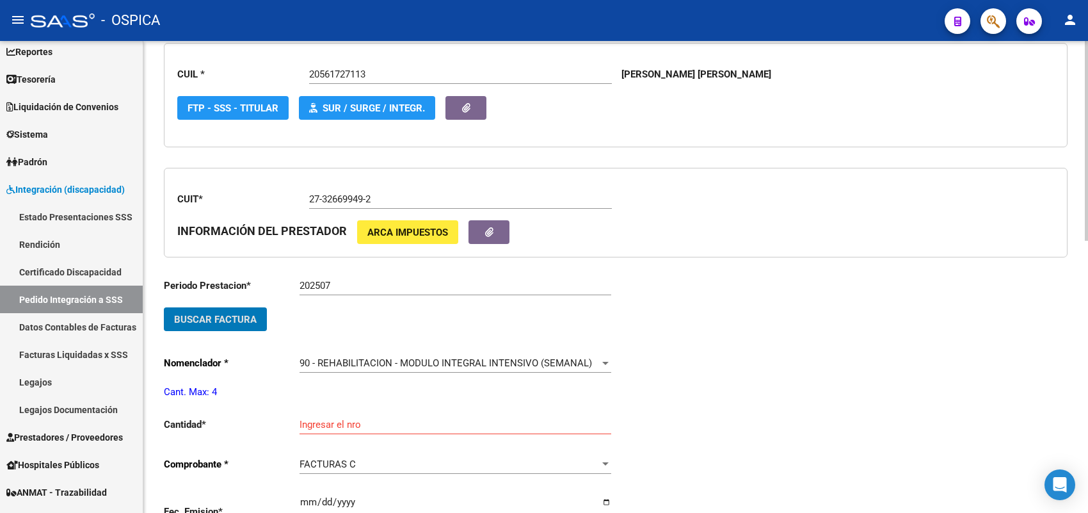
scroll to position [350, 0]
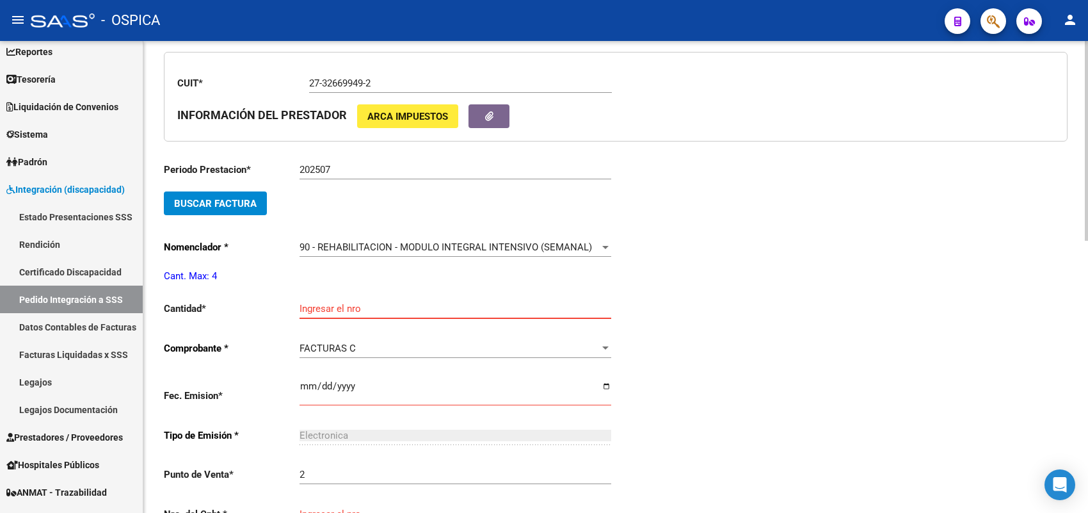
click at [344, 303] on input "Ingresar el nro" at bounding box center [456, 309] width 312 height 12
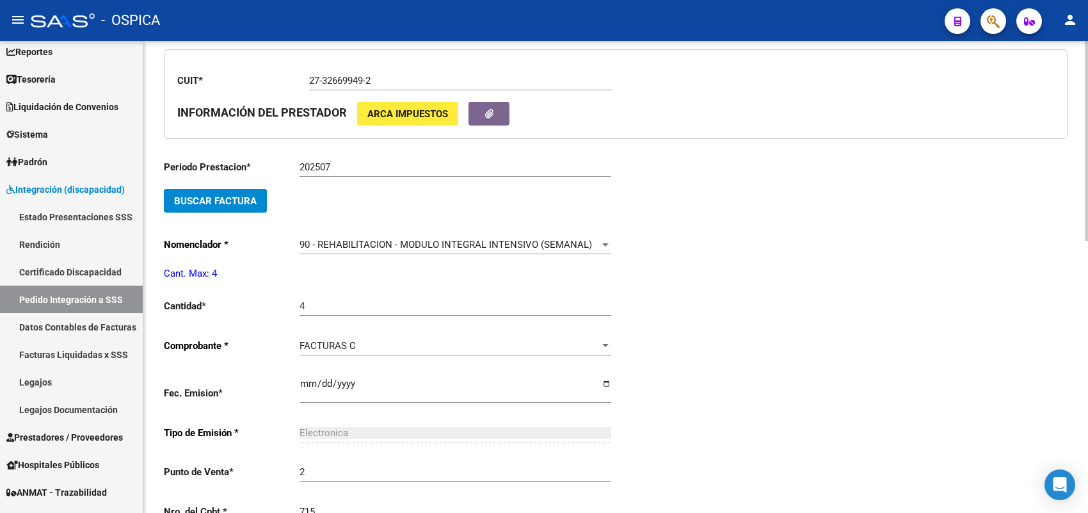
scroll to position [621, 0]
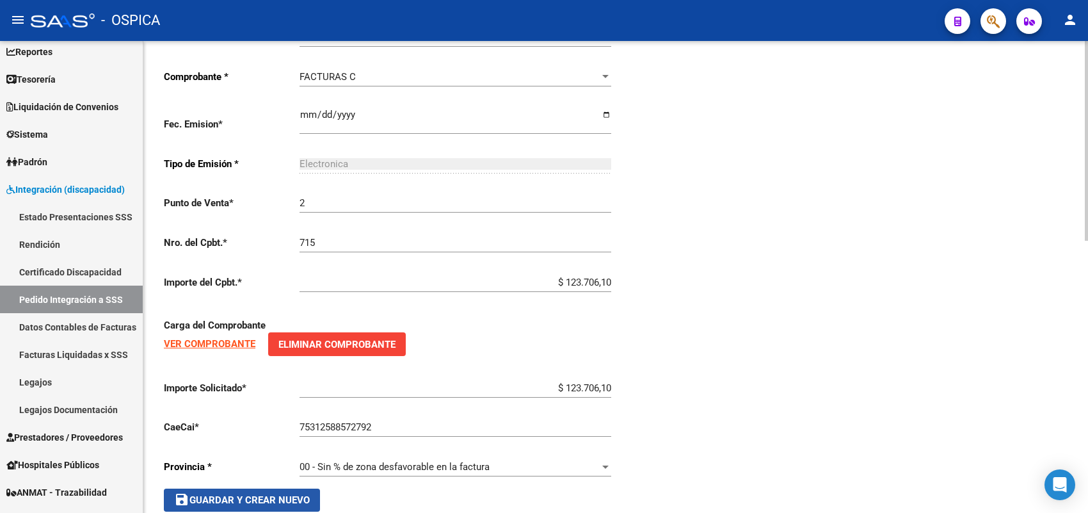
click at [298, 494] on span "save Guardar y Crear Nuevo" at bounding box center [242, 500] width 136 height 12
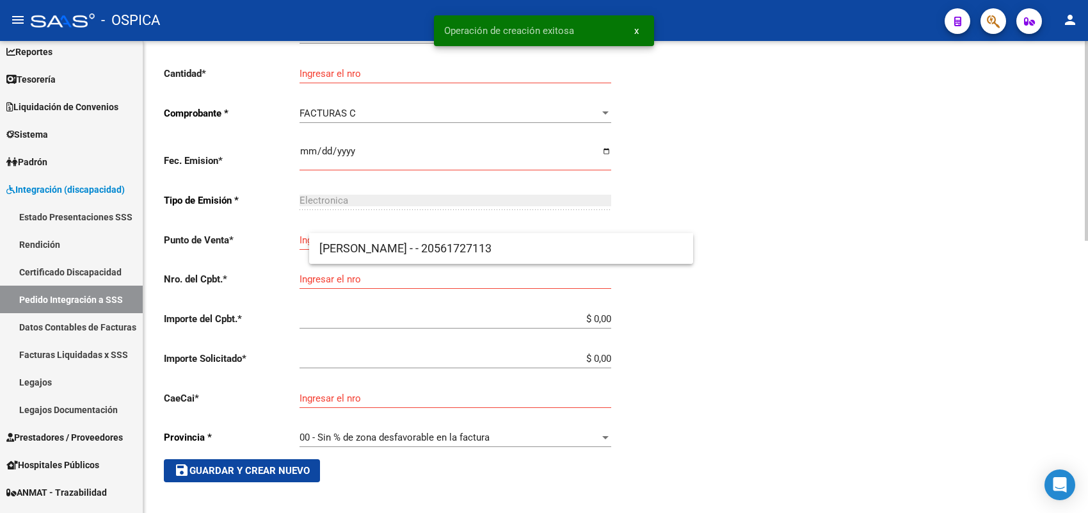
scroll to position [29, 0]
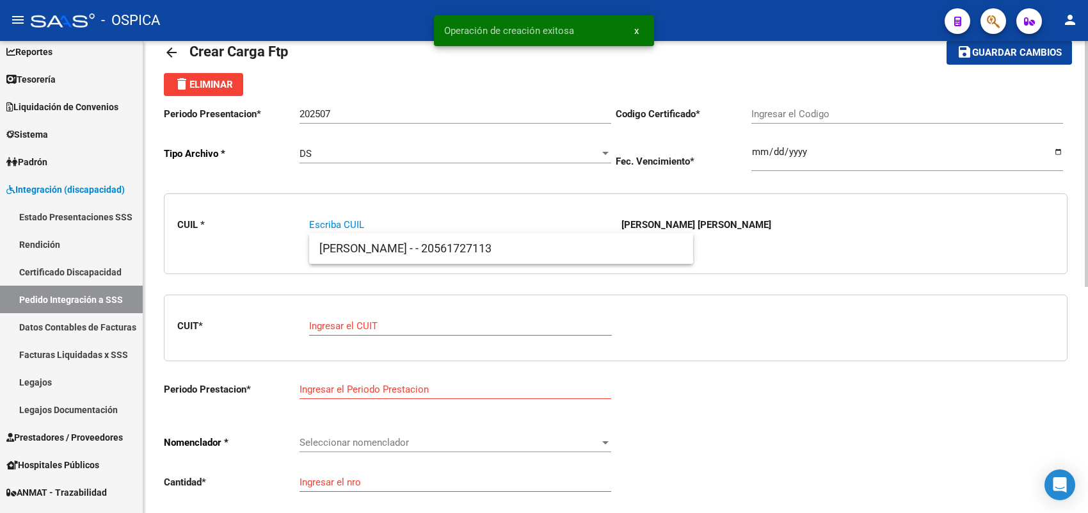
paste input "20570288963"
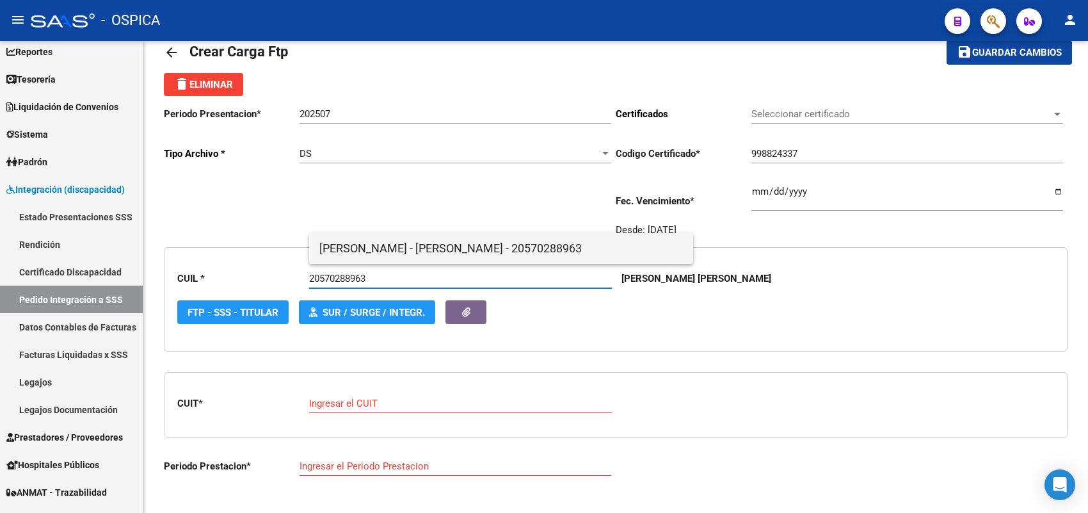
click at [353, 246] on span "[PERSON_NAME] - [PERSON_NAME] - 20570288963" at bounding box center [501, 248] width 364 height 31
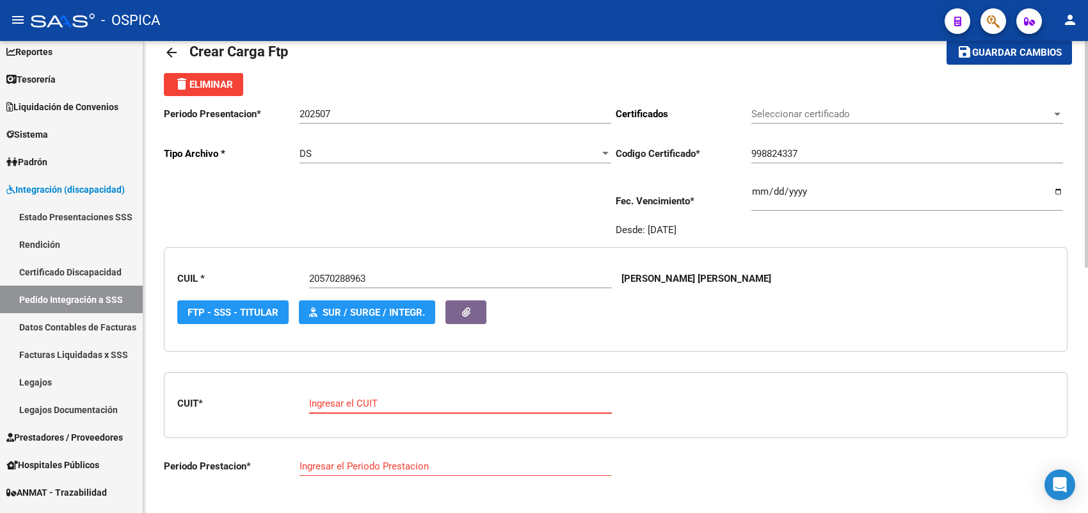
paste input "27-28266123-9"
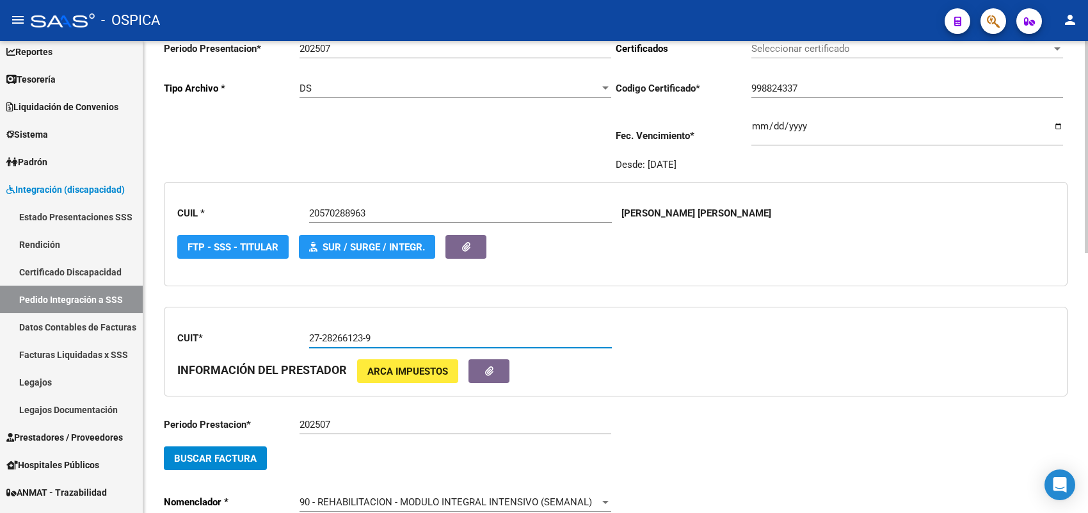
scroll to position [190, 0]
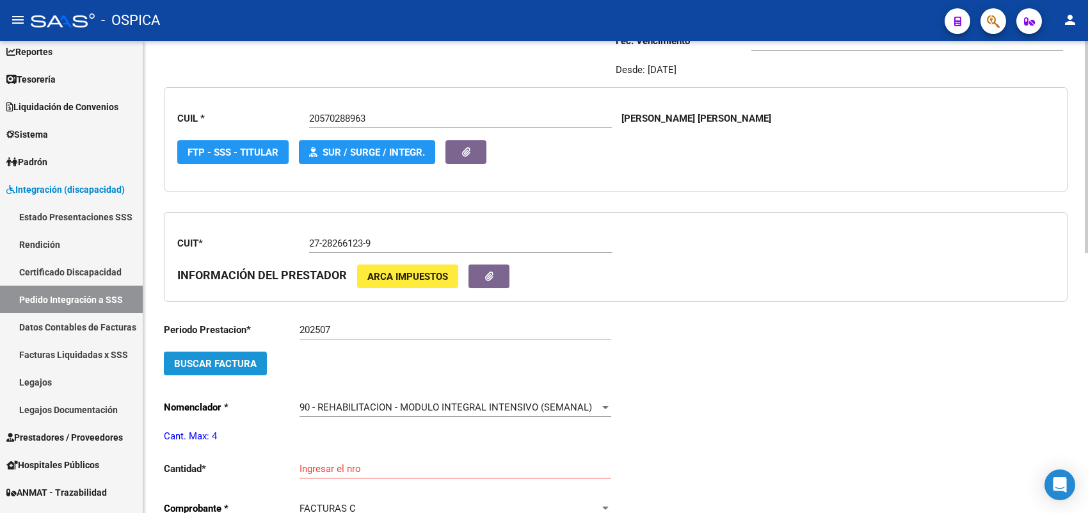
click at [241, 360] on span "Buscar Factura" at bounding box center [215, 364] width 83 height 12
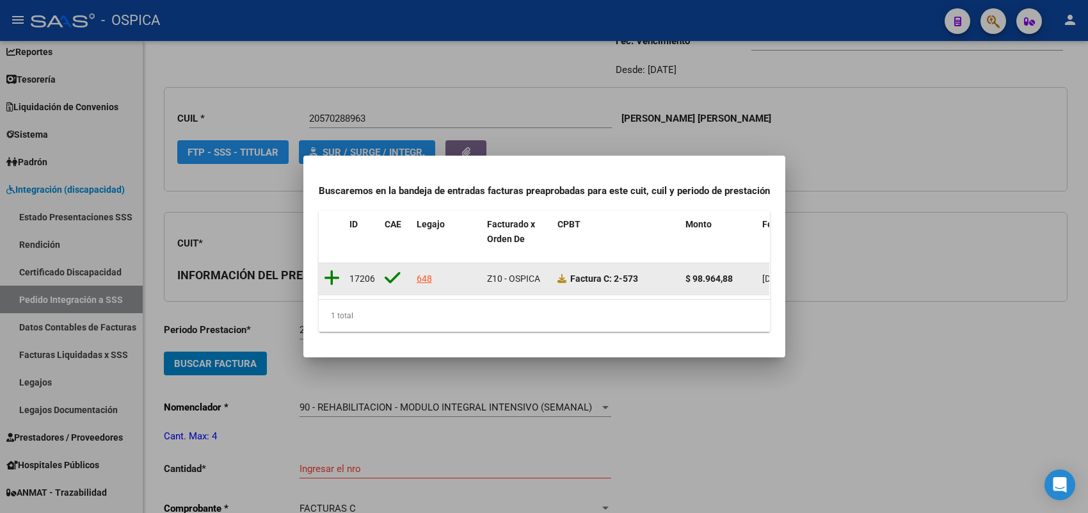
click at [328, 271] on icon at bounding box center [332, 278] width 16 height 18
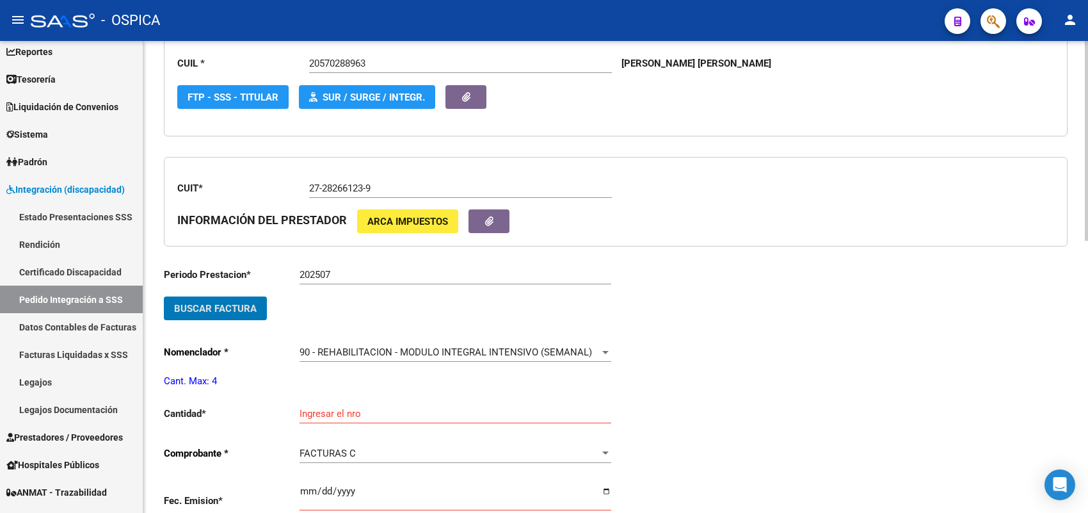
scroll to position [270, 0]
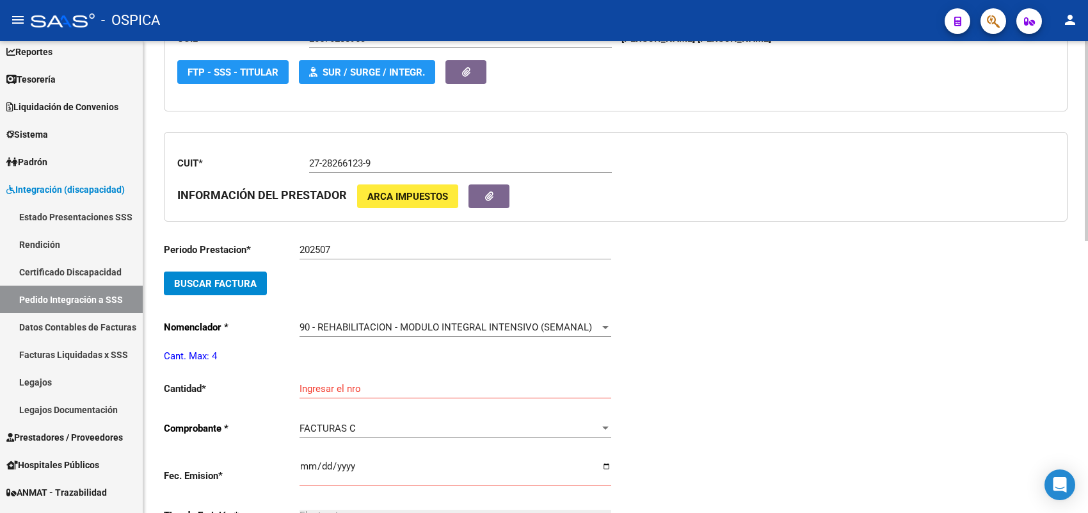
drag, startPoint x: 331, startPoint y: 367, endPoint x: 330, endPoint y: 375, distance: 7.7
click at [331, 372] on div "Ingresar el nro" at bounding box center [456, 385] width 312 height 28
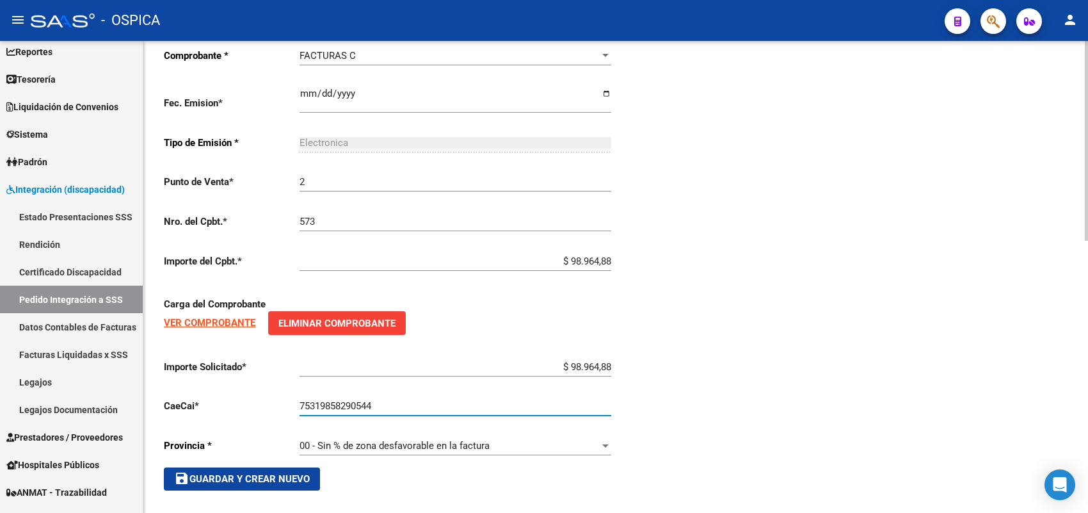
scroll to position [643, 0]
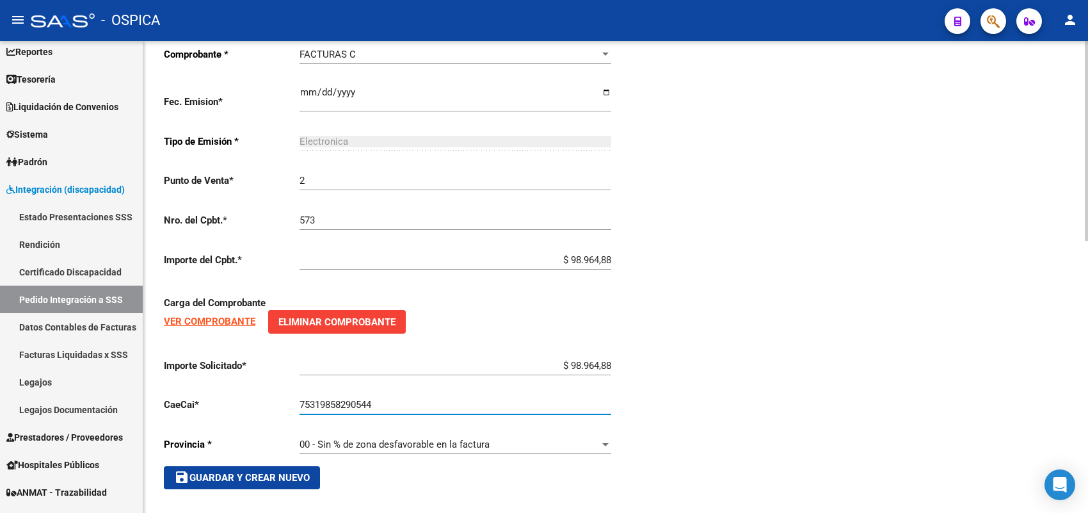
click at [309, 472] on span "save Guardar y Crear Nuevo" at bounding box center [242, 478] width 136 height 12
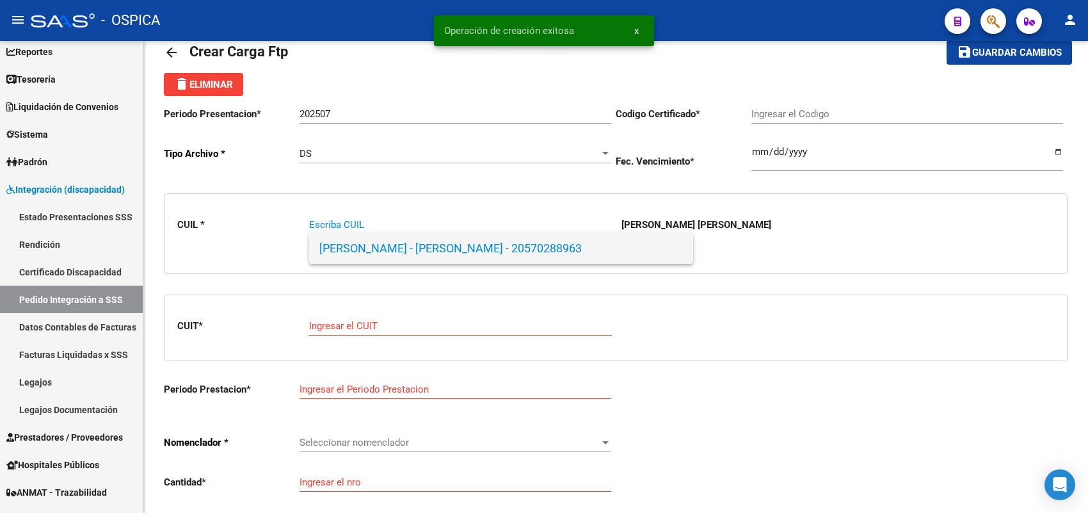
click at [343, 256] on span "[PERSON_NAME] - [PERSON_NAME] - 20570288963" at bounding box center [501, 248] width 364 height 31
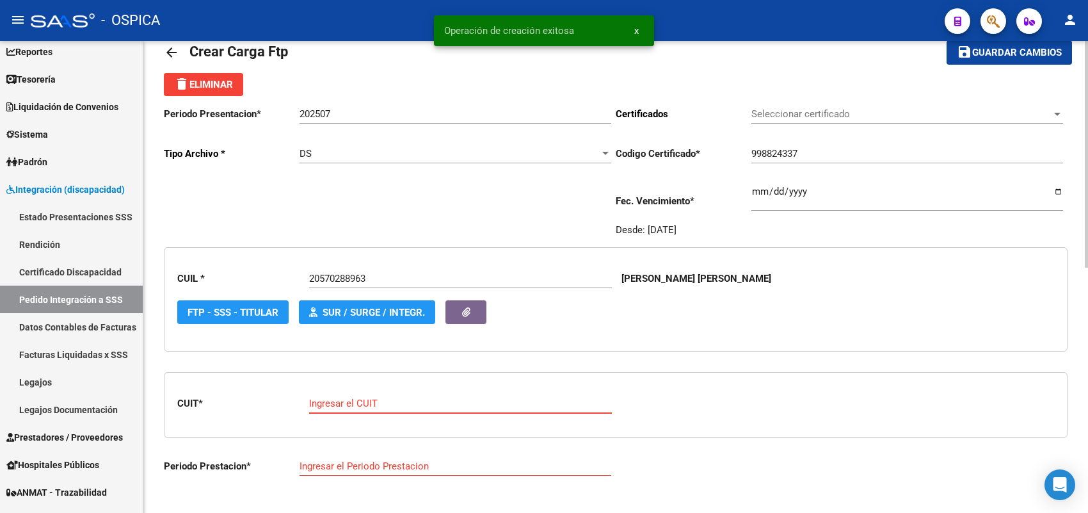
click at [365, 400] on input "Ingresar el CUIT" at bounding box center [460, 404] width 303 height 12
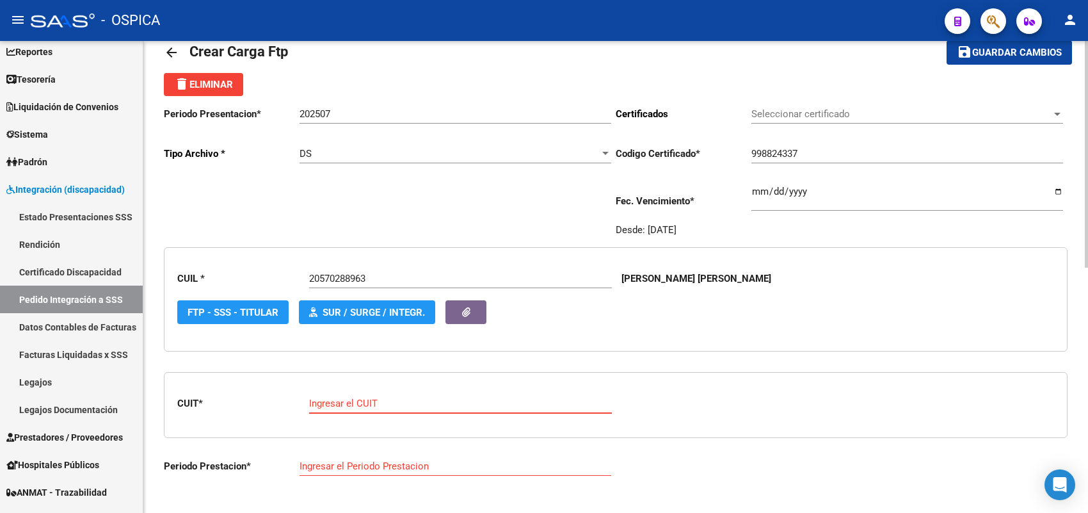
paste input "24-36916294-9"
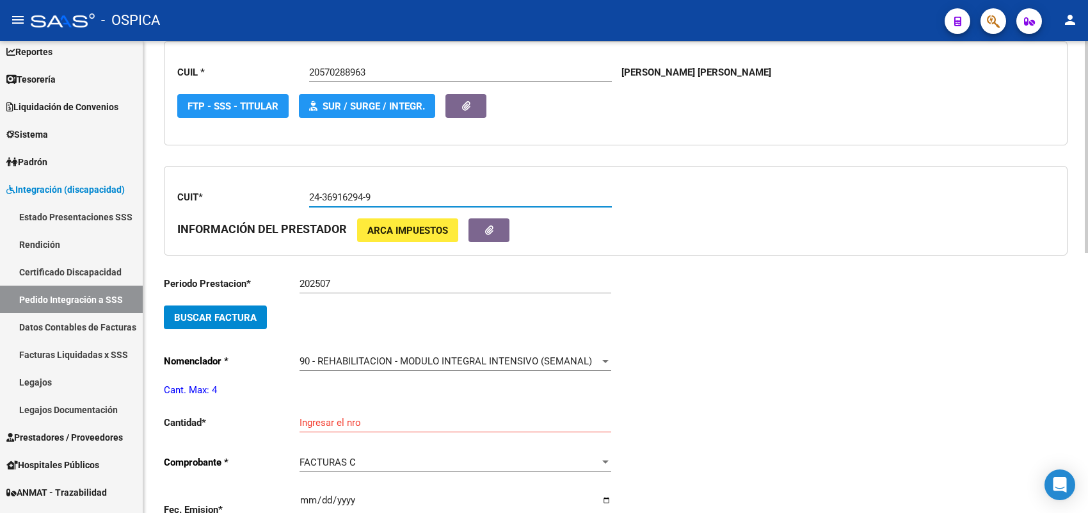
scroll to position [270, 0]
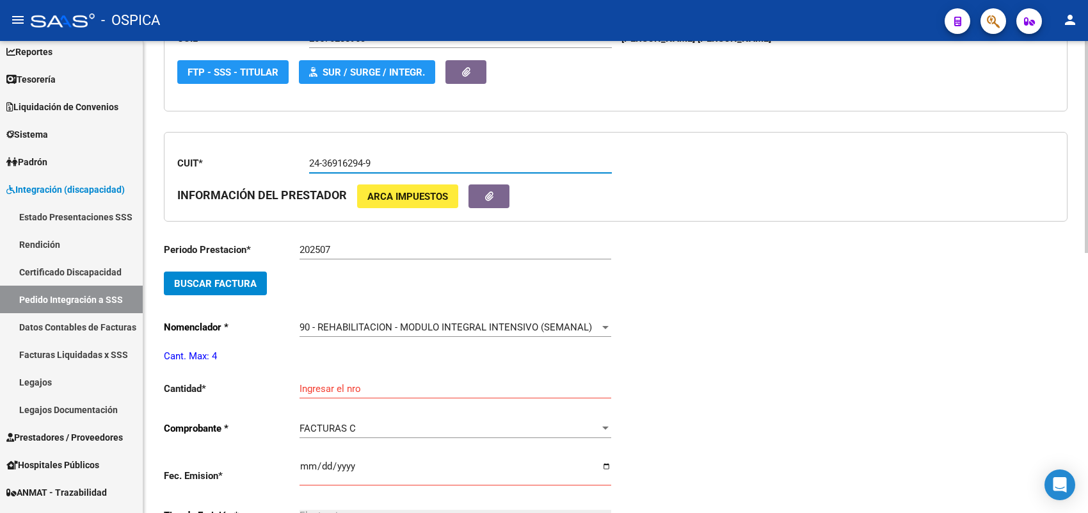
click at [258, 282] on button "Buscar Factura" at bounding box center [215, 283] width 103 height 24
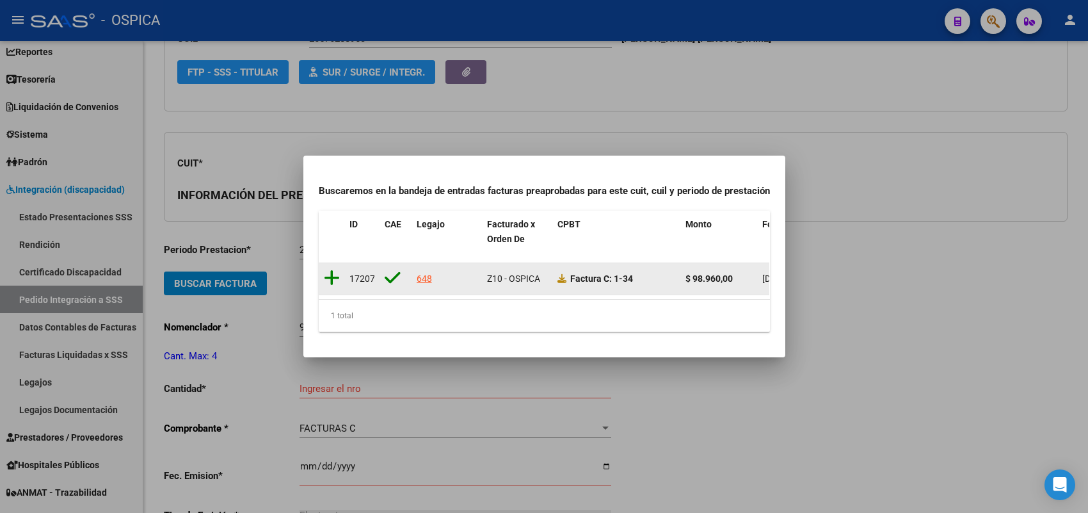
click at [332, 272] on icon at bounding box center [332, 278] width 16 height 18
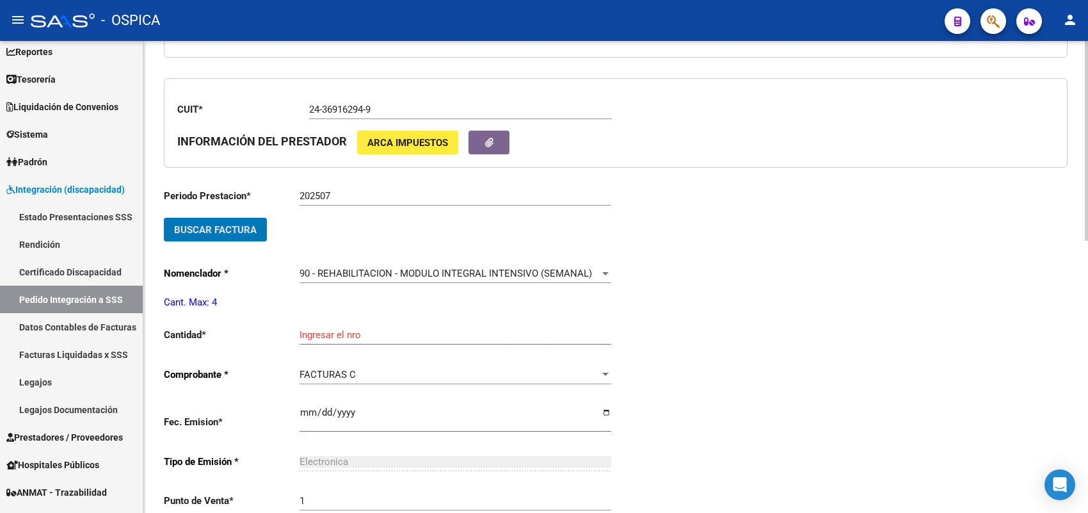
scroll to position [350, 0]
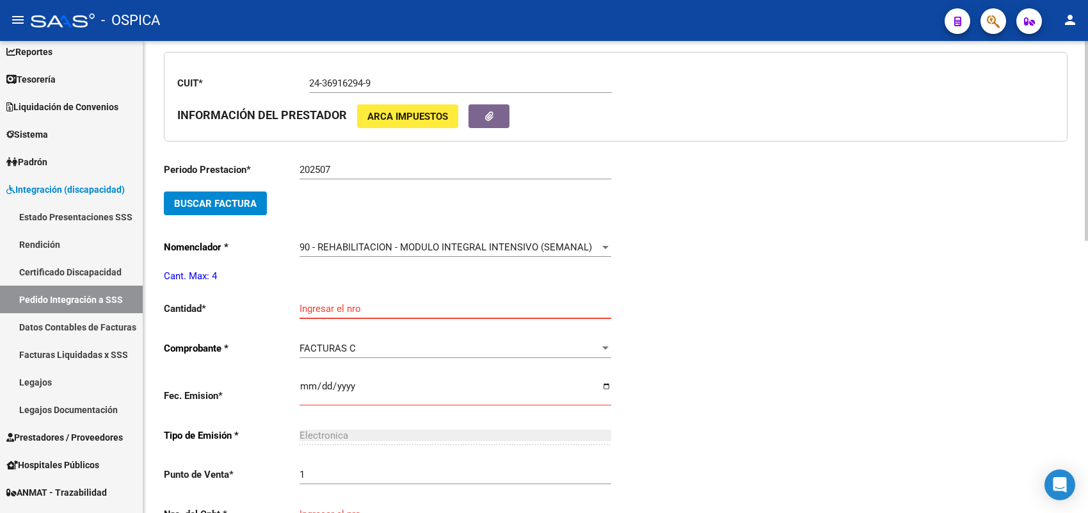
click at [331, 307] on input "Ingresar el nro" at bounding box center [456, 309] width 312 height 12
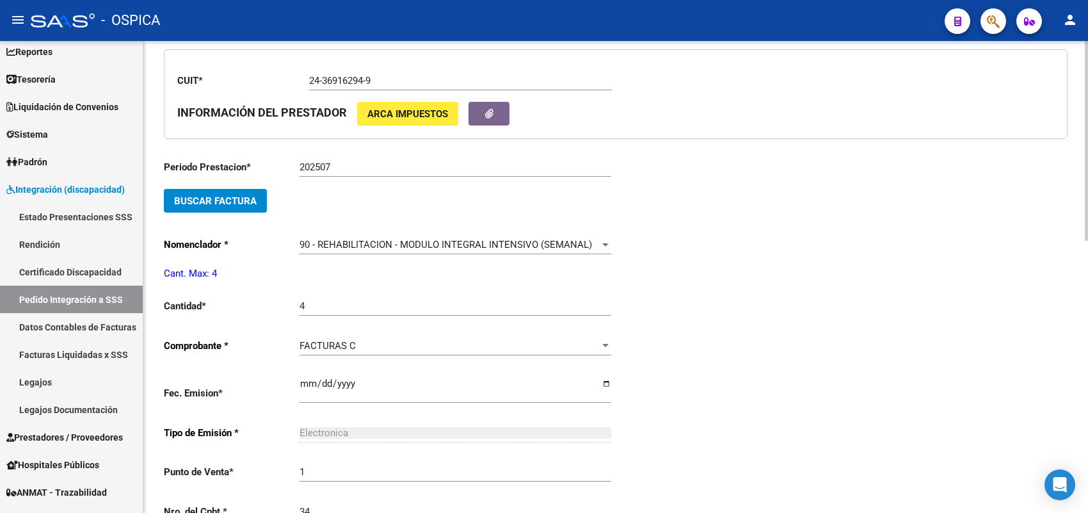
scroll to position [621, 0]
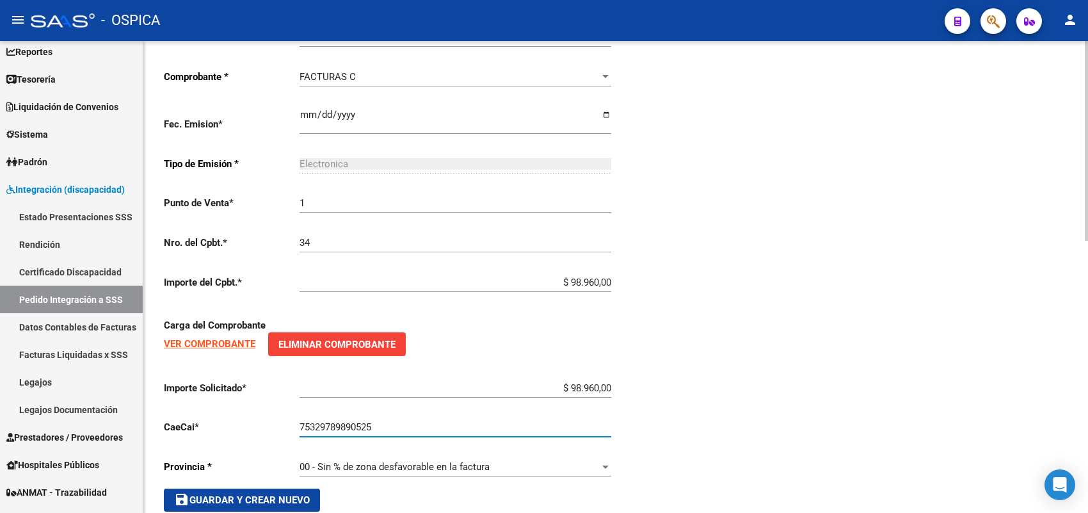
click at [264, 488] on button "save Guardar y Crear Nuevo" at bounding box center [242, 499] width 156 height 23
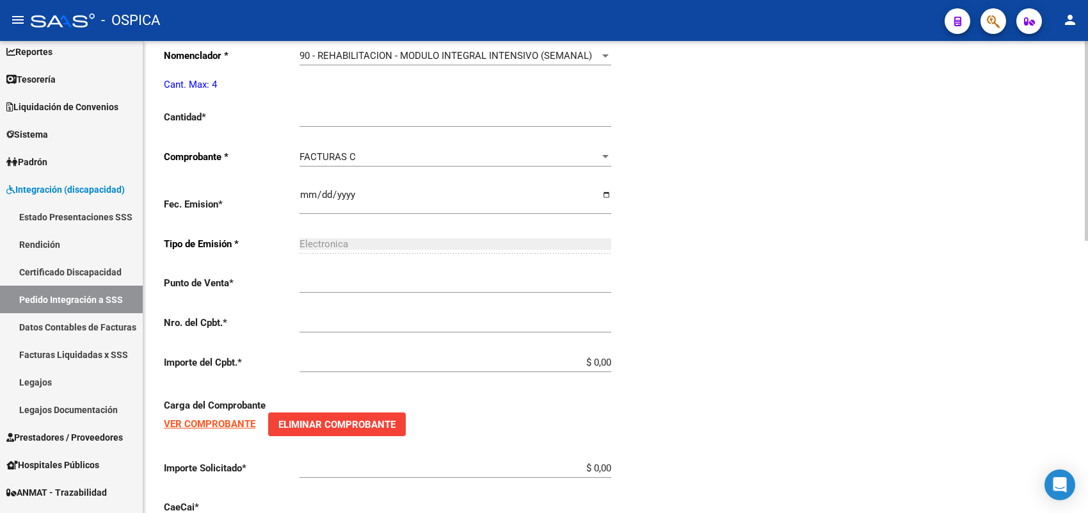
scroll to position [29, 0]
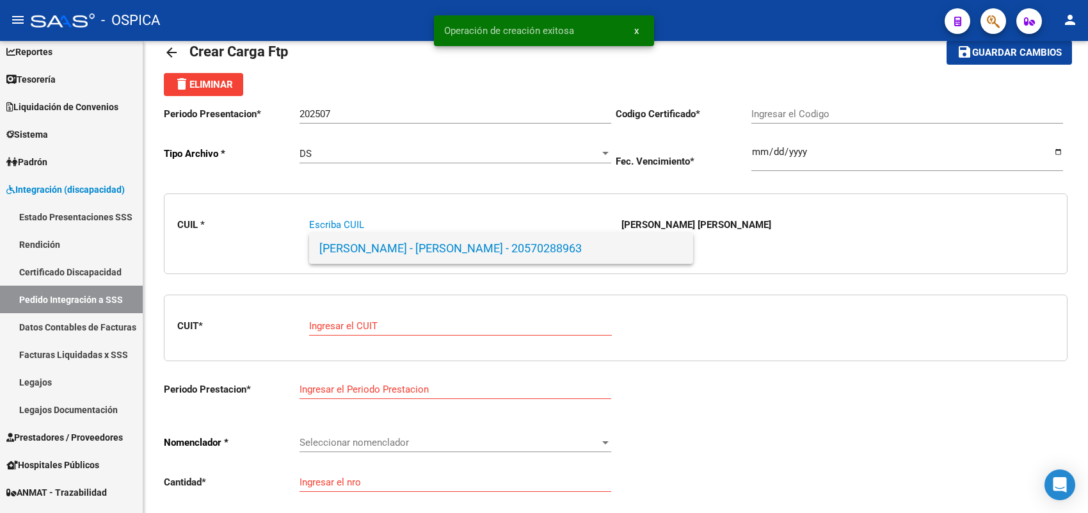
click at [389, 247] on span "[PERSON_NAME] - [PERSON_NAME] - 20570288963" at bounding box center [501, 248] width 364 height 31
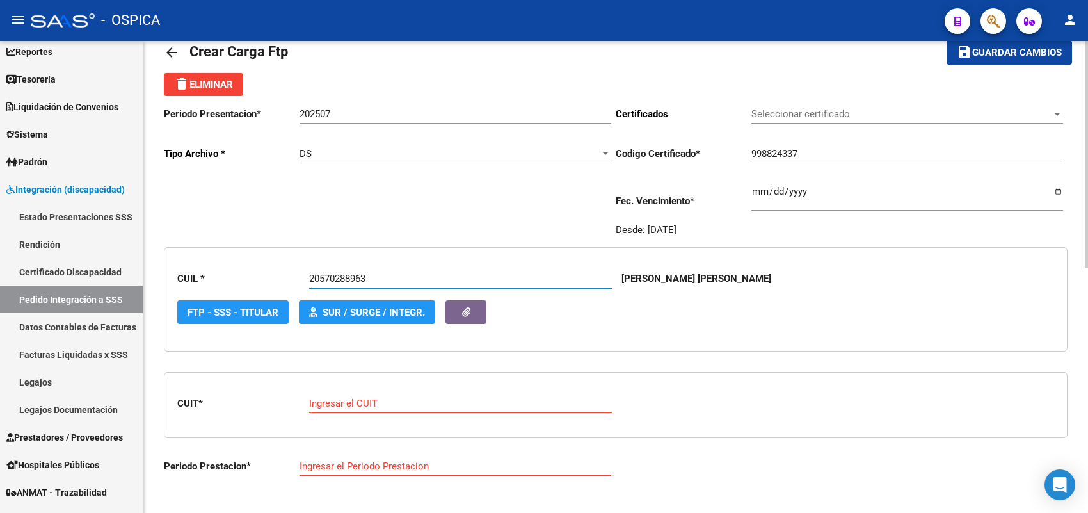
click at [372, 398] on input "Ingresar el CUIT" at bounding box center [460, 404] width 303 height 12
paste input "27-31245901-4"
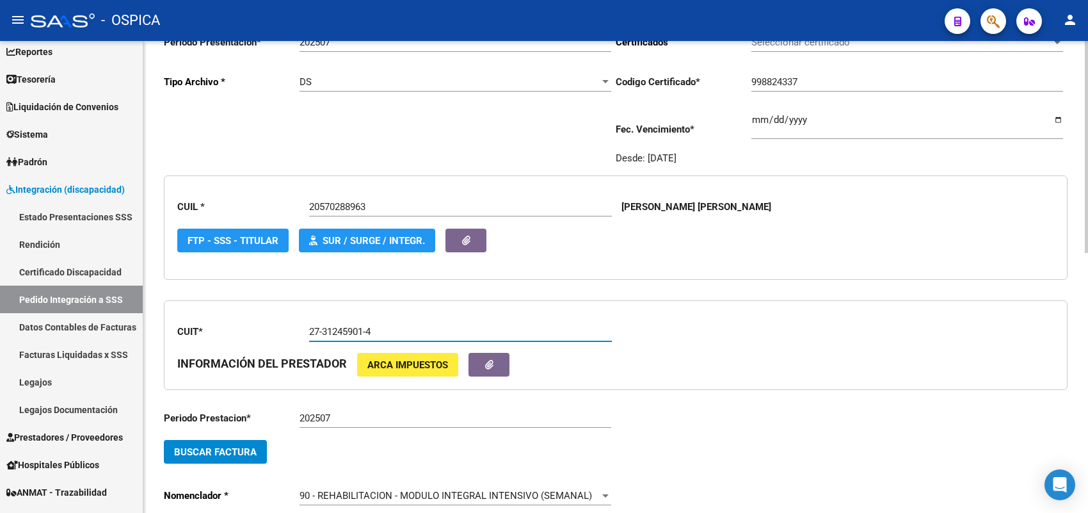
scroll to position [190, 0]
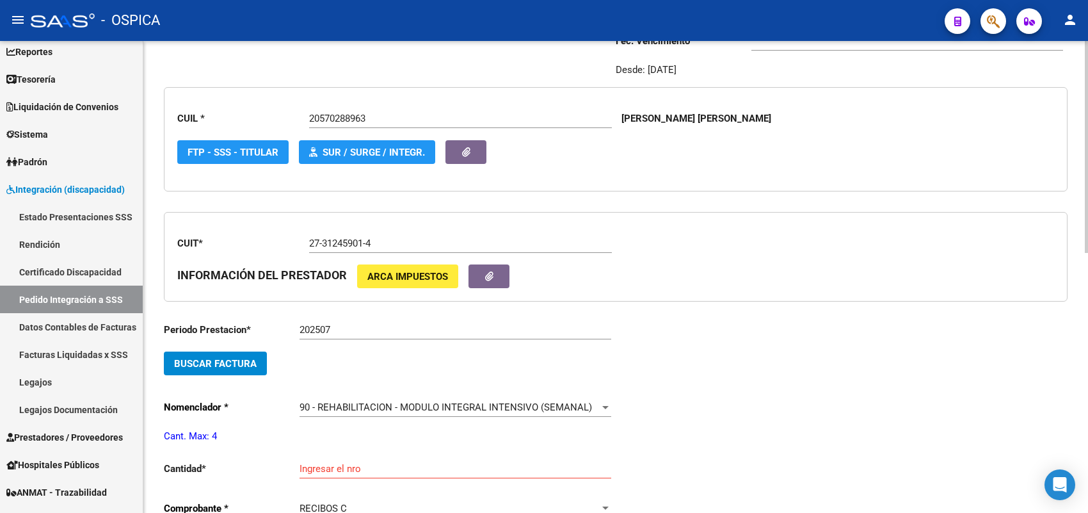
click at [370, 338] on div "202507 Ingresar el Periodo Prestacion" at bounding box center [456, 332] width 312 height 40
click at [370, 330] on input "202507" at bounding box center [456, 330] width 312 height 12
click at [229, 358] on span "Buscar Factura" at bounding box center [215, 364] width 83 height 12
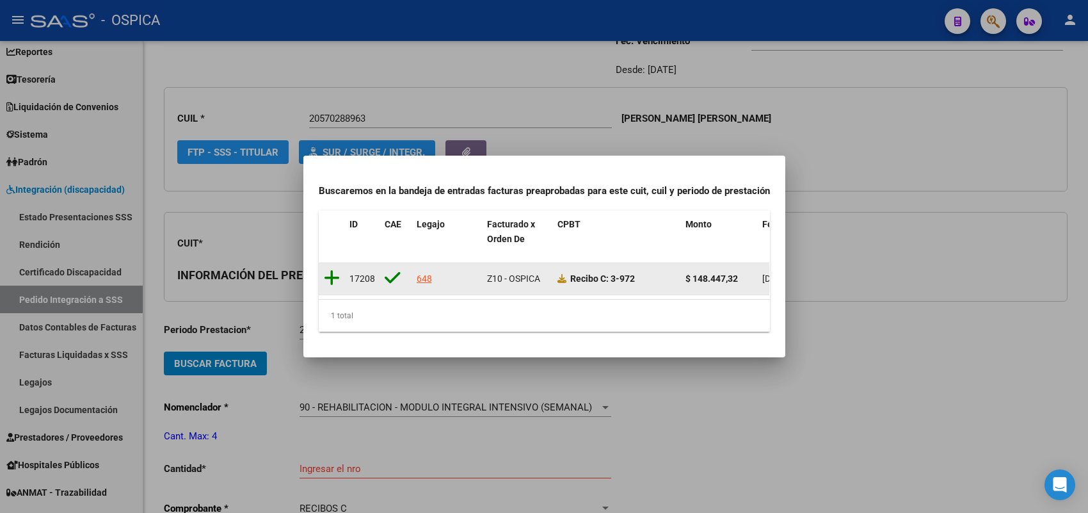
click at [333, 270] on icon at bounding box center [332, 278] width 16 height 18
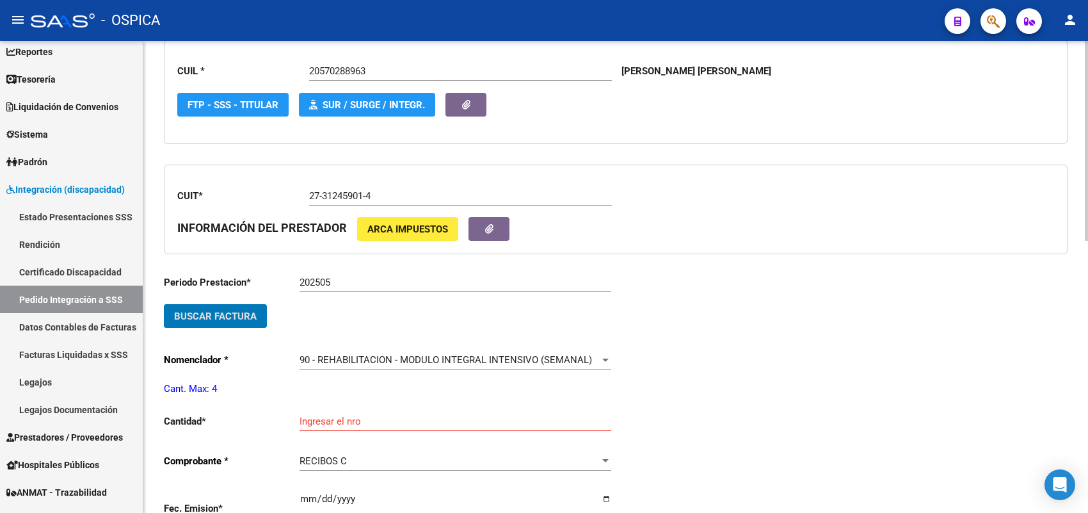
scroll to position [350, 0]
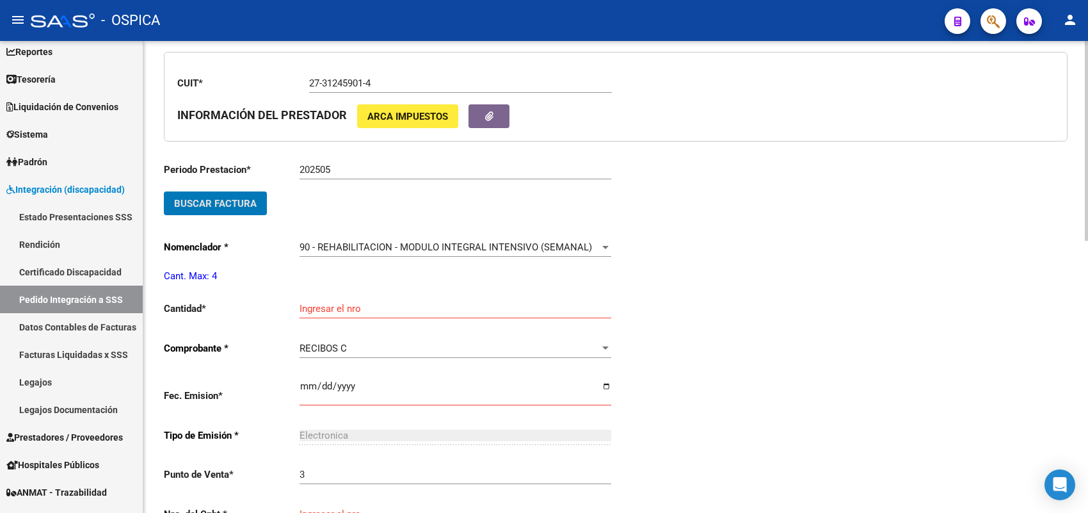
click at [325, 303] on input "Ingresar el nro" at bounding box center [456, 309] width 312 height 12
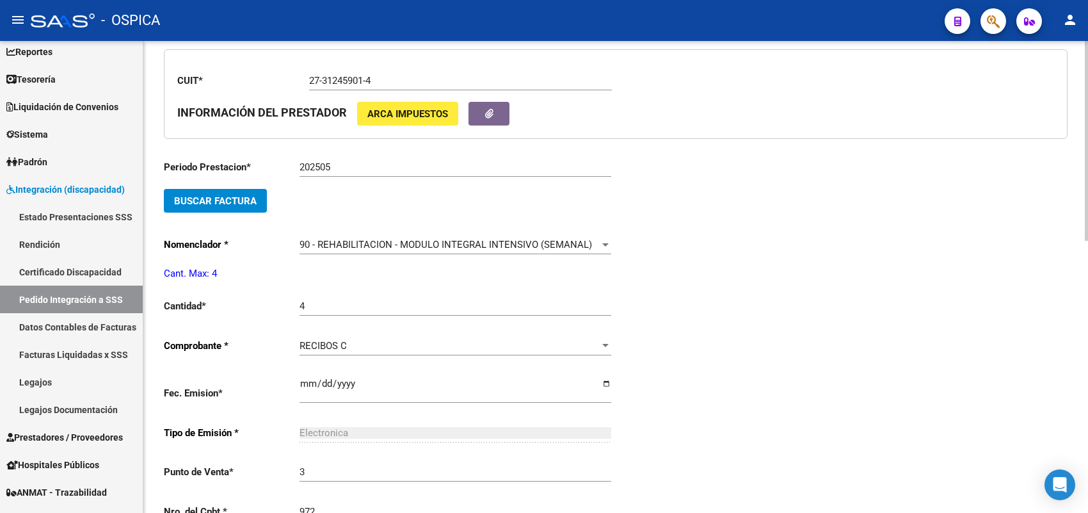
scroll to position [621, 0]
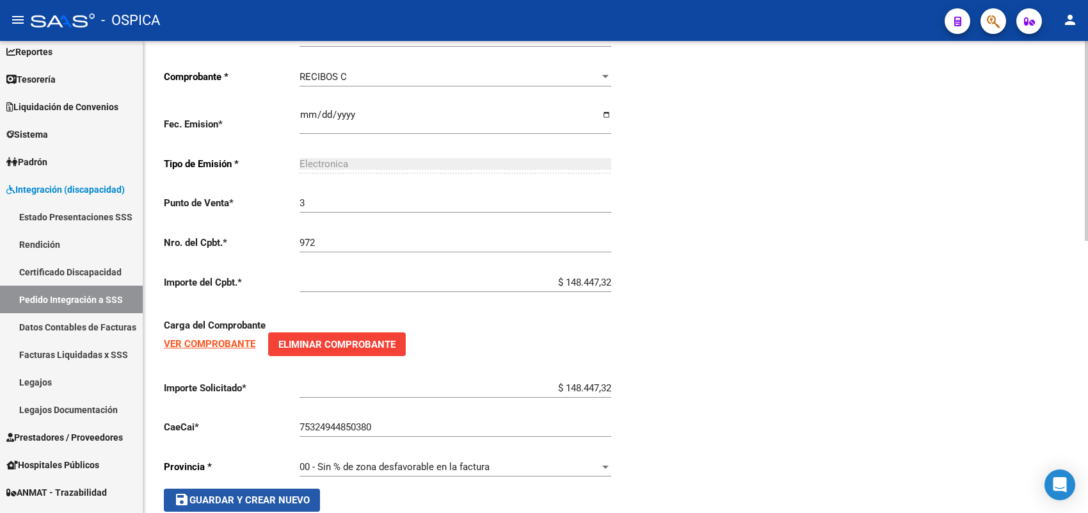
drag, startPoint x: 284, startPoint y: 485, endPoint x: 315, endPoint y: 459, distance: 40.5
click at [283, 488] on button "save Guardar y Crear Nuevo" at bounding box center [242, 499] width 156 height 23
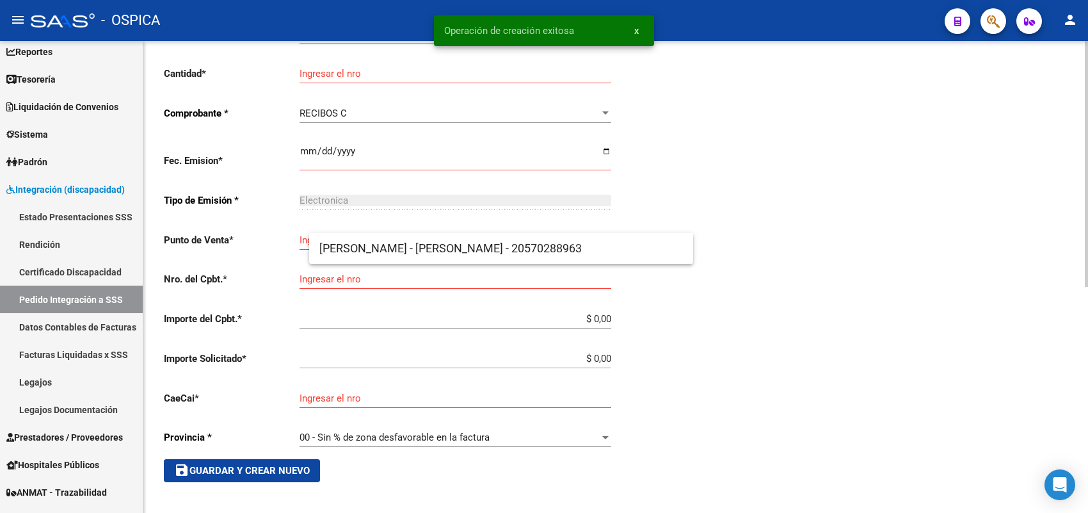
scroll to position [29, 0]
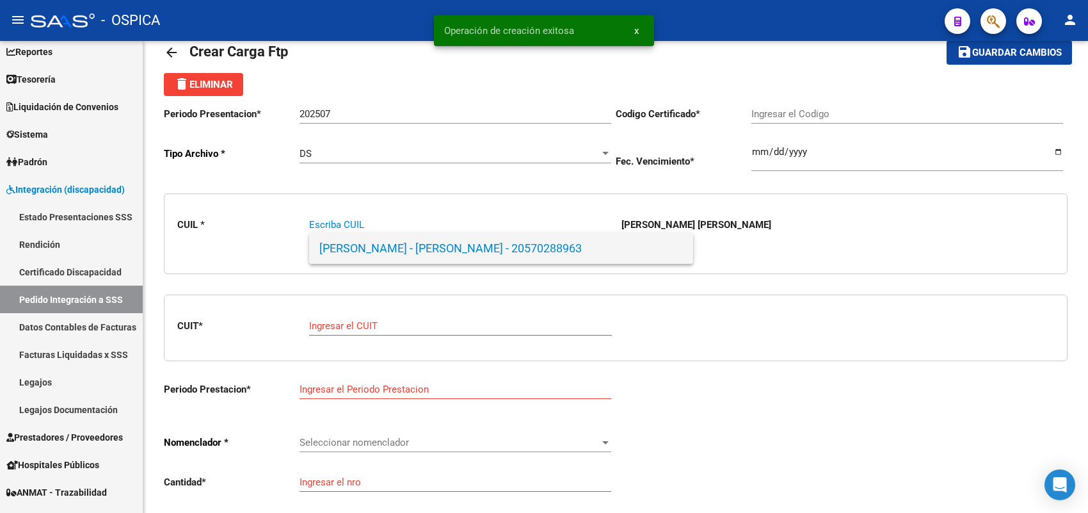
click at [398, 248] on span "[PERSON_NAME] - [PERSON_NAME] - 20570288963" at bounding box center [501, 248] width 364 height 31
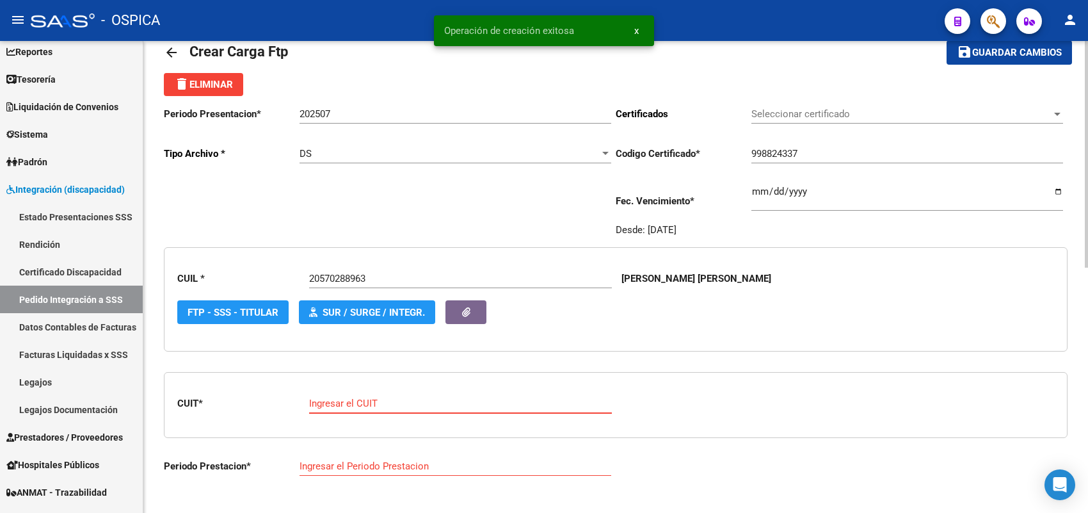
click at [378, 398] on input "Ingresar el CUIT" at bounding box center [460, 404] width 303 height 12
paste input "27-31245901-4"
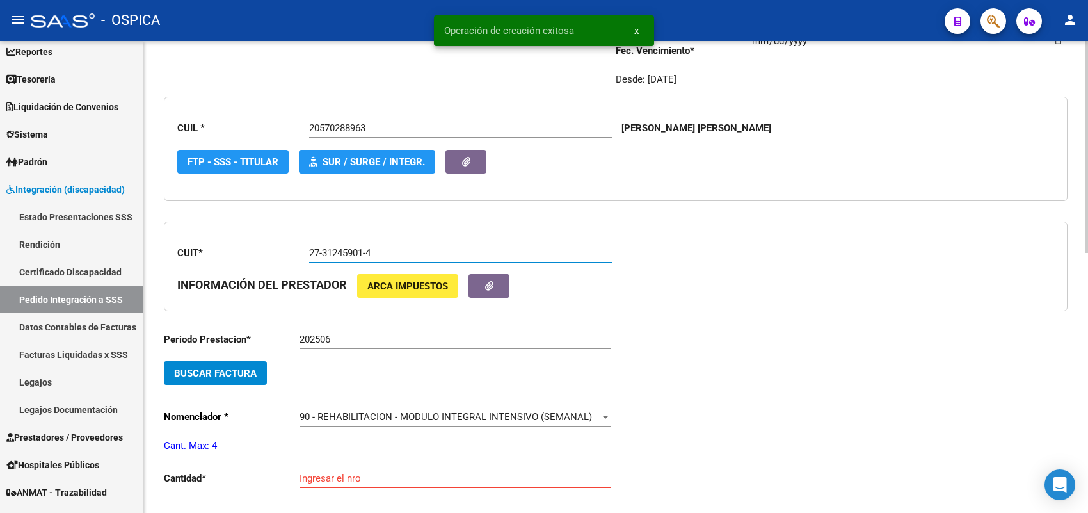
scroll to position [190, 0]
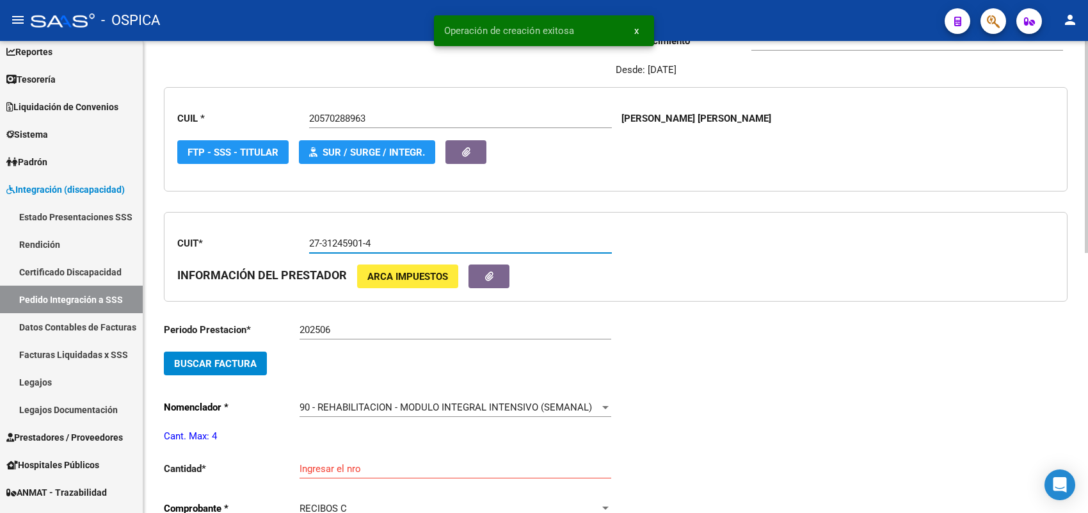
click at [248, 368] on button "Buscar Factura" at bounding box center [215, 363] width 103 height 24
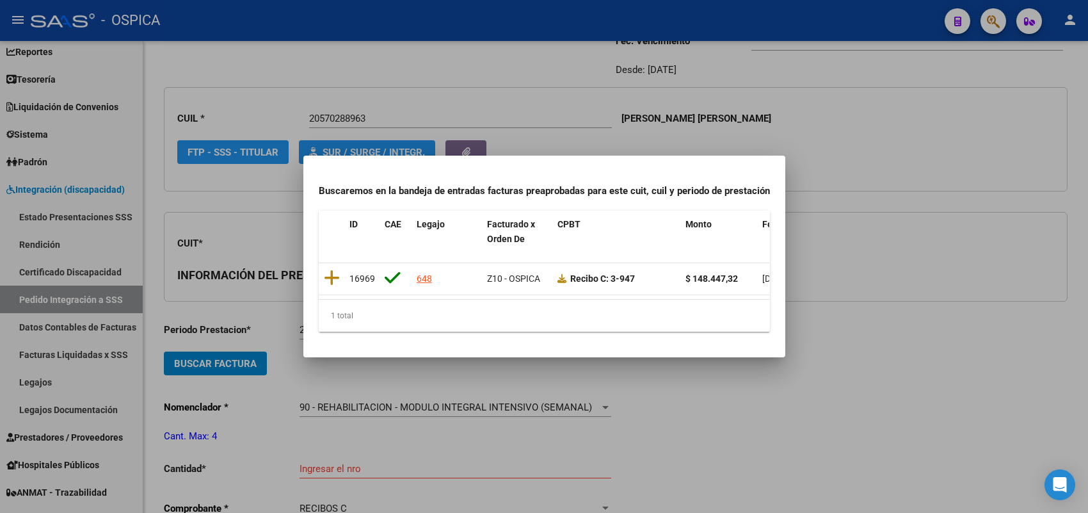
click at [248, 328] on div at bounding box center [544, 256] width 1088 height 513
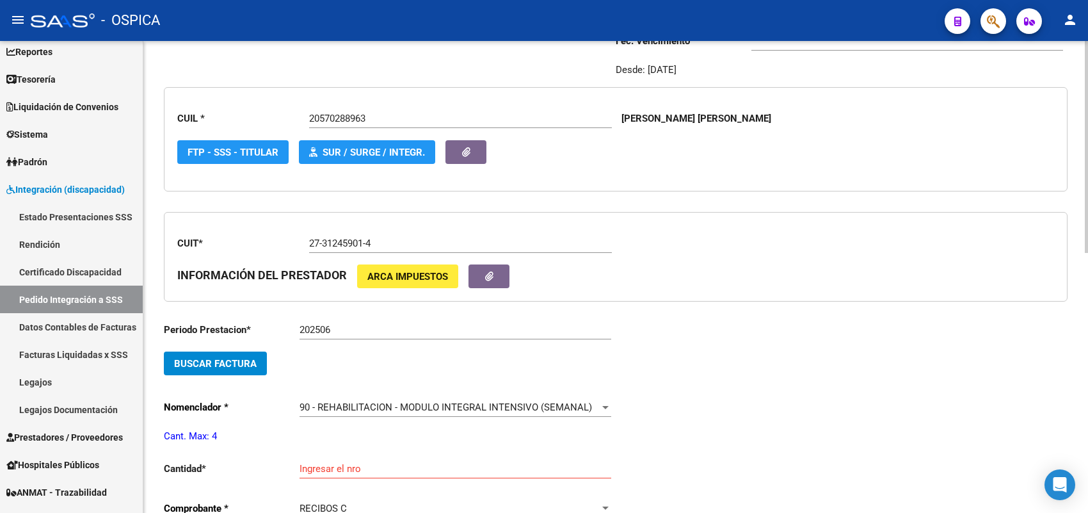
click at [367, 325] on input "202506" at bounding box center [456, 330] width 312 height 12
click at [242, 358] on span "Buscar Factura" at bounding box center [215, 364] width 83 height 12
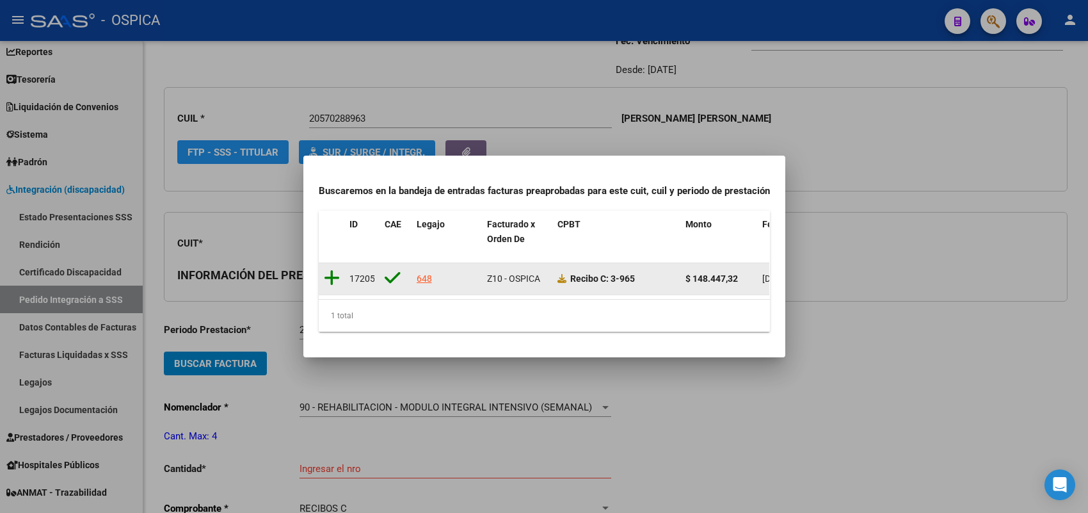
click at [332, 269] on icon at bounding box center [332, 278] width 16 height 18
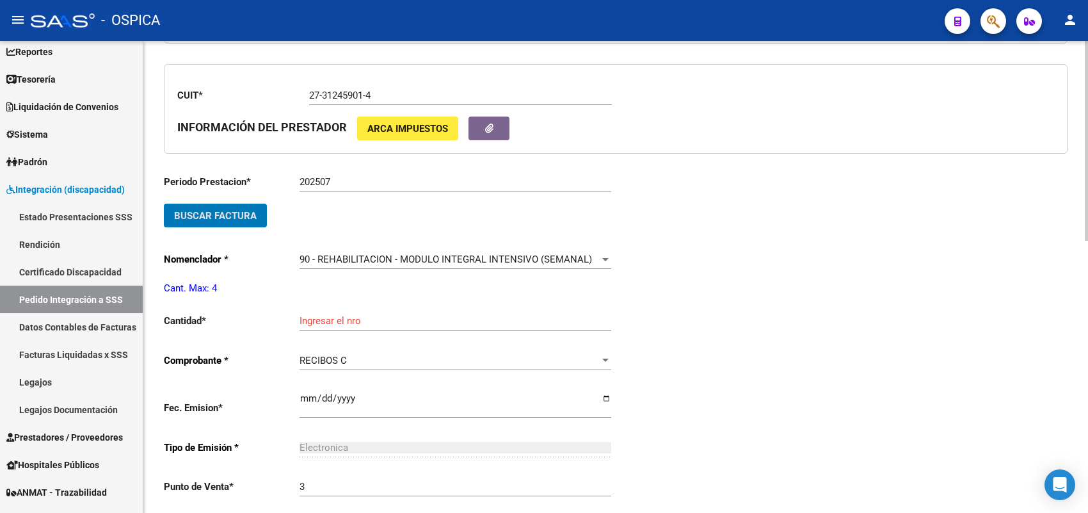
scroll to position [350, 0]
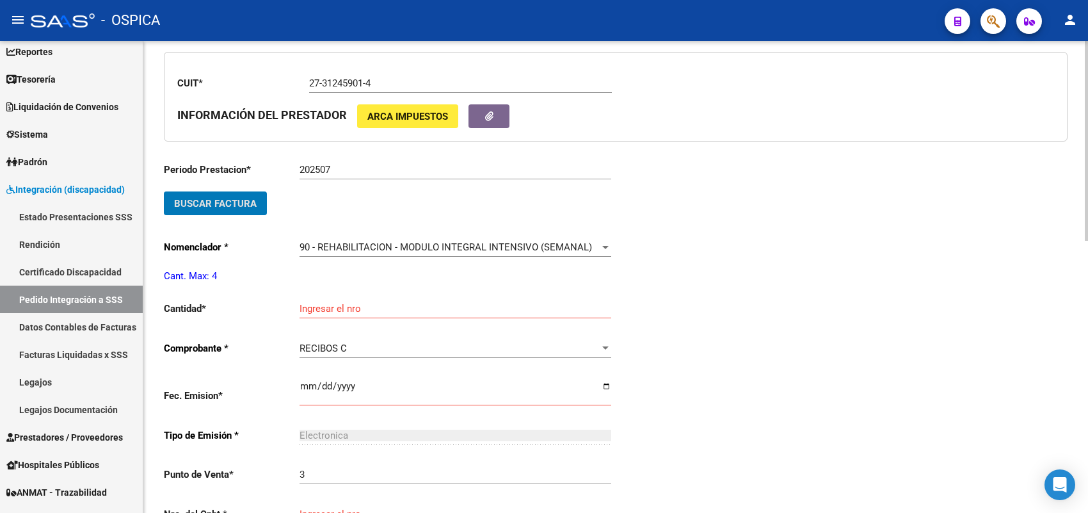
click at [330, 312] on div "Ingresar el nro" at bounding box center [456, 305] width 312 height 28
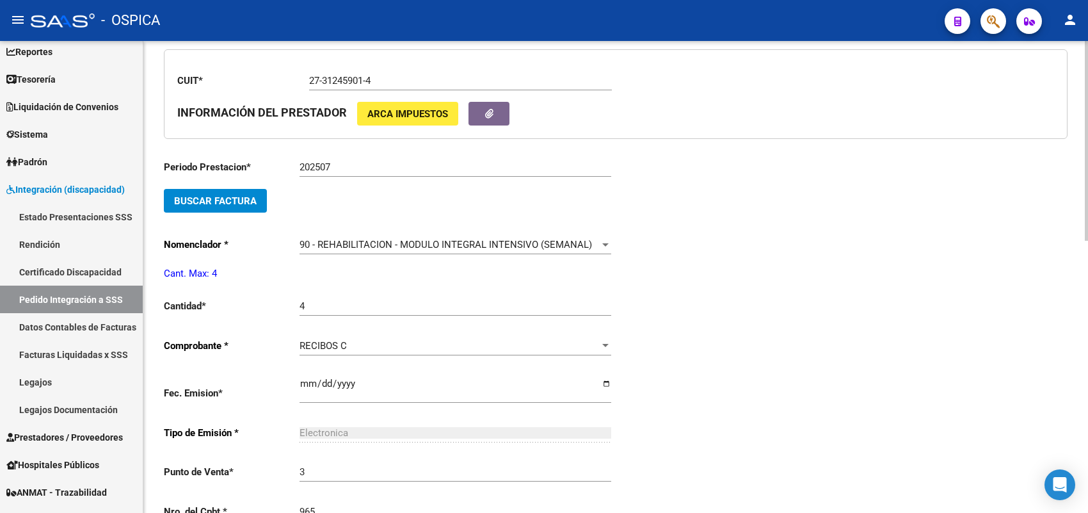
scroll to position [621, 0]
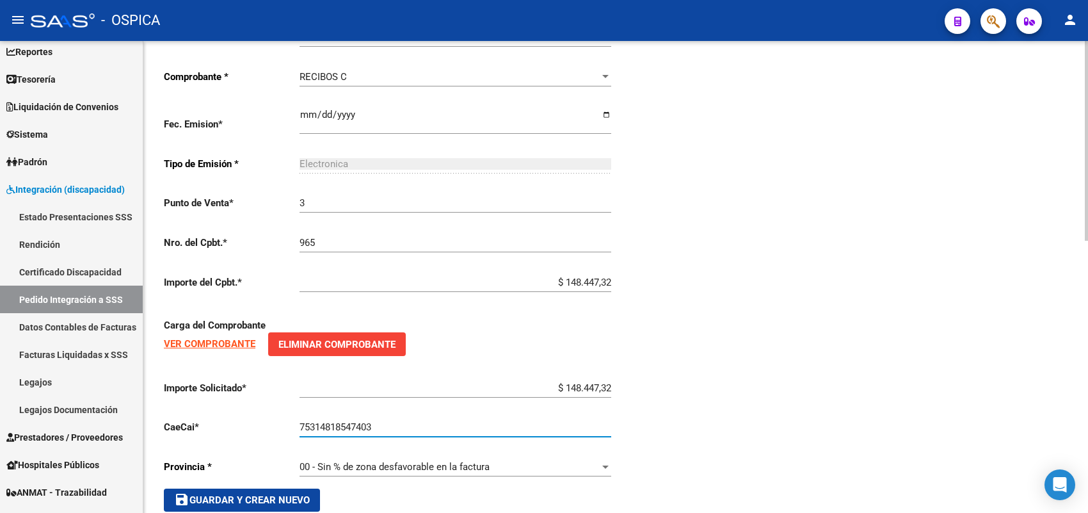
click at [282, 494] on span "save Guardar y Crear Nuevo" at bounding box center [242, 500] width 136 height 12
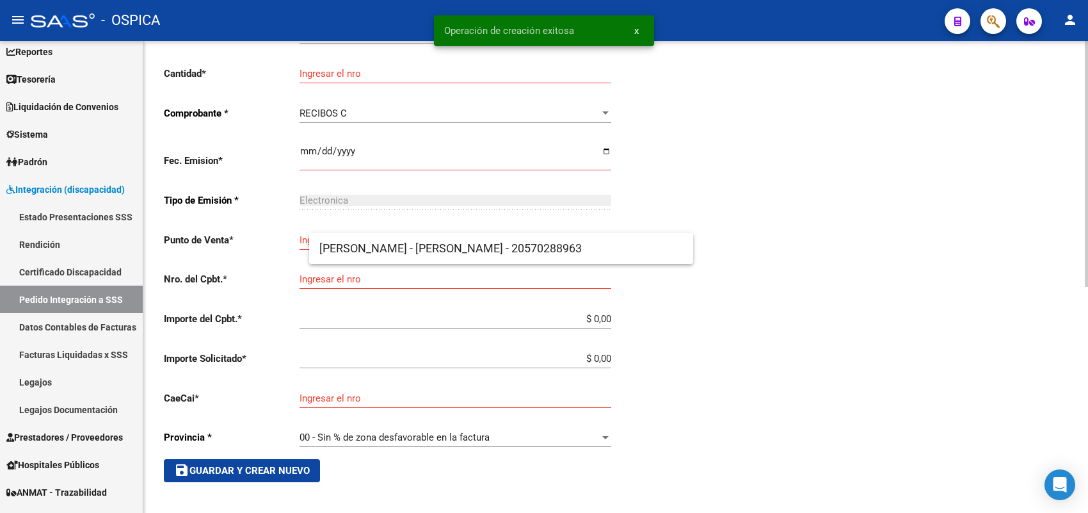
scroll to position [29, 0]
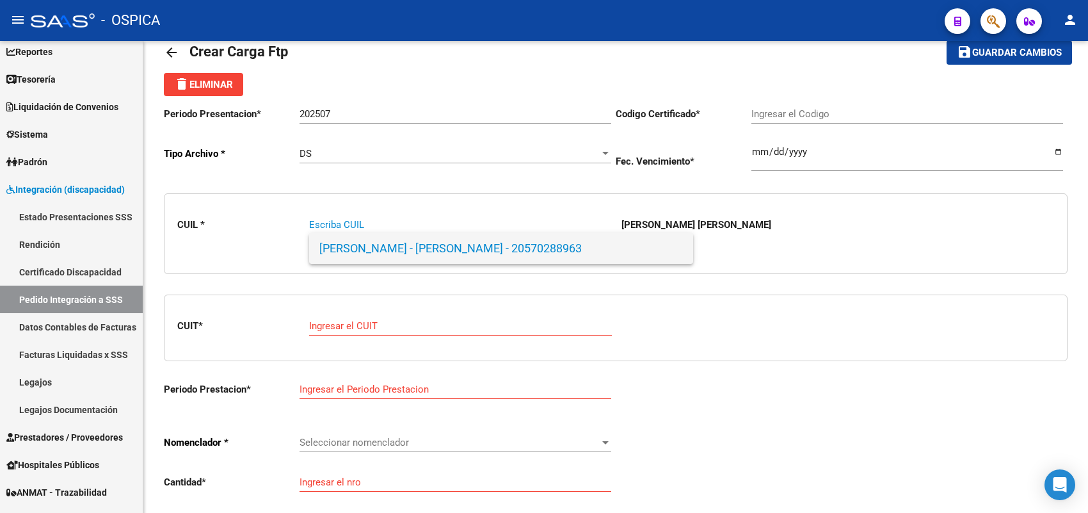
paste input "27591983615"
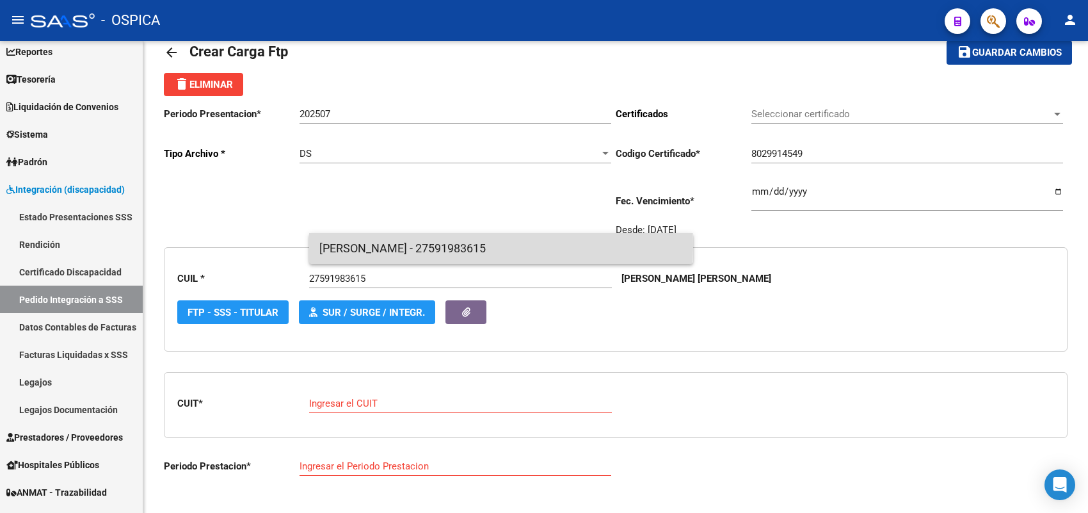
click at [366, 245] on span "[PERSON_NAME] - 27591983615" at bounding box center [501, 248] width 364 height 31
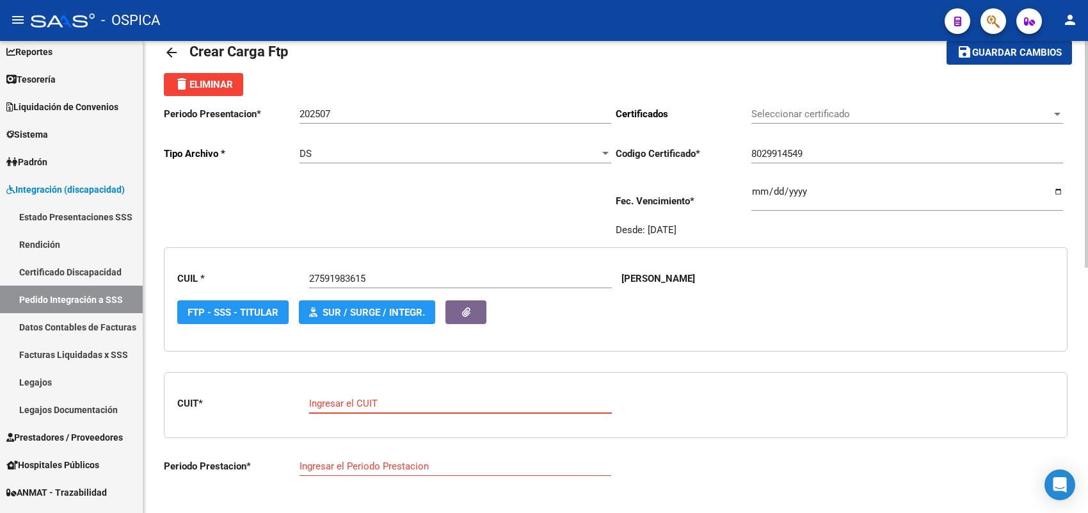
paste input "30-70792403-5"
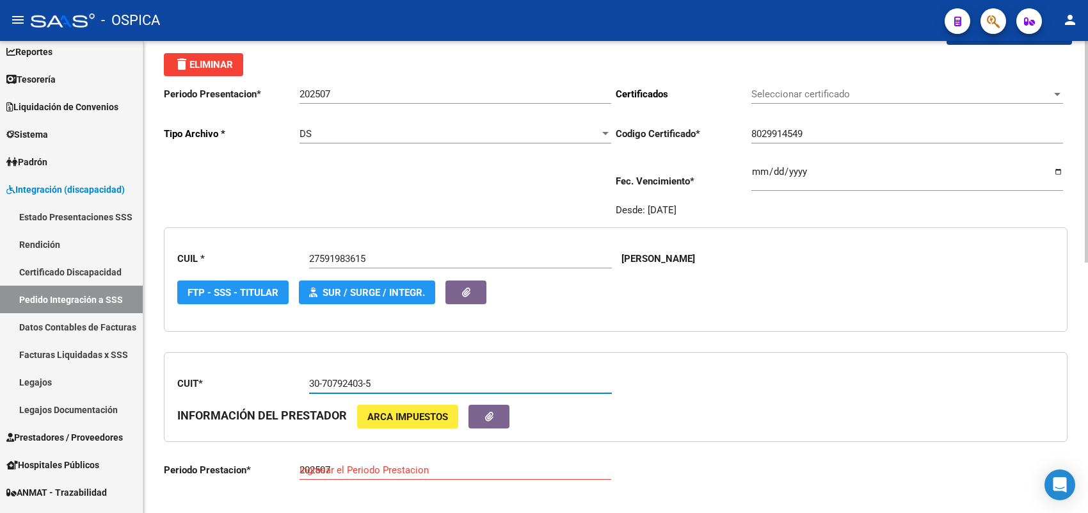
scroll to position [109, 0]
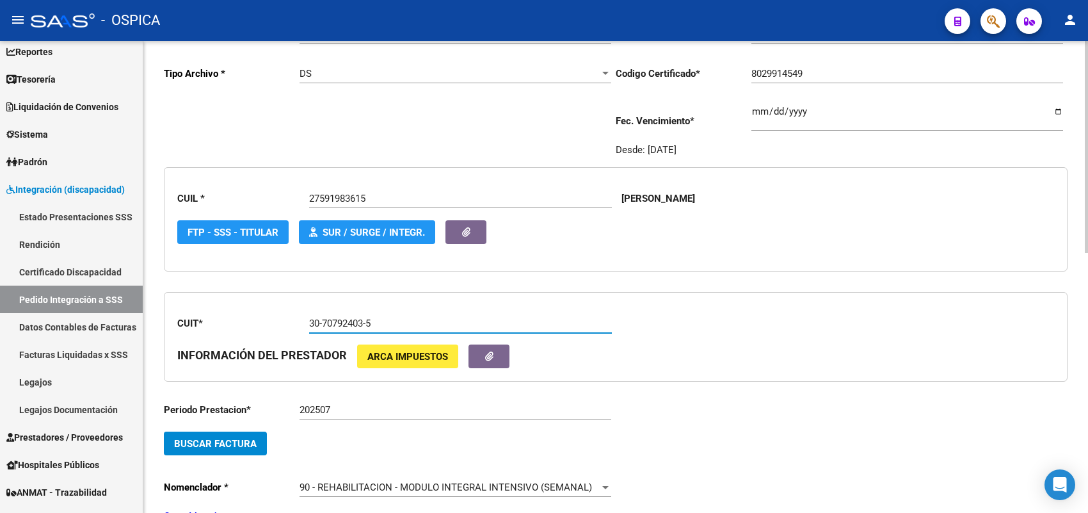
click at [229, 432] on button "Buscar Factura" at bounding box center [215, 444] width 103 height 24
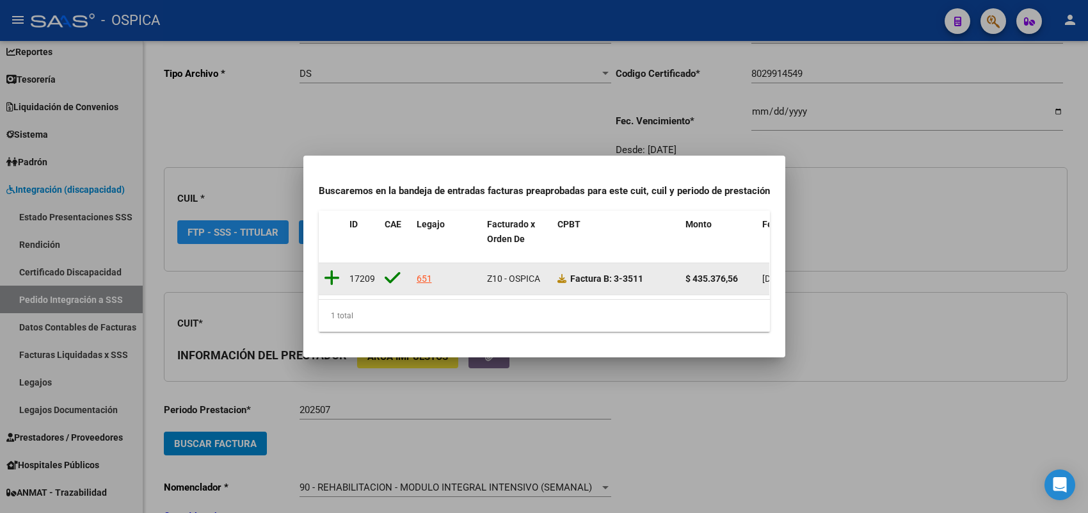
click at [334, 269] on icon at bounding box center [332, 278] width 16 height 18
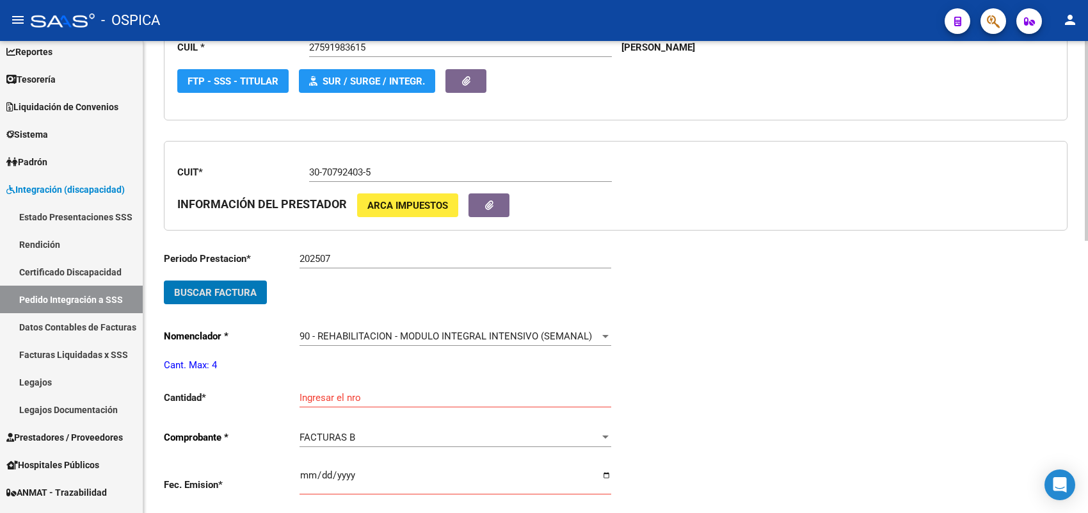
scroll to position [270, 0]
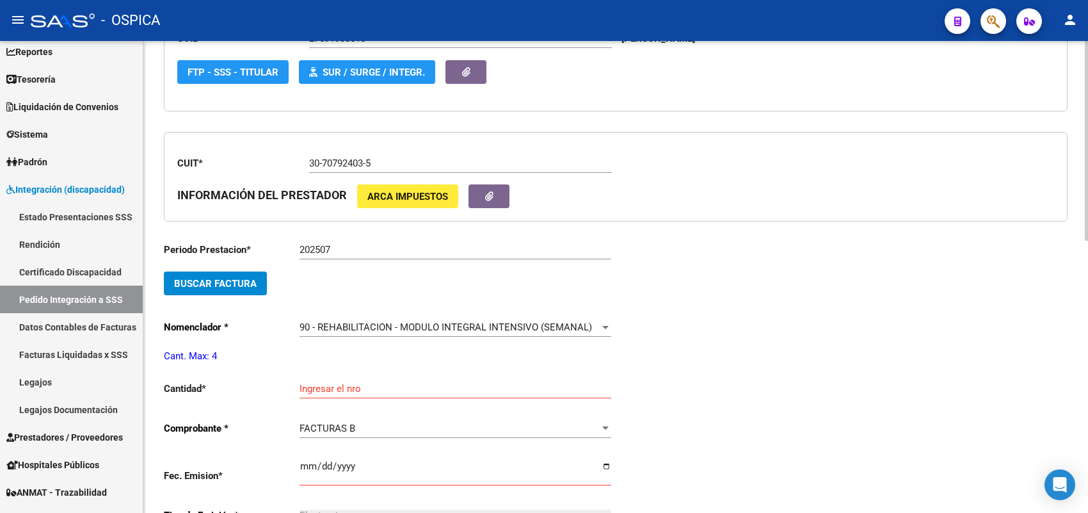
click at [353, 378] on div "Ingresar el nro" at bounding box center [456, 385] width 312 height 28
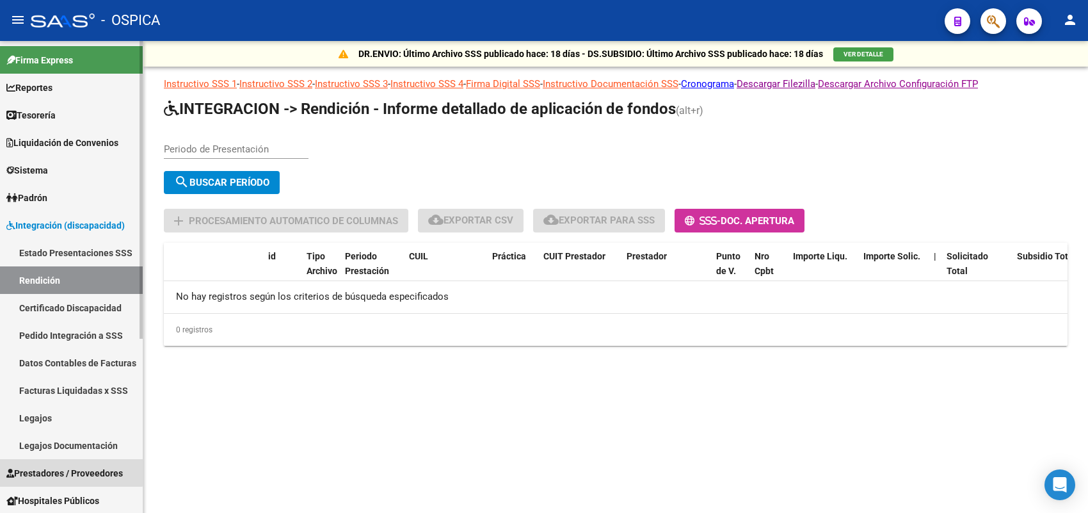
click at [54, 471] on span "Prestadores / Proveedores" at bounding box center [64, 473] width 117 height 14
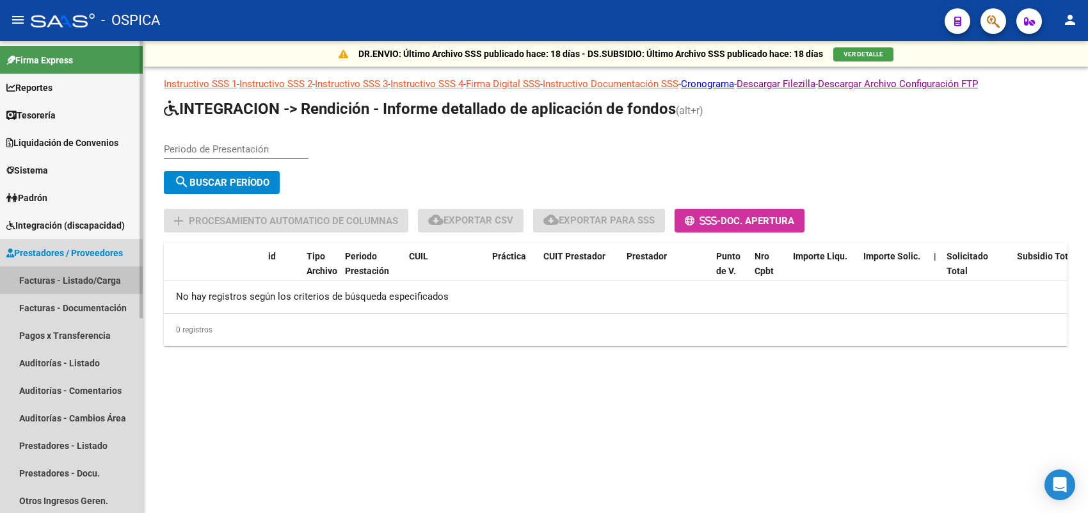
click at [83, 280] on link "Facturas - Listado/Carga" at bounding box center [71, 280] width 143 height 28
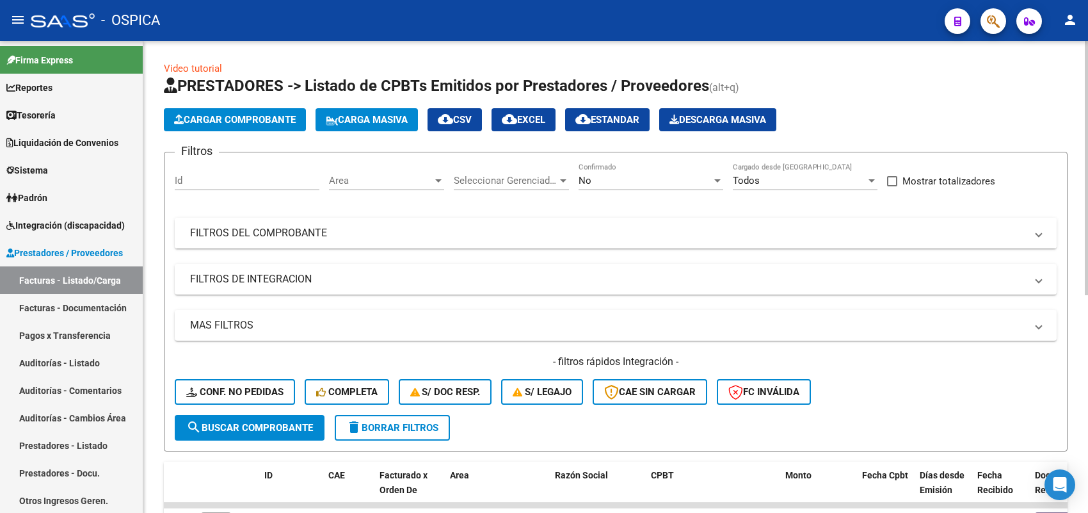
click at [332, 218] on mat-expansion-panel-header "FILTROS DEL COMPROBANTE" at bounding box center [616, 233] width 882 height 31
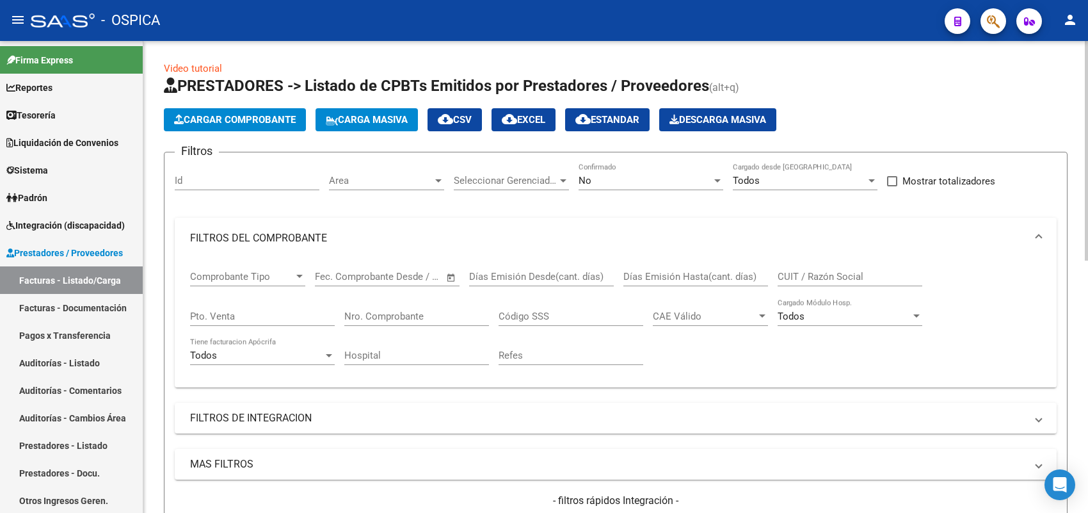
click at [392, 315] on input "Nro. Comprobante" at bounding box center [416, 317] width 145 height 12
click at [392, 315] on input "448" at bounding box center [416, 317] width 145 height 12
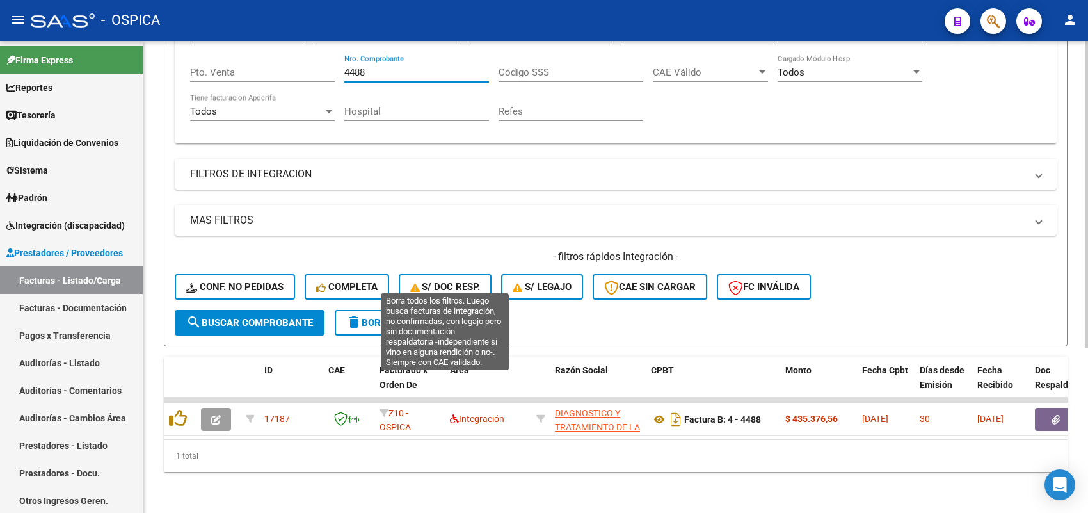
scroll to position [253, 0]
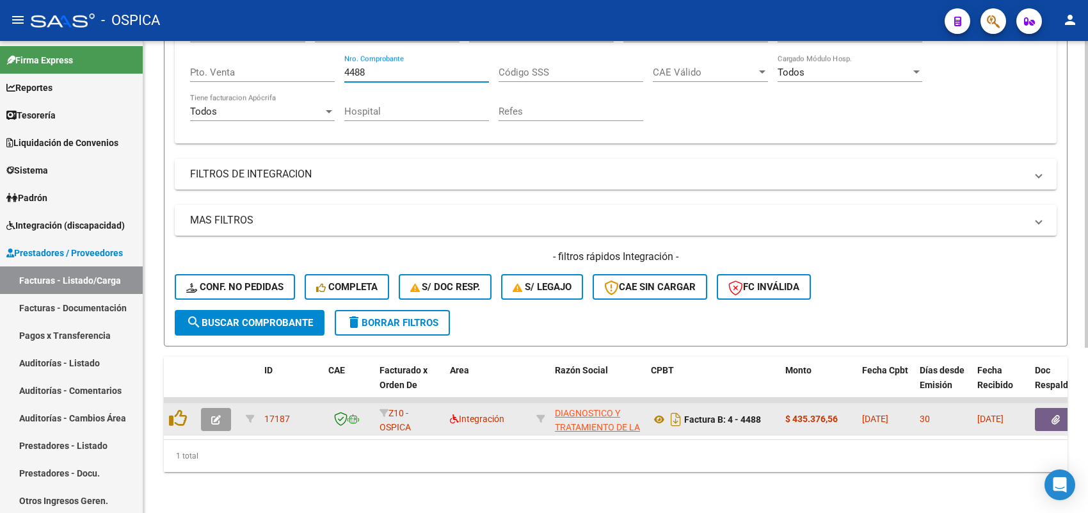
type input "4488"
click at [222, 408] on button "button" at bounding box center [216, 419] width 30 height 23
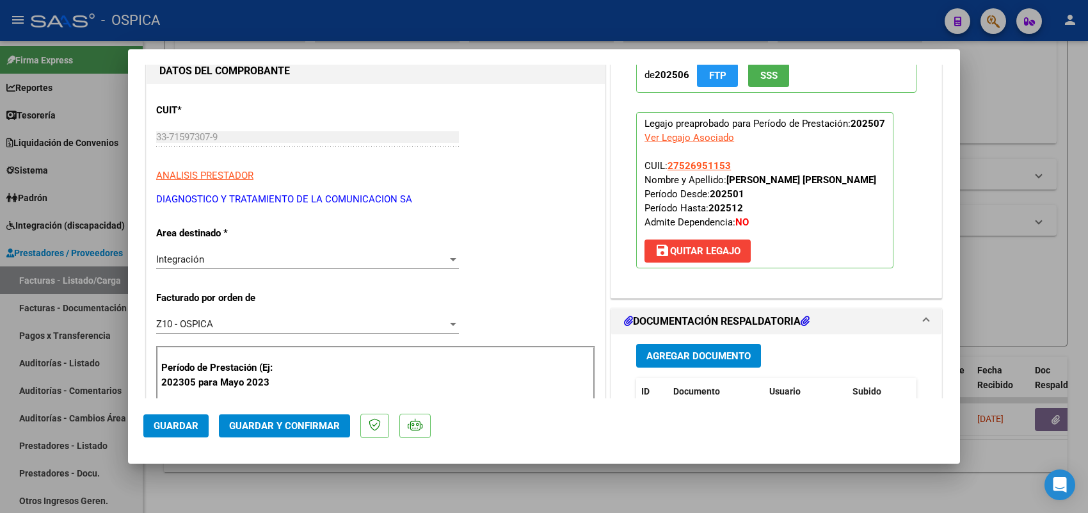
scroll to position [240, 0]
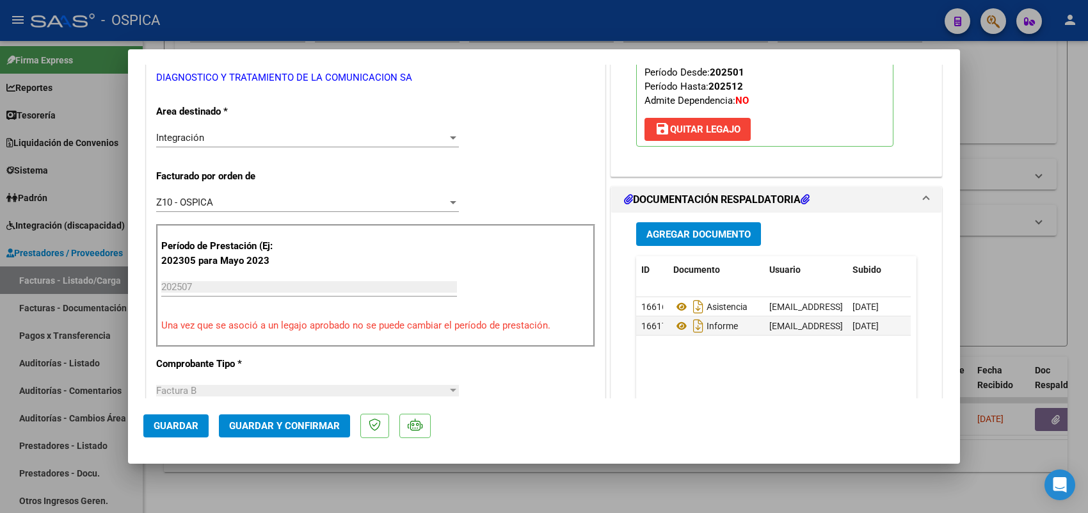
click at [663, 135] on span "save Quitar Legajo" at bounding box center [698, 130] width 86 height 12
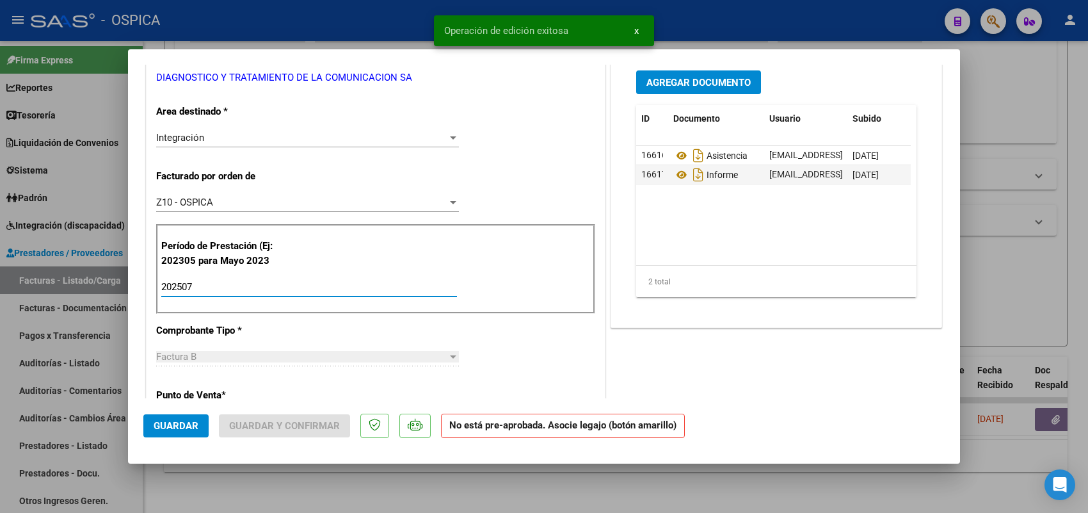
click at [254, 289] on input "202507" at bounding box center [309, 287] width 296 height 12
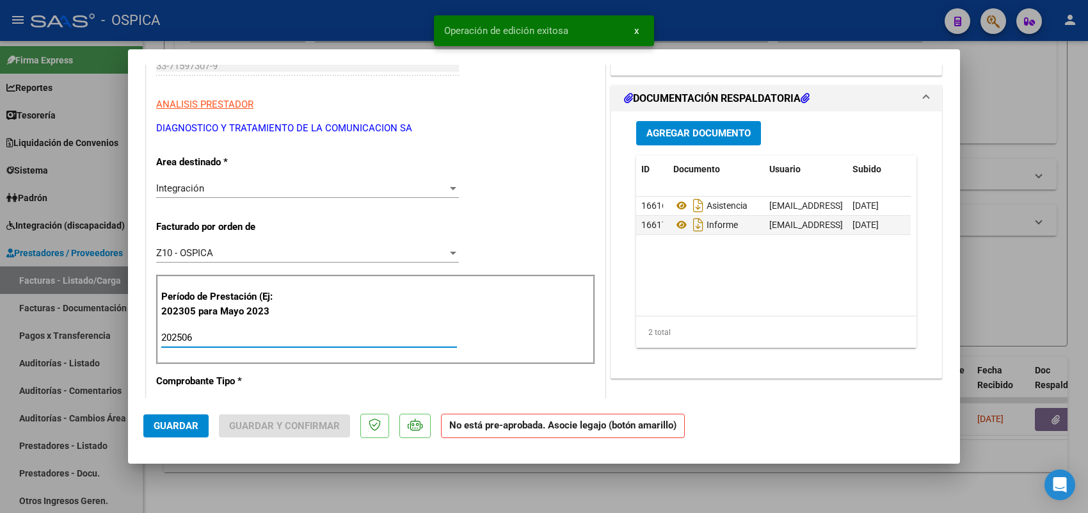
scroll to position [0, 0]
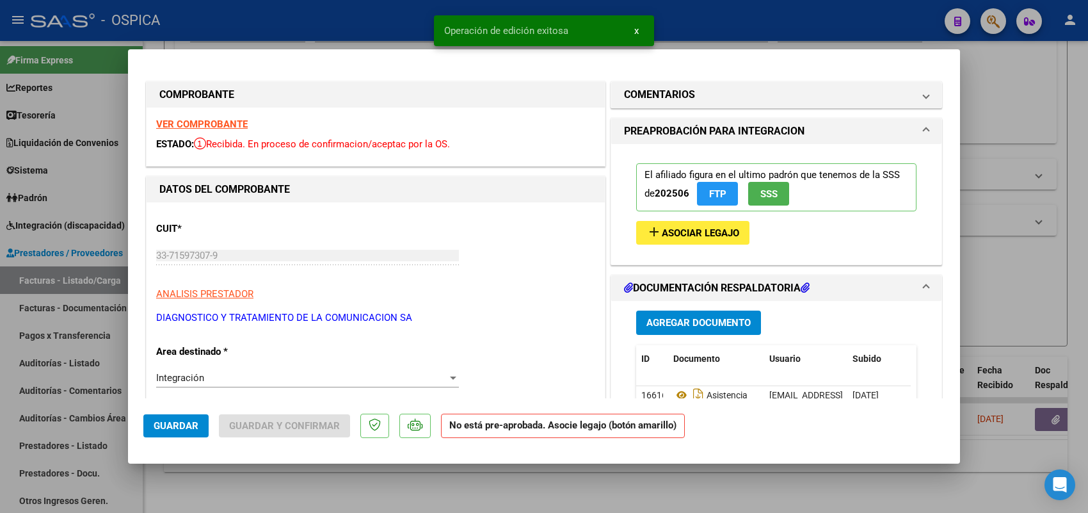
type input "202506"
click at [655, 250] on div "El afiliado figura en el ultimo padrón que tenemos de la SSS de 202506 FTP SSS …" at bounding box center [777, 199] width 300 height 110
click at [664, 230] on span "Asociar Legajo" at bounding box center [700, 233] width 77 height 12
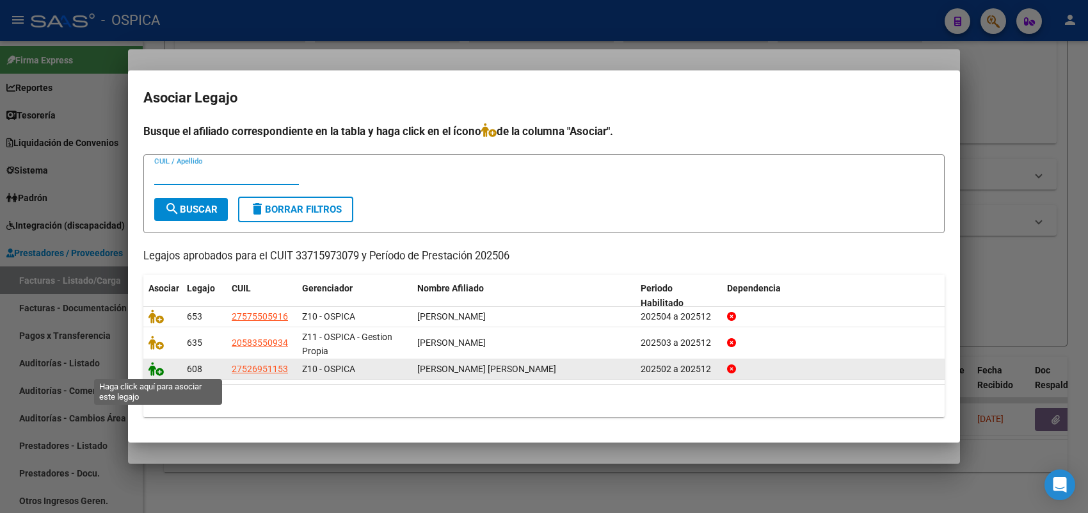
click at [154, 368] on icon at bounding box center [156, 369] width 15 height 14
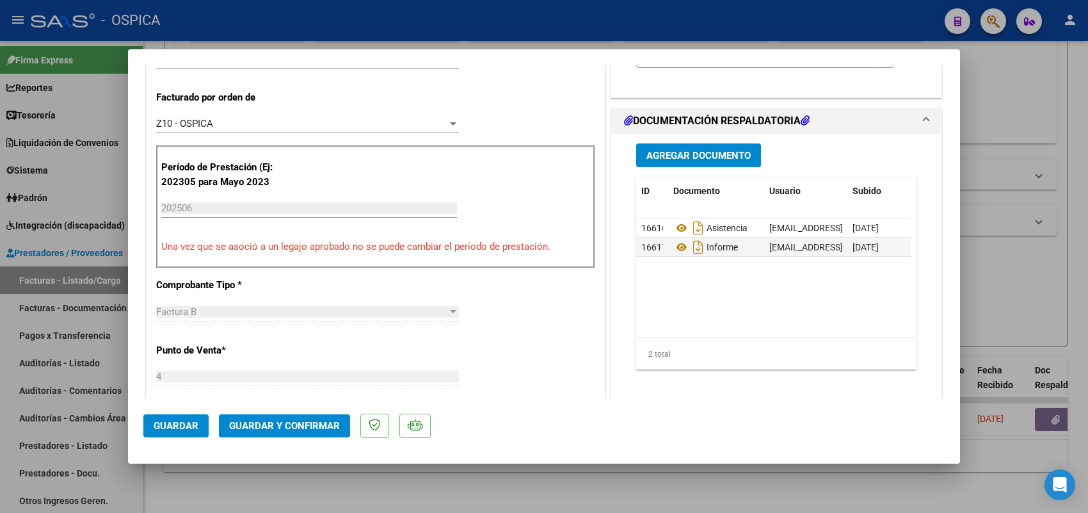
scroll to position [320, 0]
click at [190, 427] on span "Guardar" at bounding box center [176, 426] width 45 height 12
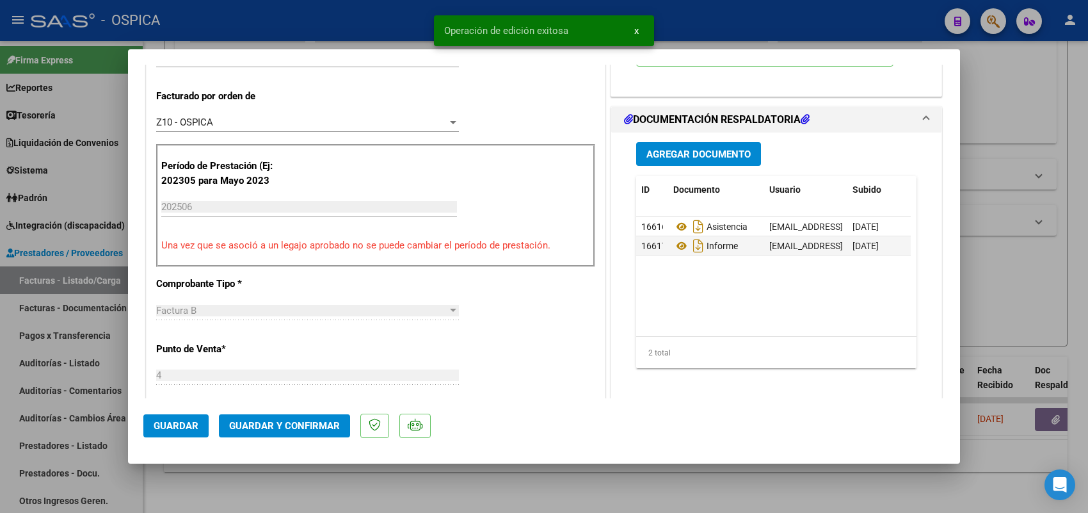
click at [100, 273] on div at bounding box center [544, 256] width 1088 height 513
type input "$ 0,00"
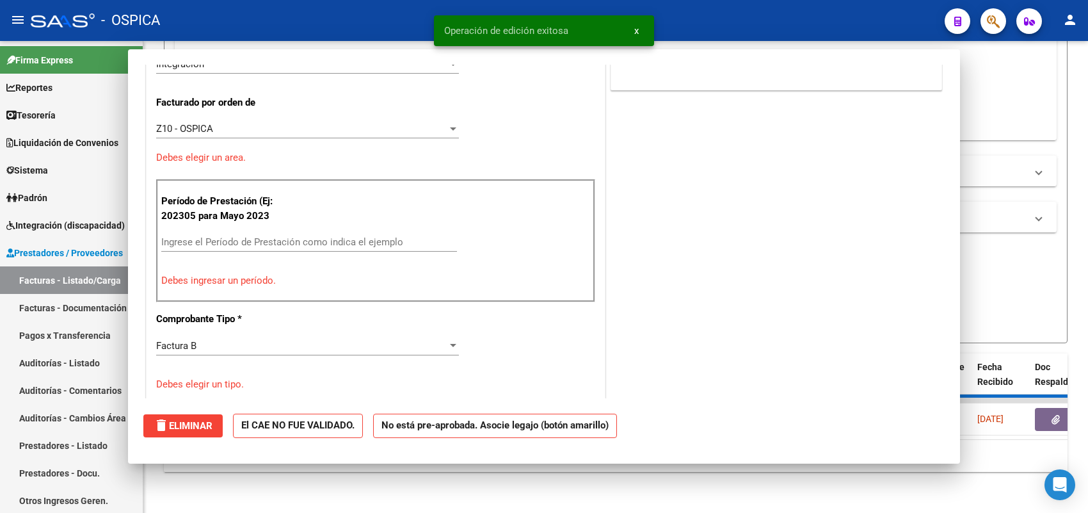
scroll to position [327, 0]
